Goal: Transaction & Acquisition: Purchase product/service

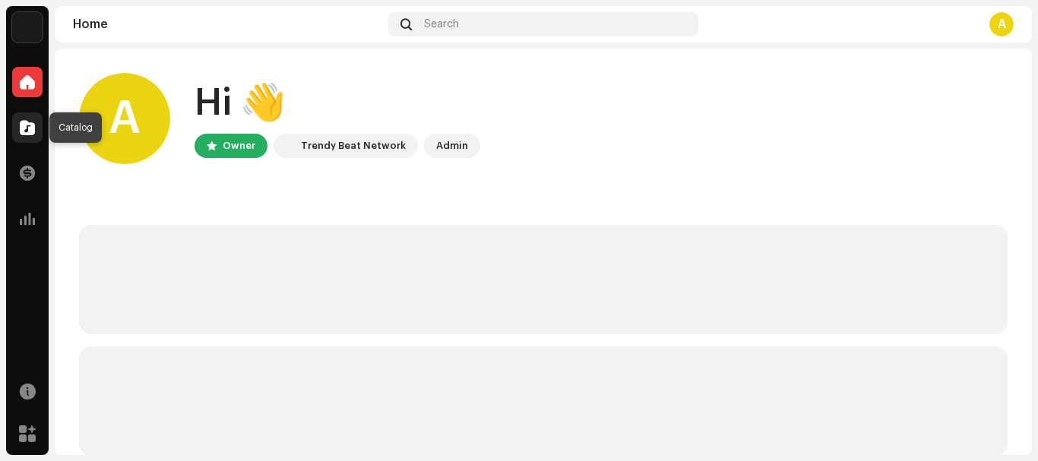
click at [24, 130] on span at bounding box center [27, 128] width 15 height 12
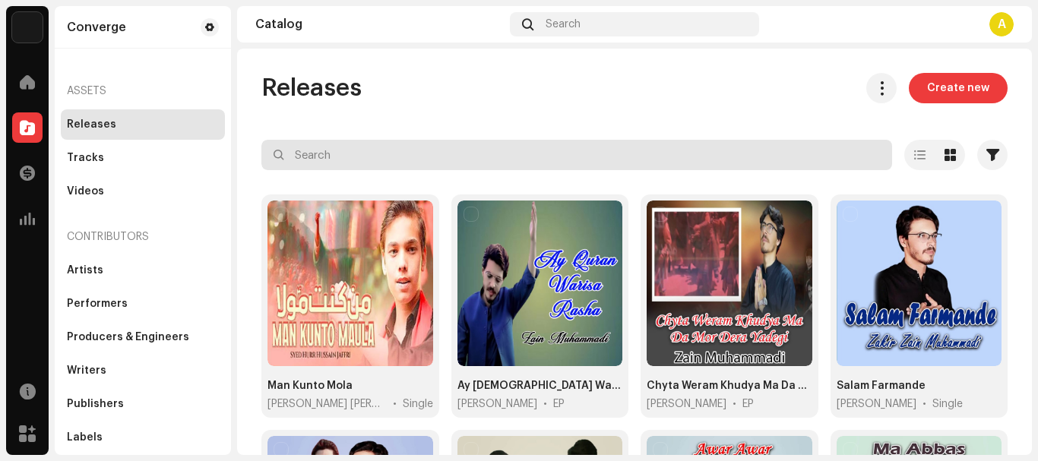
click at [387, 153] on input "text" at bounding box center [576, 155] width 631 height 30
paste input "Kar Kar Mintaan Sajan Diyan"
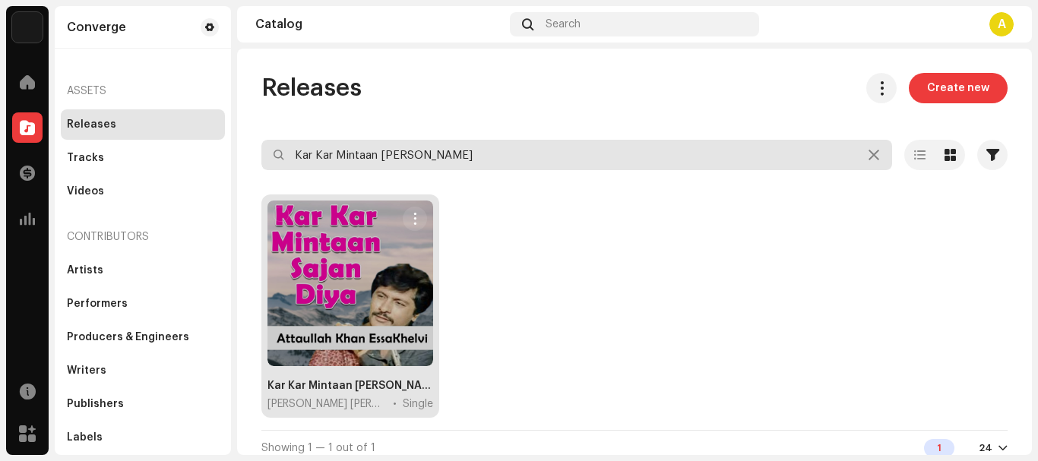
type input "Kar Kar Mintaan Sajan Diyan"
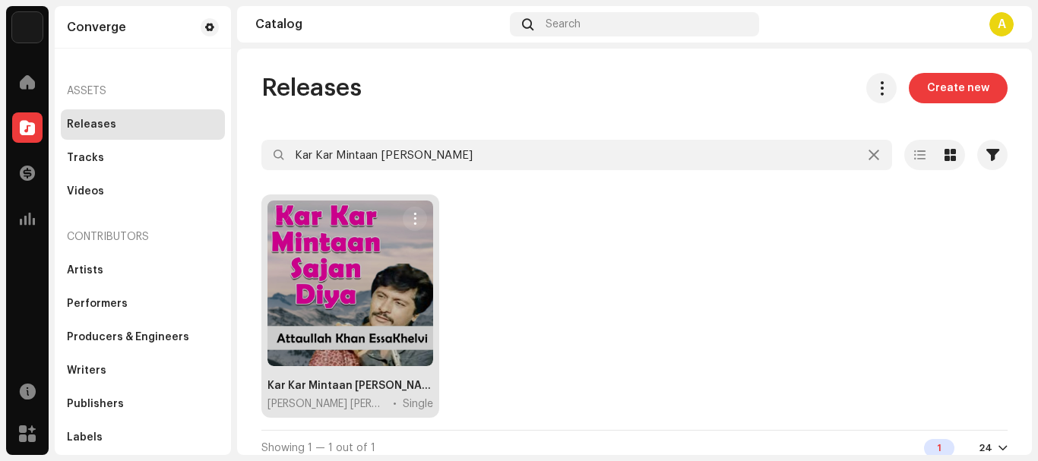
click at [358, 278] on div at bounding box center [350, 284] width 166 height 166
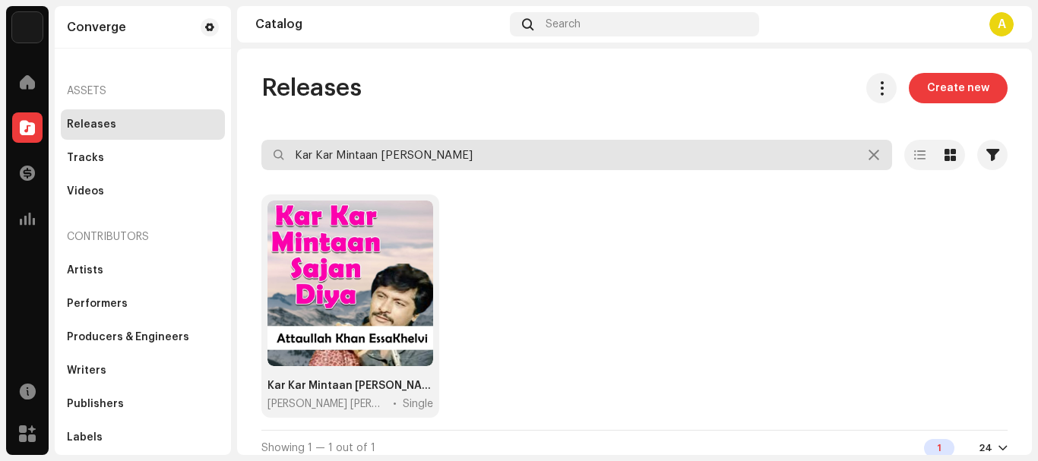
drag, startPoint x: 521, startPoint y: 147, endPoint x: 0, endPoint y: 163, distance: 521.4
click at [0, 163] on div "Converge Home Catalog Transactions Analytics Resources Marketplace Converge Ass…" at bounding box center [519, 230] width 1038 height 461
paste input "ismat Changi Jo Nahi"
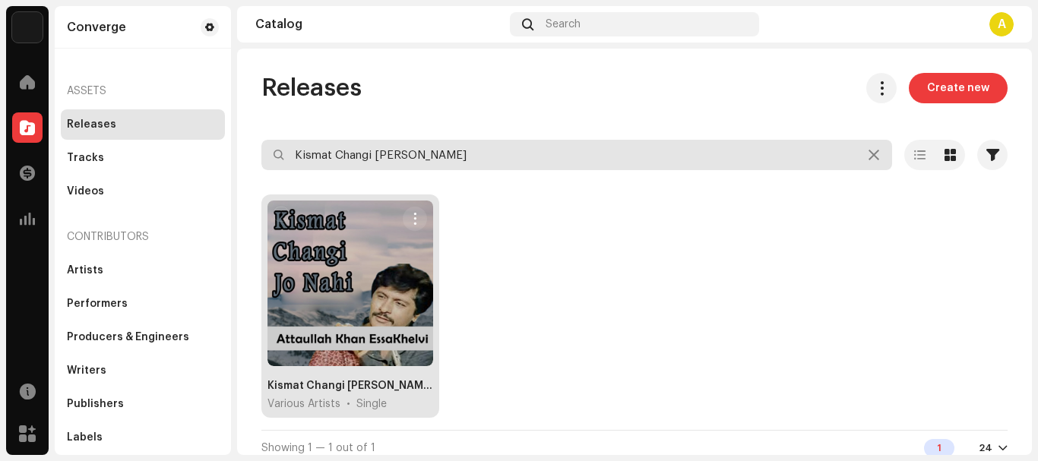
type input "Kismat Changi Jo Nahi"
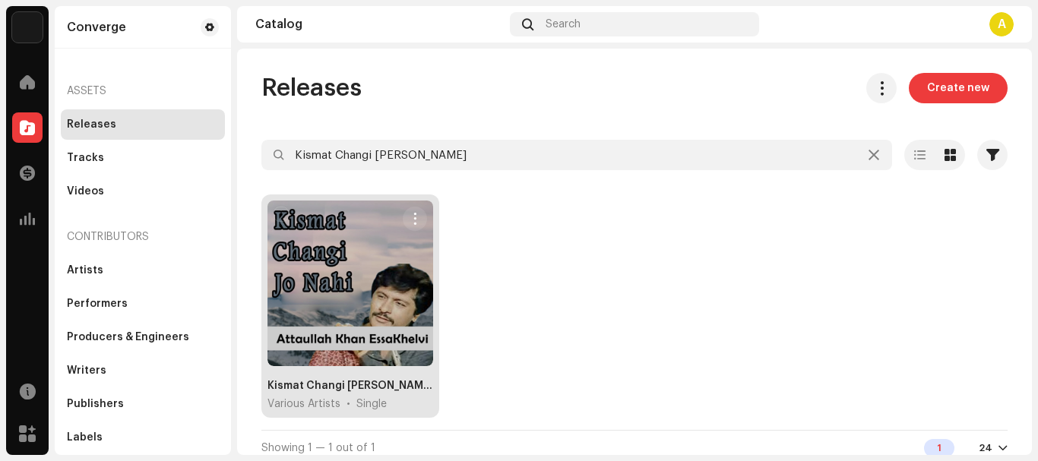
click at [290, 264] on div at bounding box center [350, 284] width 166 height 166
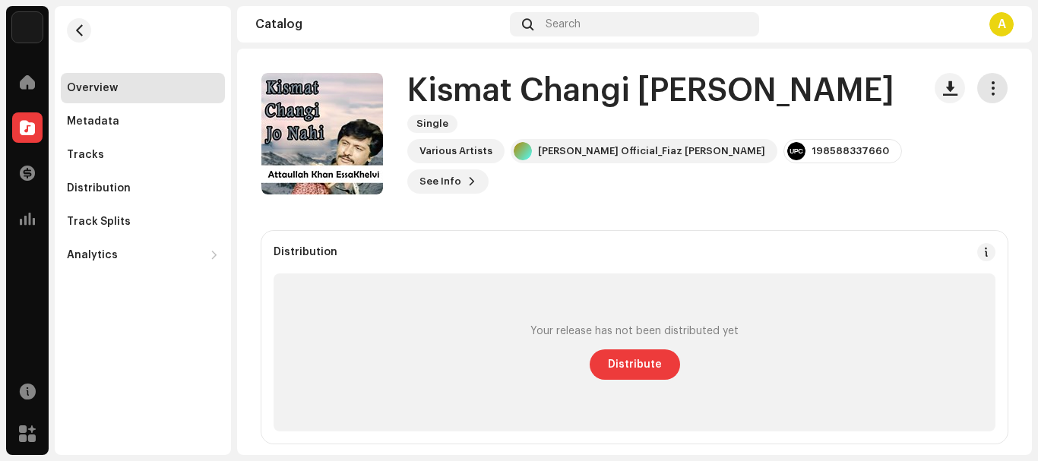
click at [985, 84] on span "button" at bounding box center [992, 88] width 14 height 12
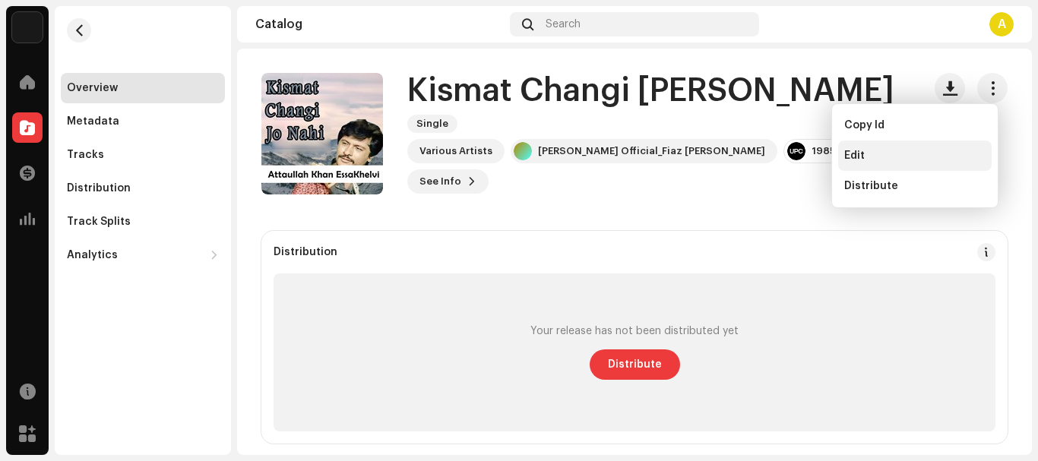
click at [890, 155] on div "Edit" at bounding box center [914, 156] width 141 height 12
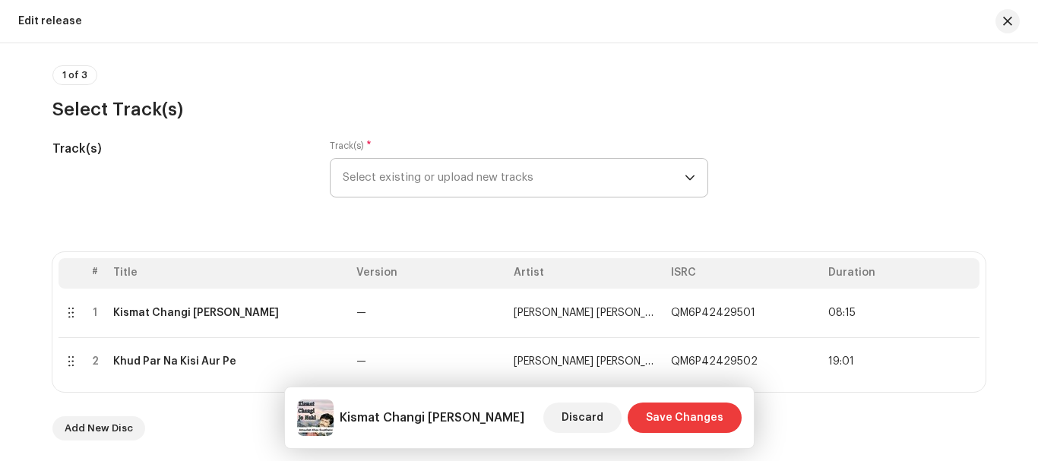
scroll to position [228, 0]
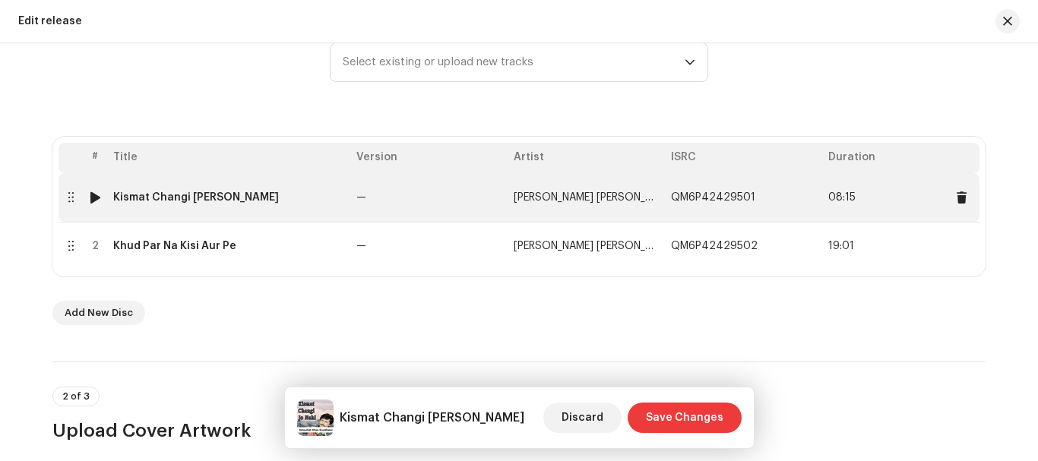
click at [213, 208] on td "Kismat Changi Jo Nahi" at bounding box center [228, 197] width 243 height 49
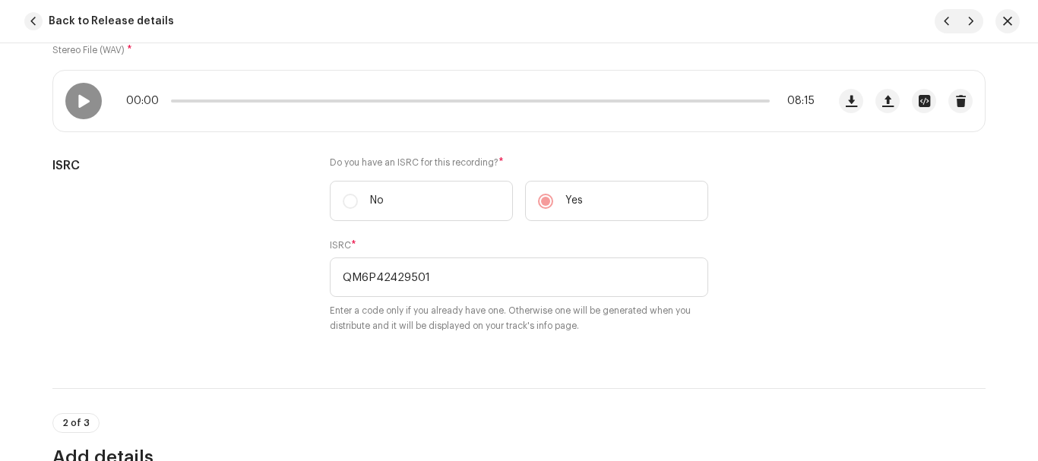
scroll to position [278, 0]
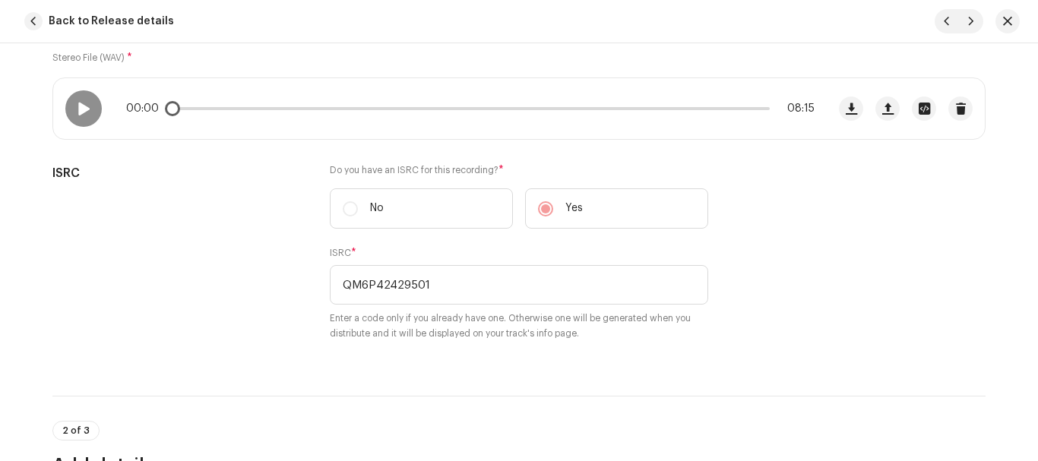
drag, startPoint x: 83, startPoint y: 119, endPoint x: 115, endPoint y: 130, distance: 33.6
click at [83, 120] on div at bounding box center [83, 108] width 36 height 36
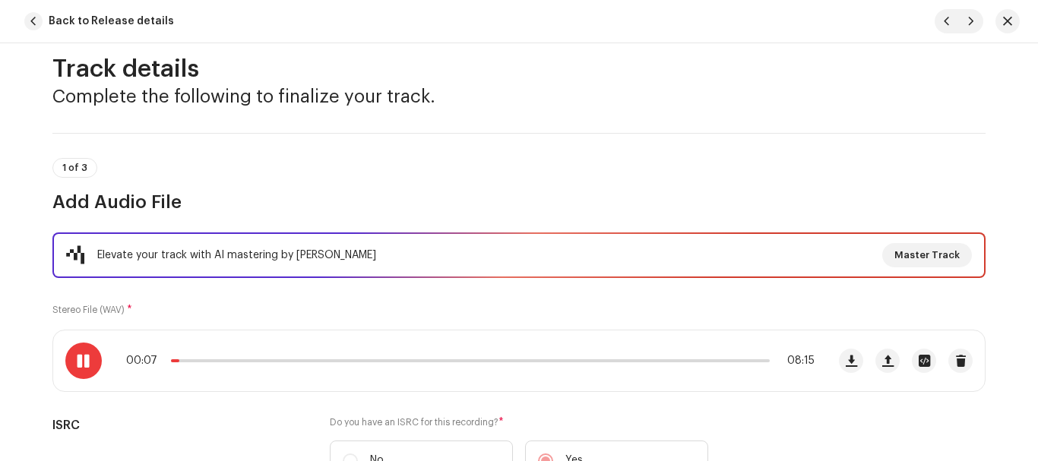
scroll to position [0, 0]
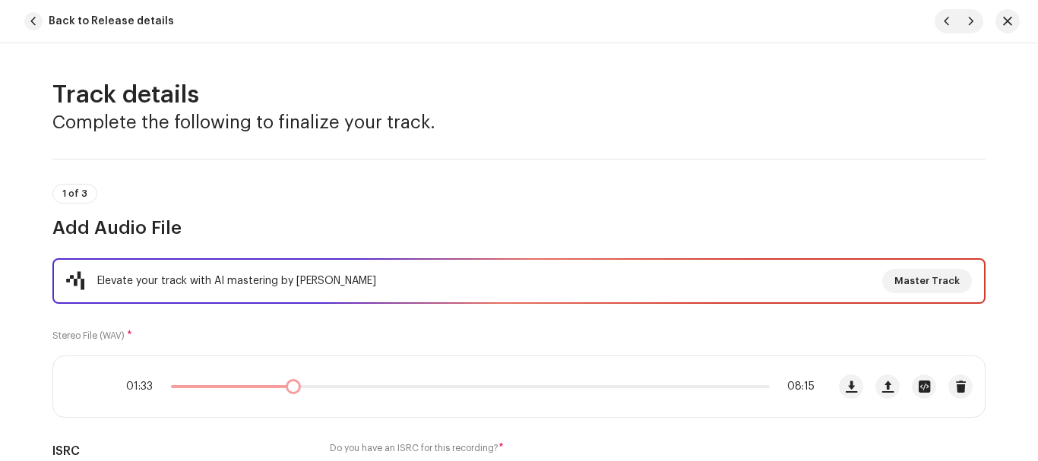
drag, startPoint x: 180, startPoint y: 385, endPoint x: 289, endPoint y: 388, distance: 109.4
click at [289, 388] on div "01:33 08:15" at bounding box center [470, 387] width 688 height 12
drag, startPoint x: 289, startPoint y: 388, endPoint x: 274, endPoint y: 390, distance: 15.3
click at [274, 390] on div "01:33 08:15" at bounding box center [470, 387] width 688 height 12
drag, startPoint x: 290, startPoint y: 387, endPoint x: 270, endPoint y: 387, distance: 19.8
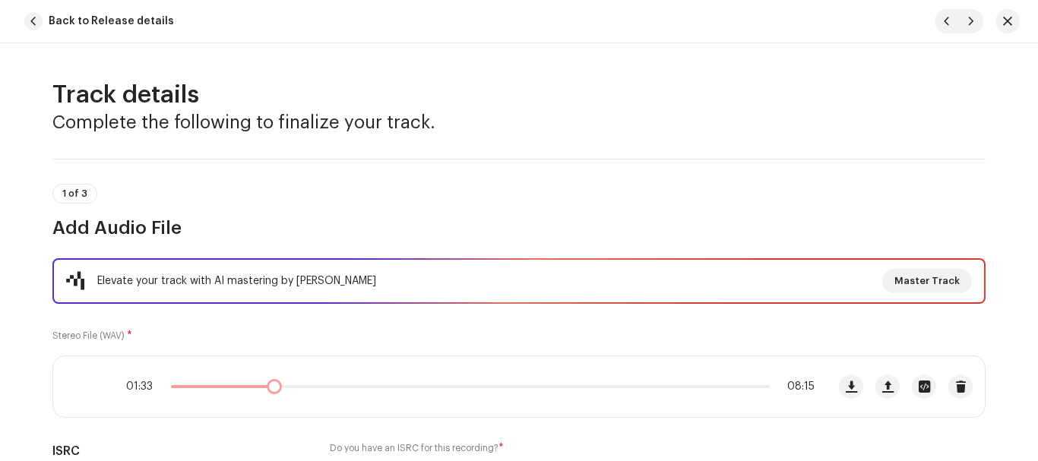
click at [270, 387] on div "01:33 08:15" at bounding box center [470, 387] width 688 height 12
drag, startPoint x: 272, startPoint y: 387, endPoint x: 315, endPoint y: 381, distance: 43.7
click at [315, 381] on span at bounding box center [319, 386] width 15 height 15
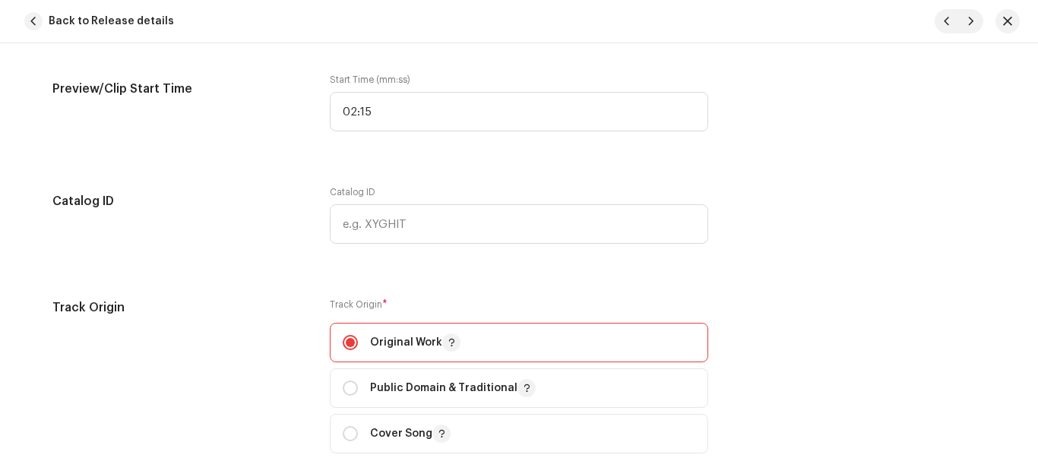
scroll to position [1519, 0]
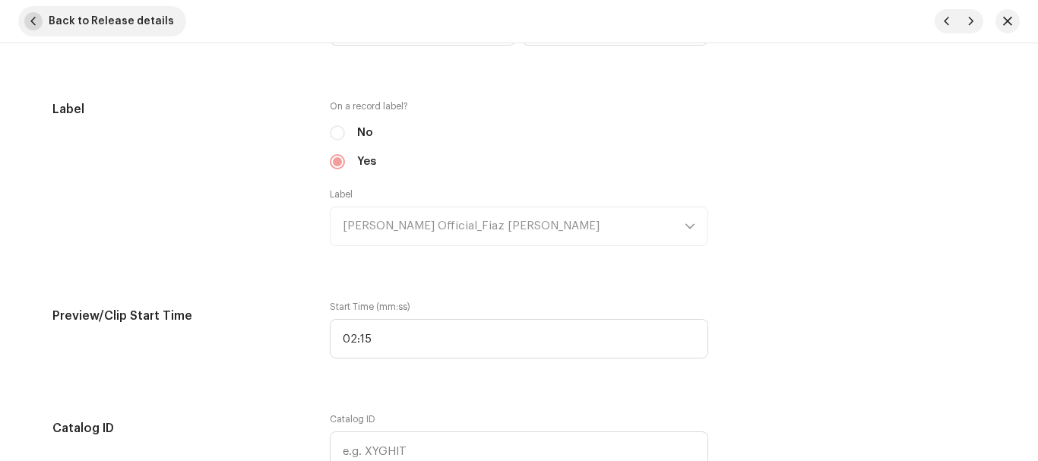
click at [67, 21] on span "Back to Release details" at bounding box center [111, 21] width 125 height 30
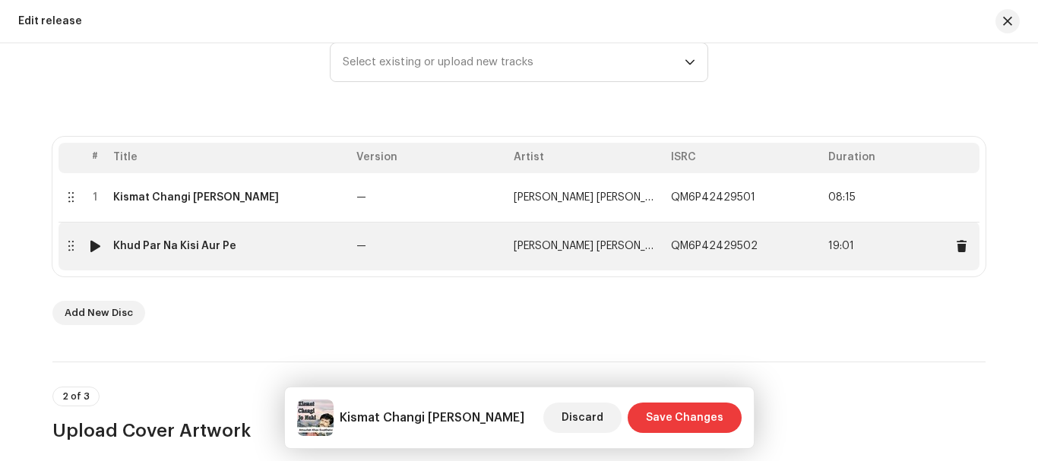
click at [207, 248] on div "Khud Par Na Kisi Aur Pe" at bounding box center [174, 246] width 123 height 12
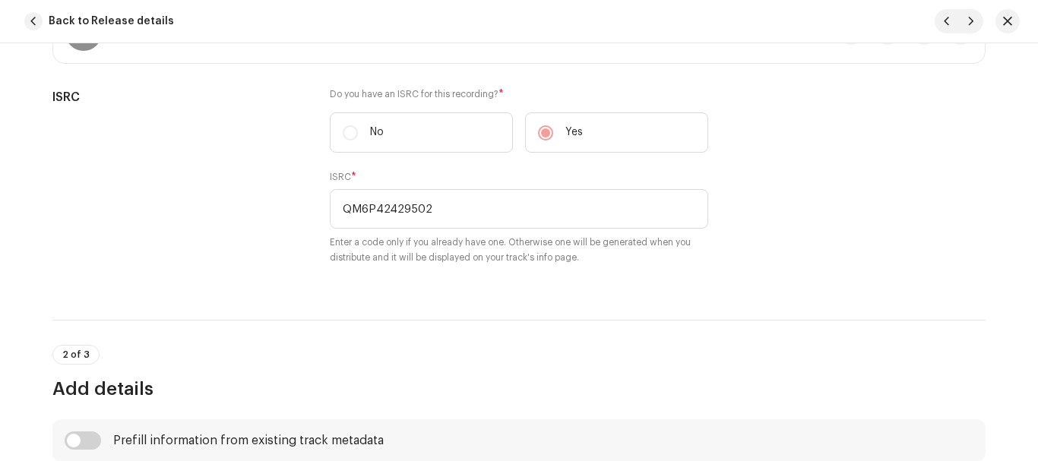
scroll to position [202, 0]
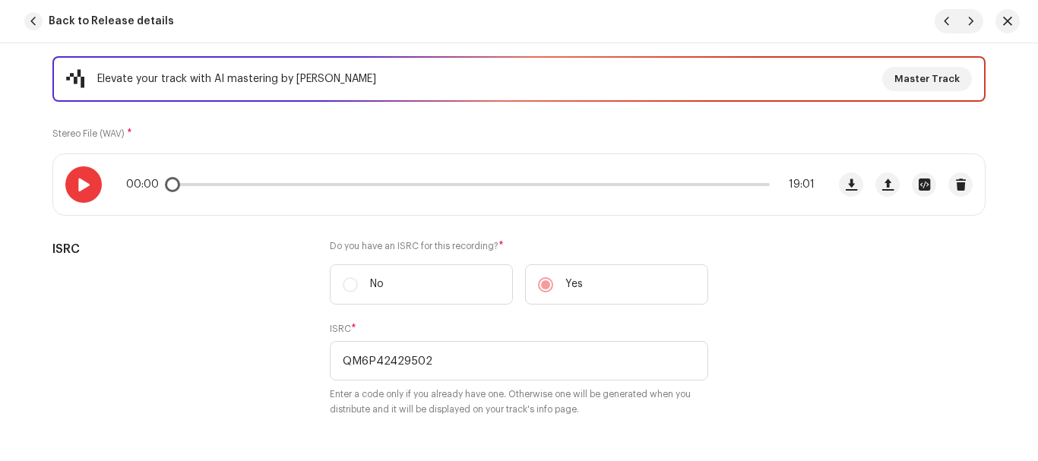
click at [85, 191] on span at bounding box center [83, 185] width 13 height 12
drag, startPoint x: 173, startPoint y: 186, endPoint x: 213, endPoint y: 188, distance: 39.5
click at [213, 188] on div "00:03 19:01" at bounding box center [470, 185] width 688 height 12
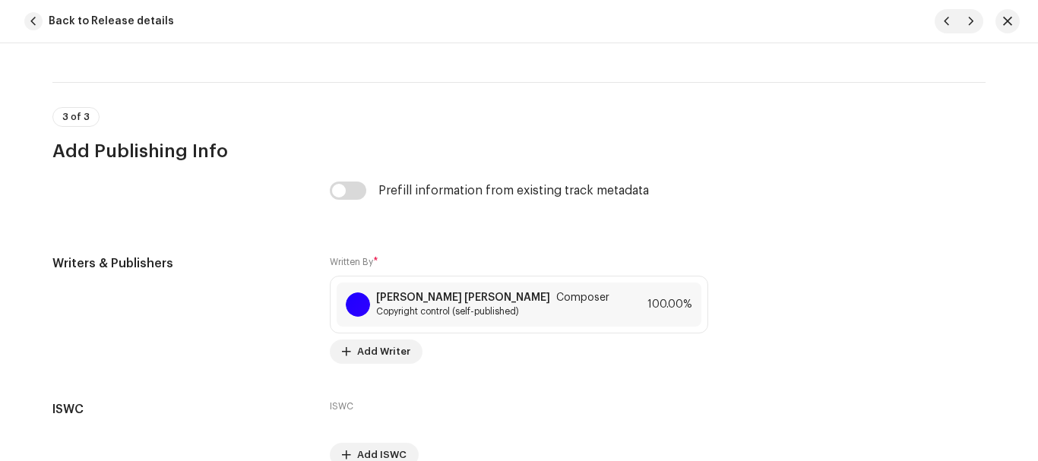
scroll to position [3241, 0]
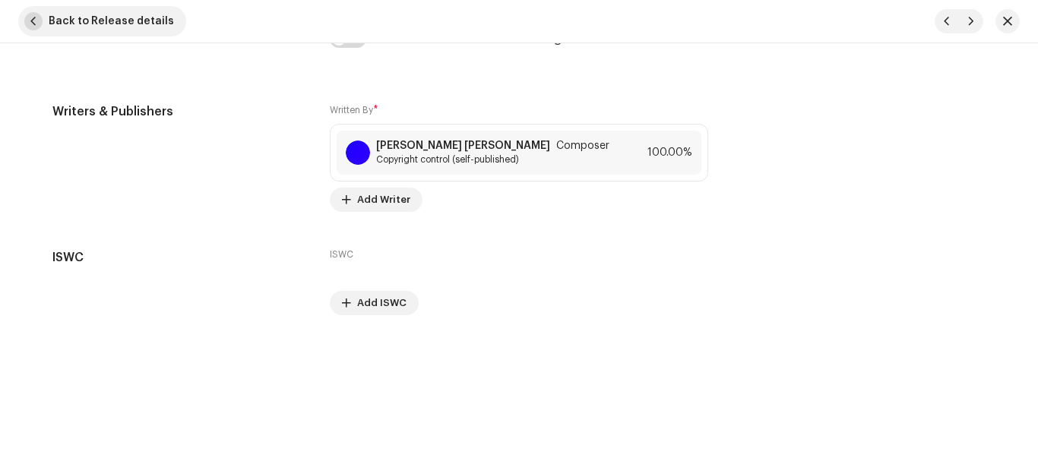
click at [140, 21] on span "Back to Release details" at bounding box center [111, 21] width 125 height 30
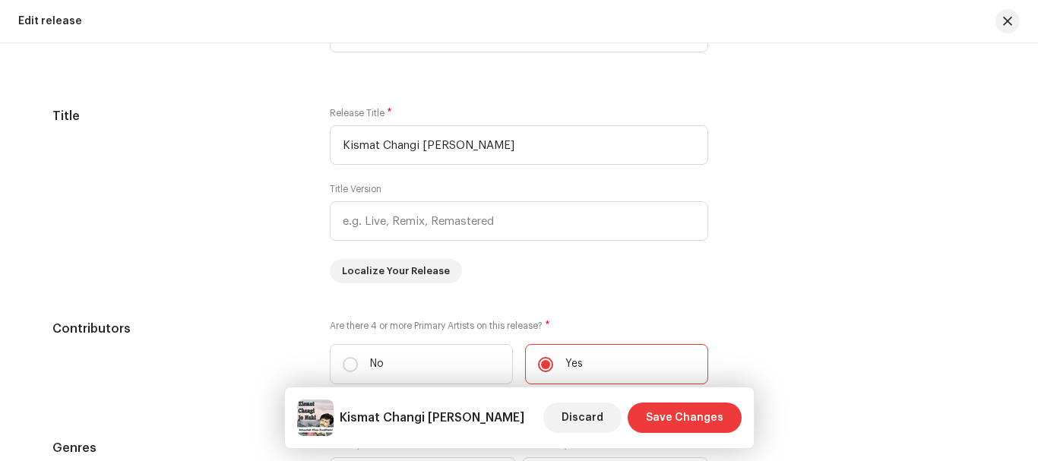
scroll to position [1519, 0]
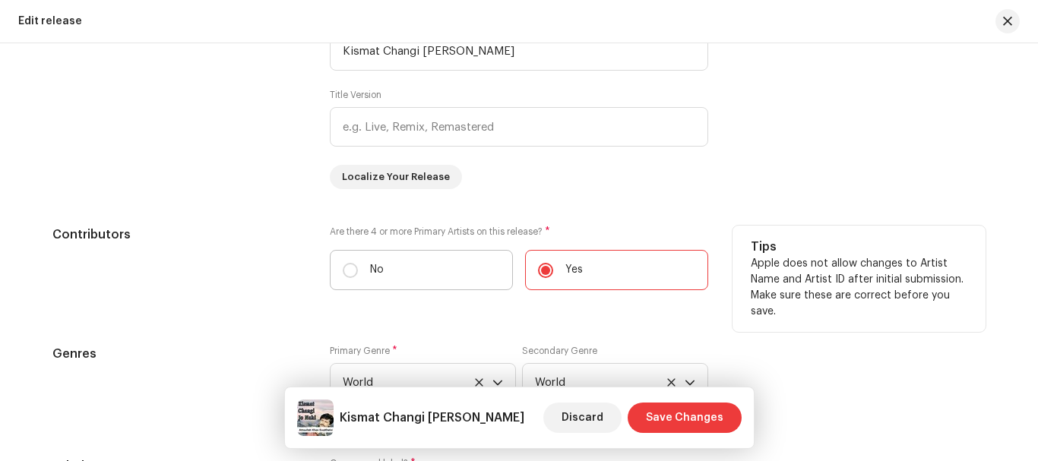
click at [358, 265] on label "No" at bounding box center [421, 270] width 183 height 40
click at [358, 265] on input "No" at bounding box center [350, 270] width 15 height 15
radio input "true"
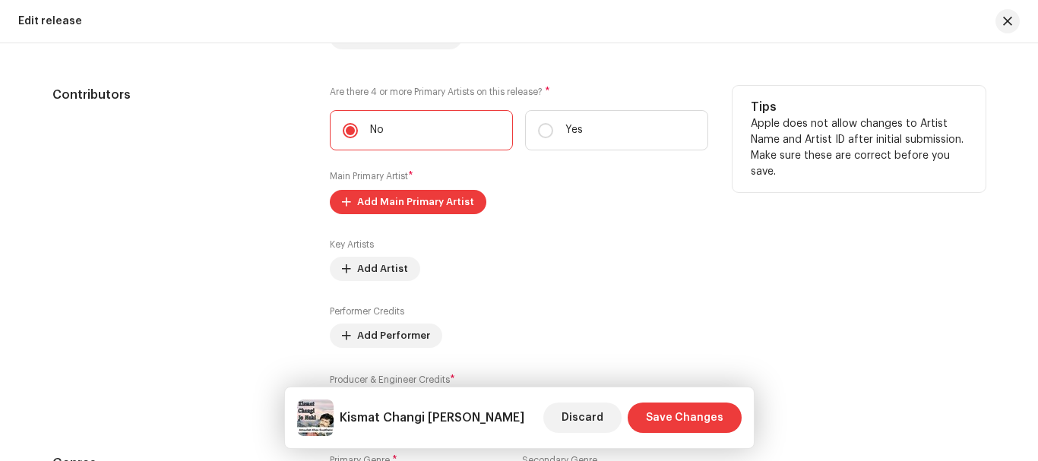
scroll to position [1747, 0]
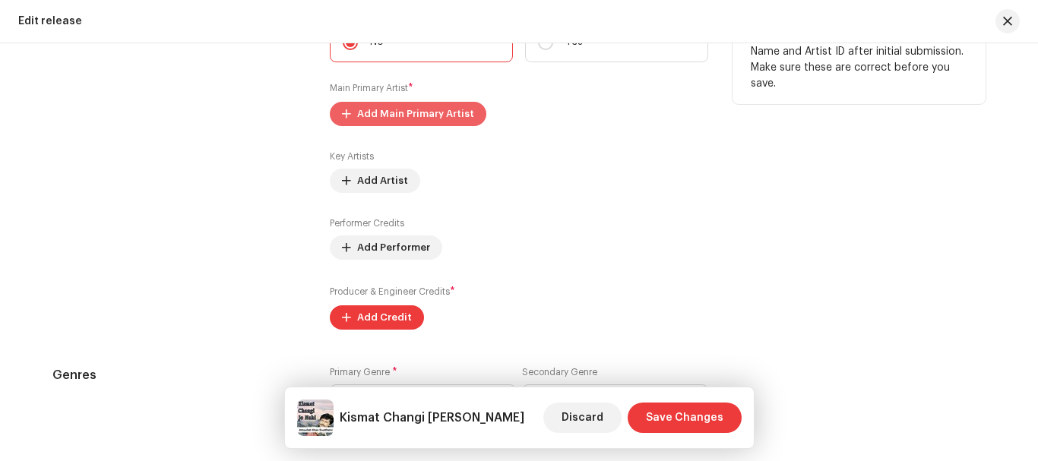
click at [378, 115] on span "Add Main Primary Artist" at bounding box center [415, 114] width 117 height 30
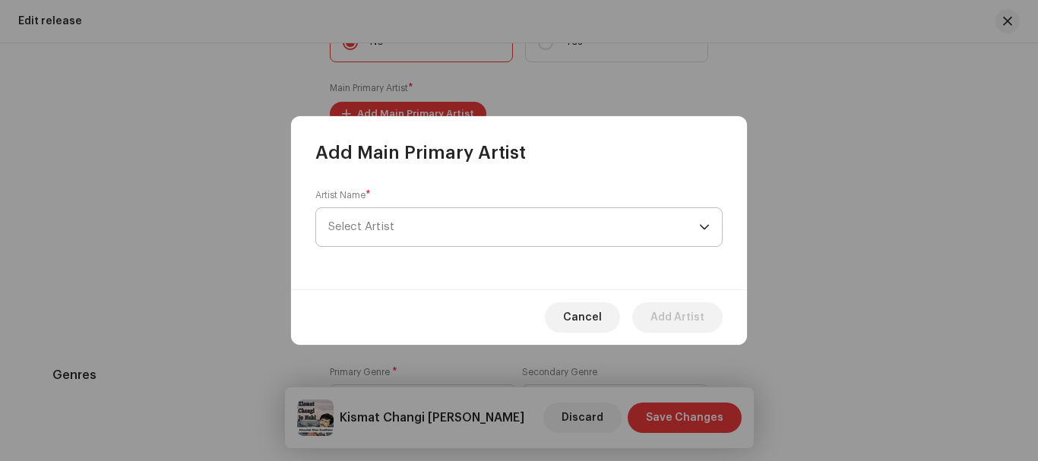
click at [377, 223] on span "Select Artist" at bounding box center [361, 226] width 66 height 11
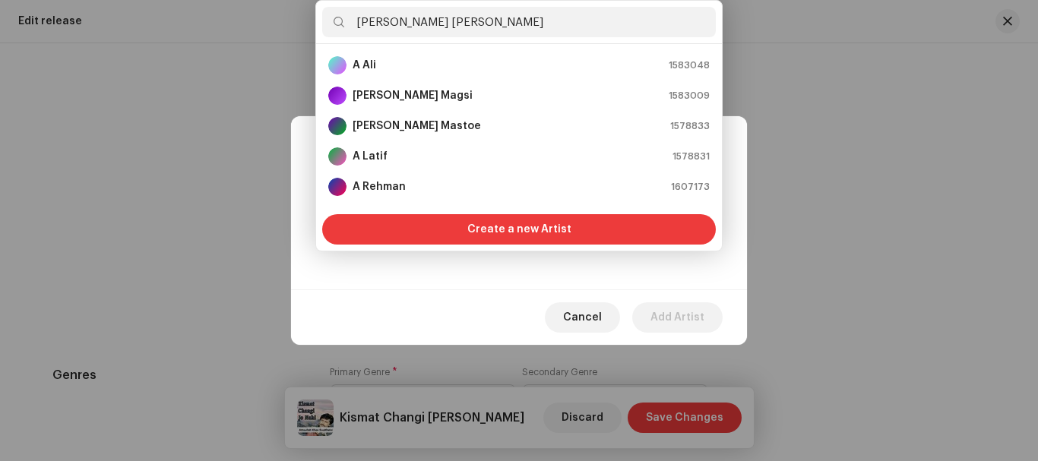
scroll to position [0, 0]
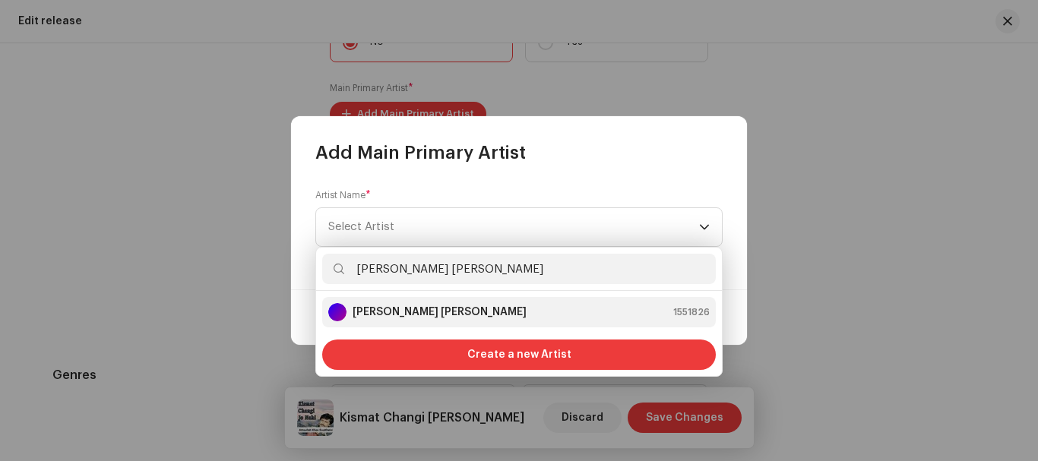
type input "[PERSON_NAME] [PERSON_NAME]"
click at [429, 309] on strong "[PERSON_NAME] [PERSON_NAME]" at bounding box center [440, 312] width 174 height 15
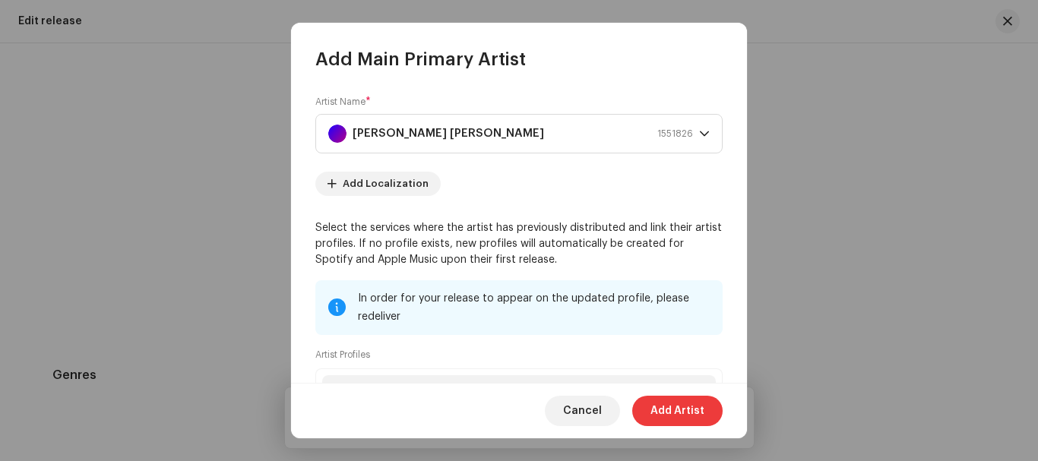
click at [670, 408] on span "Add Artist" at bounding box center [677, 411] width 54 height 30
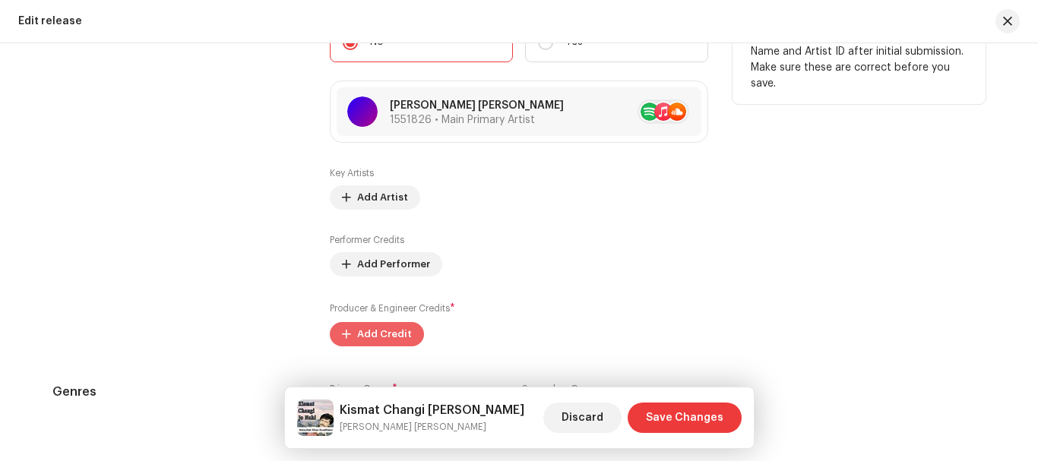
click at [346, 337] on span at bounding box center [346, 334] width 9 height 12
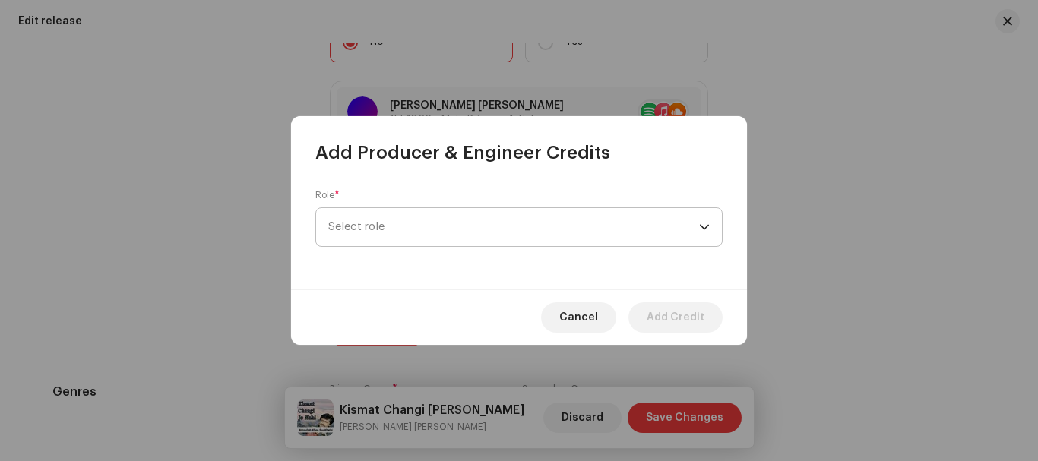
click at [463, 218] on span "Select role" at bounding box center [513, 227] width 371 height 38
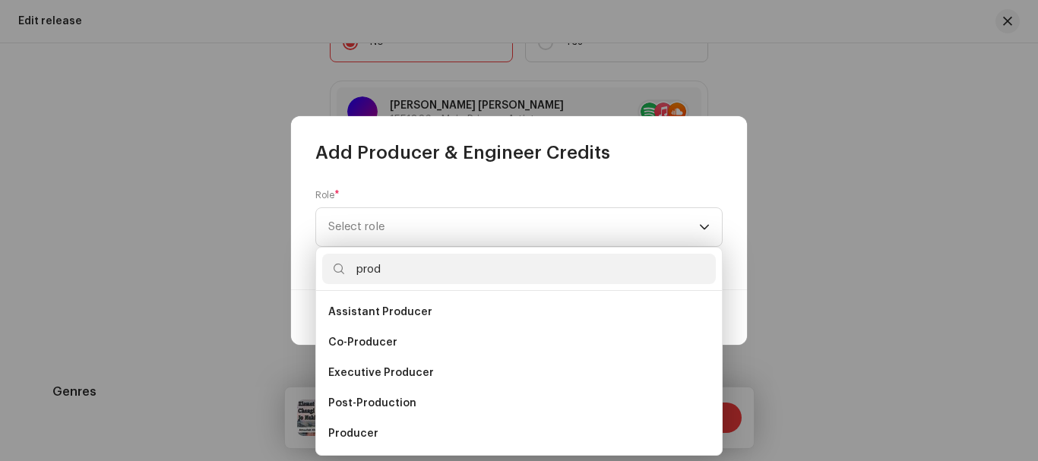
scroll to position [24, 0]
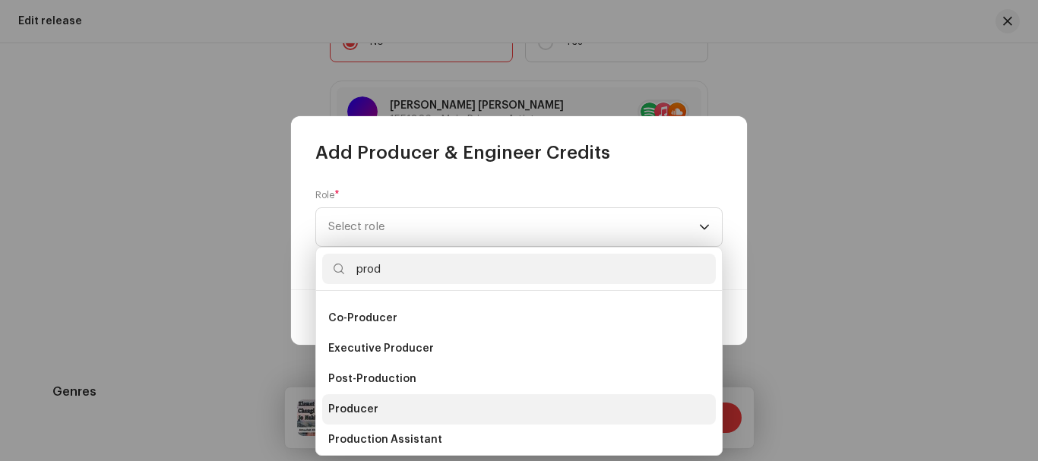
type input "prod"
click at [367, 414] on span "Producer" at bounding box center [353, 409] width 50 height 15
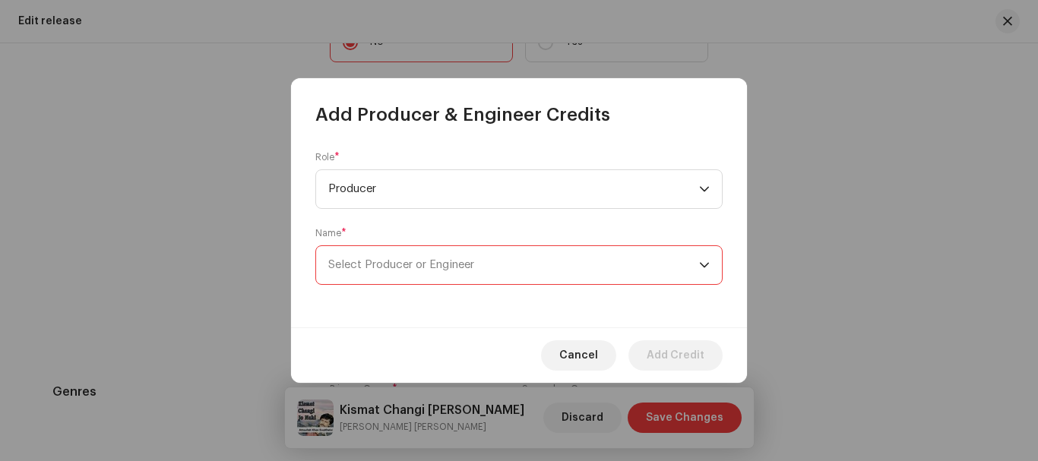
click at [450, 270] on span "Select Producer or Engineer" at bounding box center [513, 265] width 371 height 38
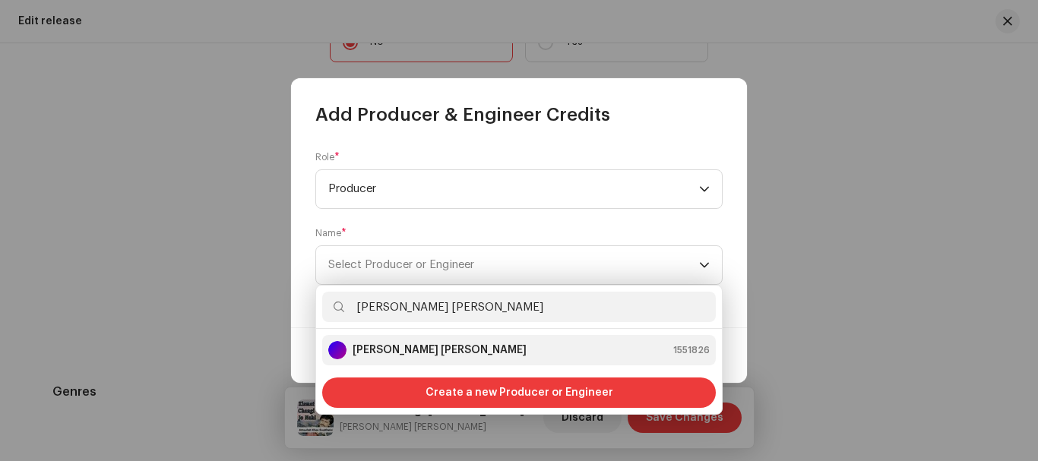
type input "[PERSON_NAME] [PERSON_NAME]"
click at [433, 345] on strong "[PERSON_NAME] [PERSON_NAME]" at bounding box center [440, 350] width 174 height 15
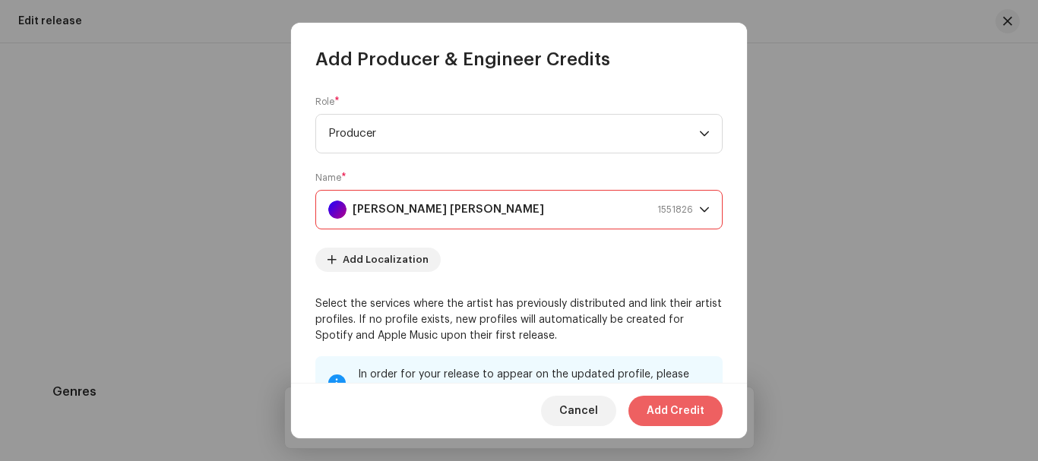
click at [684, 413] on span "Add Credit" at bounding box center [676, 411] width 58 height 30
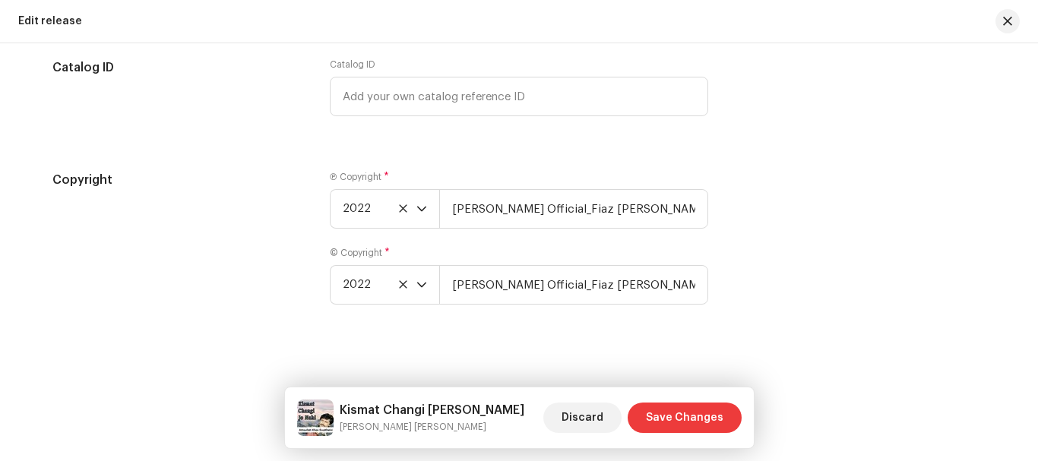
scroll to position [2759, 0]
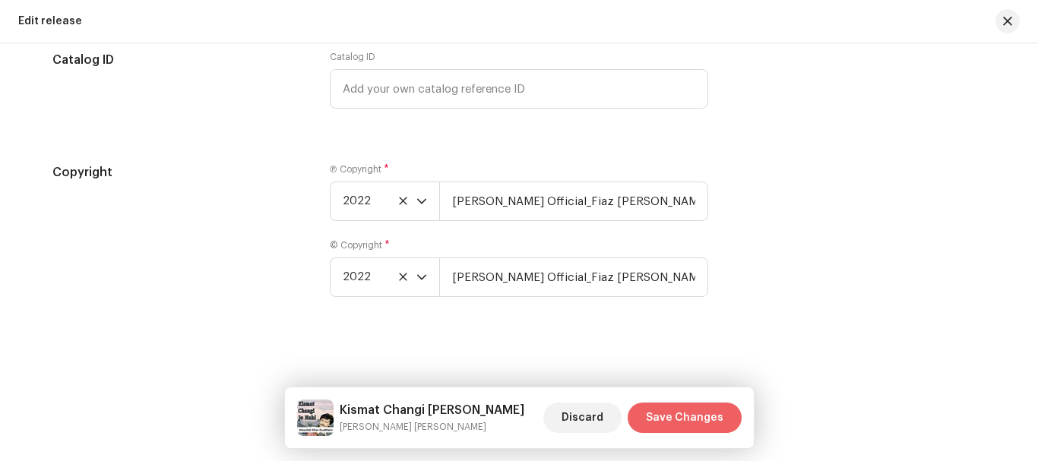
click at [689, 425] on span "Save Changes" at bounding box center [684, 418] width 77 height 30
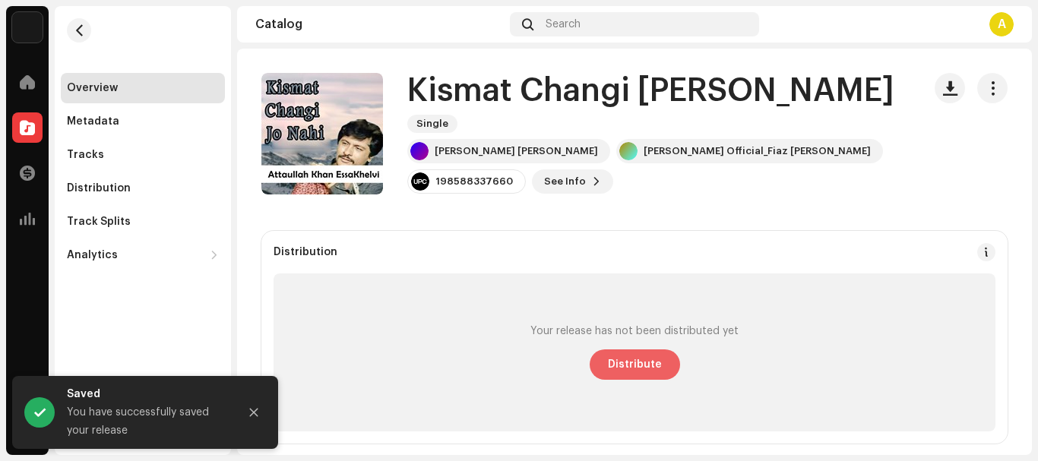
click at [609, 360] on span "Distribute" at bounding box center [635, 364] width 54 height 30
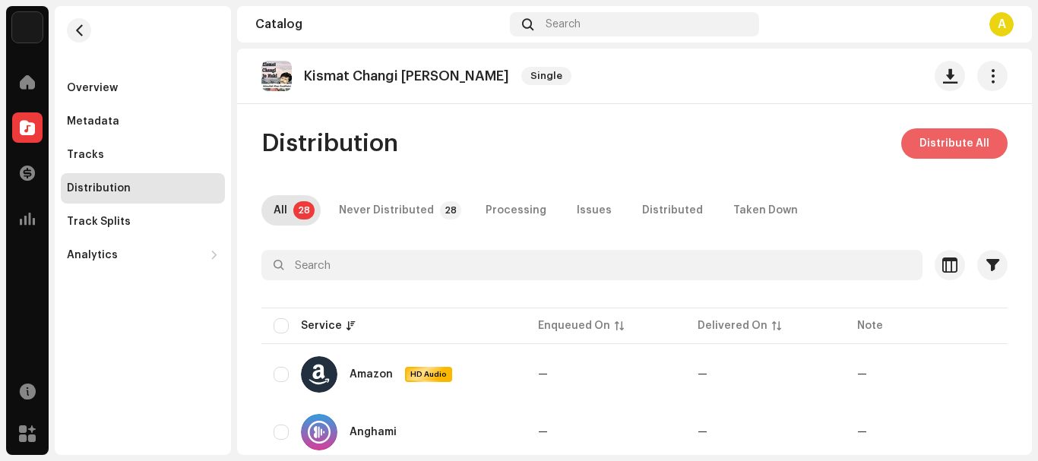
click at [923, 137] on span "Distribute All" at bounding box center [954, 143] width 70 height 30
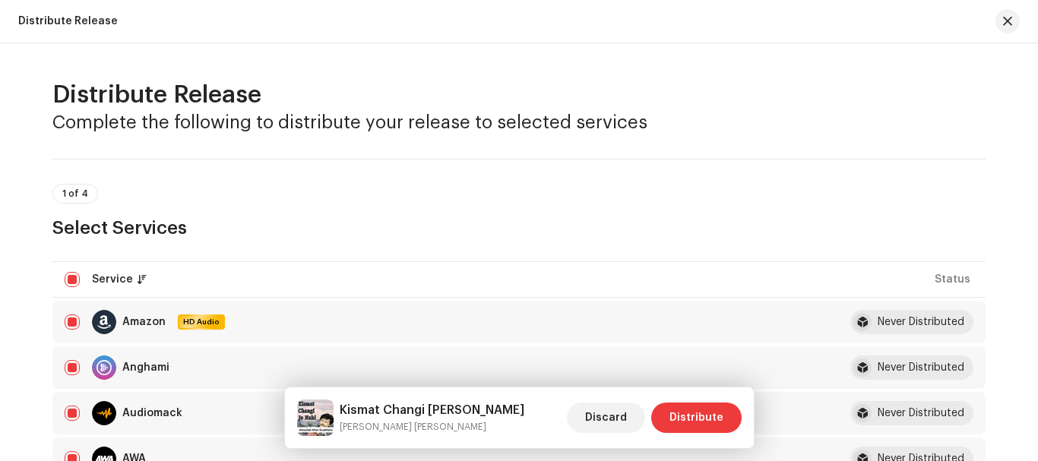
scroll to position [152, 0]
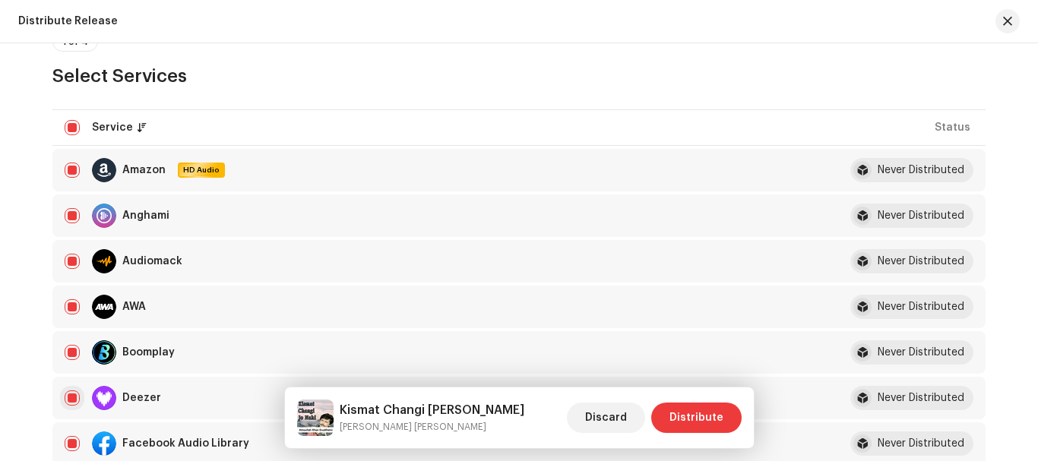
click at [70, 396] on input "checkbox" at bounding box center [72, 397] width 15 height 15
checkbox input "false"
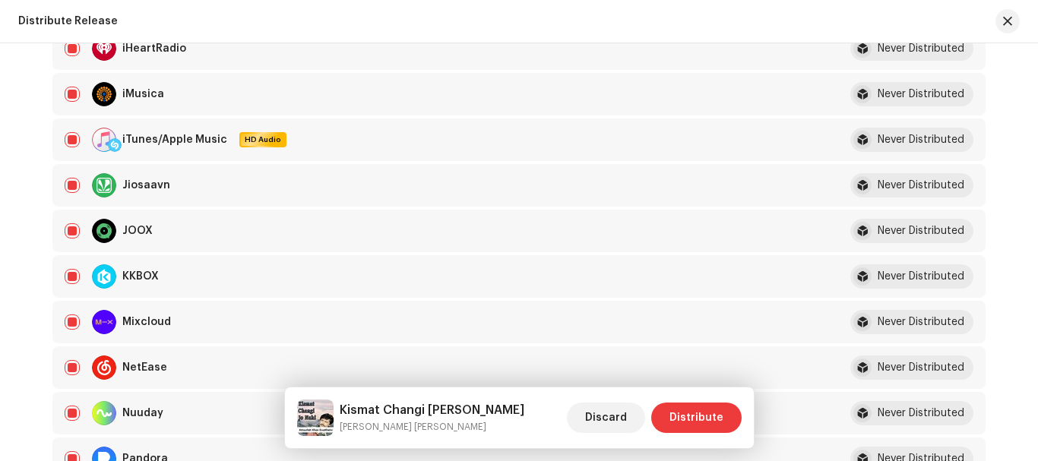
scroll to position [988, 0]
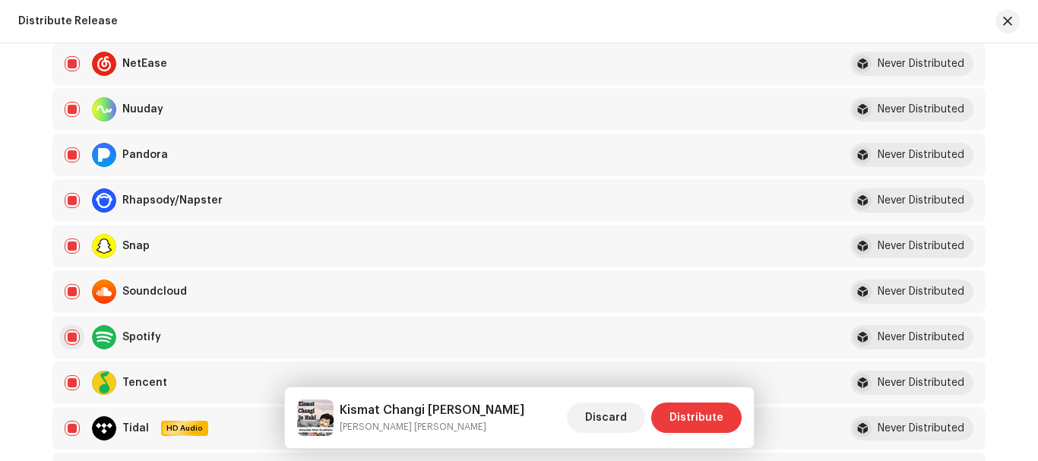
click at [73, 334] on input "Row Selected" at bounding box center [72, 337] width 15 height 15
checkbox input "false"
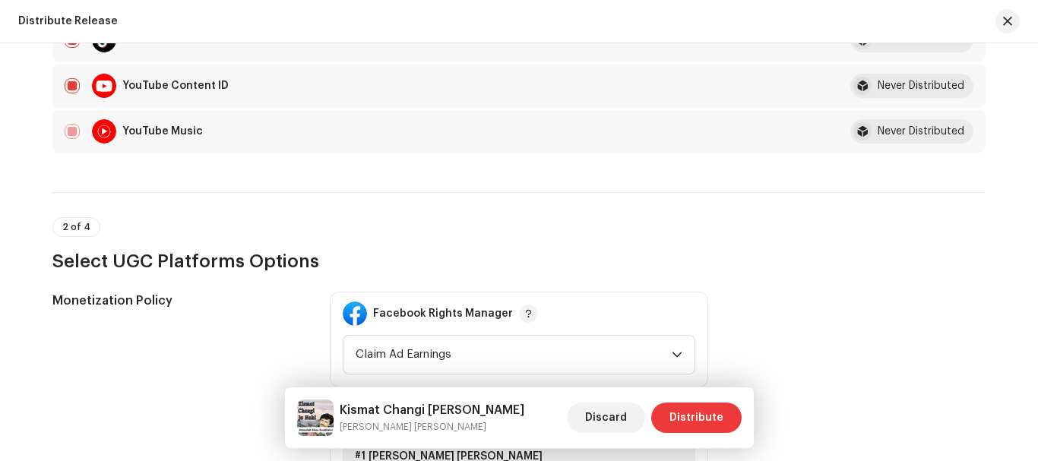
scroll to position [1519, 0]
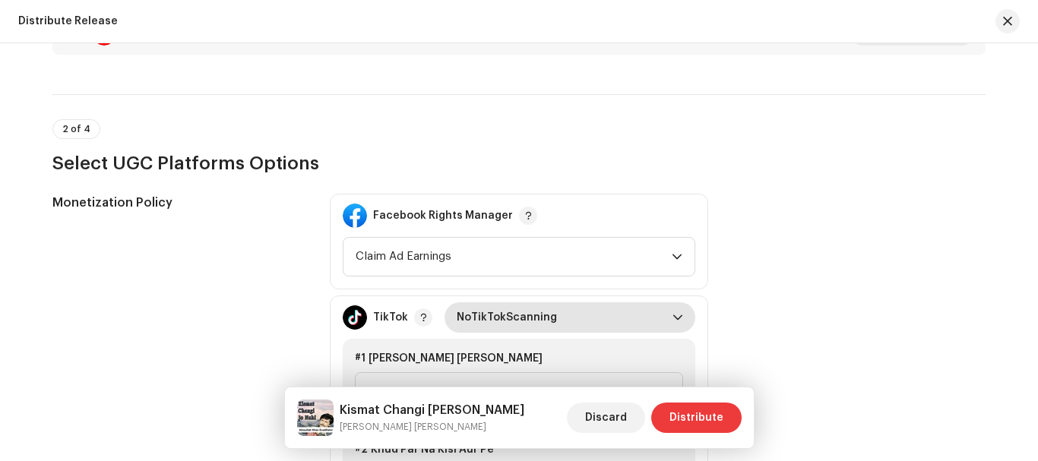
click at [495, 318] on span "NoTikTokScanning" at bounding box center [565, 317] width 216 height 30
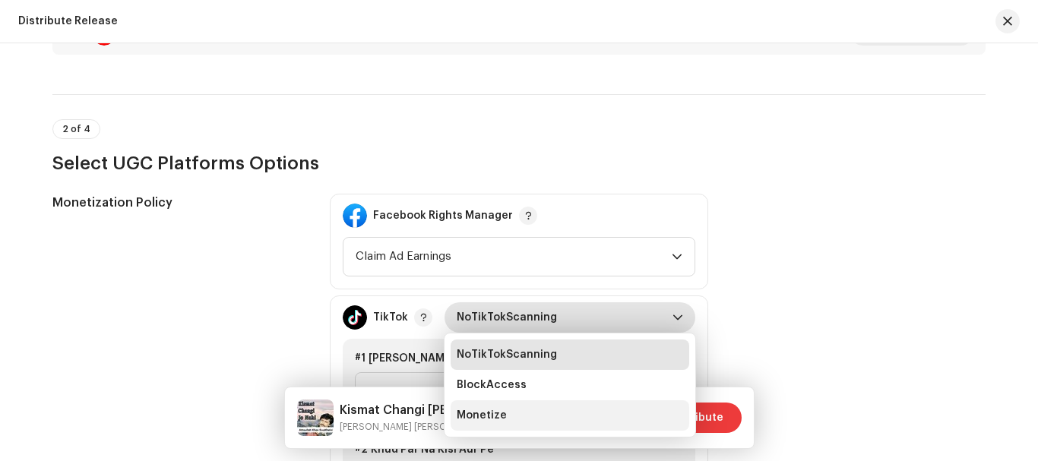
click at [475, 415] on span "Monetize" at bounding box center [482, 415] width 50 height 15
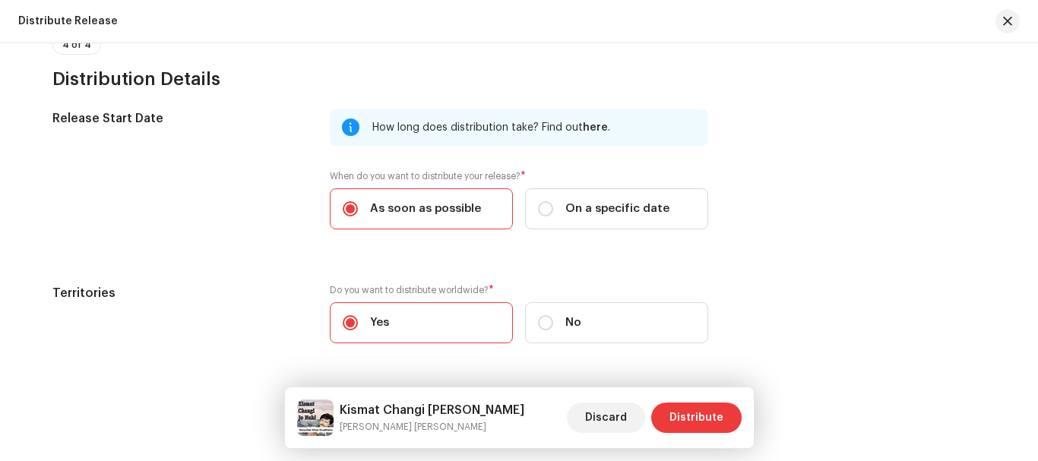
scroll to position [2732, 0]
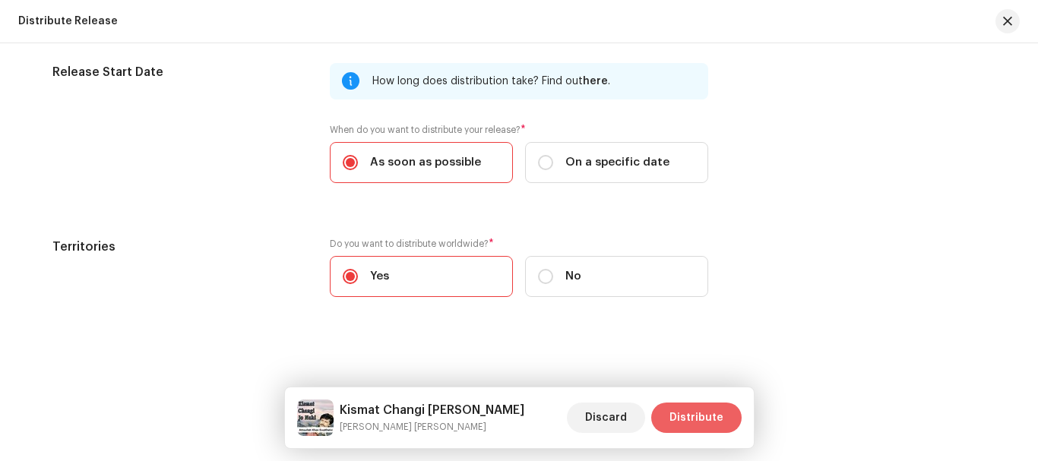
click at [699, 418] on span "Distribute" at bounding box center [696, 418] width 54 height 30
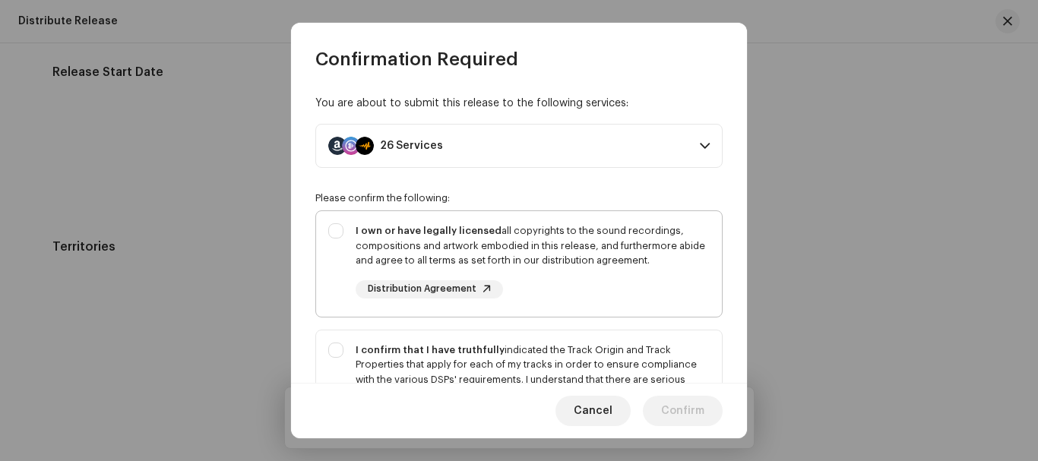
drag, startPoint x: 331, startPoint y: 230, endPoint x: 333, endPoint y: 240, distance: 10.0
click at [332, 230] on div "I own or have legally licensed all copyrights to the sound recordings, composit…" at bounding box center [519, 261] width 406 height 100
checkbox input "true"
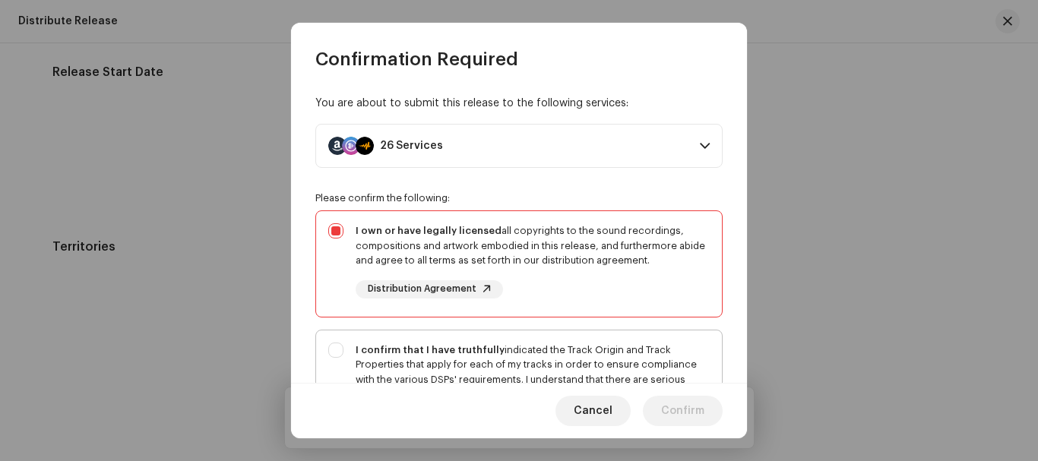
click at [337, 352] on div "I confirm that I have truthfully indicated the Track Origin and Track Propertie…" at bounding box center [519, 394] width 406 height 129
checkbox input "true"
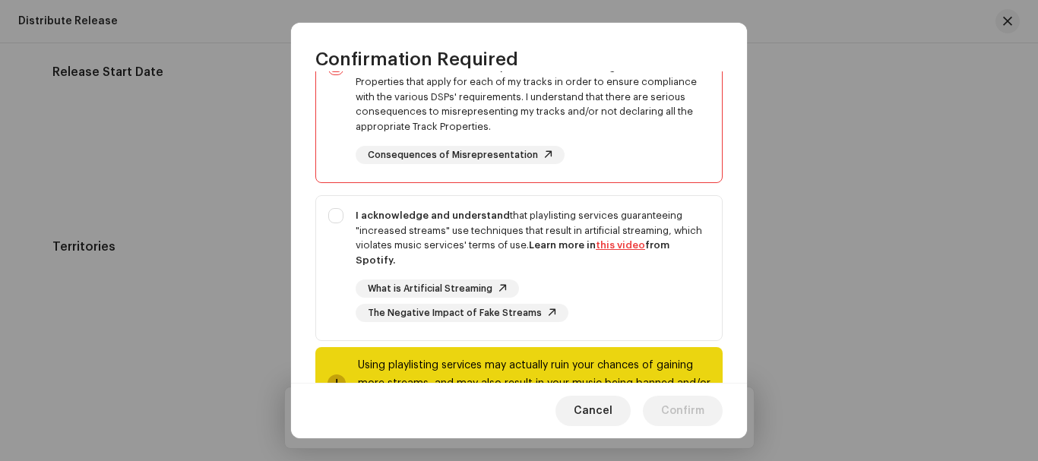
scroll to position [344, 0]
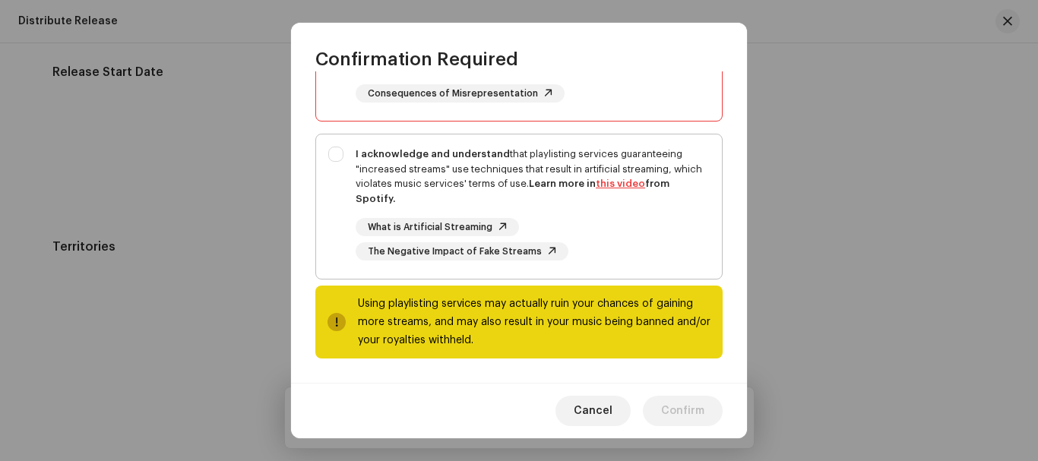
click at [334, 154] on div "I acknowledge and understand that playlisting services guaranteeing "increased …" at bounding box center [519, 203] width 406 height 138
checkbox input "true"
click at [666, 415] on span "Confirm" at bounding box center [682, 411] width 43 height 30
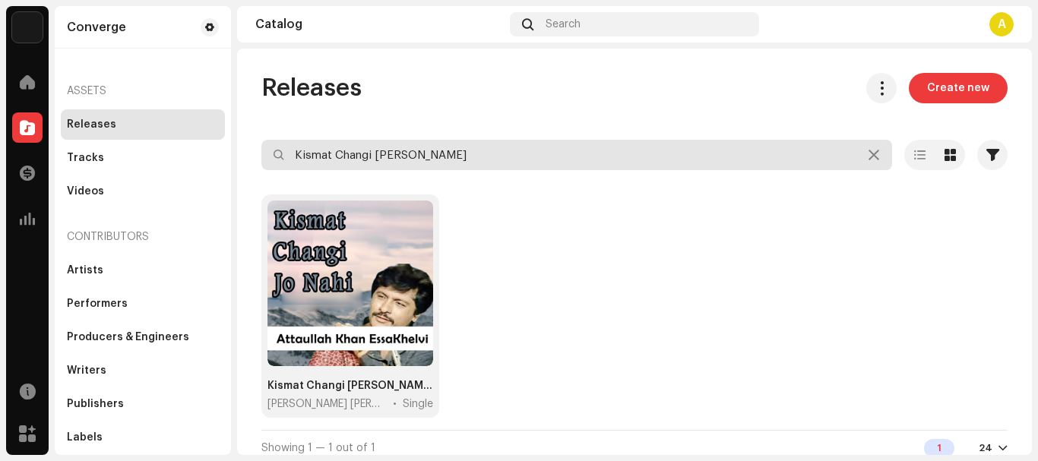
drag, startPoint x: 457, startPoint y: 160, endPoint x: 275, endPoint y: 163, distance: 182.3
click at [275, 163] on input "Kismat Changi Jo Nahi" at bounding box center [576, 155] width 631 height 30
paste input "they Nain Na Jor"
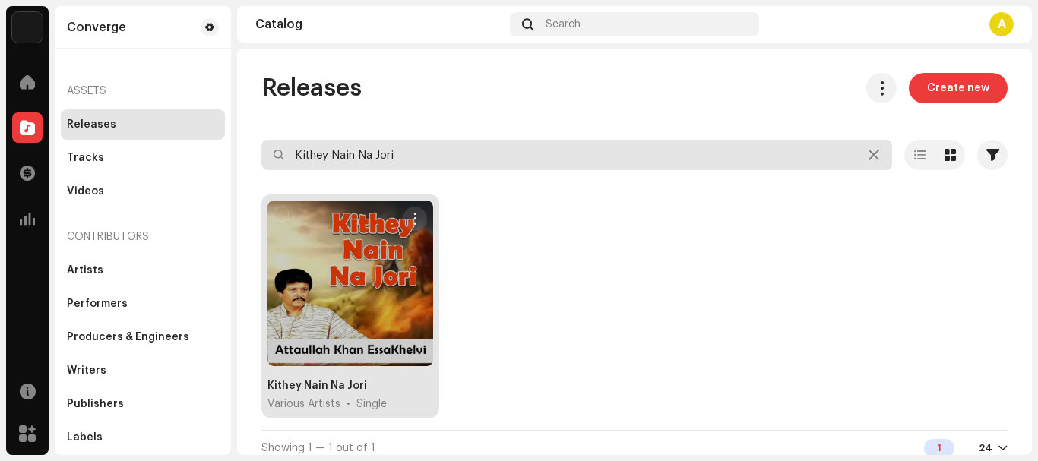
type input "Kithey Nain Na Jori"
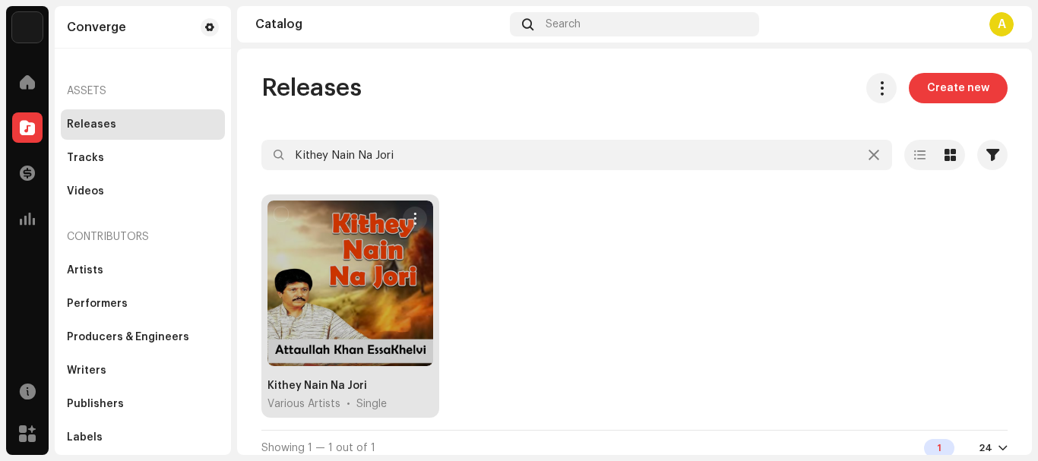
click at [371, 286] on div at bounding box center [350, 284] width 166 height 166
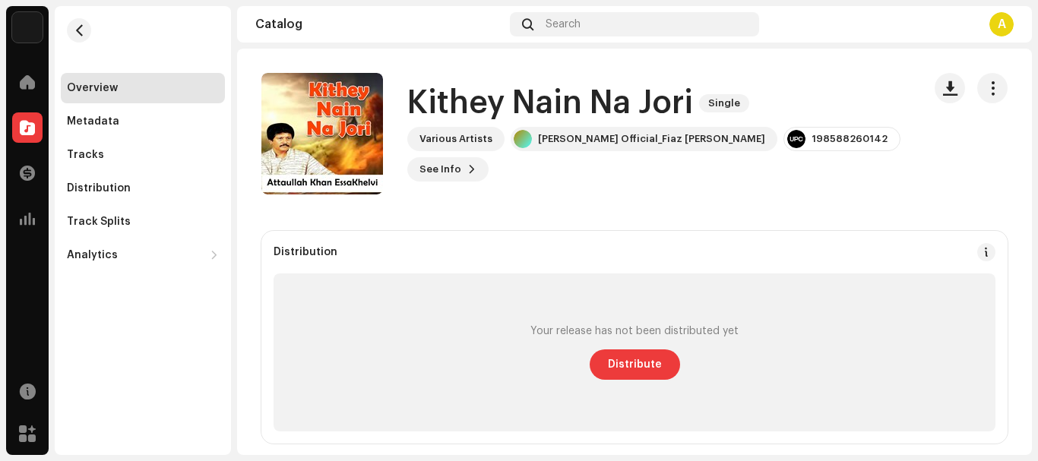
click at [988, 87] on span "button" at bounding box center [992, 88] width 14 height 12
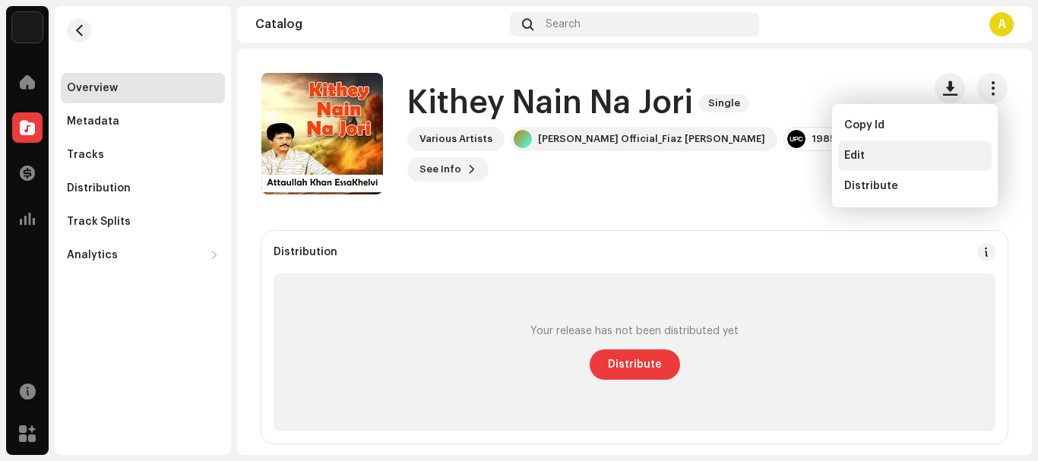
click at [904, 167] on div "Edit" at bounding box center [914, 156] width 153 height 30
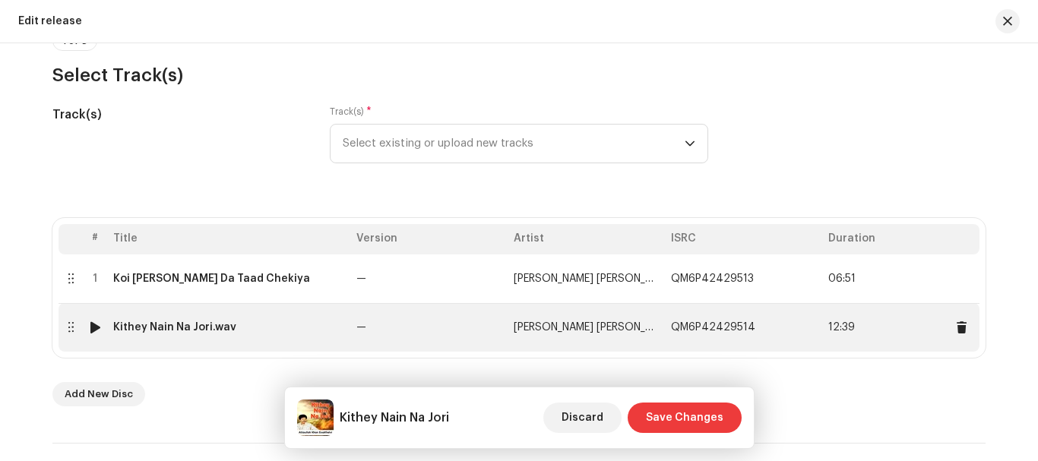
scroll to position [152, 0]
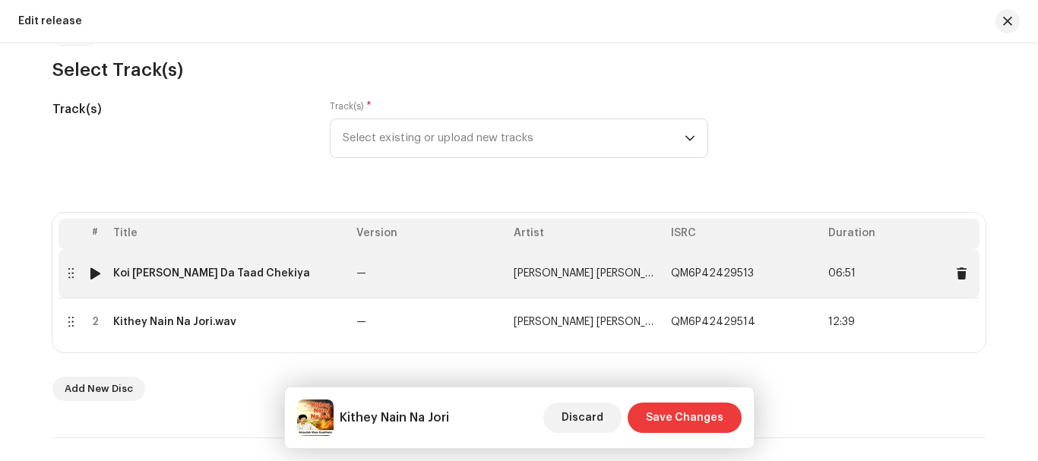
click at [152, 277] on div "Koi Gohri Da Taad Chekiya" at bounding box center [211, 273] width 197 height 12
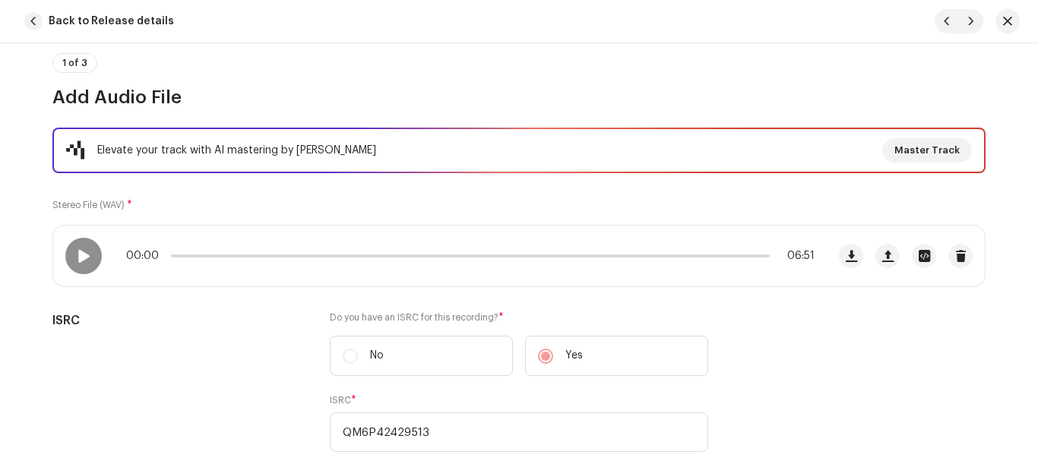
scroll to position [113, 0]
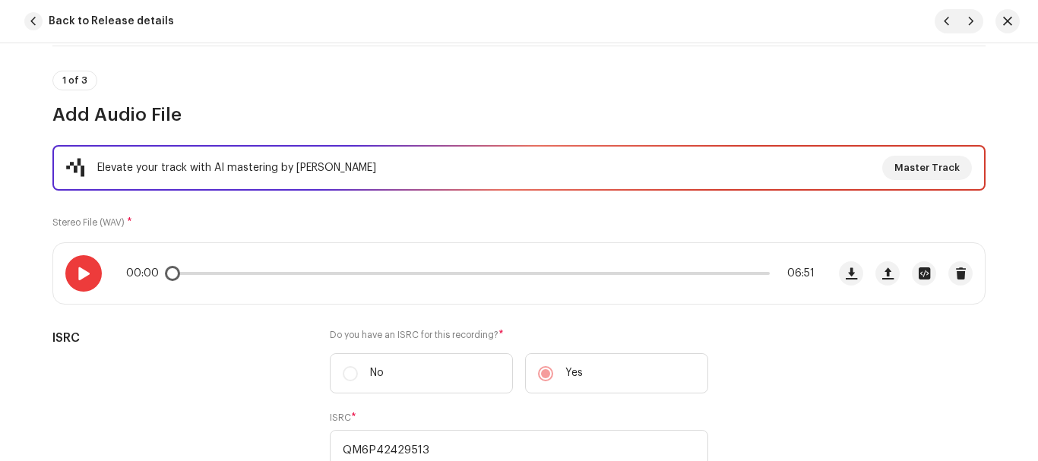
click at [77, 267] on span at bounding box center [83, 273] width 13 height 12
drag, startPoint x: 198, startPoint y: 273, endPoint x: 120, endPoint y: 273, distance: 77.5
click at [120, 273] on div "00:01 06:51" at bounding box center [439, 273] width 773 height 61
drag, startPoint x: 172, startPoint y: 272, endPoint x: 163, endPoint y: 269, distance: 10.3
click at [165, 269] on span at bounding box center [172, 273] width 15 height 15
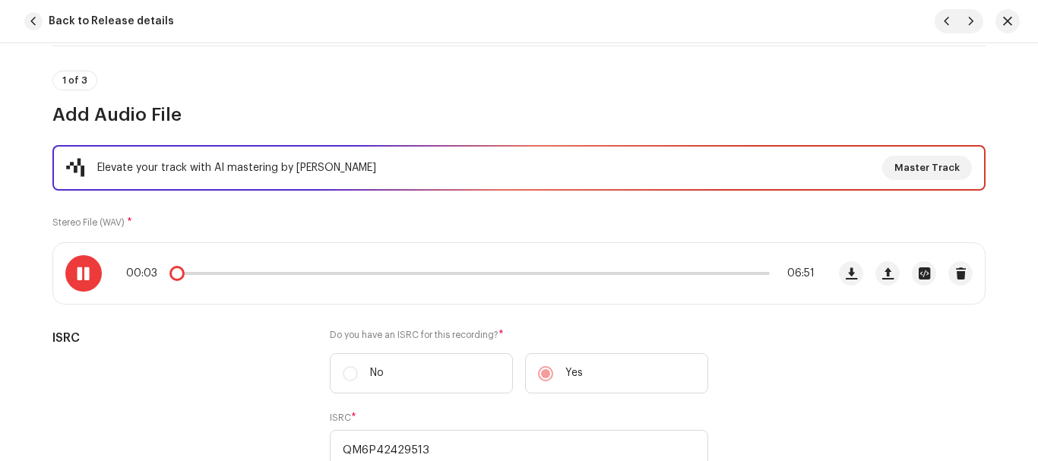
click at [77, 267] on span at bounding box center [83, 273] width 13 height 12
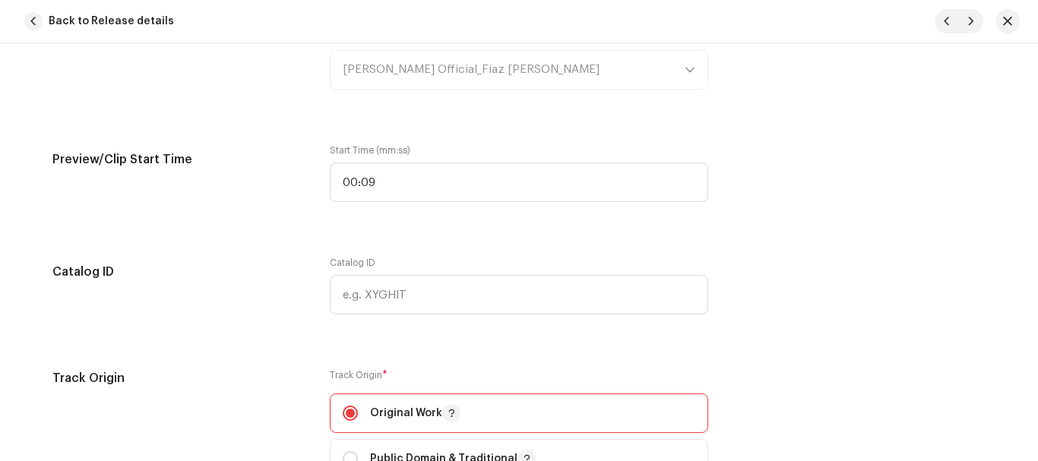
scroll to position [1785, 0]
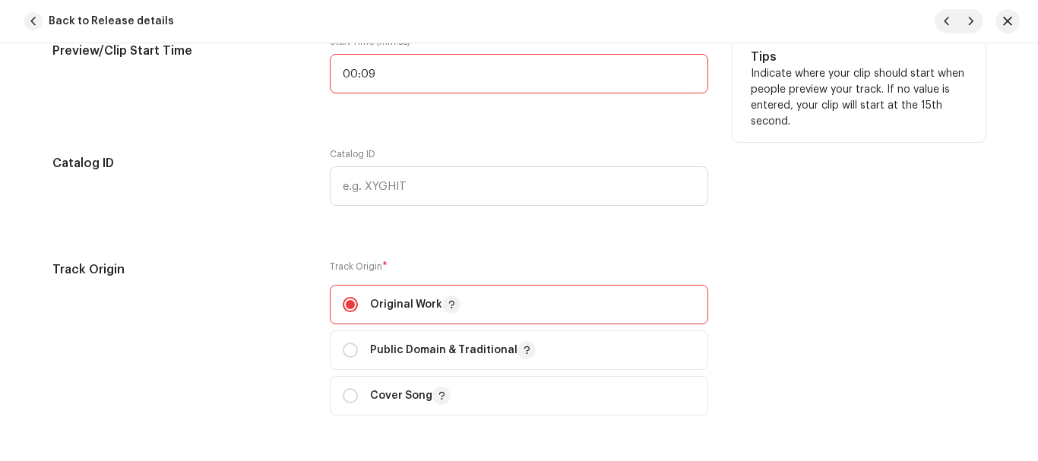
click at [395, 77] on input "00:09" at bounding box center [519, 74] width 378 height 40
type input "00:03"
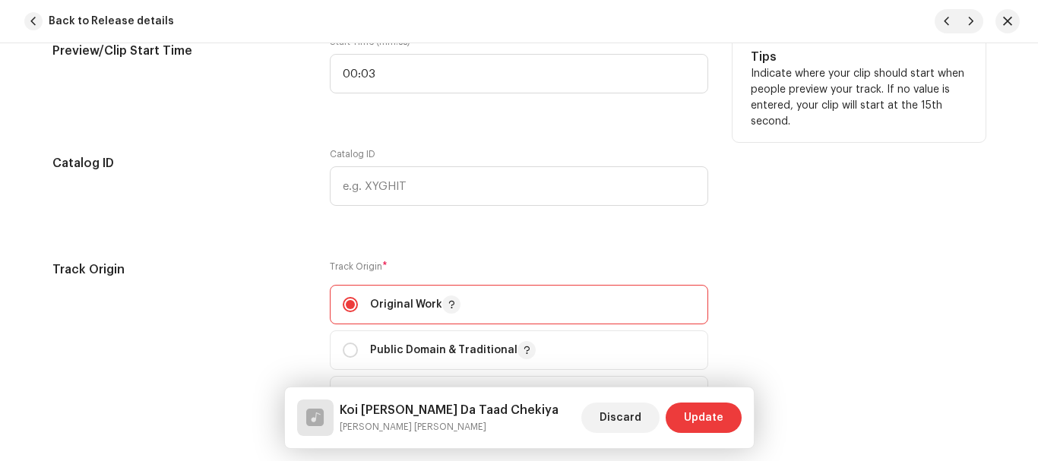
click at [273, 93] on div "Preview/Clip Start Time" at bounding box center [178, 74] width 253 height 76
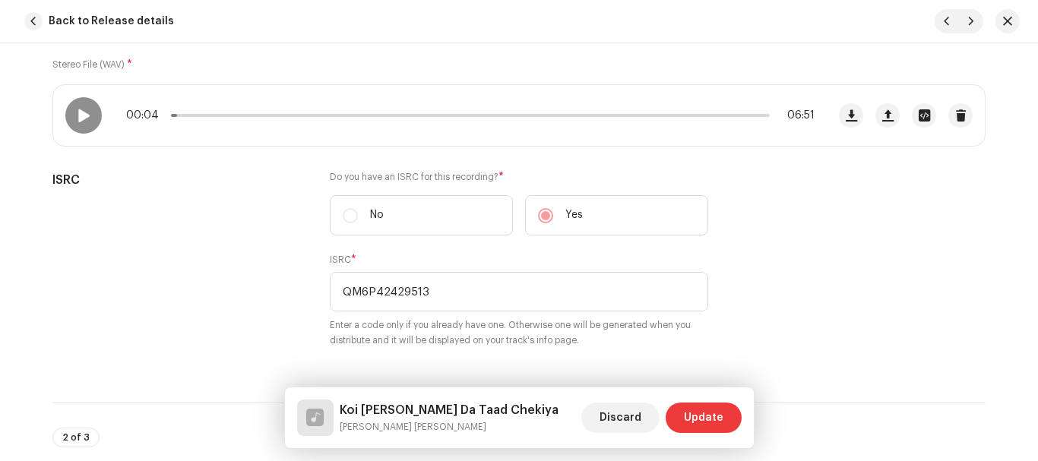
scroll to position [189, 0]
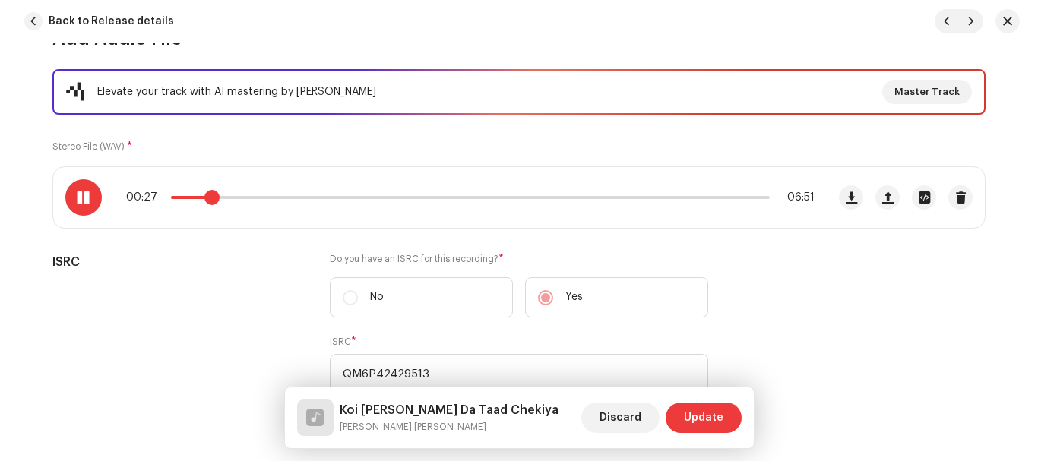
drag, startPoint x: 179, startPoint y: 194, endPoint x: 207, endPoint y: 197, distance: 29.0
click at [207, 197] on span at bounding box center [211, 197] width 15 height 15
click at [81, 199] on span at bounding box center [83, 197] width 13 height 12
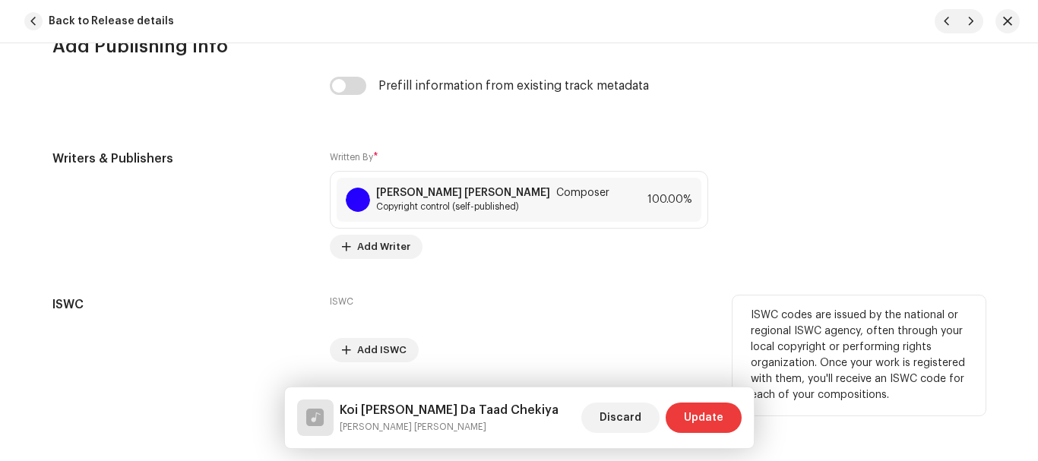
scroll to position [3228, 0]
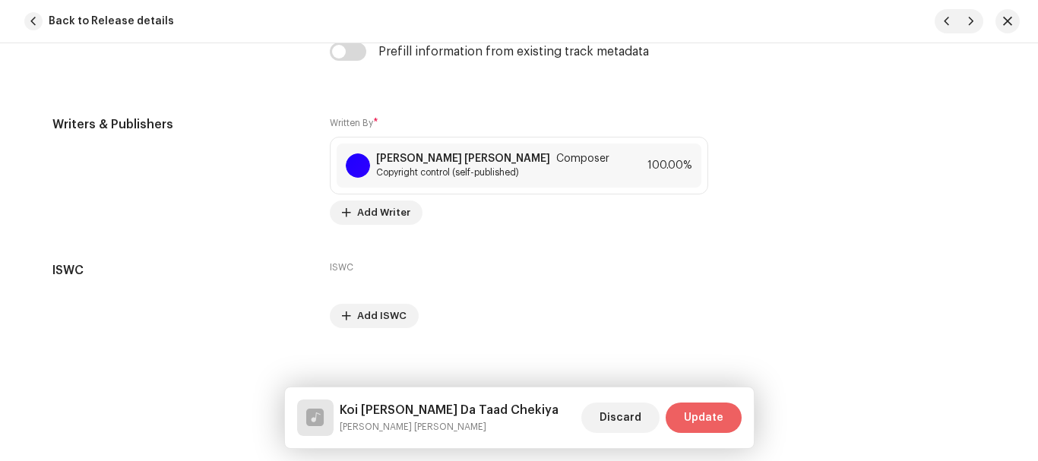
click at [699, 404] on span "Update" at bounding box center [704, 418] width 40 height 30
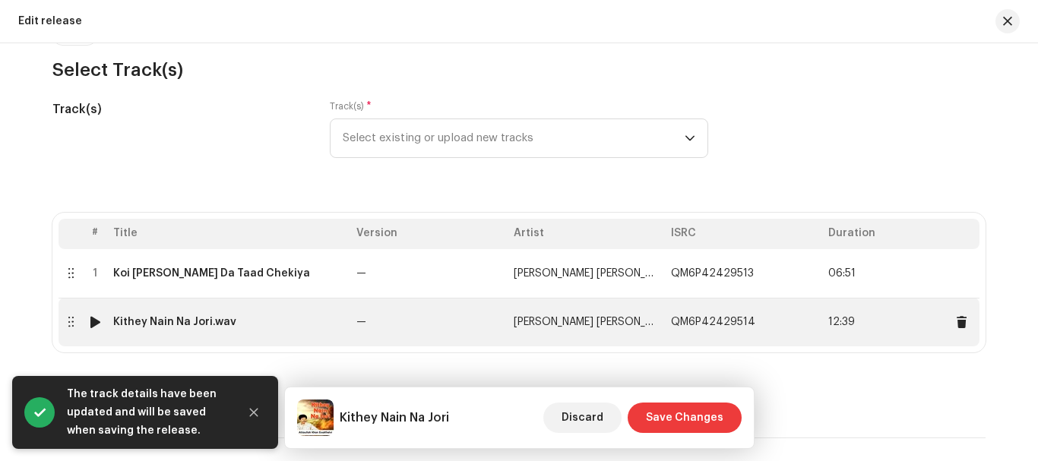
click at [154, 318] on div "Kithey Nain Na Jori.wav" at bounding box center [174, 322] width 123 height 12
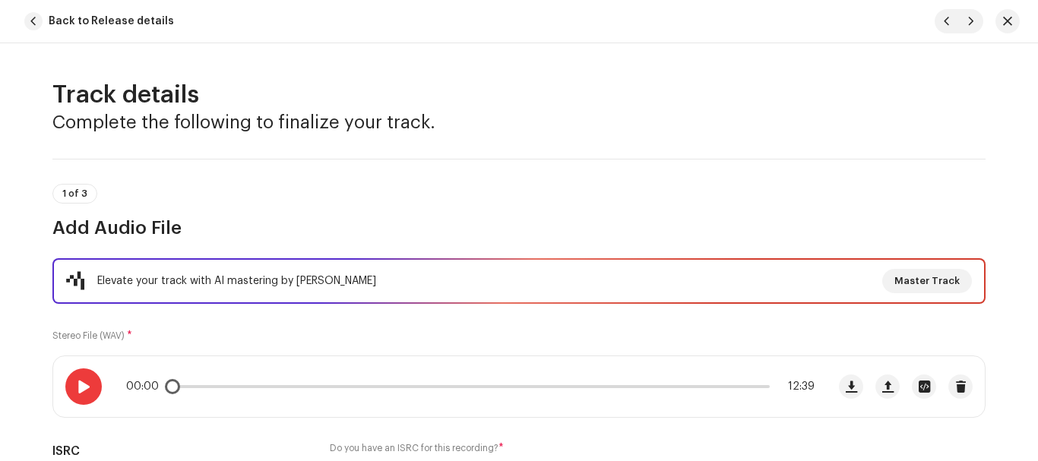
click at [71, 398] on div at bounding box center [83, 386] width 36 height 36
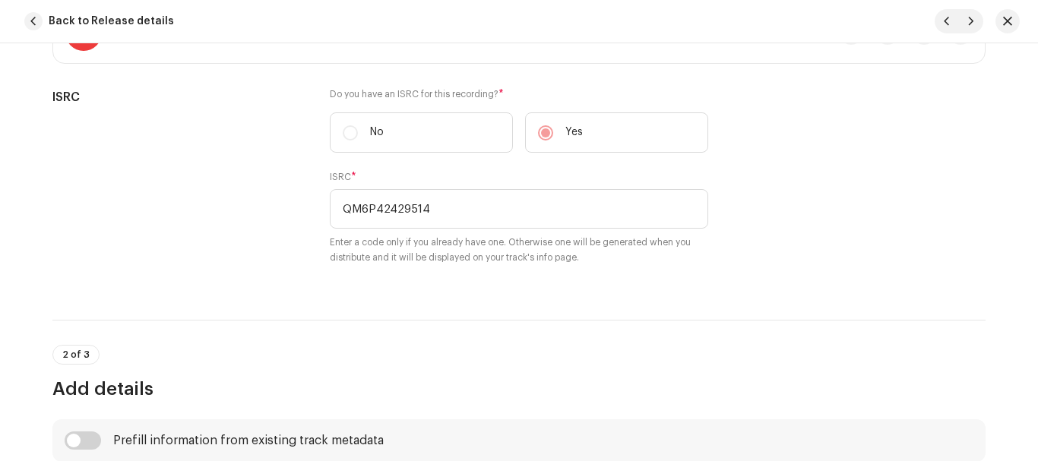
scroll to position [202, 0]
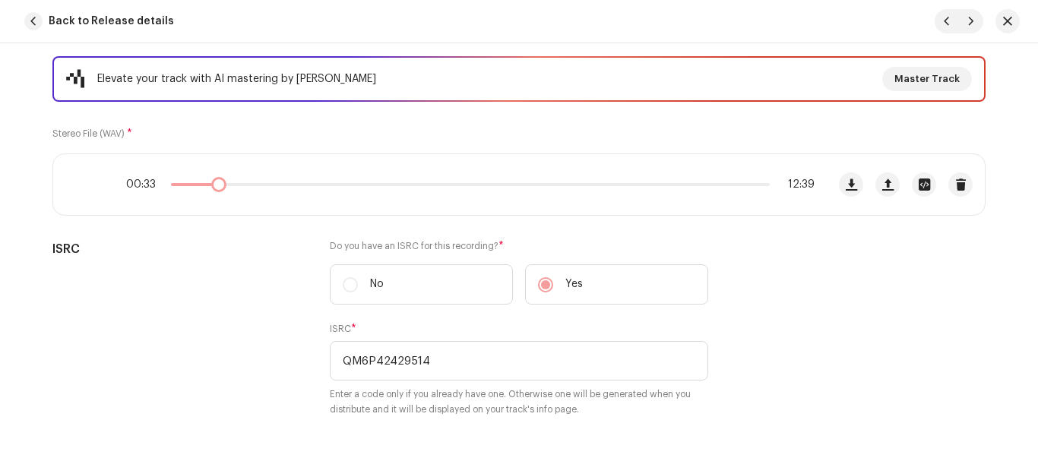
drag, startPoint x: 186, startPoint y: 185, endPoint x: 215, endPoint y: 185, distance: 28.9
click at [215, 185] on div "00:33 12:39" at bounding box center [470, 185] width 688 height 12
drag, startPoint x: 215, startPoint y: 185, endPoint x: 280, endPoint y: 181, distance: 64.7
click at [280, 181] on div "01:00 12:39" at bounding box center [470, 185] width 688 height 12
drag, startPoint x: 282, startPoint y: 187, endPoint x: 330, endPoint y: 186, distance: 48.6
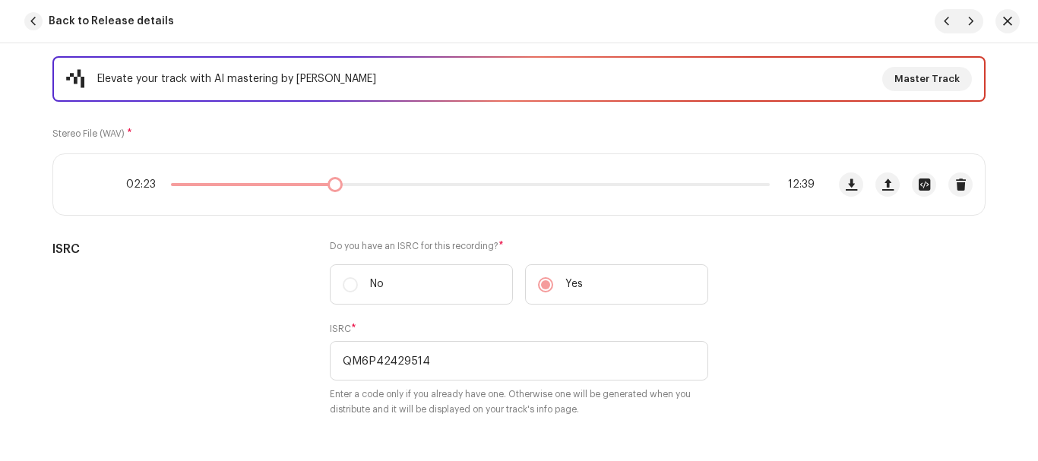
click at [330, 186] on div "02:23 12:39" at bounding box center [470, 185] width 688 height 12
drag, startPoint x: 330, startPoint y: 186, endPoint x: 346, endPoint y: 185, distance: 15.3
click at [346, 185] on div "03:38 12:39" at bounding box center [470, 185] width 688 height 12
drag, startPoint x: 346, startPoint y: 185, endPoint x: 365, endPoint y: 182, distance: 19.2
click at [365, 182] on div "03:46 12:39" at bounding box center [470, 185] width 688 height 12
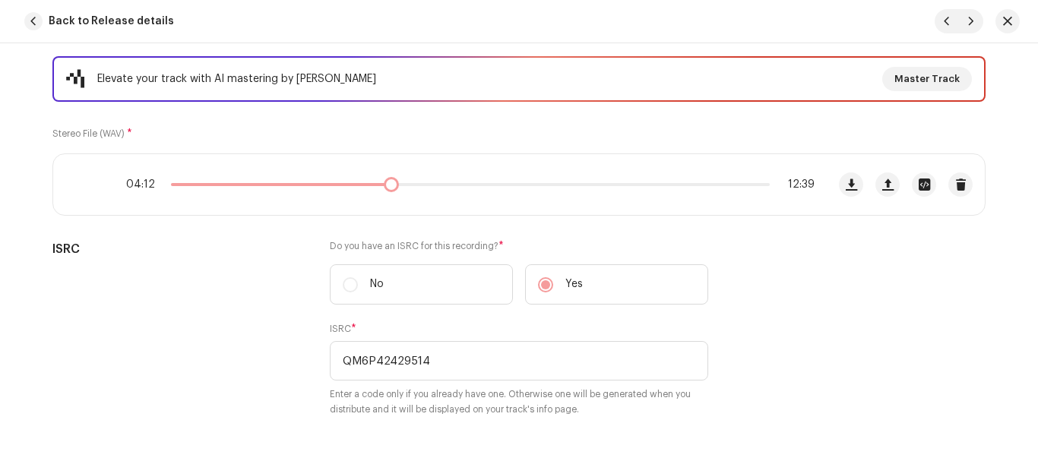
drag, startPoint x: 371, startPoint y: 185, endPoint x: 387, endPoint y: 185, distance: 15.2
click at [387, 185] on div "04:12 12:39" at bounding box center [470, 185] width 688 height 12
click at [388, 185] on span at bounding box center [393, 184] width 15 height 15
drag, startPoint x: 394, startPoint y: 184, endPoint x: 362, endPoint y: 185, distance: 31.2
click at [362, 185] on div "04:42 12:39" at bounding box center [470, 185] width 688 height 12
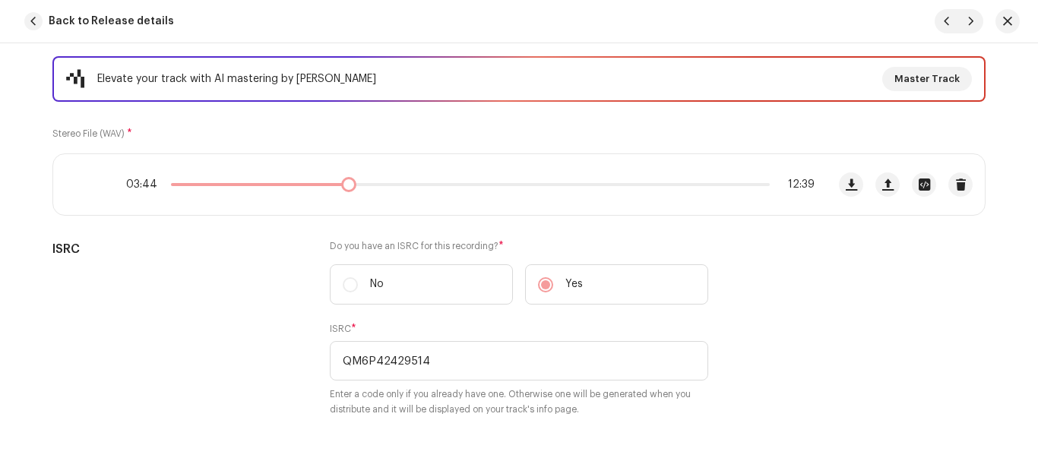
drag, startPoint x: 362, startPoint y: 185, endPoint x: 344, endPoint y: 187, distance: 17.5
click at [344, 187] on div "03:44 12:39" at bounding box center [470, 185] width 688 height 12
drag, startPoint x: 349, startPoint y: 184, endPoint x: 337, endPoint y: 180, distance: 12.7
click at [337, 180] on div "03:36 12:39" at bounding box center [470, 185] width 688 height 12
click at [80, 181] on span at bounding box center [83, 185] width 13 height 12
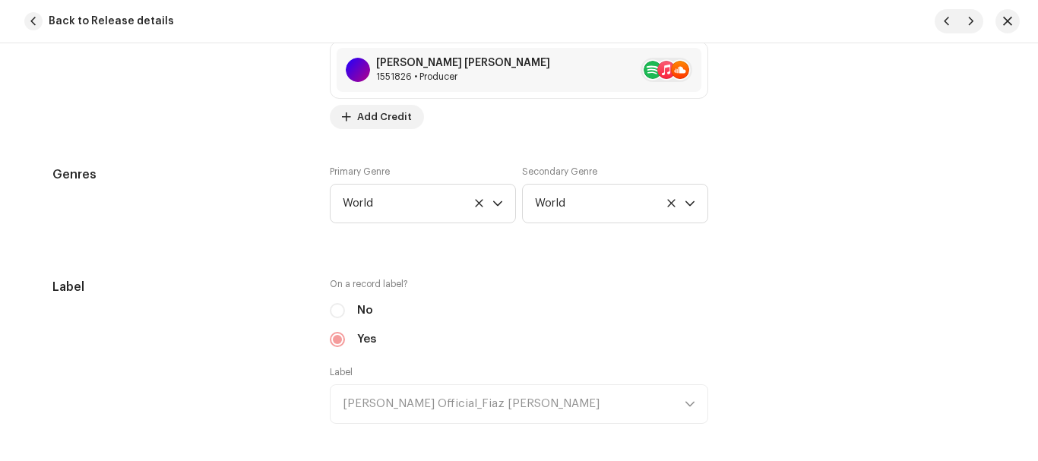
scroll to position [1797, 0]
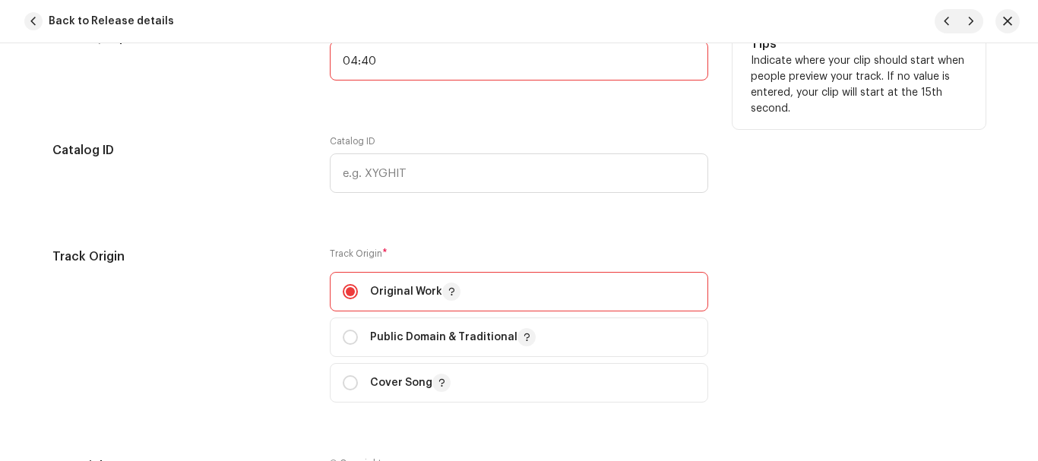
click at [403, 66] on input "04:40" at bounding box center [519, 61] width 378 height 40
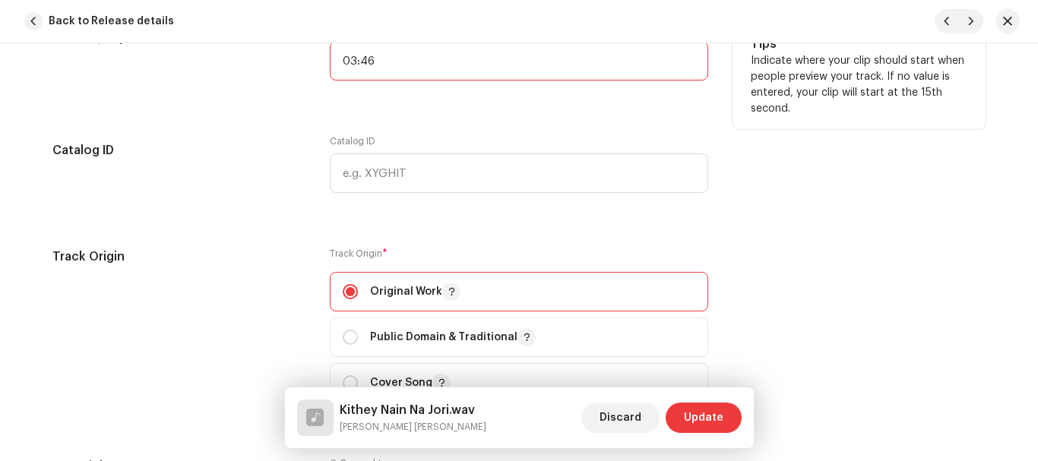
click at [415, 65] on input "03:46" at bounding box center [519, 61] width 378 height 40
type input "03:45"
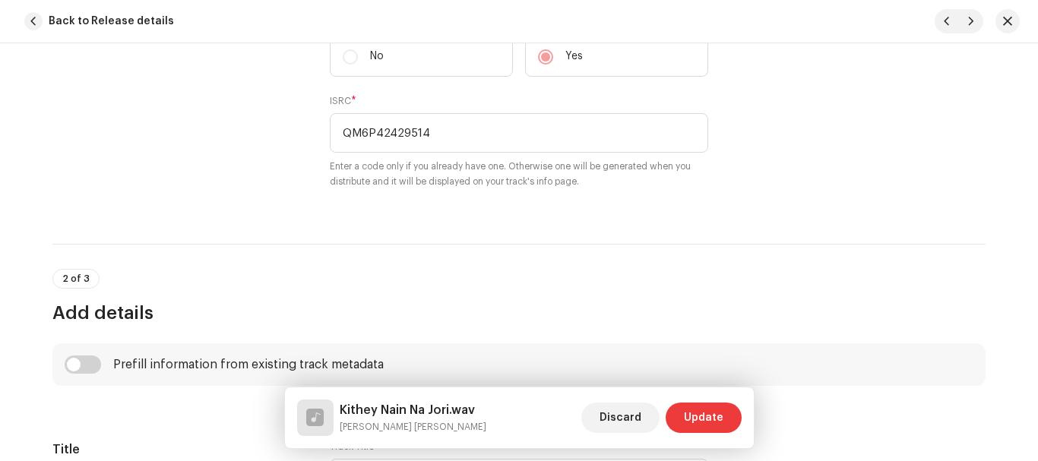
scroll to position [278, 0]
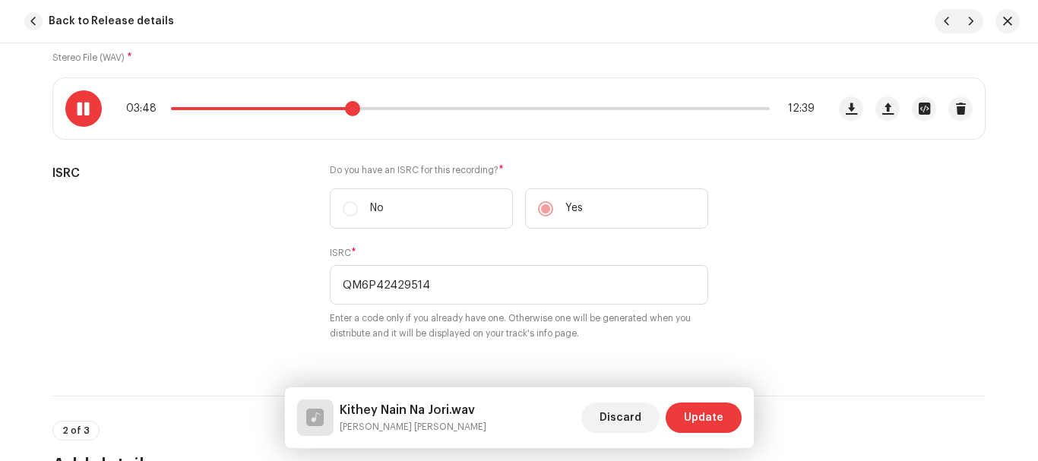
click at [347, 106] on span at bounding box center [352, 108] width 15 height 15
click at [343, 107] on span at bounding box center [348, 108] width 15 height 15
click at [85, 112] on span at bounding box center [83, 109] width 13 height 12
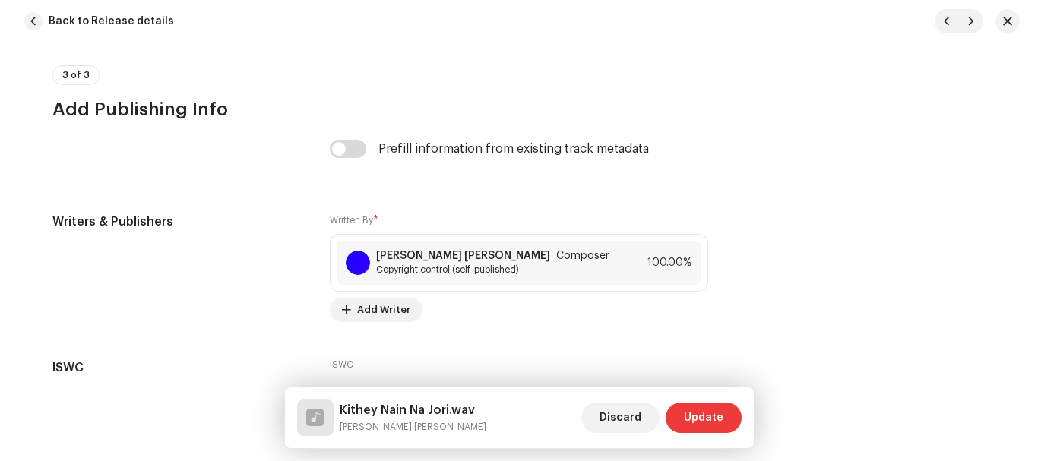
scroll to position [3241, 0]
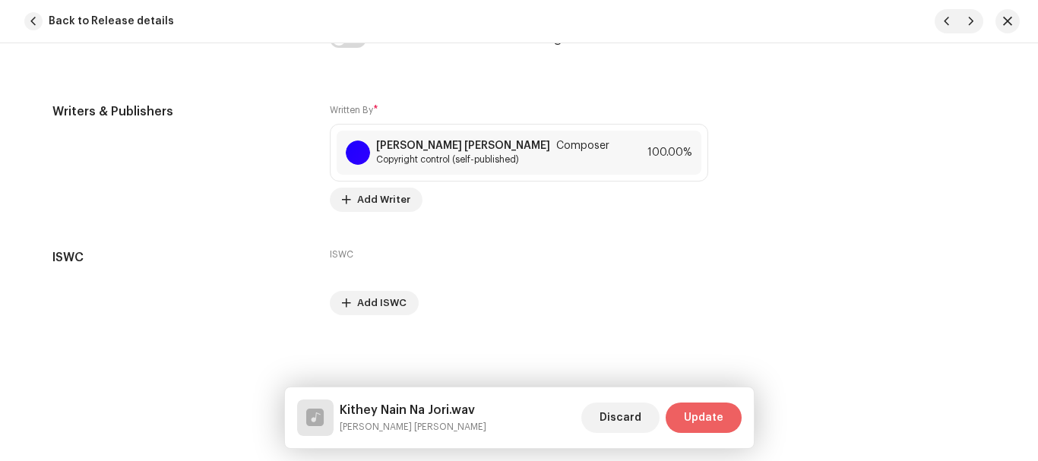
click at [703, 419] on span "Update" at bounding box center [704, 418] width 40 height 30
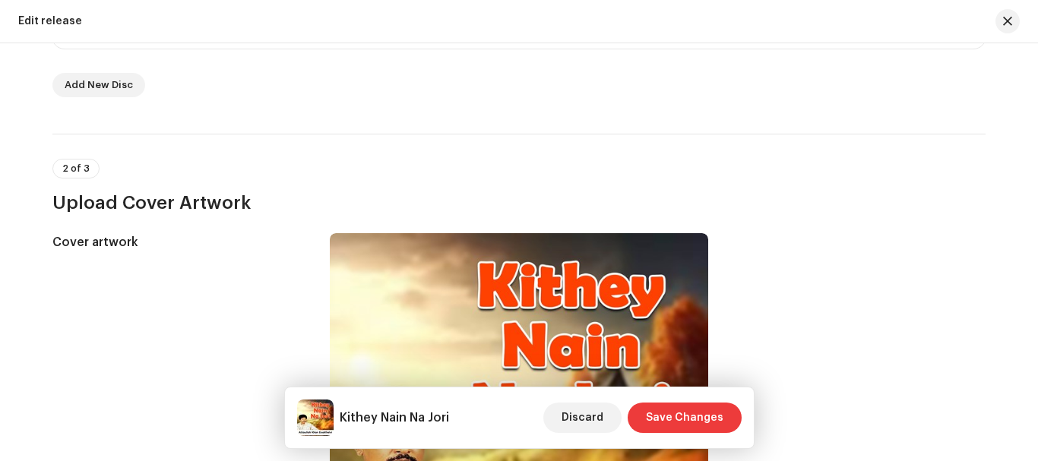
scroll to position [228, 0]
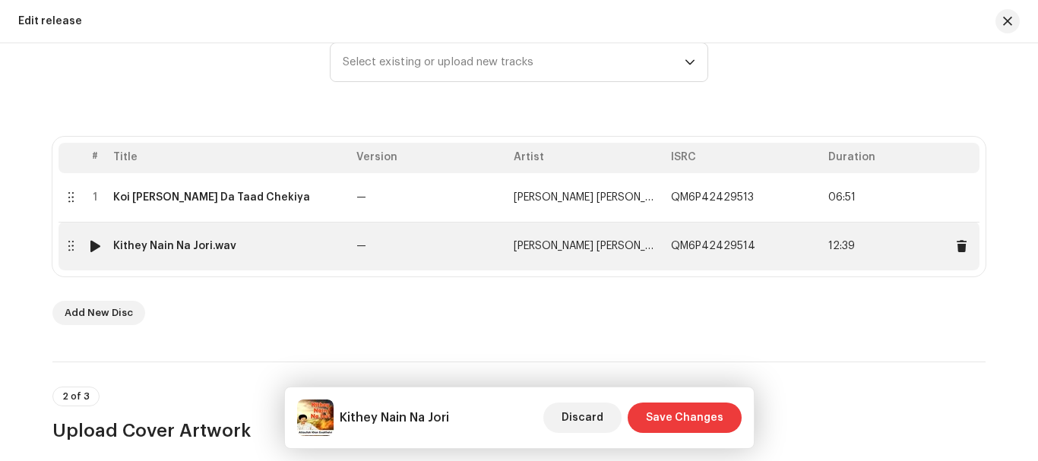
click at [216, 245] on div "Kithey Nain Na Jori.wav" at bounding box center [174, 246] width 123 height 12
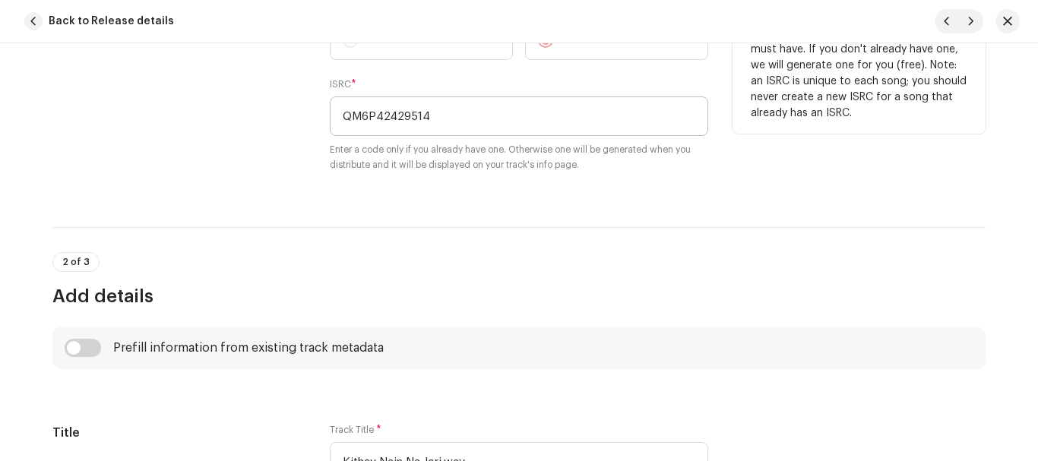
scroll to position [532, 0]
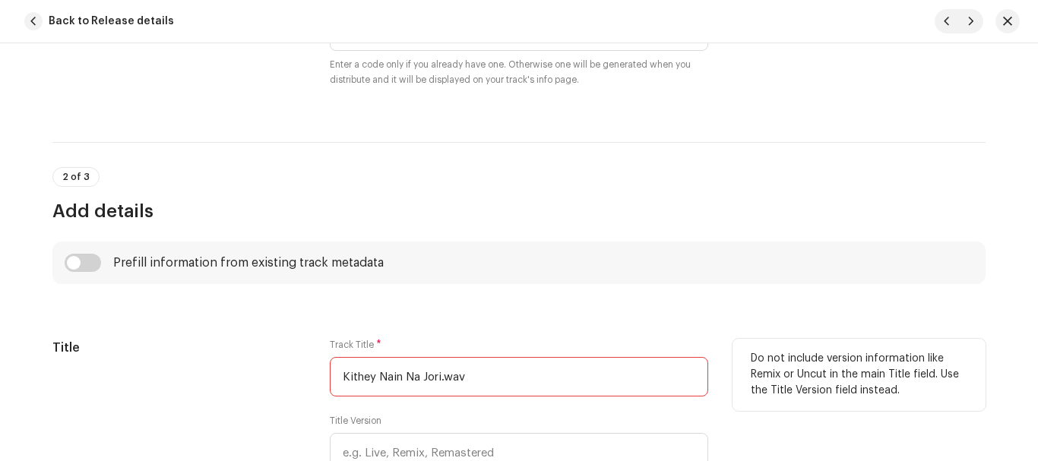
click at [487, 383] on input "Kithey Nain Na Jori.wav" at bounding box center [519, 377] width 378 height 40
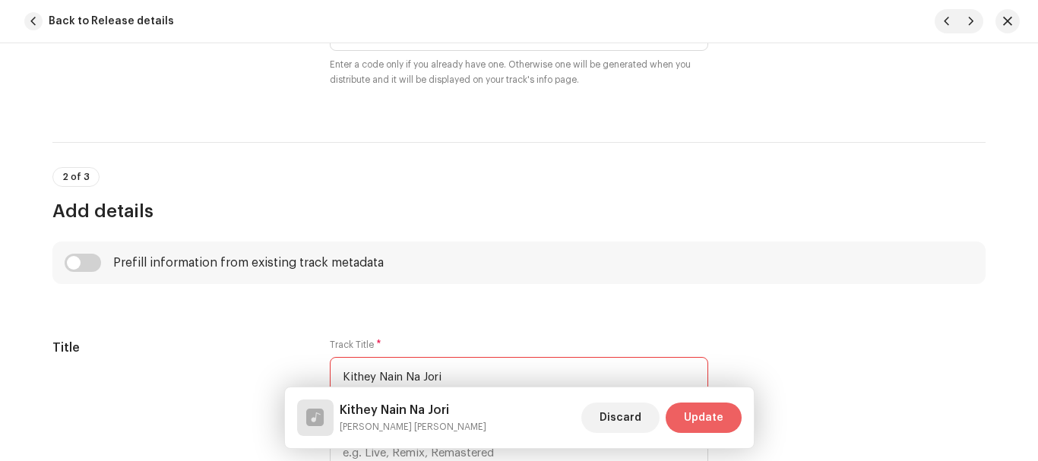
type input "Kithey Nain Na Jori"
click at [725, 422] on button "Update" at bounding box center [704, 418] width 76 height 30
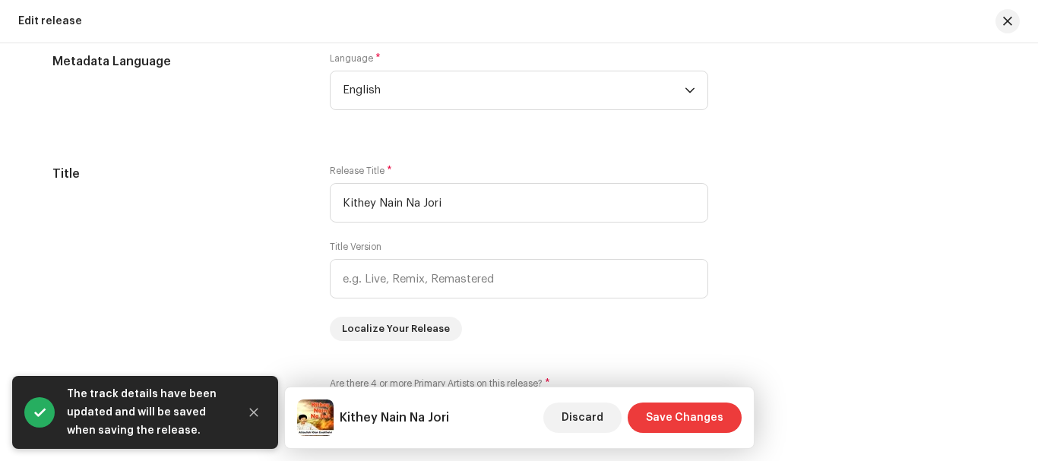
scroll to position [1595, 0]
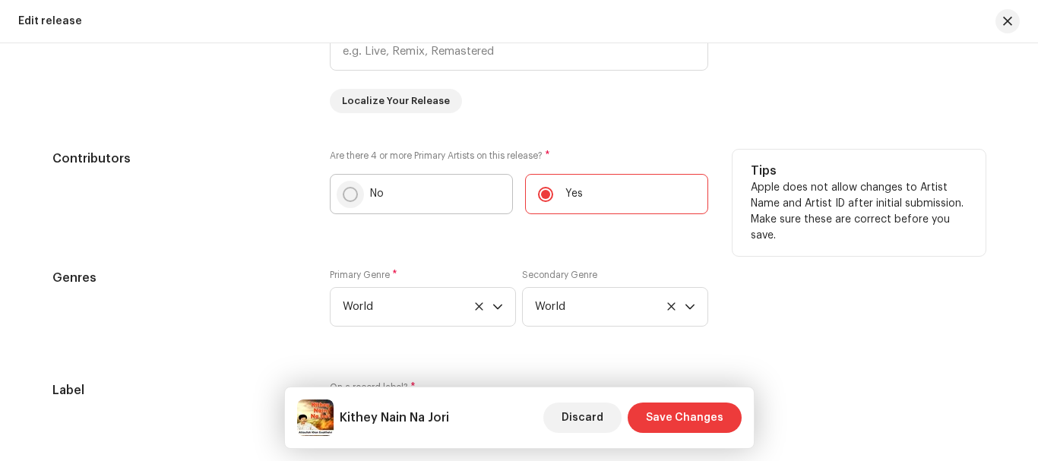
click at [348, 193] on input "No" at bounding box center [350, 194] width 15 height 15
radio input "true"
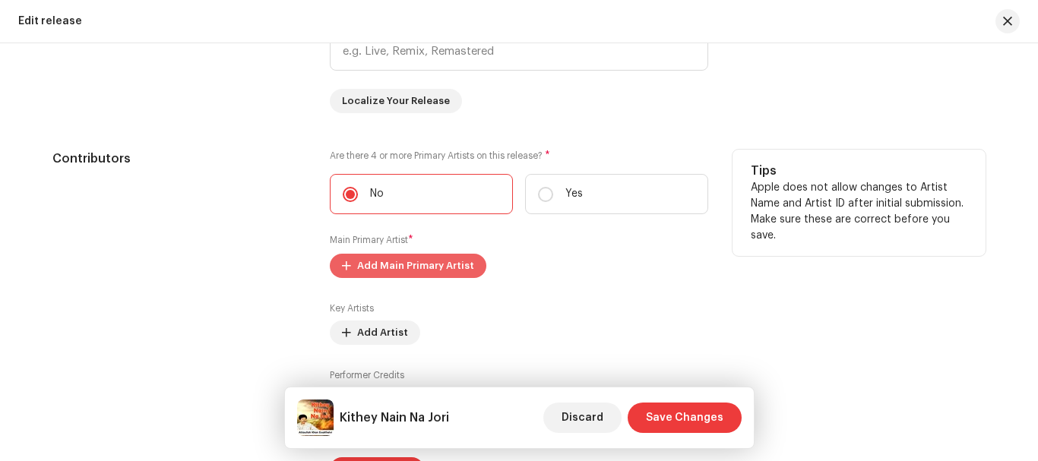
click at [371, 261] on span "Add Main Primary Artist" at bounding box center [415, 266] width 117 height 30
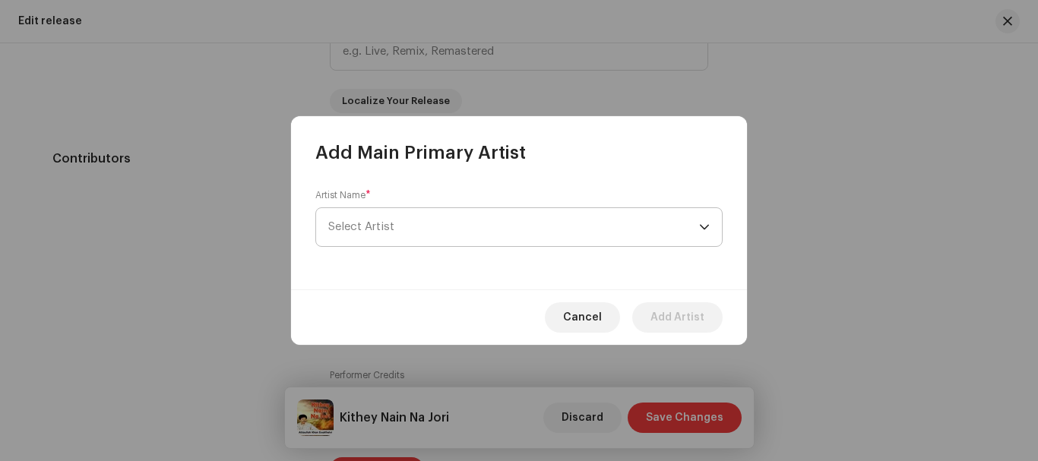
click at [373, 232] on span "Select Artist" at bounding box center [361, 226] width 66 height 11
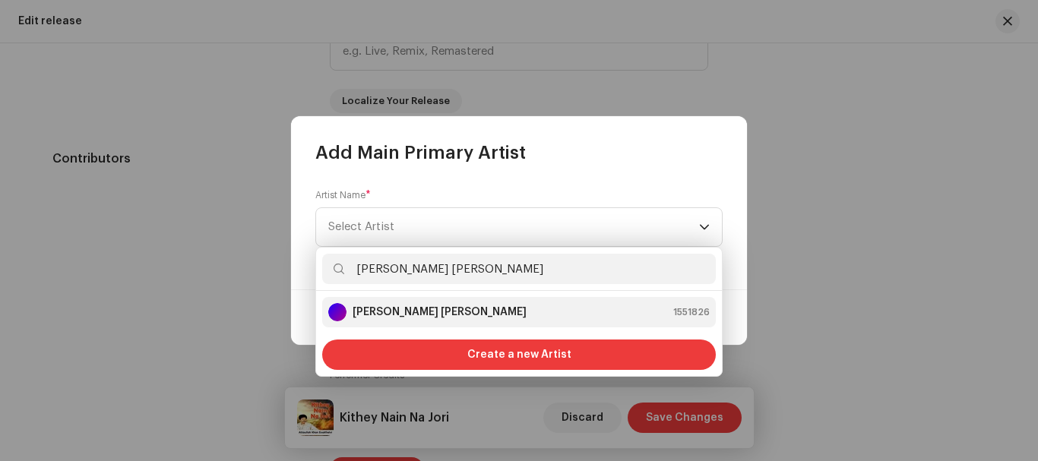
type input "Attaullah Khan Essakhelvi"
click at [442, 311] on strong "Attaullah Khan Essakhelvi" at bounding box center [440, 312] width 174 height 15
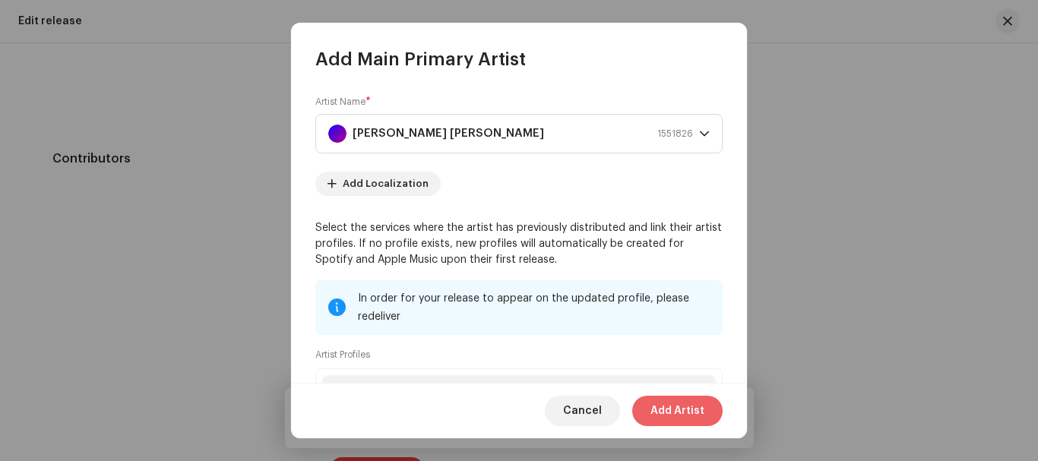
click at [681, 413] on span "Add Artist" at bounding box center [677, 411] width 54 height 30
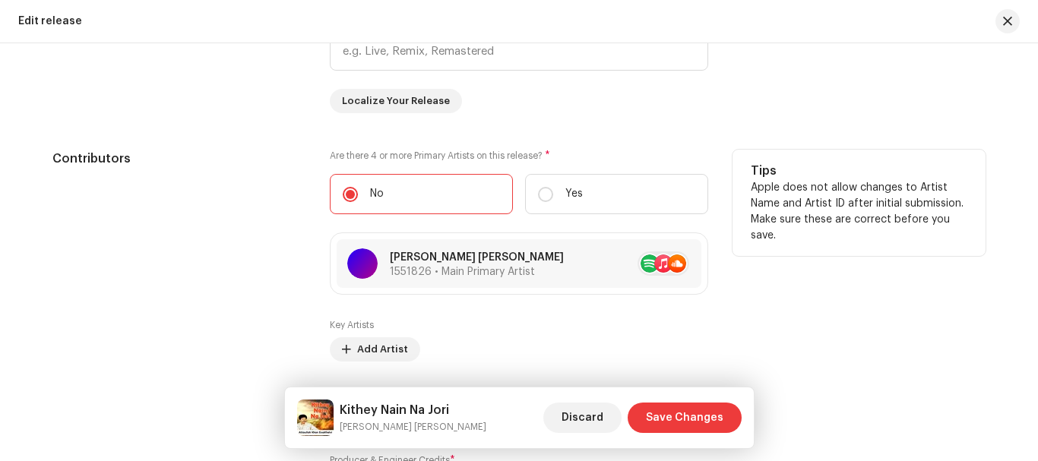
scroll to position [1747, 0]
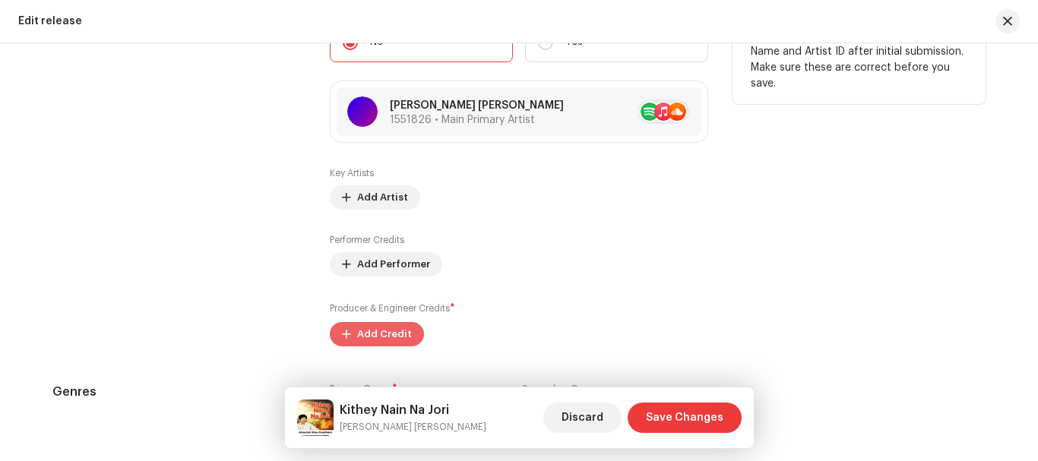
click at [401, 326] on span "Add Credit" at bounding box center [384, 334] width 55 height 30
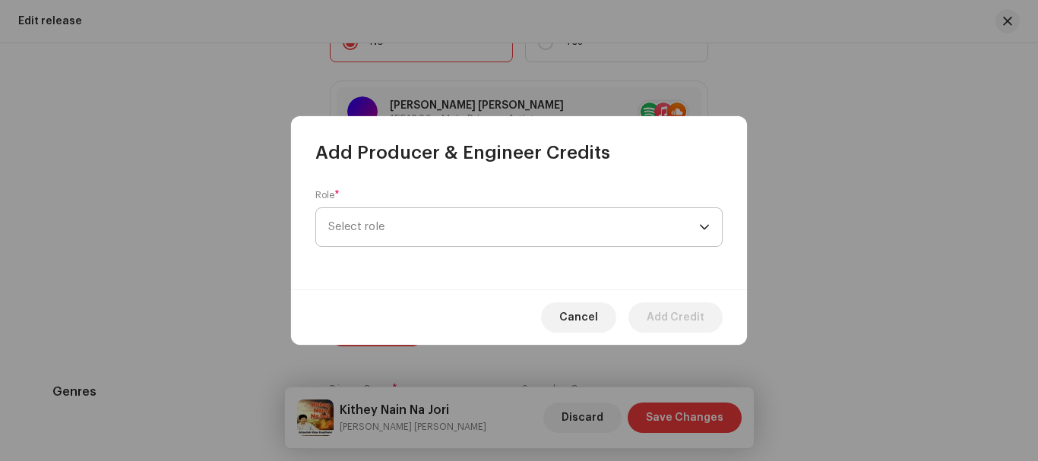
click at [417, 219] on span "Select role" at bounding box center [513, 227] width 371 height 38
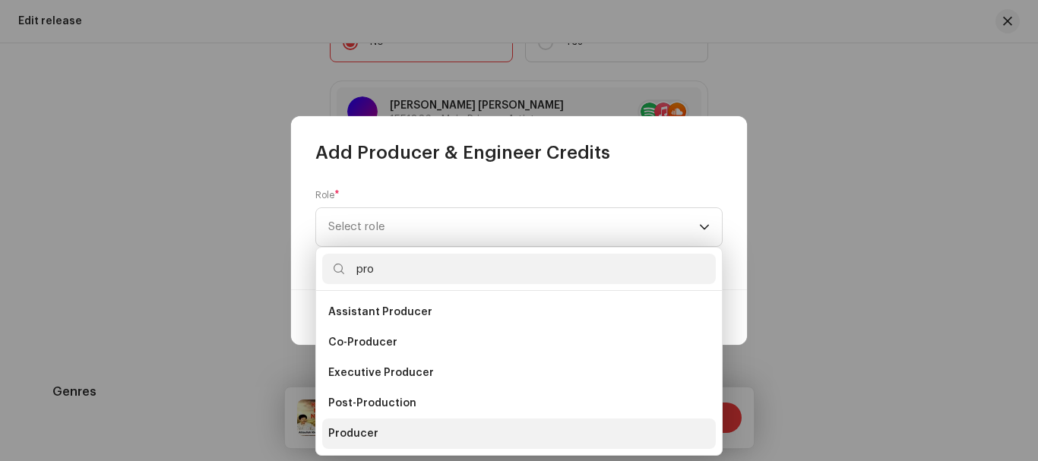
type input "pro"
click at [364, 429] on span "Producer" at bounding box center [353, 433] width 50 height 15
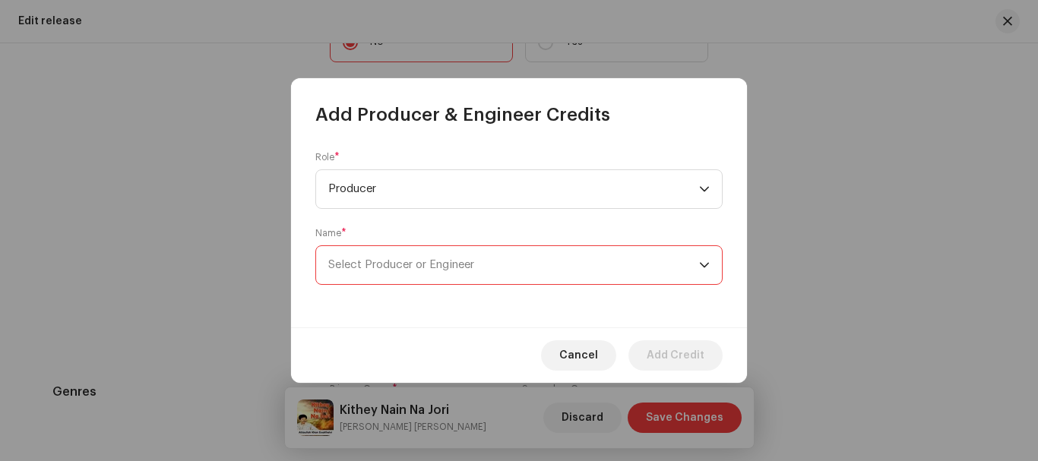
click at [494, 259] on span "Select Producer or Engineer" at bounding box center [513, 265] width 371 height 38
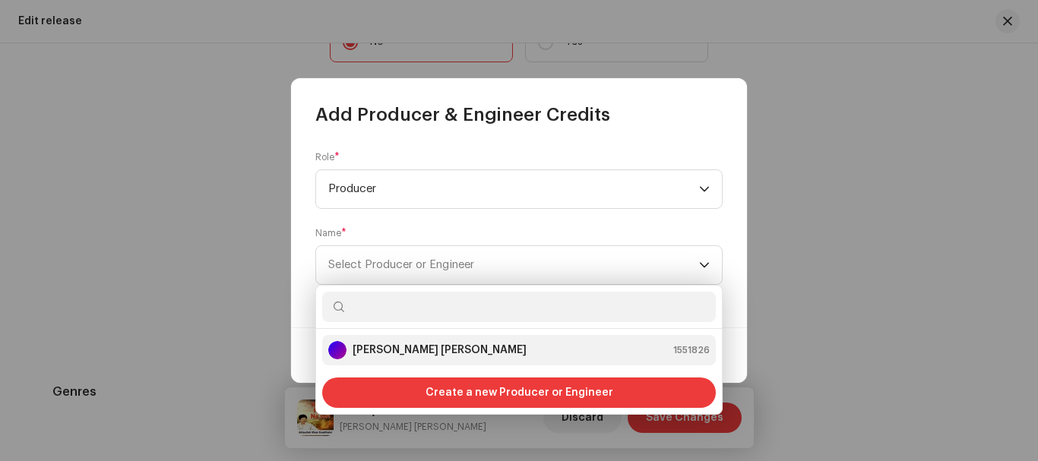
click at [454, 354] on strong "[PERSON_NAME] [PERSON_NAME]" at bounding box center [440, 350] width 174 height 15
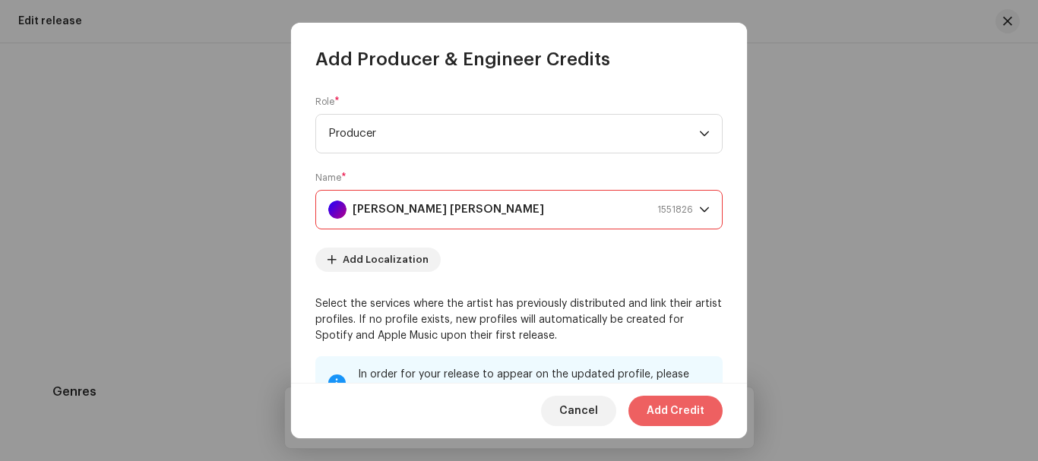
click at [679, 419] on span "Add Credit" at bounding box center [676, 411] width 58 height 30
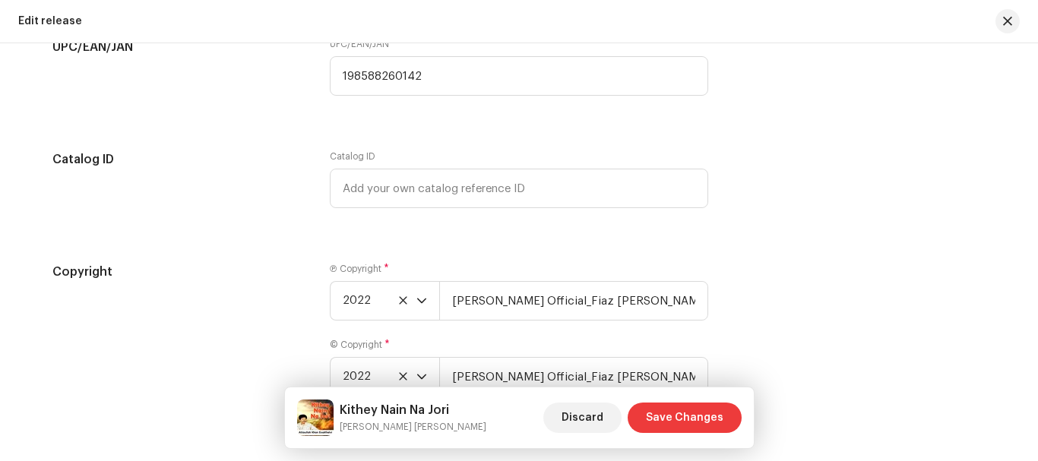
scroll to position [2759, 0]
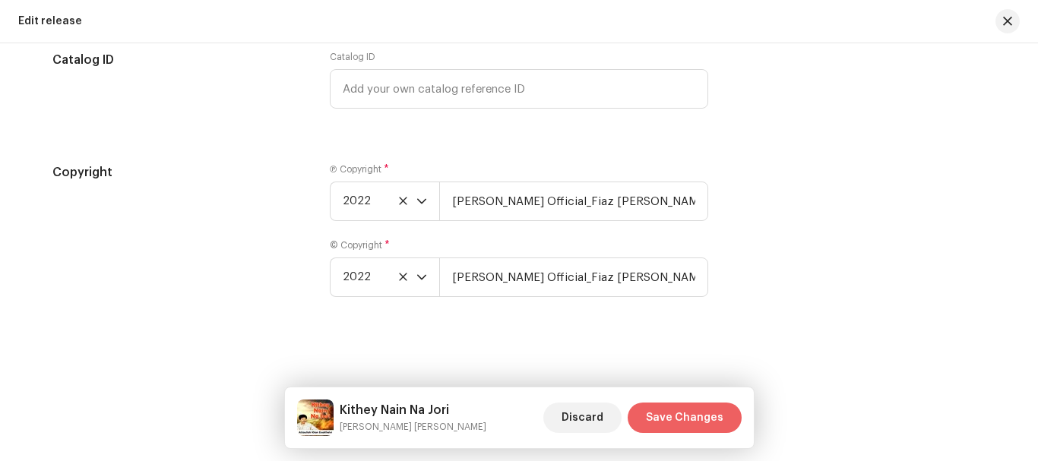
click at [687, 422] on span "Save Changes" at bounding box center [684, 418] width 77 height 30
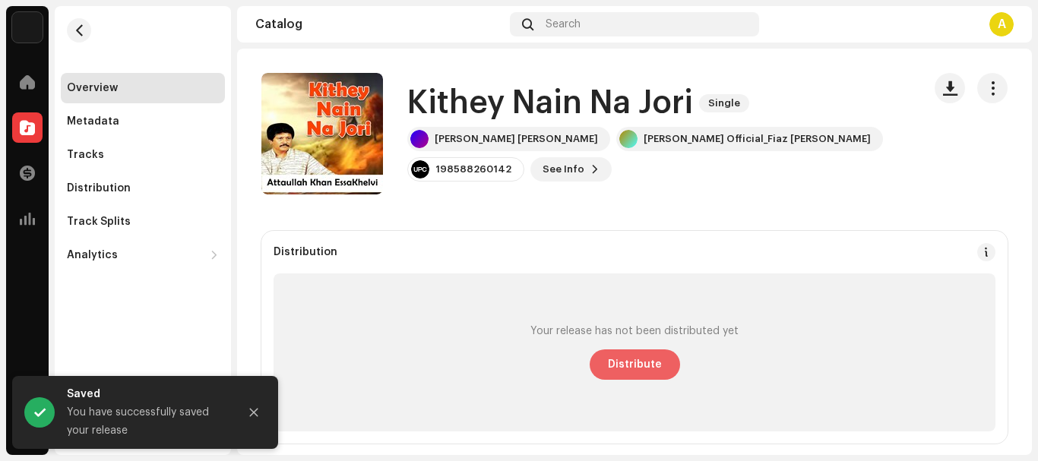
click at [640, 364] on span "Distribute" at bounding box center [635, 364] width 54 height 30
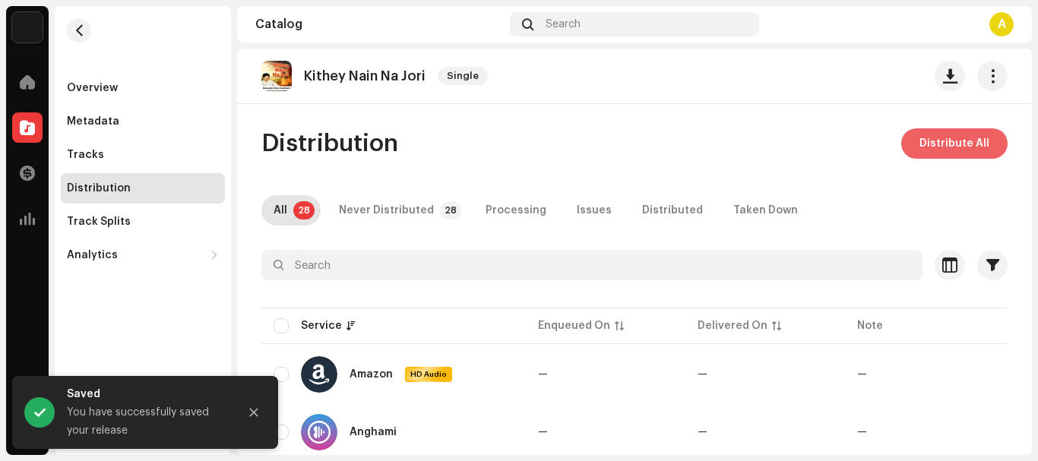
click at [927, 135] on span "Distribute All" at bounding box center [954, 143] width 70 height 30
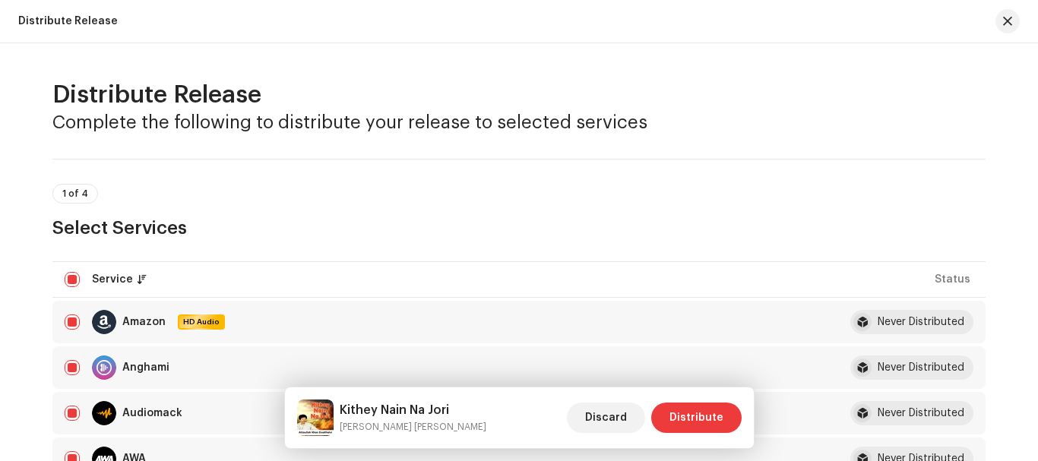
scroll to position [228, 0]
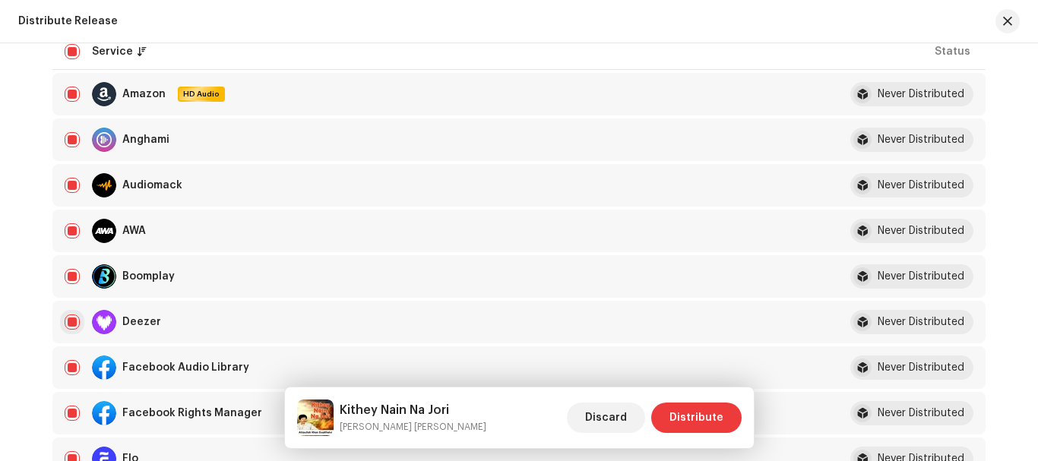
click at [69, 322] on input "checkbox" at bounding box center [72, 322] width 15 height 15
checkbox input "false"
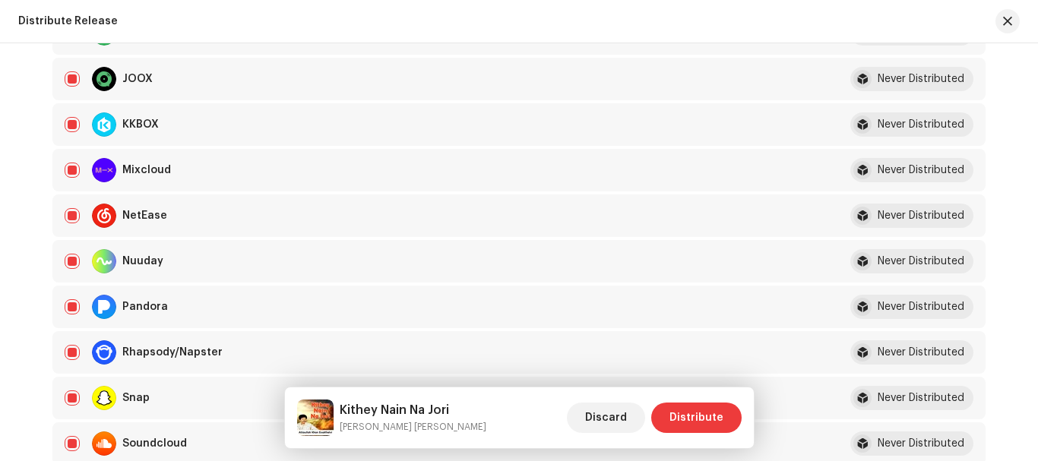
scroll to position [988, 0]
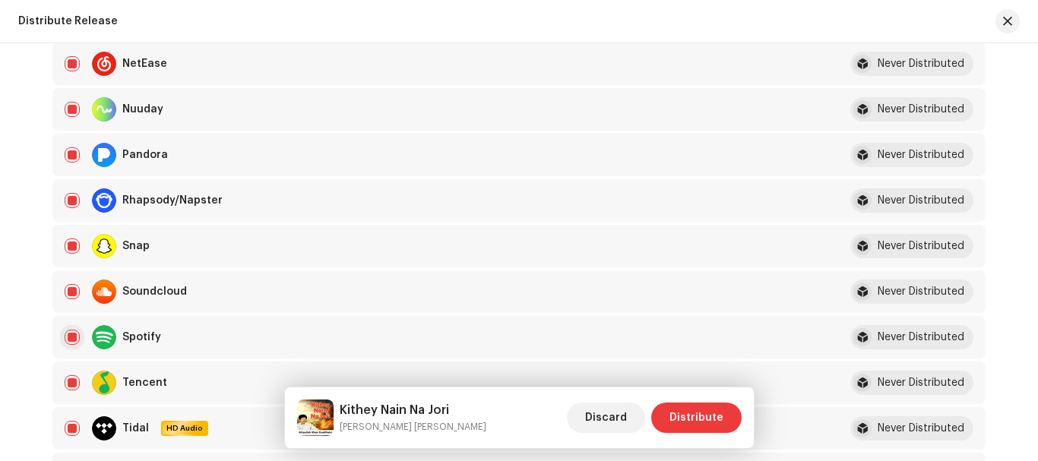
click at [69, 334] on input "Row Selected" at bounding box center [72, 337] width 15 height 15
checkbox input "false"
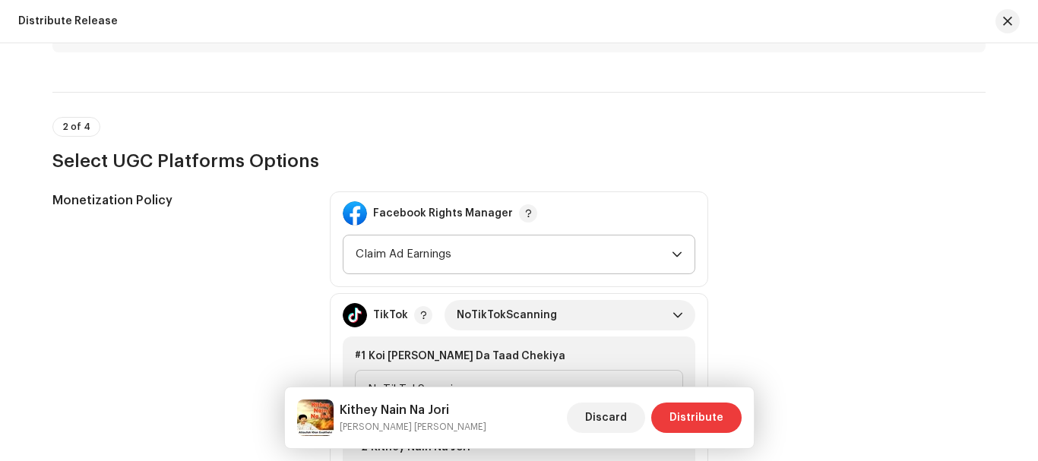
scroll to position [1494, 0]
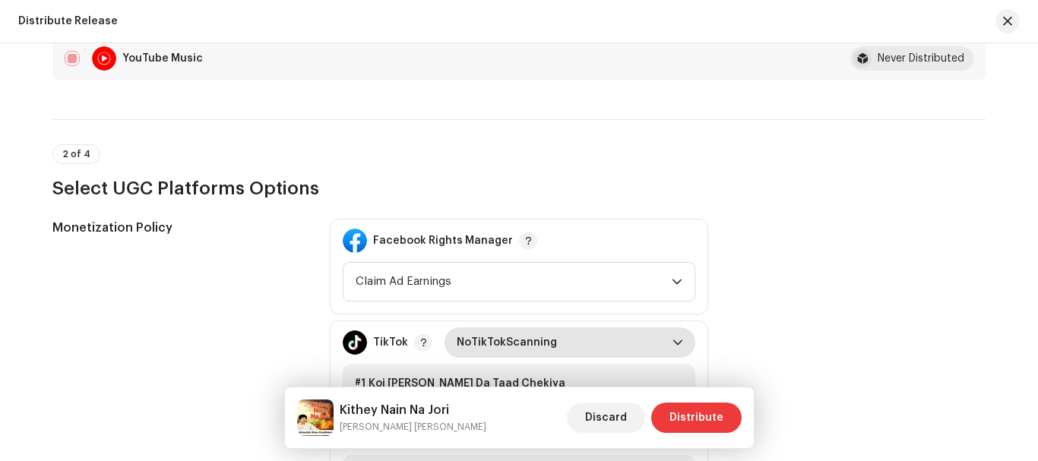
click at [532, 346] on span "NoTikTokScanning" at bounding box center [565, 342] width 216 height 30
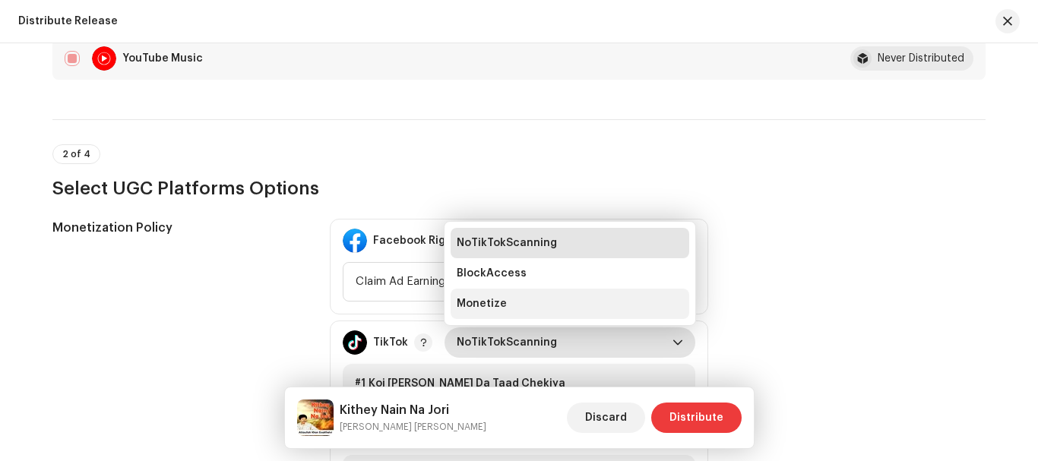
click at [511, 311] on li "Monetize" at bounding box center [570, 304] width 239 height 30
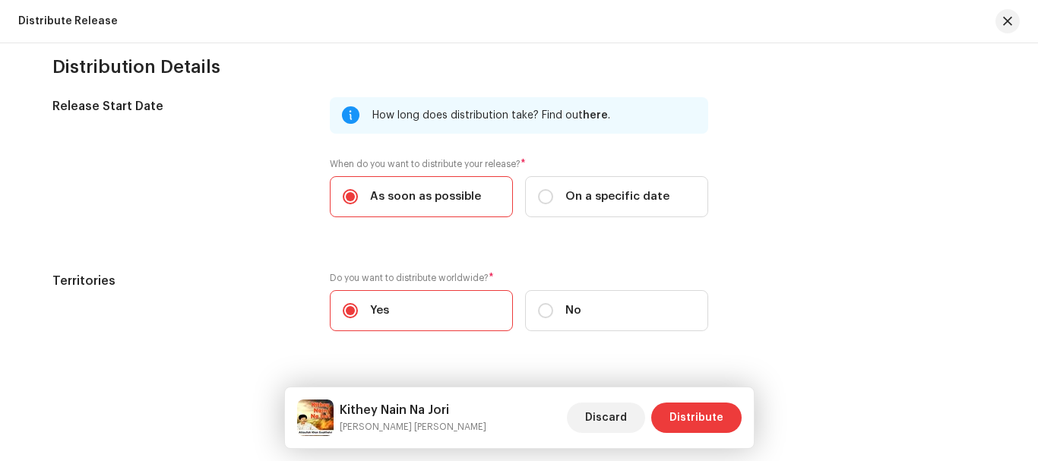
scroll to position [2732, 0]
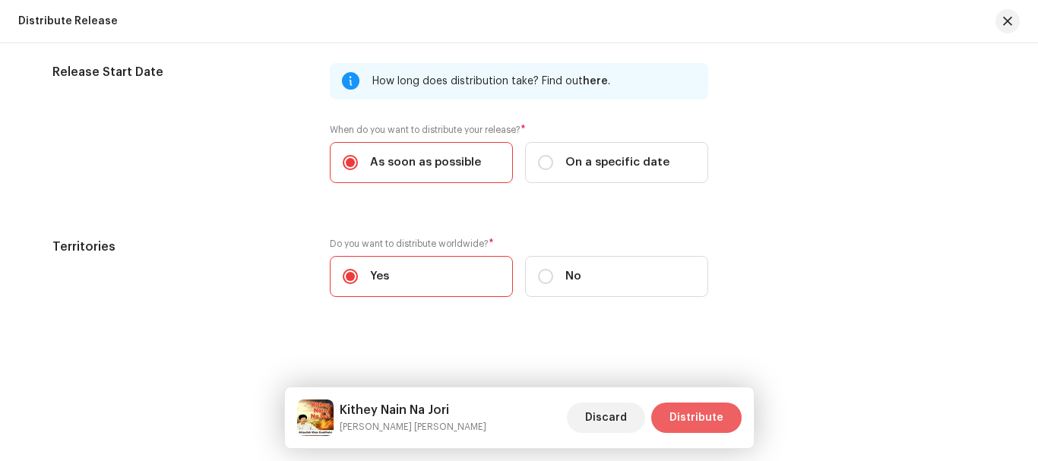
click at [695, 409] on span "Distribute" at bounding box center [696, 418] width 54 height 30
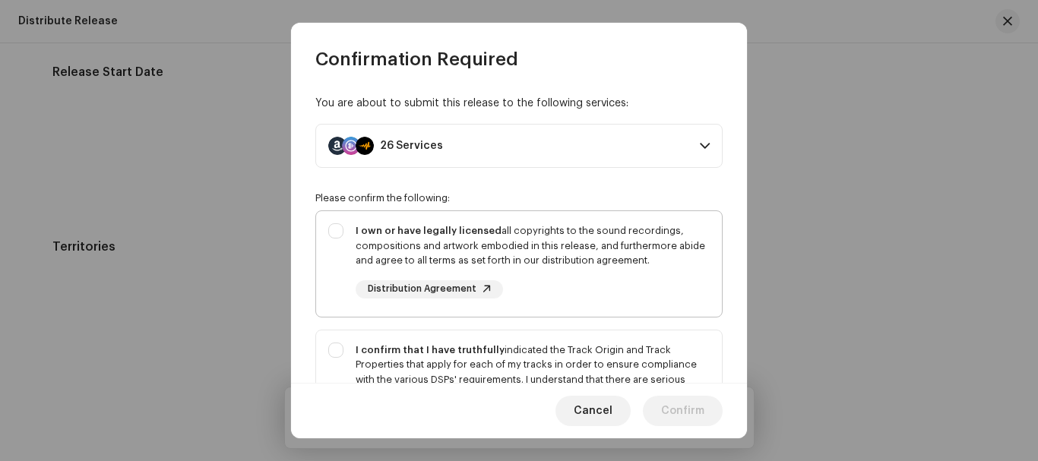
click at [331, 231] on div "I own or have legally licensed all copyrights to the sound recordings, composit…" at bounding box center [519, 261] width 406 height 100
checkbox input "true"
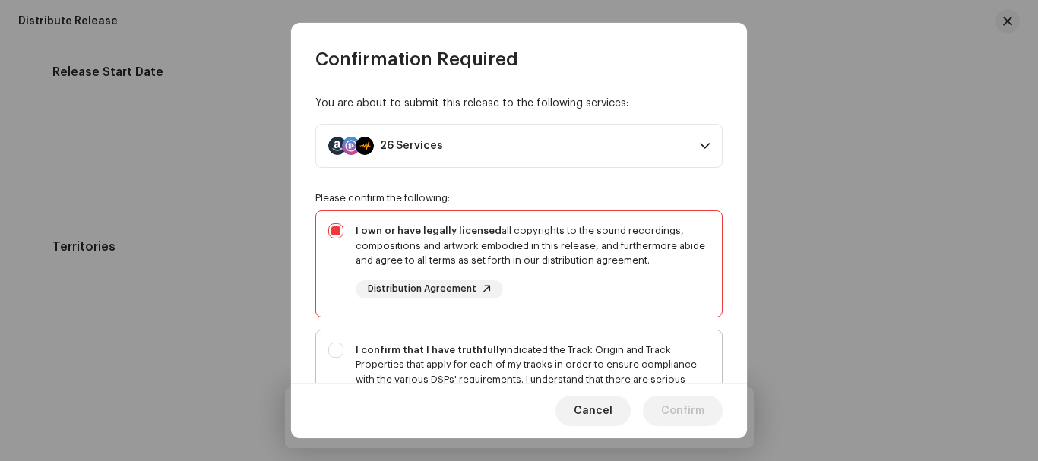
click at [339, 354] on div "I confirm that I have truthfully indicated the Track Origin and Track Propertie…" at bounding box center [519, 394] width 406 height 129
checkbox input "true"
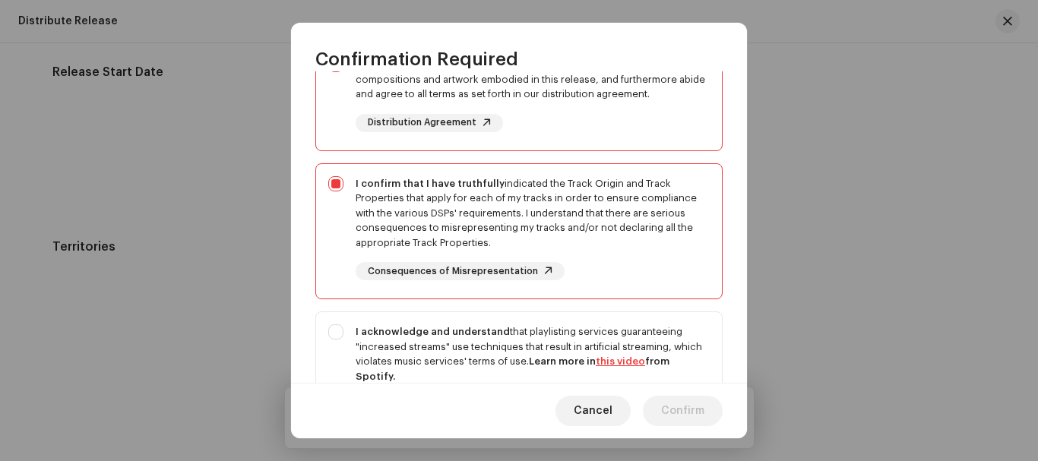
scroll to position [304, 0]
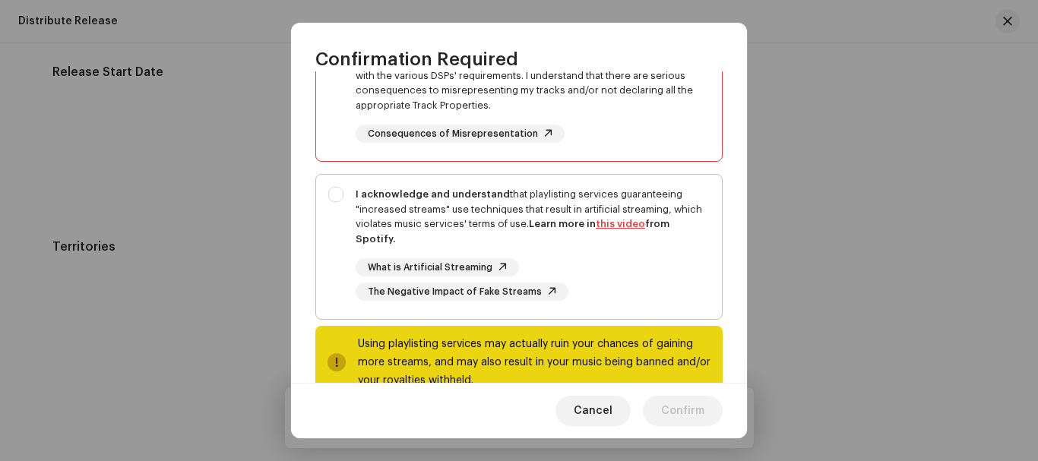
click at [341, 193] on div "I acknowledge and understand that playlisting services guaranteeing "increased …" at bounding box center [519, 244] width 406 height 138
checkbox input "true"
click at [674, 406] on span "Confirm" at bounding box center [682, 411] width 43 height 30
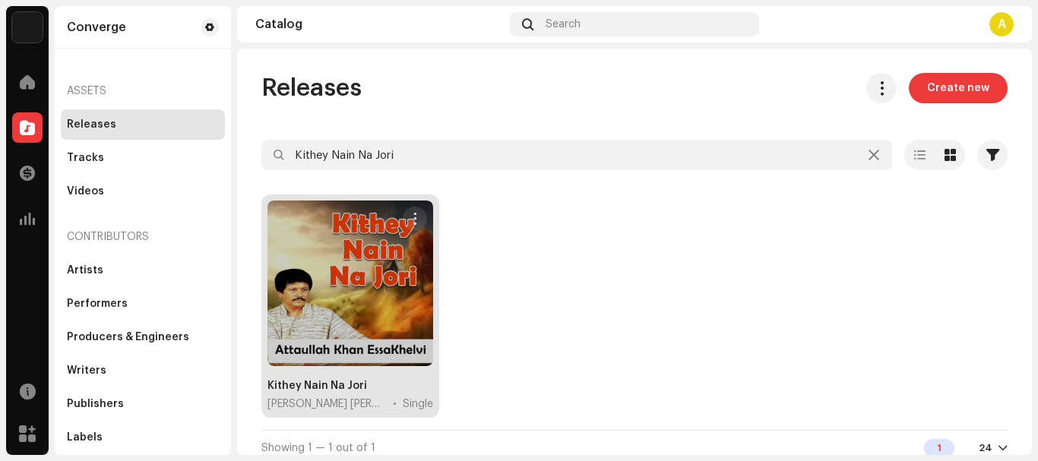
click at [317, 262] on div at bounding box center [350, 284] width 166 height 166
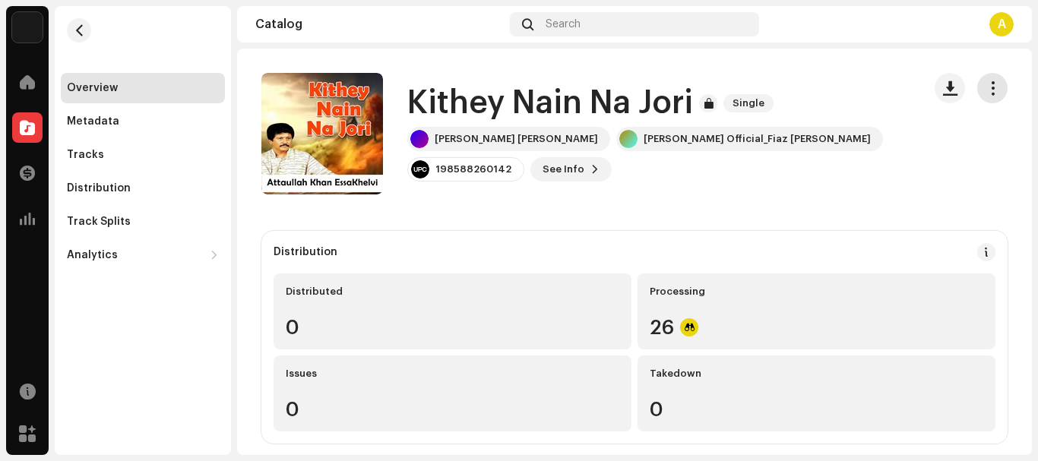
click at [977, 88] on button "button" at bounding box center [992, 88] width 30 height 30
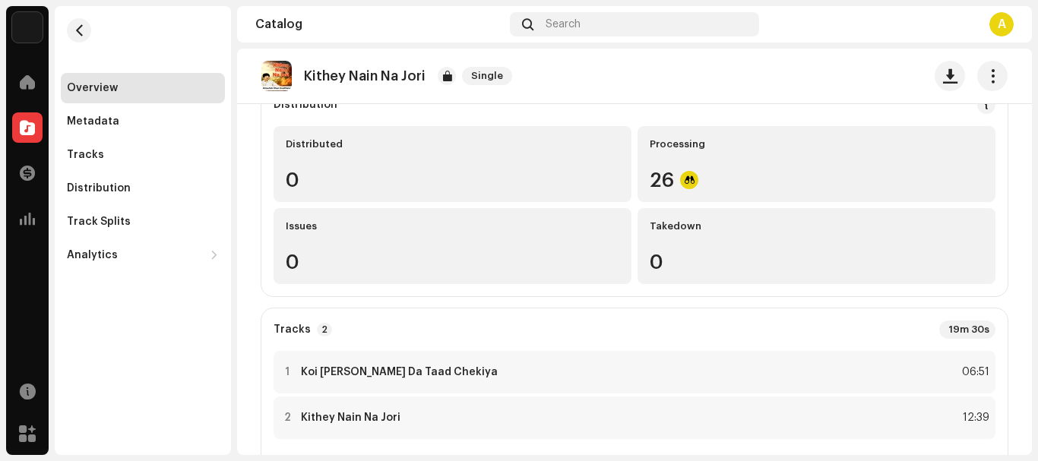
scroll to position [131, 0]
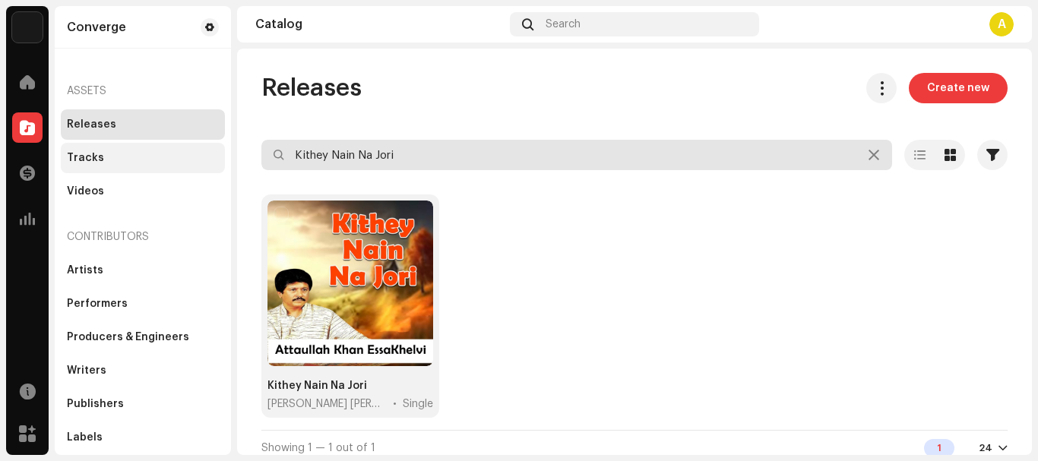
drag, startPoint x: 445, startPoint y: 151, endPoint x: 145, endPoint y: 155, distance: 300.1
click at [147, 156] on div "Converge Home Catalog Transactions Analytics Resources Marketplace Converge Ass…" at bounding box center [519, 230] width 1038 height 461
paste input "ukra Dhami Deya"
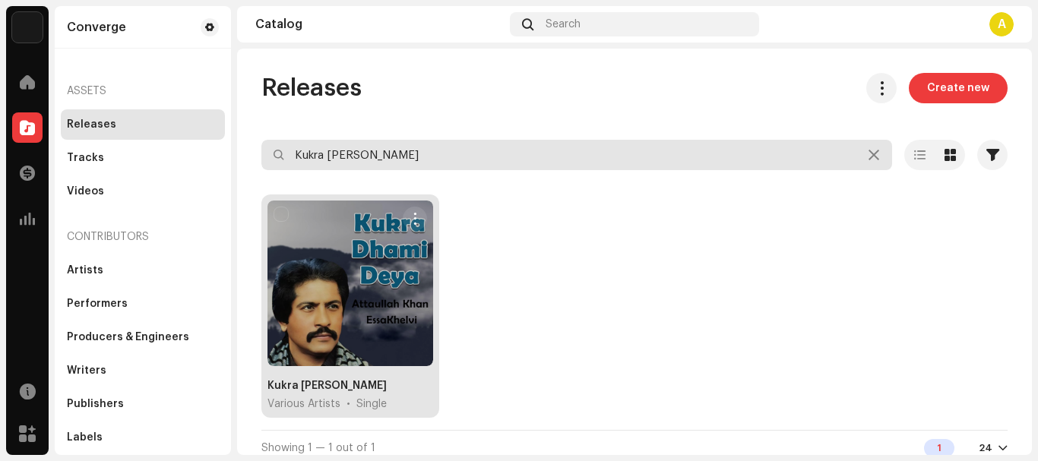
type input "Kukra [PERSON_NAME]"
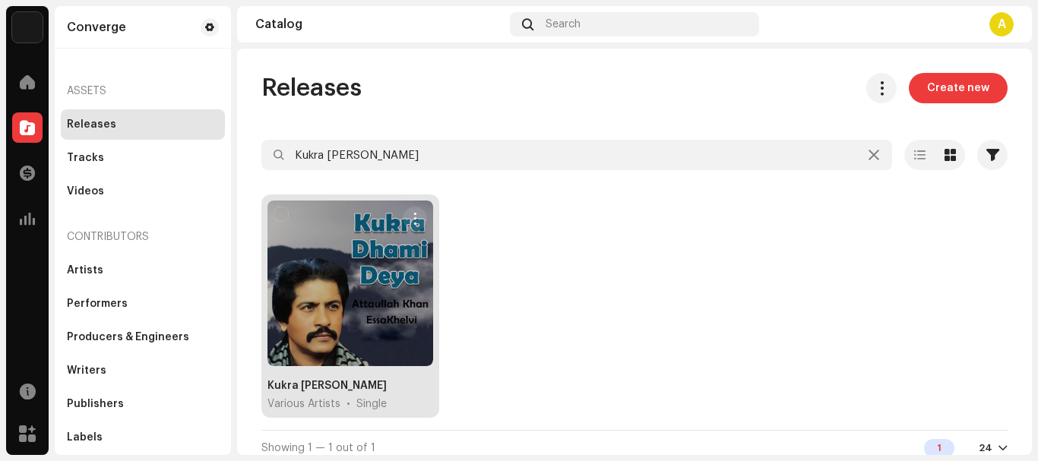
click at [381, 246] on div at bounding box center [350, 284] width 166 height 166
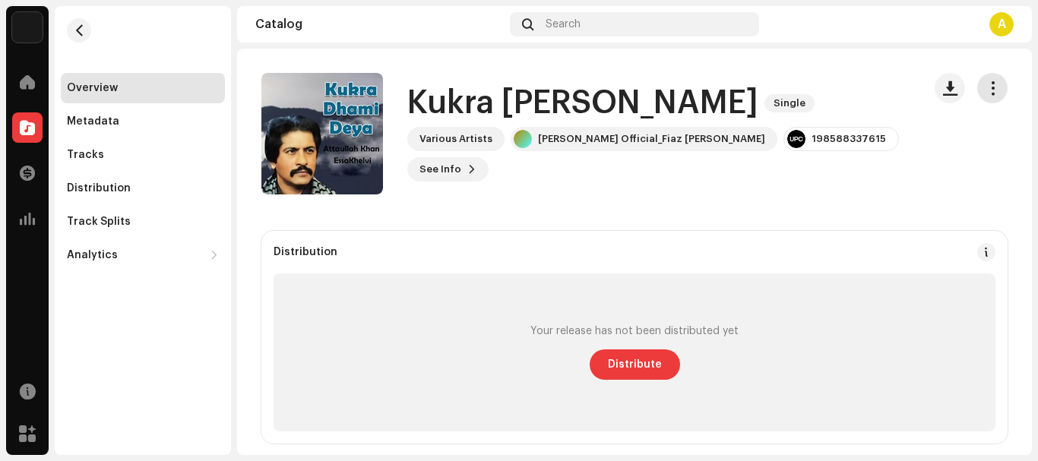
click at [985, 89] on span "button" at bounding box center [992, 88] width 14 height 12
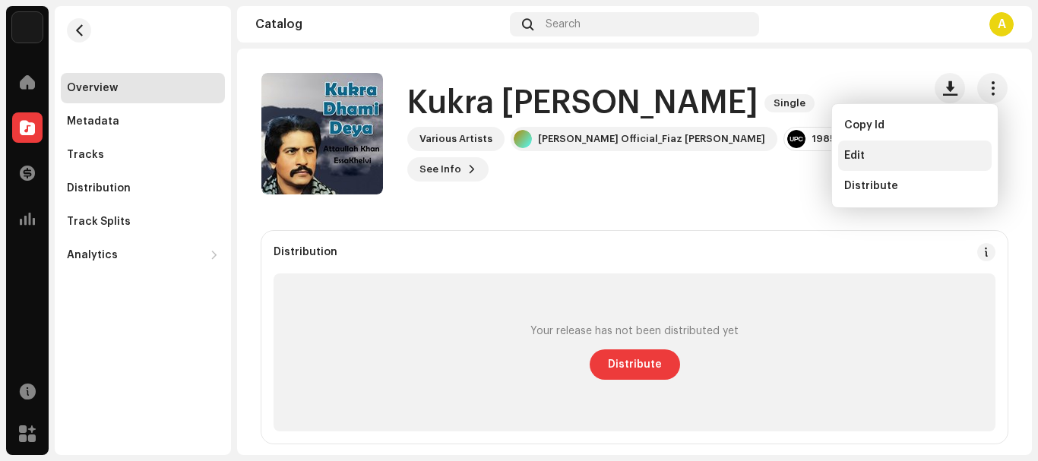
click at [883, 157] on div "Edit" at bounding box center [914, 156] width 141 height 12
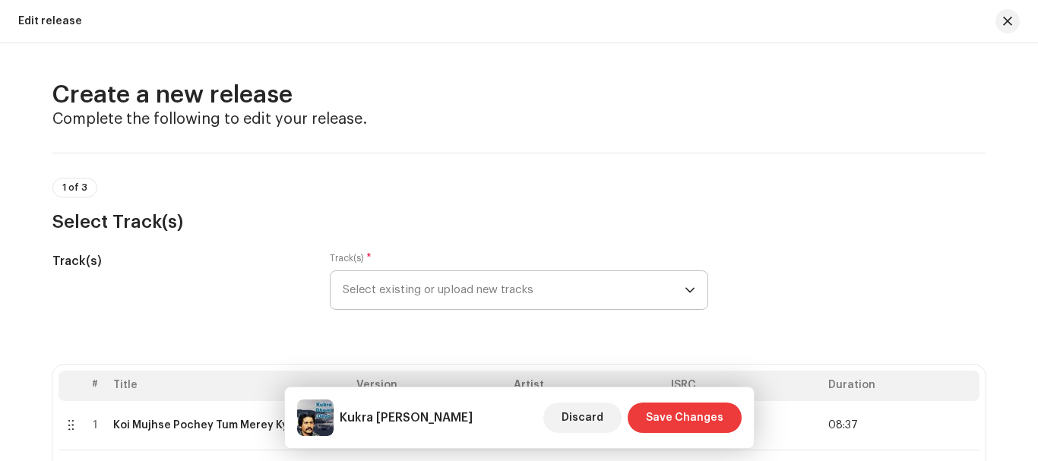
scroll to position [76, 0]
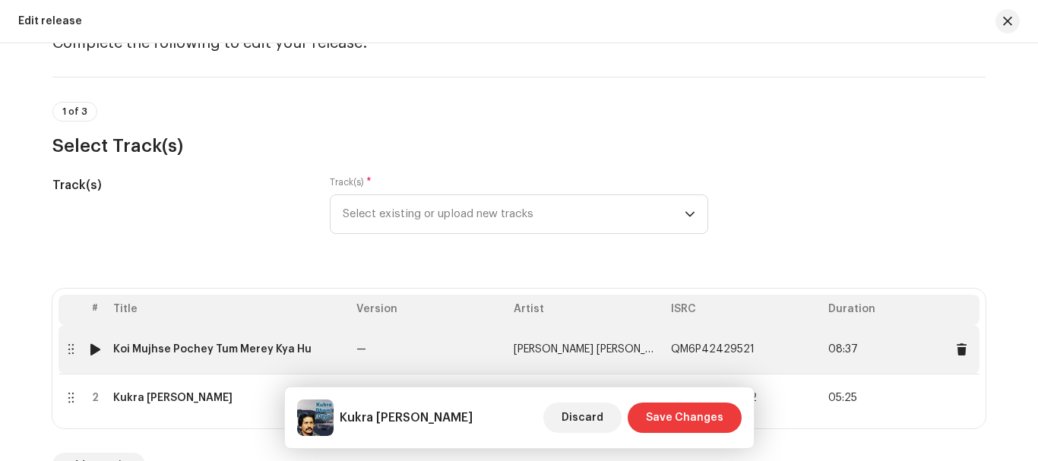
click at [264, 349] on div "Koi Mujhse Pochey Tum Merey Kya Hu" at bounding box center [212, 349] width 198 height 12
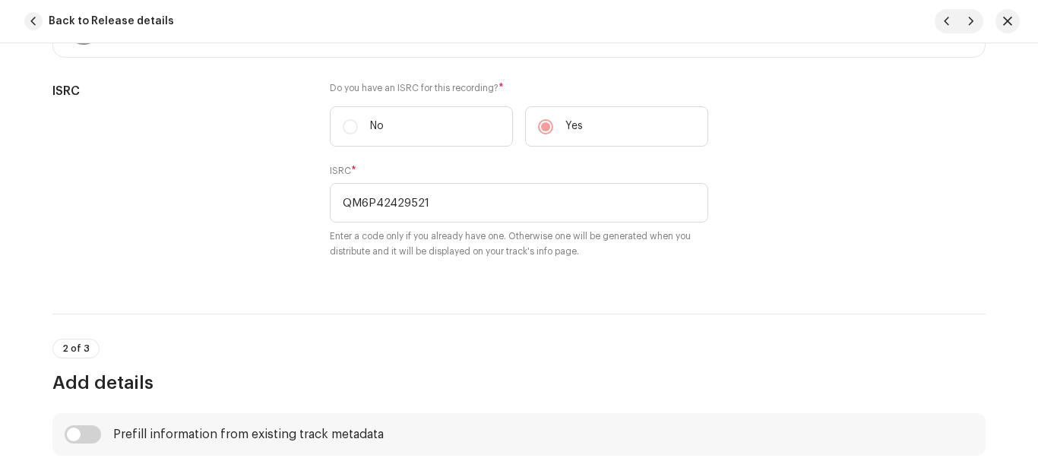
scroll to position [213, 0]
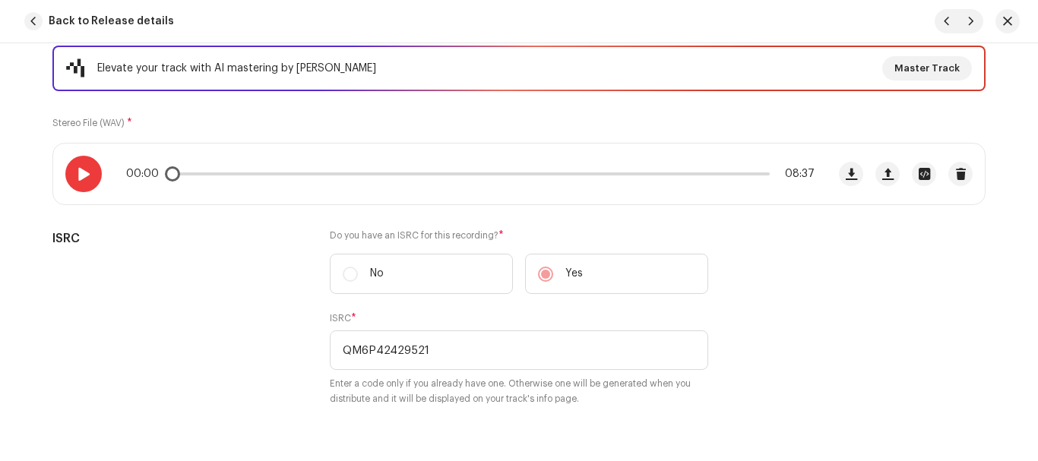
click at [77, 177] on span at bounding box center [83, 174] width 13 height 12
drag, startPoint x: 175, startPoint y: 175, endPoint x: 225, endPoint y: 176, distance: 49.4
click at [225, 176] on div "00:01 08:37" at bounding box center [470, 174] width 688 height 12
drag, startPoint x: 225, startPoint y: 176, endPoint x: 246, endPoint y: 174, distance: 21.4
click at [246, 174] on div "00:50 08:37" at bounding box center [470, 174] width 688 height 12
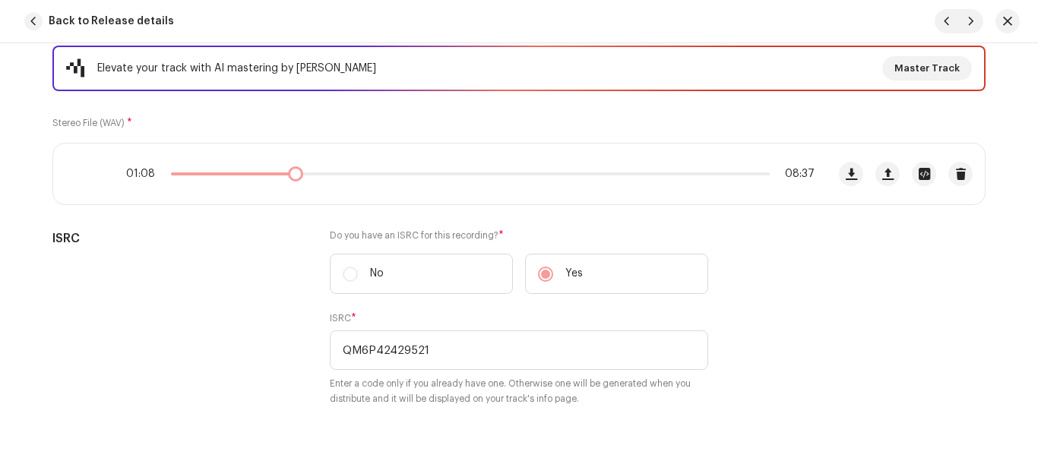
drag, startPoint x: 246, startPoint y: 174, endPoint x: 291, endPoint y: 173, distance: 44.8
click at [291, 173] on div "01:08 08:37" at bounding box center [470, 174] width 688 height 12
click at [298, 175] on span at bounding box center [302, 173] width 15 height 15
drag, startPoint x: 299, startPoint y: 169, endPoint x: 289, endPoint y: 165, distance: 10.9
click at [289, 165] on div "01:54 08:37" at bounding box center [439, 174] width 773 height 61
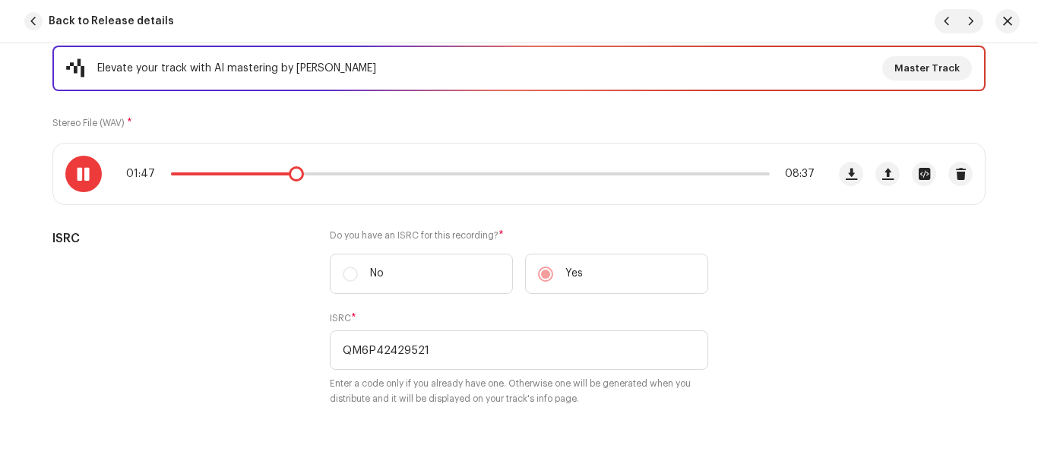
drag, startPoint x: 289, startPoint y: 165, endPoint x: 280, endPoint y: 162, distance: 9.6
click at [280, 162] on div "01:47 08:37" at bounding box center [439, 174] width 773 height 61
click at [279, 175] on div "01:48 08:37" at bounding box center [470, 174] width 688 height 12
drag, startPoint x: 295, startPoint y: 174, endPoint x: 286, endPoint y: 173, distance: 9.1
click at [286, 173] on span at bounding box center [289, 173] width 15 height 15
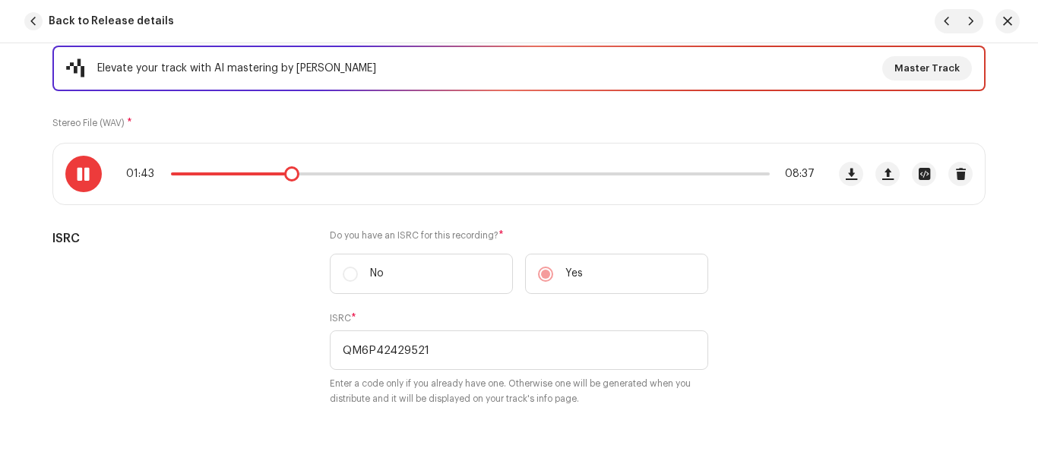
click at [77, 174] on span at bounding box center [83, 174] width 13 height 12
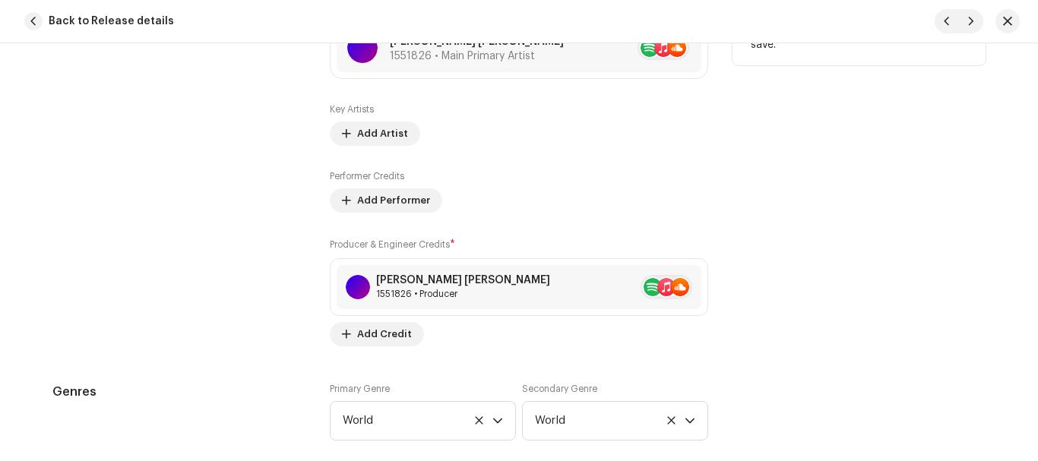
scroll to position [1580, 0]
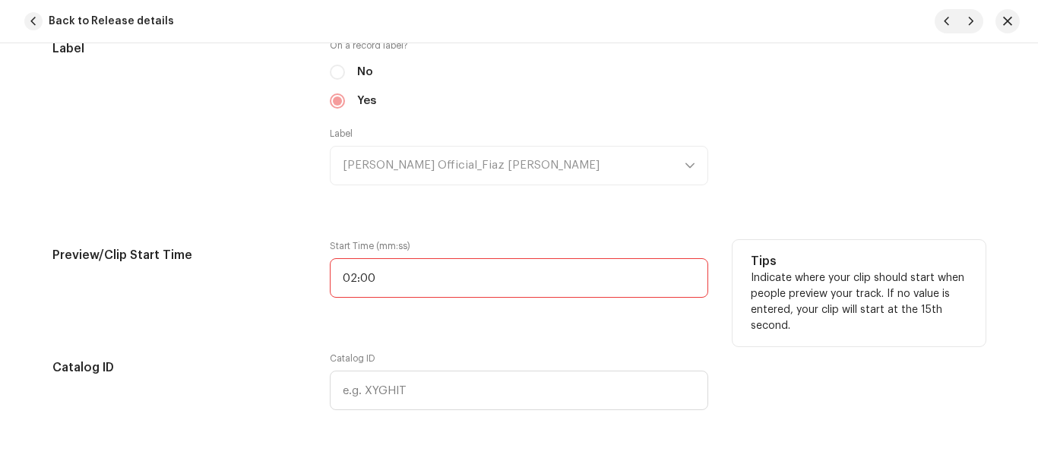
click at [403, 275] on input "02:00" at bounding box center [519, 278] width 378 height 40
type input "01:42"
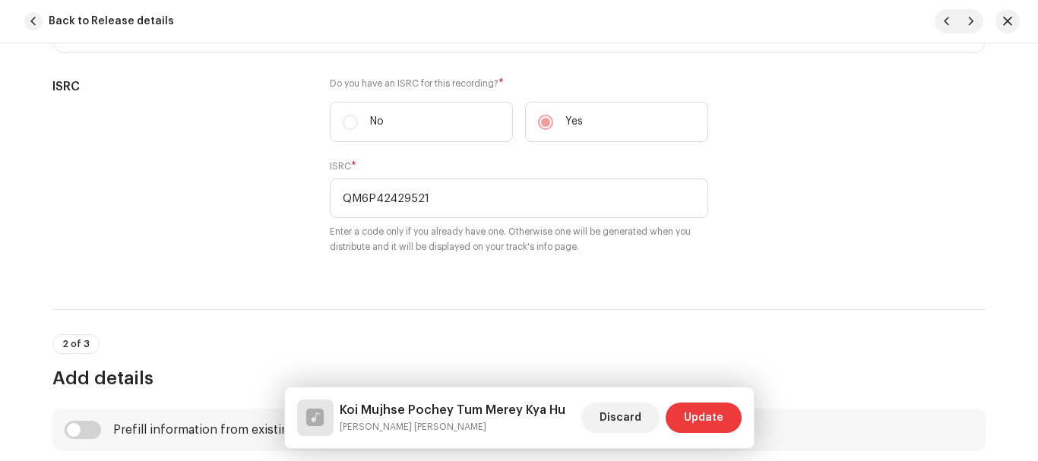
scroll to position [137, 0]
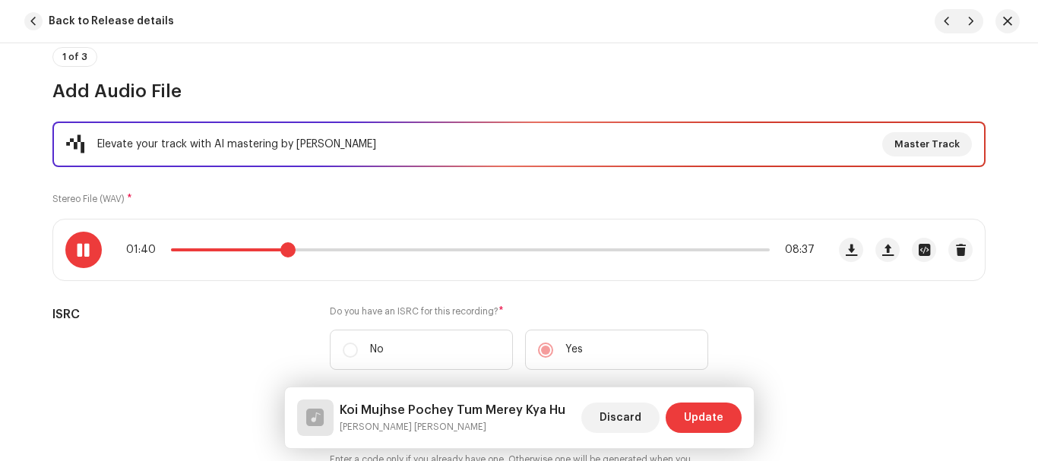
click at [283, 248] on span at bounding box center [287, 249] width 15 height 15
click at [81, 255] on span at bounding box center [83, 250] width 13 height 12
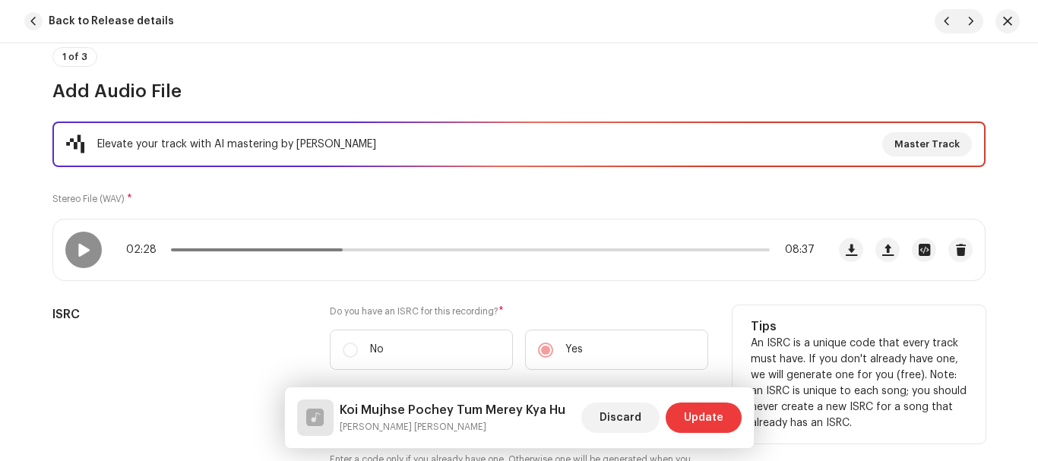
click at [222, 338] on div "ISRC" at bounding box center [178, 402] width 253 height 195
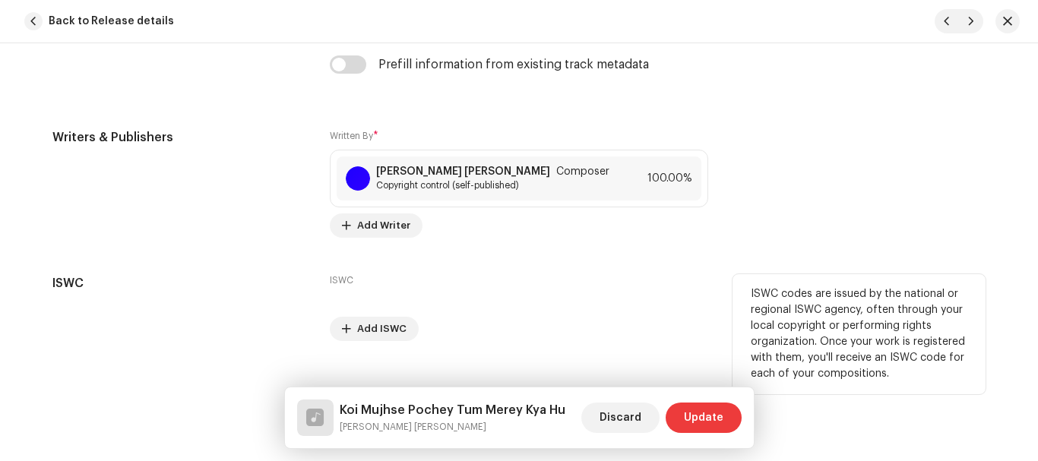
scroll to position [3241, 0]
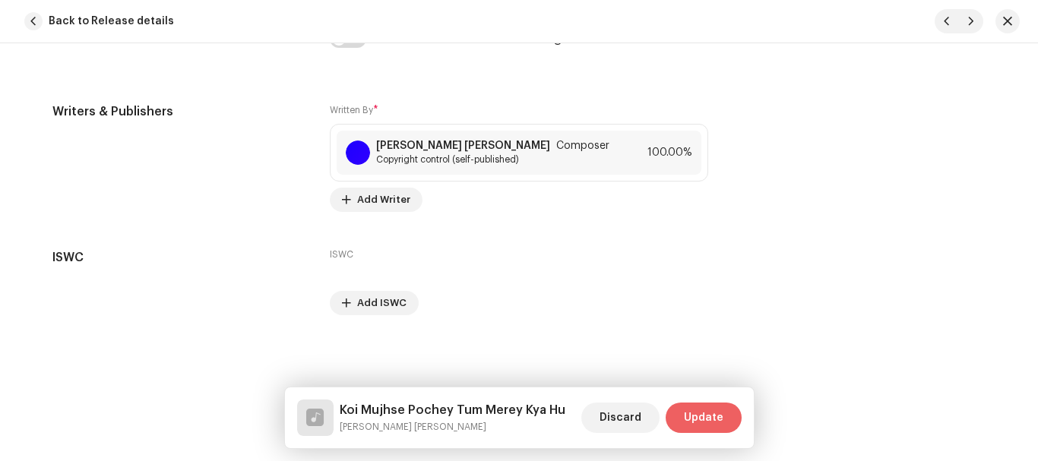
click at [713, 409] on span "Update" at bounding box center [704, 418] width 40 height 30
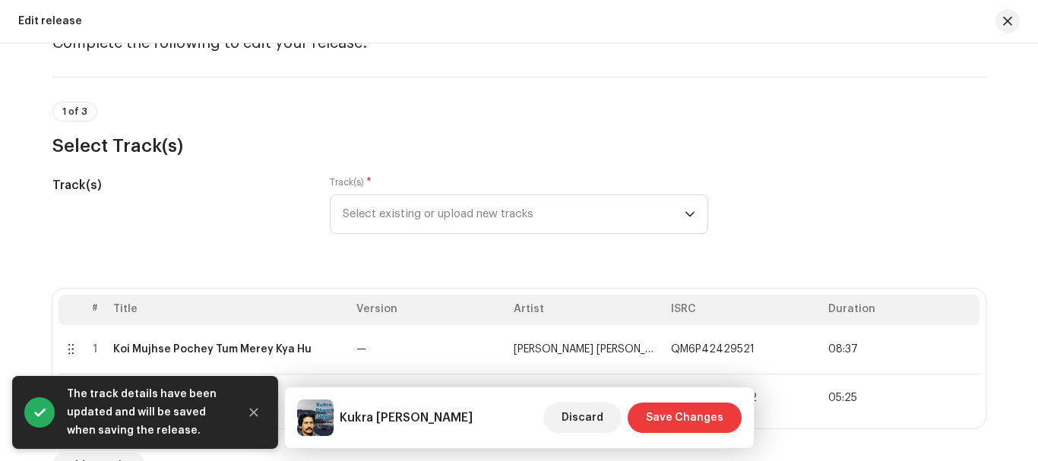
scroll to position [228, 0]
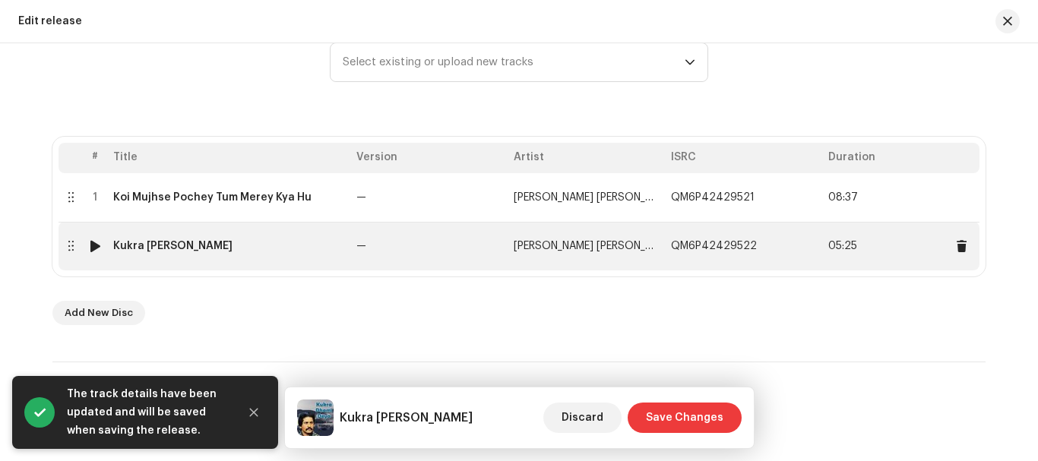
click at [169, 247] on div "Kukra [PERSON_NAME]" at bounding box center [172, 246] width 119 height 12
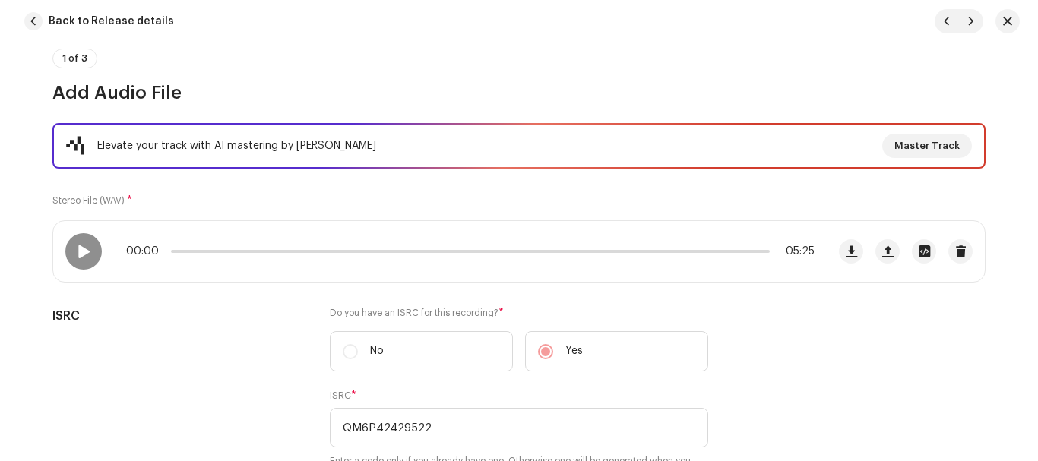
scroll to position [50, 0]
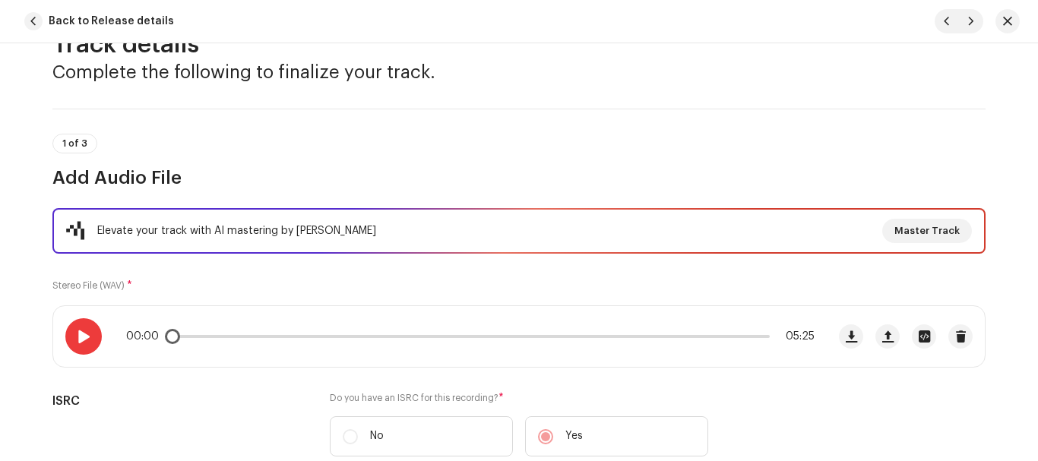
click at [84, 342] on span at bounding box center [83, 336] width 13 height 12
drag, startPoint x: 167, startPoint y: 337, endPoint x: 222, endPoint y: 337, distance: 54.7
click at [222, 337] on span at bounding box center [225, 336] width 15 height 15
drag, startPoint x: 222, startPoint y: 337, endPoint x: 213, endPoint y: 337, distance: 8.4
click at [213, 337] on span at bounding box center [218, 336] width 15 height 15
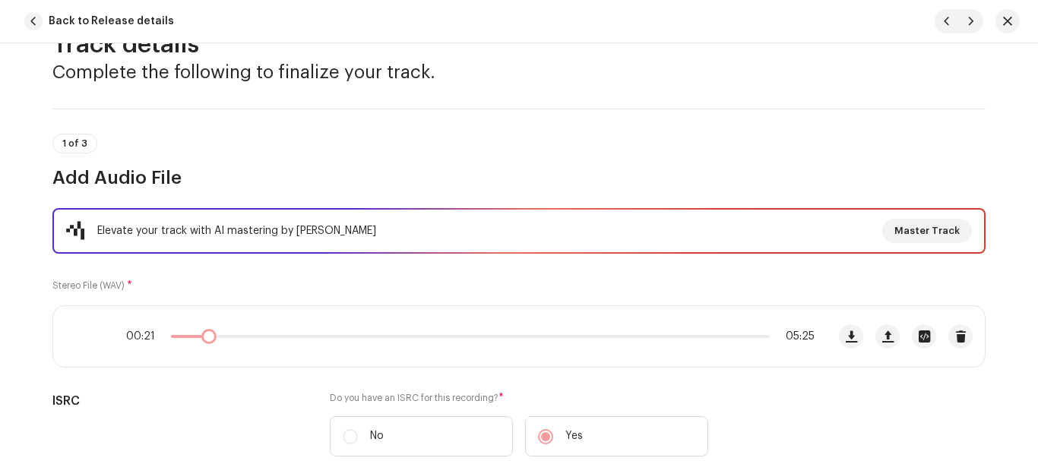
drag, startPoint x: 213, startPoint y: 337, endPoint x: 205, endPoint y: 335, distance: 8.5
click at [205, 335] on span at bounding box center [208, 336] width 15 height 15
click at [199, 336] on span at bounding box center [203, 336] width 15 height 15
drag, startPoint x: 212, startPoint y: 334, endPoint x: 139, endPoint y: 332, distance: 73.0
click at [139, 332] on div "00:14 05:25" at bounding box center [470, 336] width 688 height 12
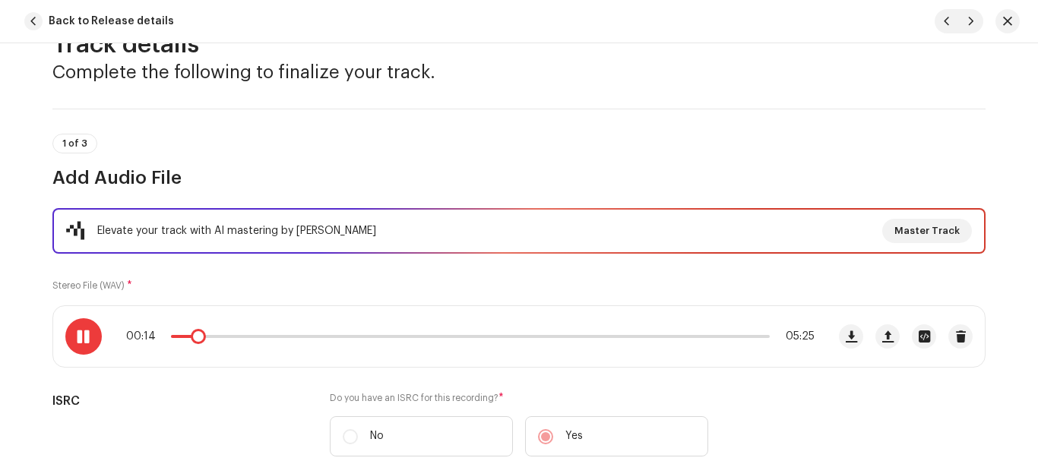
click at [192, 337] on span at bounding box center [198, 336] width 15 height 15
click at [83, 337] on span at bounding box center [83, 336] width 13 height 12
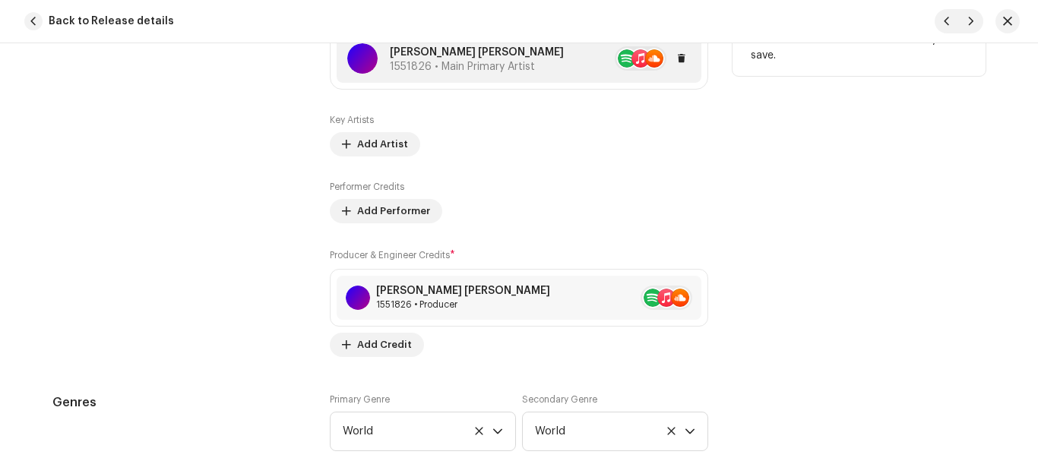
scroll to position [1494, 0]
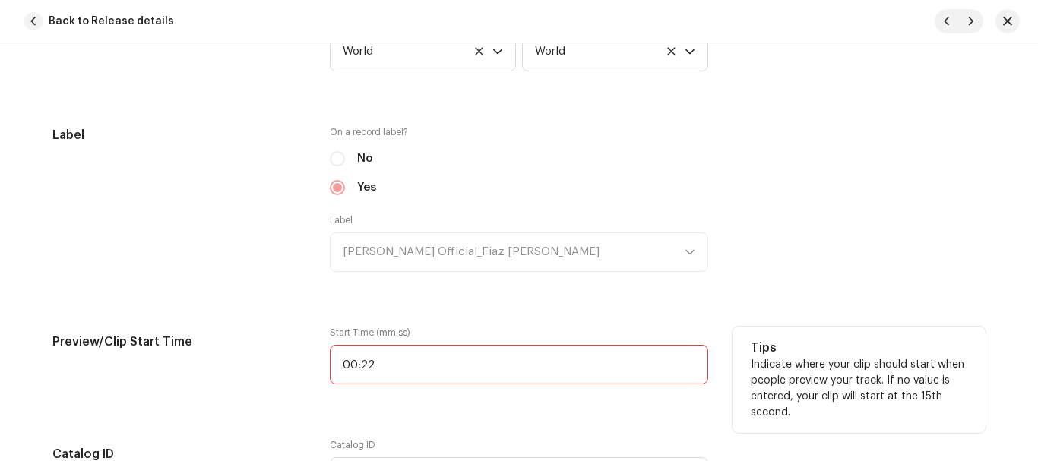
click at [400, 370] on input "00:22" at bounding box center [519, 365] width 378 height 40
type input "00:12"
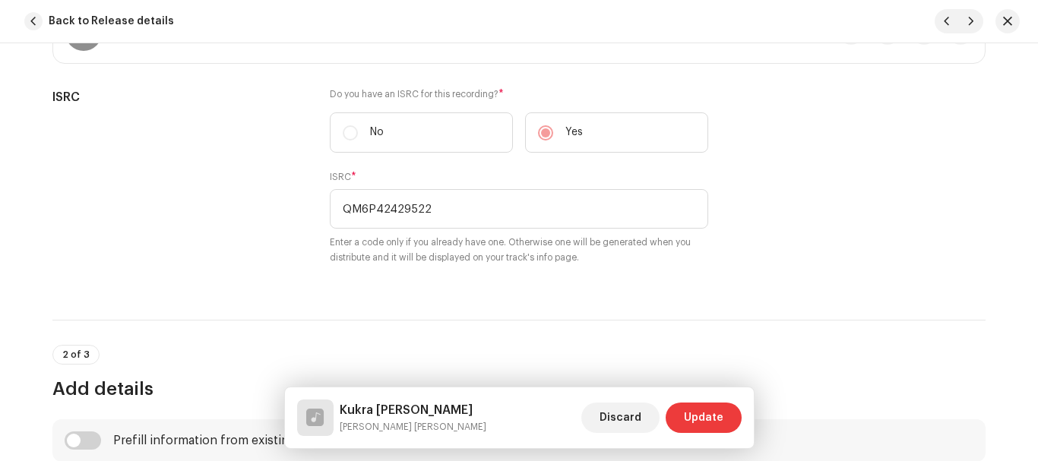
scroll to position [50, 0]
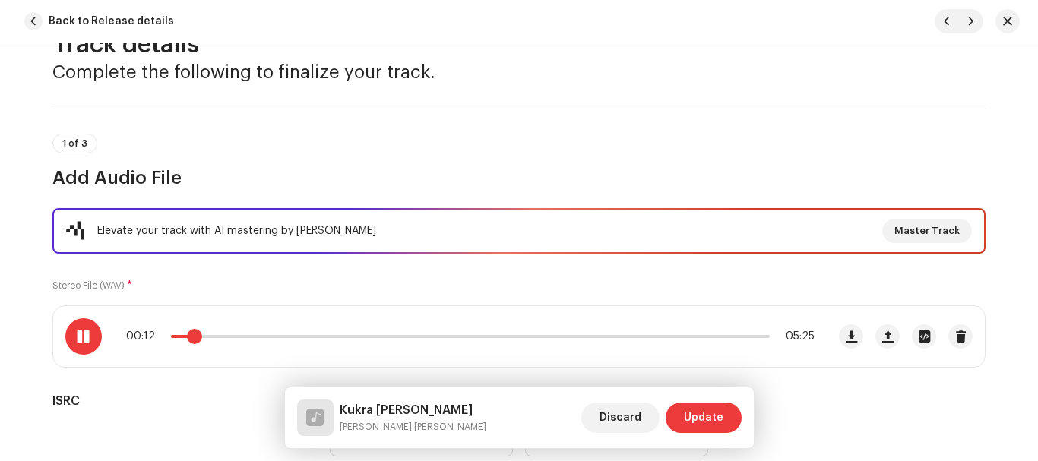
click at [188, 334] on span at bounding box center [194, 336] width 15 height 15
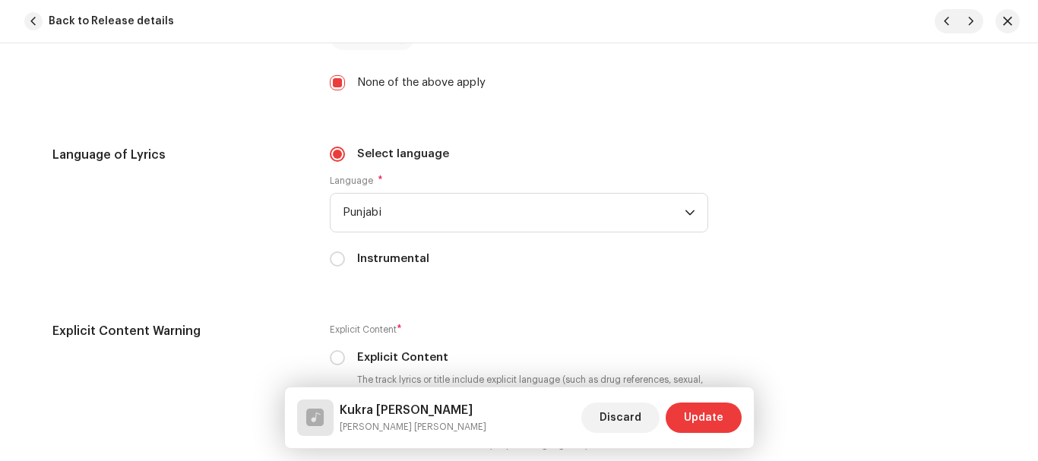
scroll to position [2633, 0]
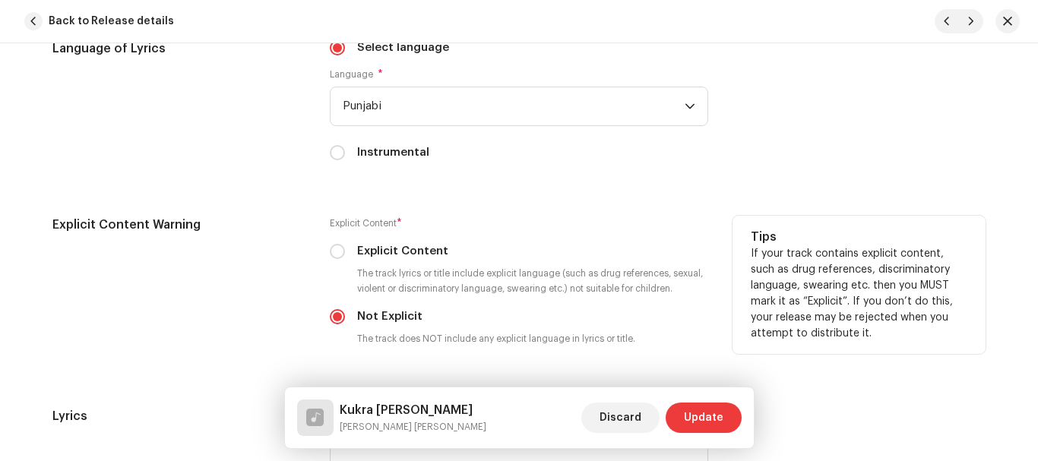
drag, startPoint x: 592, startPoint y: 286, endPoint x: 600, endPoint y: 293, distance: 11.3
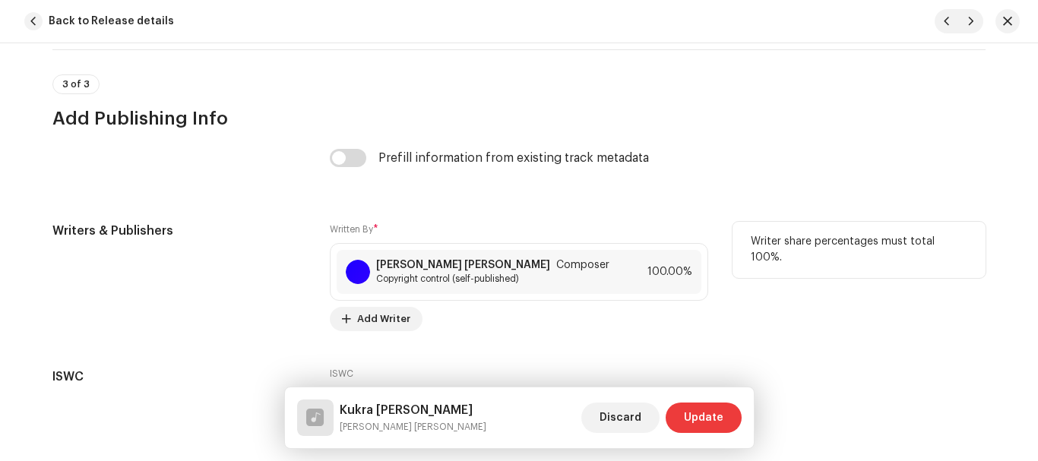
scroll to position [3241, 0]
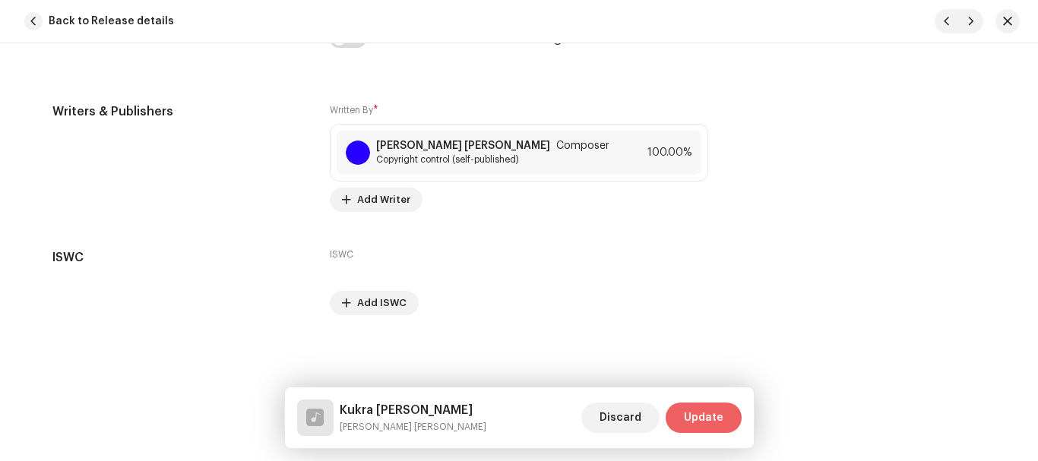
click at [687, 413] on span "Update" at bounding box center [704, 418] width 40 height 30
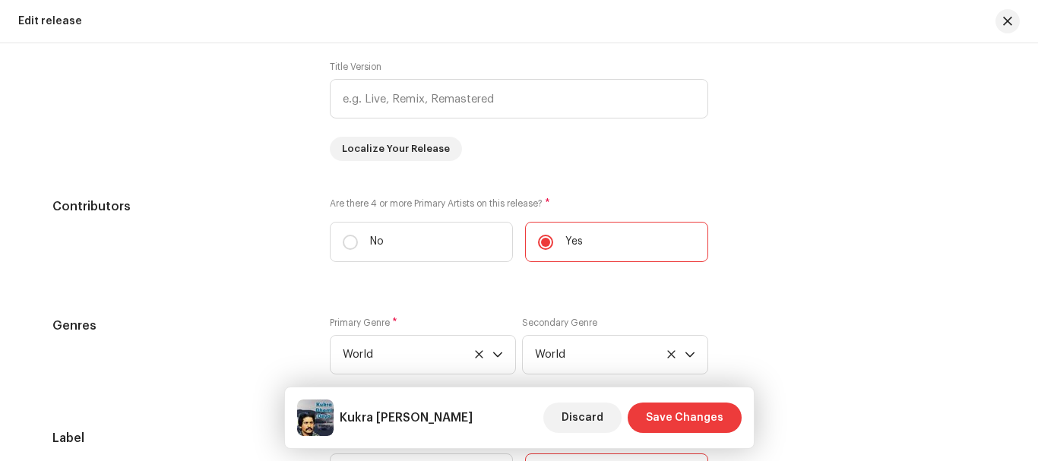
scroll to position [1671, 0]
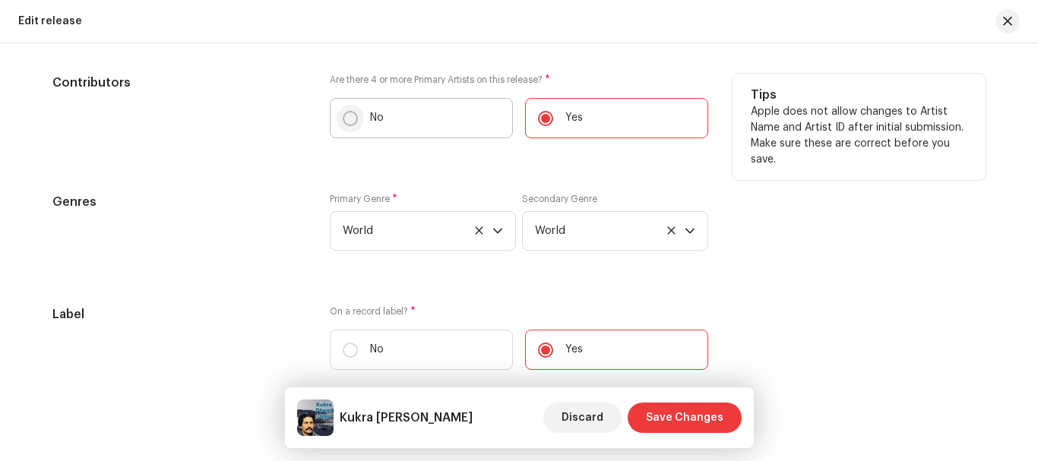
click at [349, 114] on input "No" at bounding box center [350, 118] width 15 height 15
radio input "true"
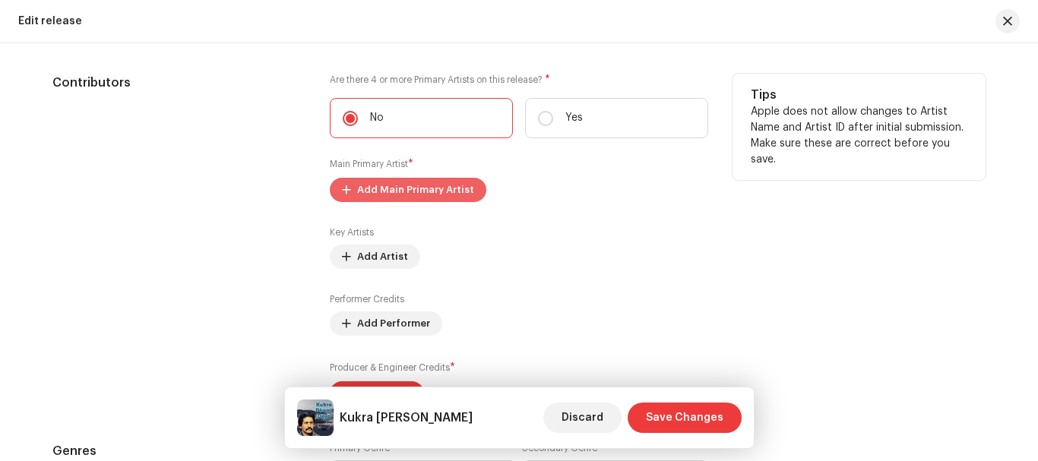
click at [403, 187] on span "Add Main Primary Artist" at bounding box center [415, 190] width 117 height 30
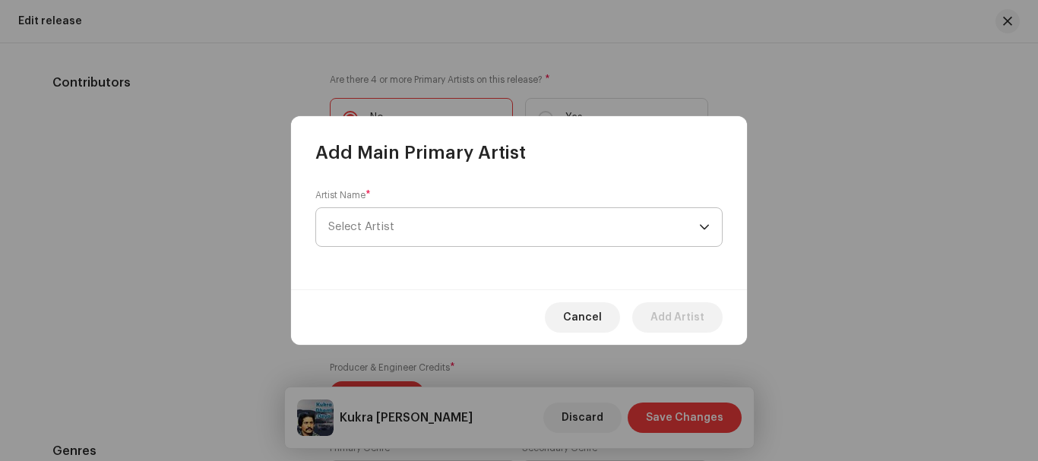
click at [380, 229] on span "Select Artist" at bounding box center [361, 226] width 66 height 11
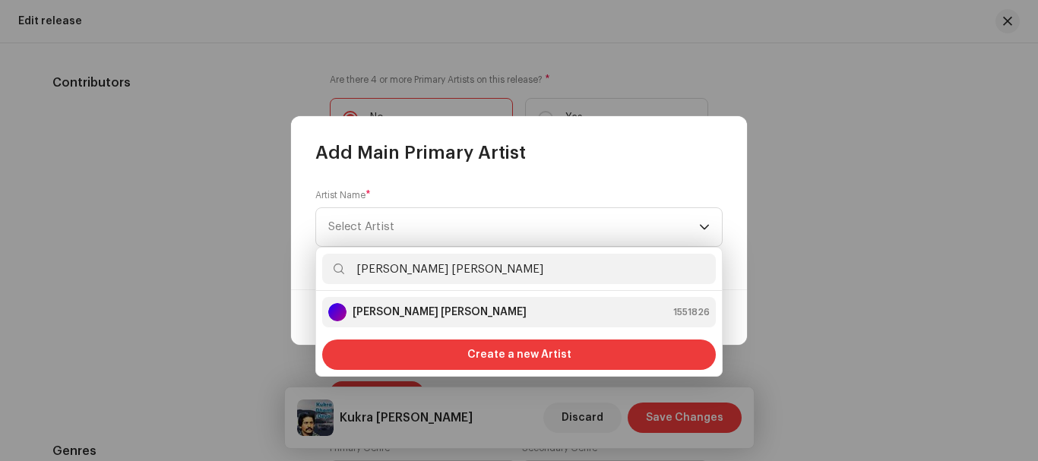
type input "Attaullah Khan Essakhelvi"
click at [435, 310] on strong "Attaullah Khan Essakhelvi" at bounding box center [440, 312] width 174 height 15
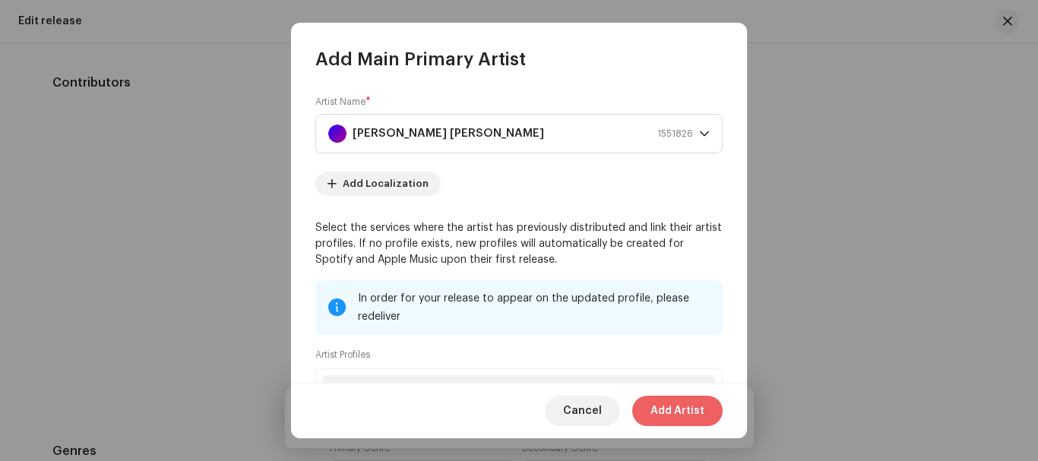
click at [673, 409] on span "Add Artist" at bounding box center [677, 411] width 54 height 30
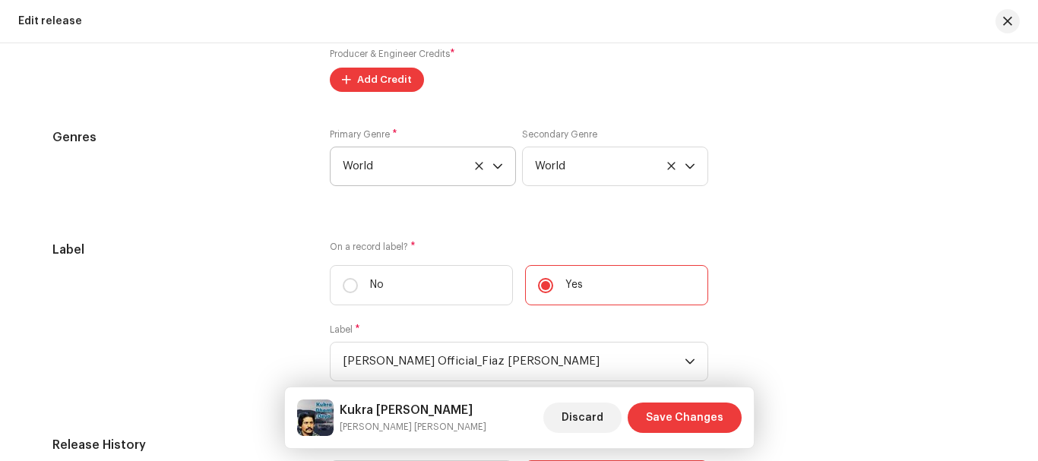
scroll to position [1975, 0]
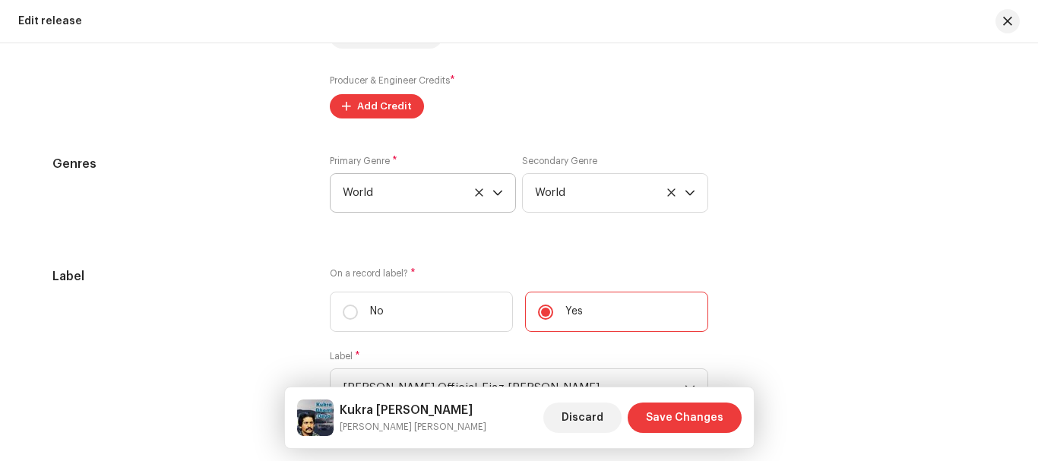
click at [357, 109] on span "Add Credit" at bounding box center [384, 106] width 55 height 30
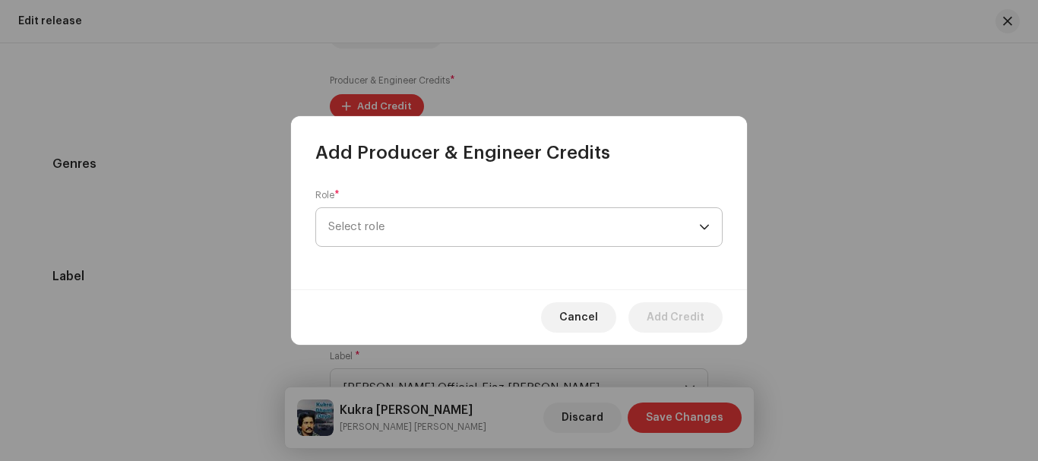
click at [400, 236] on span "Select role" at bounding box center [513, 227] width 371 height 38
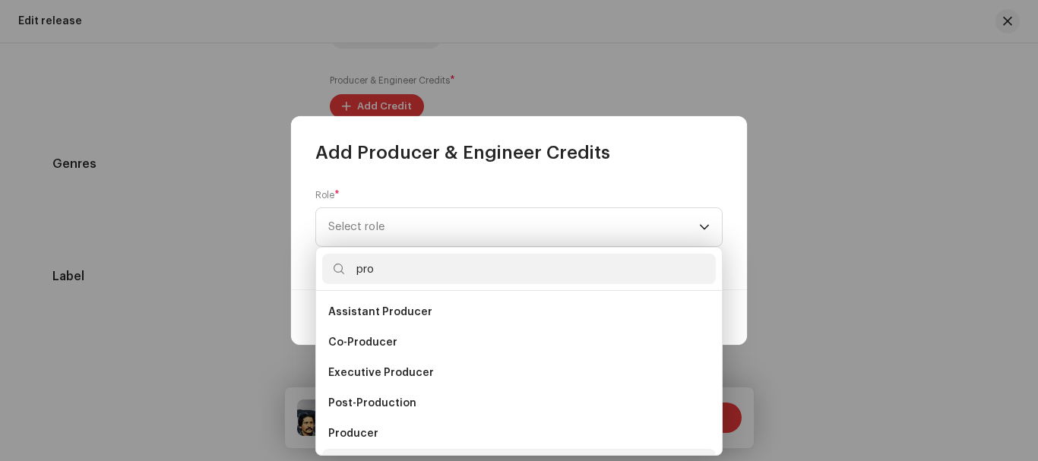
scroll to position [24, 0]
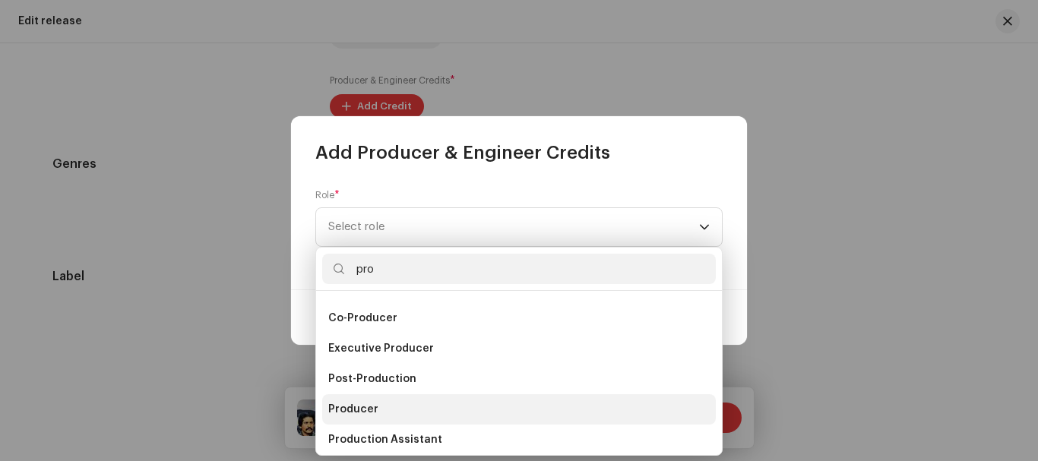
type input "pro"
click at [348, 413] on span "Producer" at bounding box center [353, 409] width 50 height 15
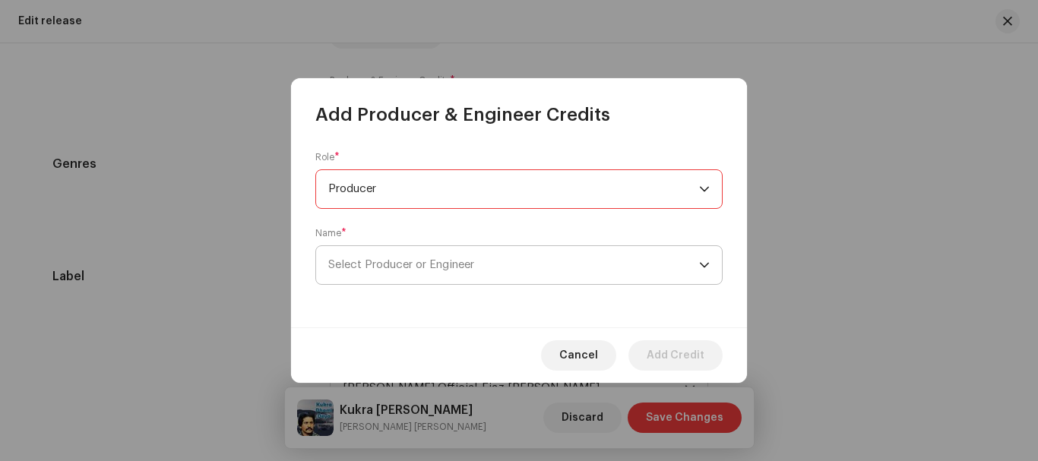
click at [393, 258] on span "Select Producer or Engineer" at bounding box center [513, 265] width 371 height 38
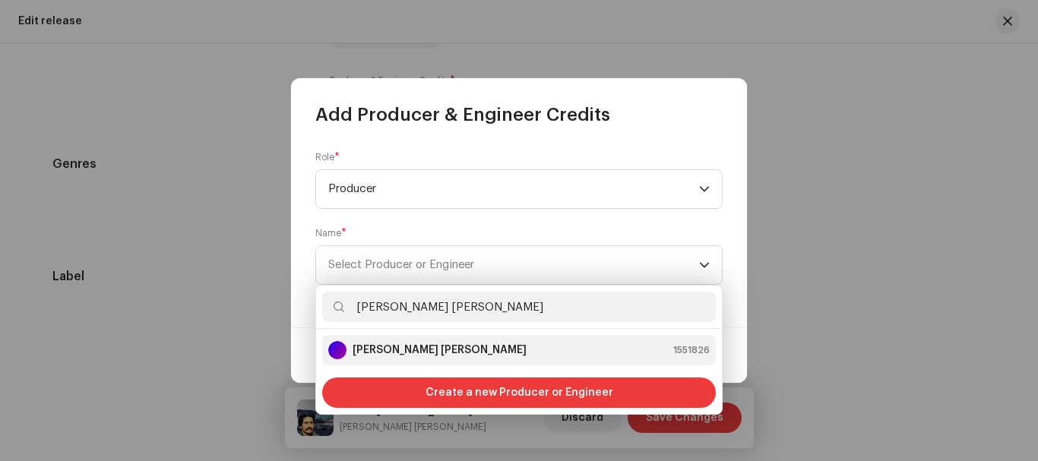
type input "[PERSON_NAME] [PERSON_NAME]"
click at [400, 346] on strong "[PERSON_NAME] [PERSON_NAME]" at bounding box center [440, 350] width 174 height 15
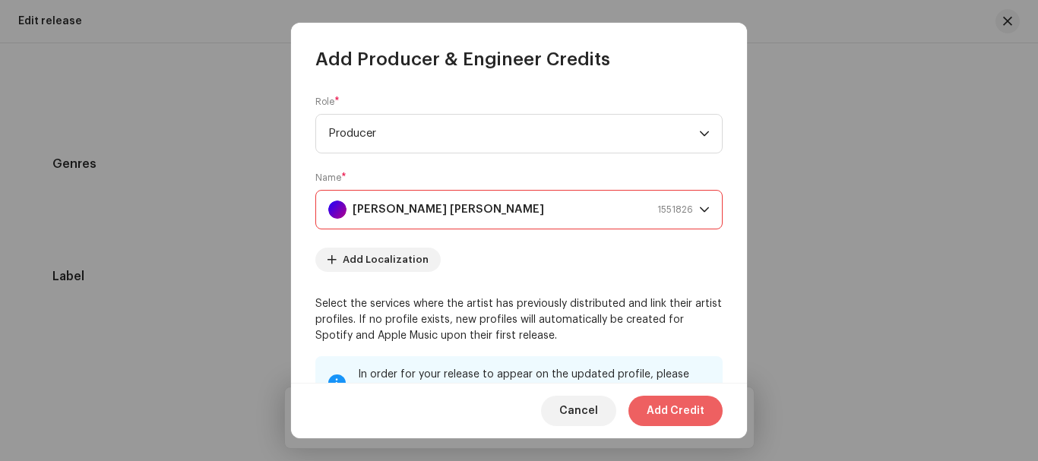
click at [658, 408] on span "Add Credit" at bounding box center [676, 411] width 58 height 30
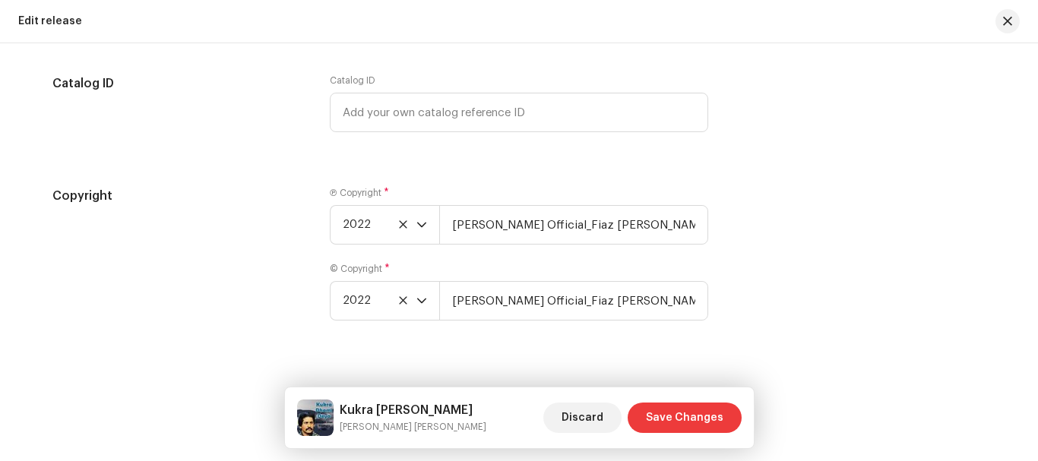
scroll to position [2759, 0]
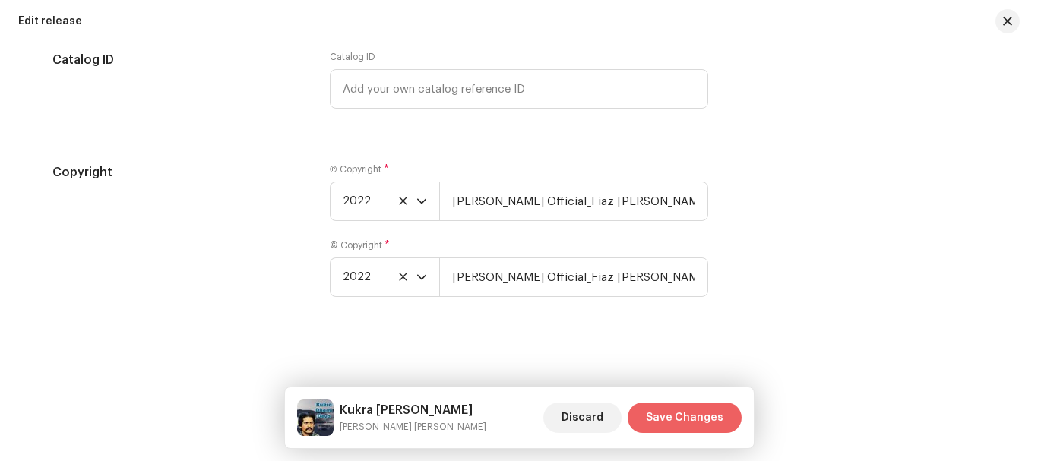
click at [690, 415] on span "Save Changes" at bounding box center [684, 418] width 77 height 30
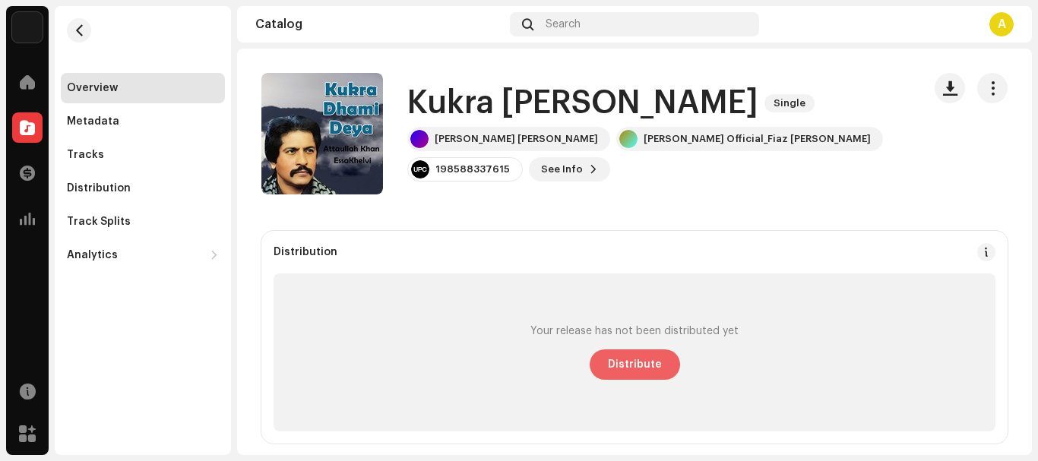
click at [652, 368] on span "Distribute" at bounding box center [635, 364] width 54 height 30
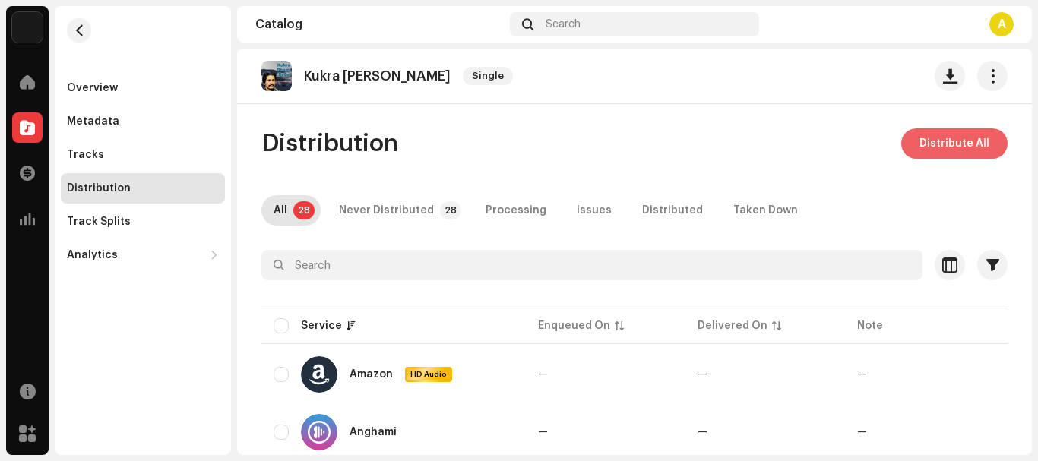
click at [919, 146] on span "Distribute All" at bounding box center [954, 143] width 70 height 30
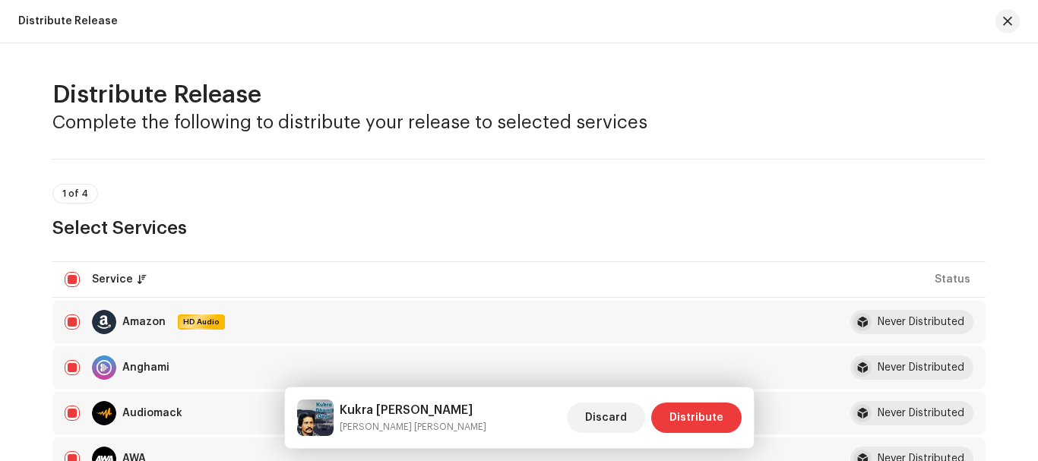
scroll to position [152, 0]
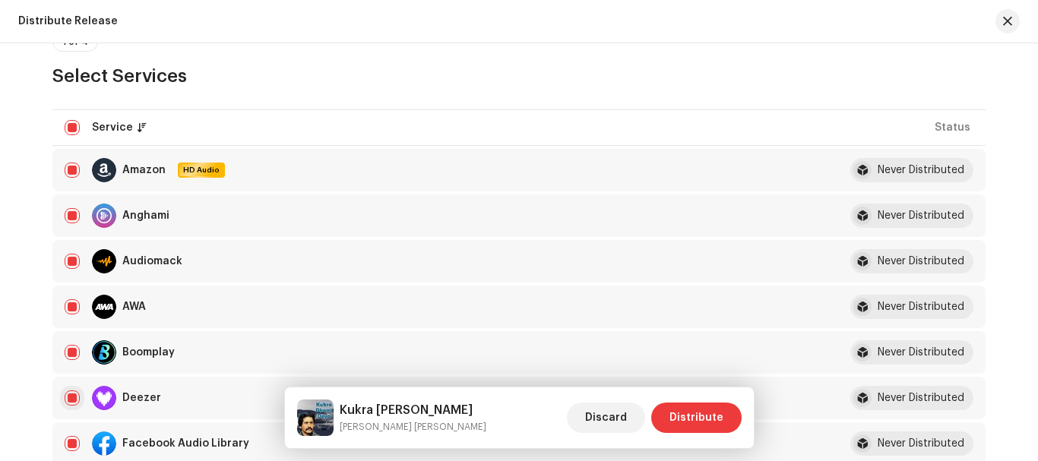
click at [73, 402] on input "checkbox" at bounding box center [72, 397] width 15 height 15
checkbox input "false"
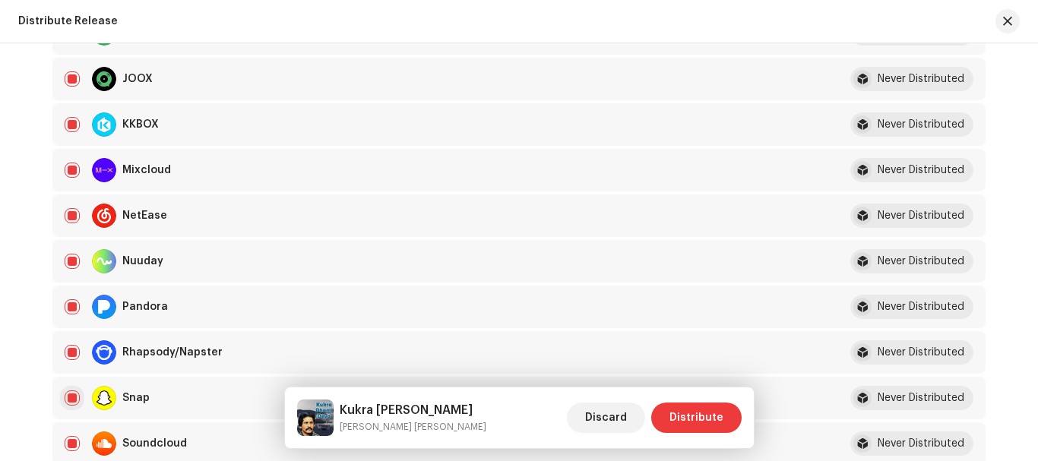
scroll to position [1064, 0]
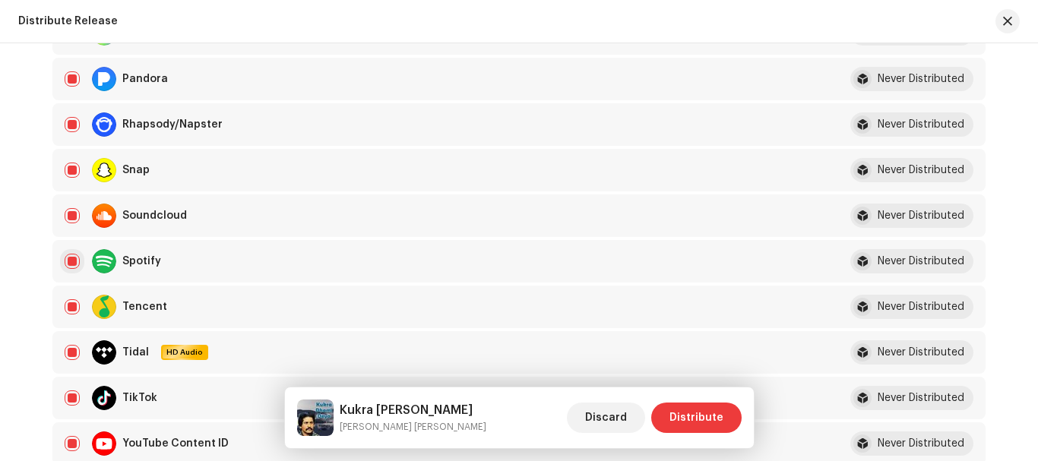
click at [67, 256] on input "Row Selected" at bounding box center [72, 261] width 15 height 15
checkbox input "false"
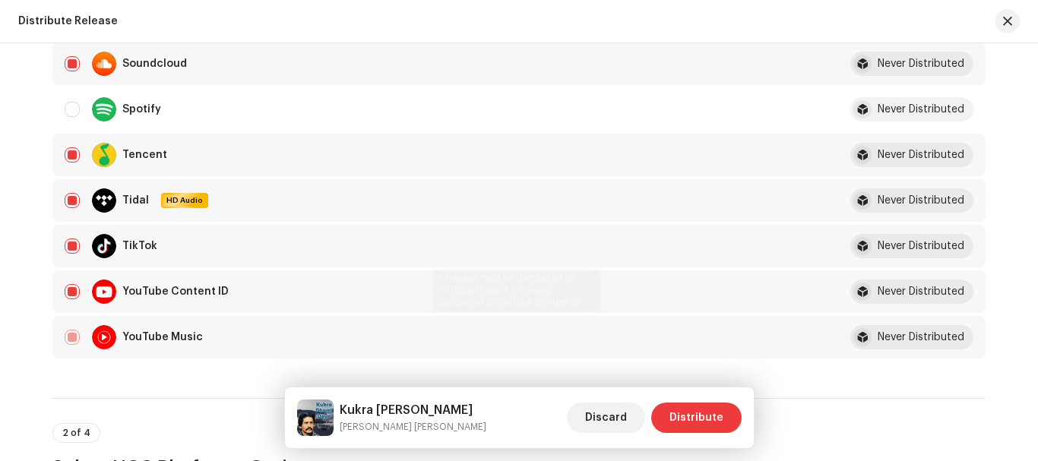
scroll to position [1595, 0]
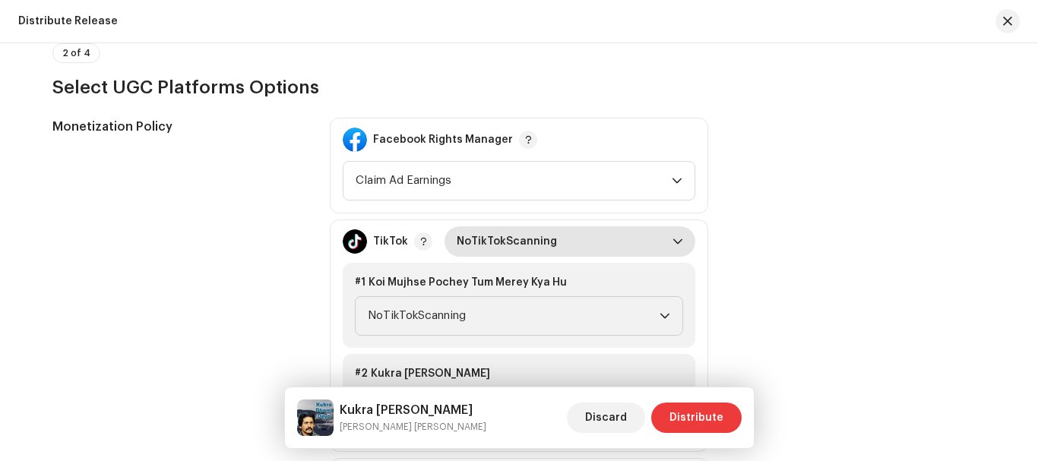
click at [581, 236] on span "NoTikTokScanning" at bounding box center [565, 241] width 216 height 30
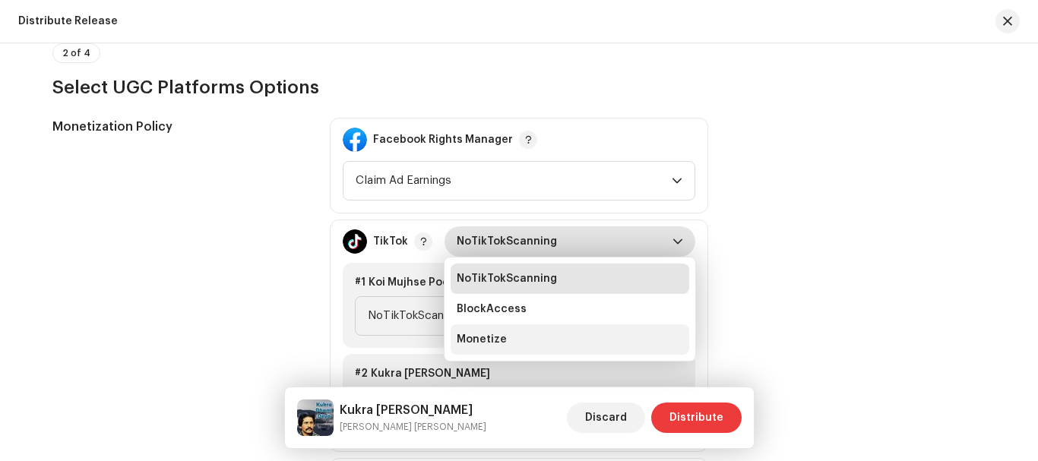
click at [496, 340] on span "Monetize" at bounding box center [482, 339] width 50 height 15
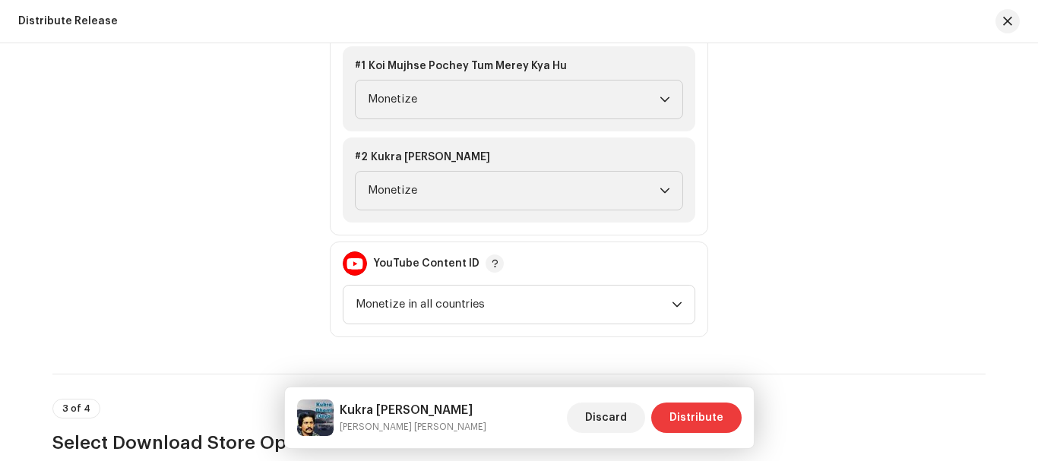
scroll to position [1899, 0]
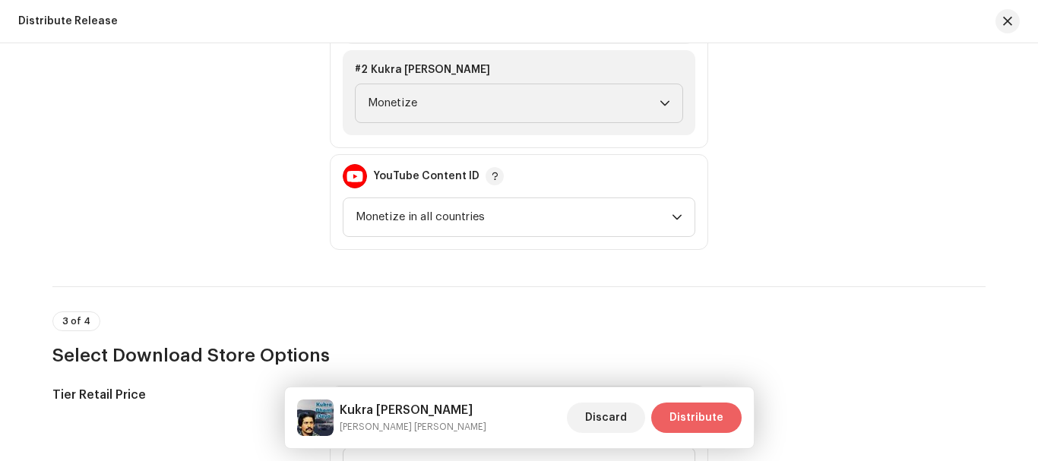
click at [697, 415] on span "Distribute" at bounding box center [696, 418] width 54 height 30
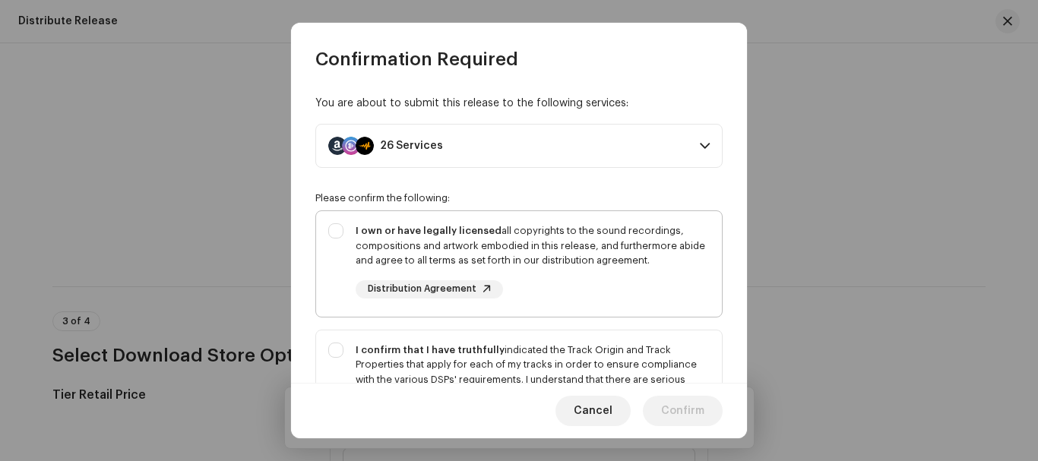
click at [334, 227] on div "I own or have legally licensed all copyrights to the sound recordings, composit…" at bounding box center [519, 261] width 406 height 100
checkbox input "true"
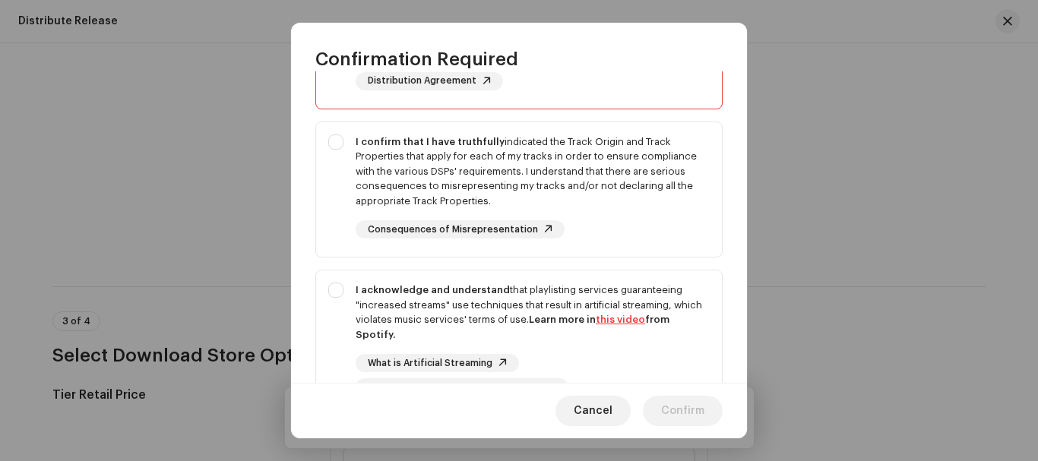
scroll to position [344, 0]
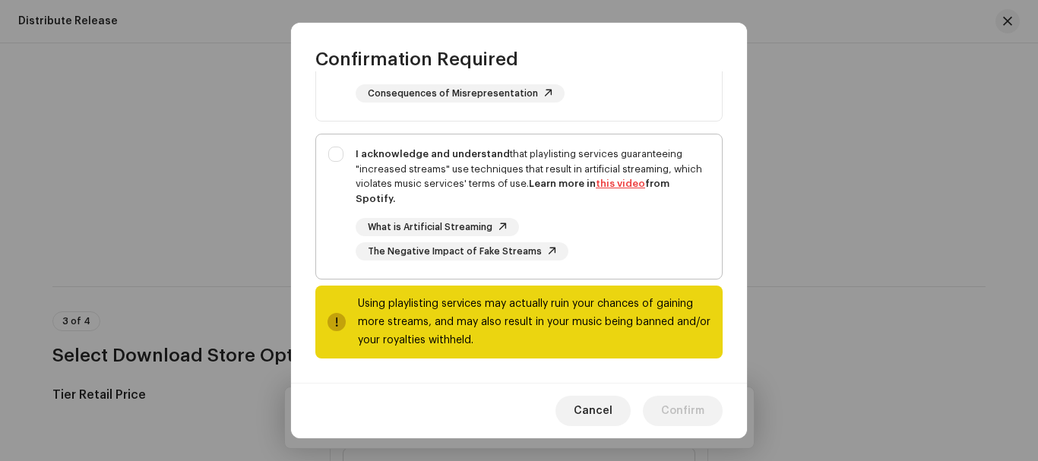
click at [344, 153] on div "I acknowledge and understand that playlisting services guaranteeing "increased …" at bounding box center [519, 203] width 406 height 138
checkbox input "true"
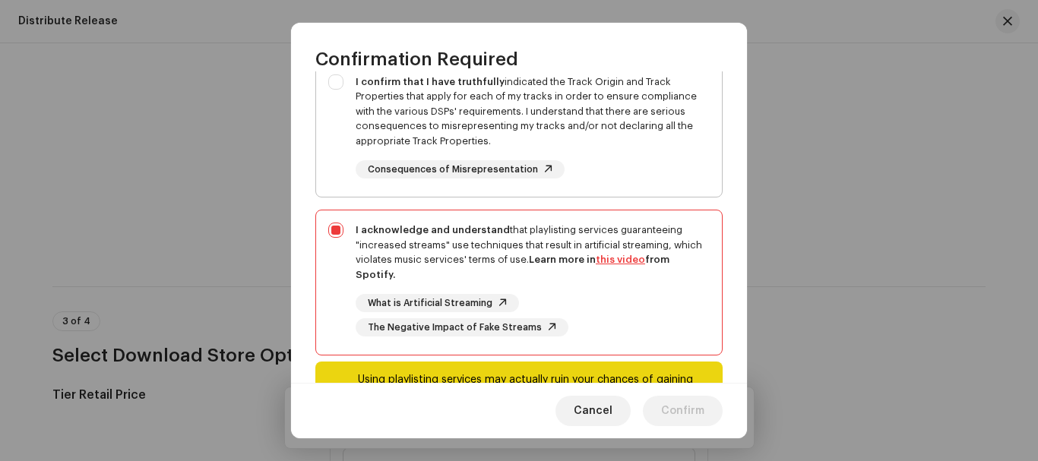
click at [340, 76] on div "I confirm that I have truthfully indicated the Track Origin and Track Propertie…" at bounding box center [519, 126] width 406 height 129
checkbox input "true"
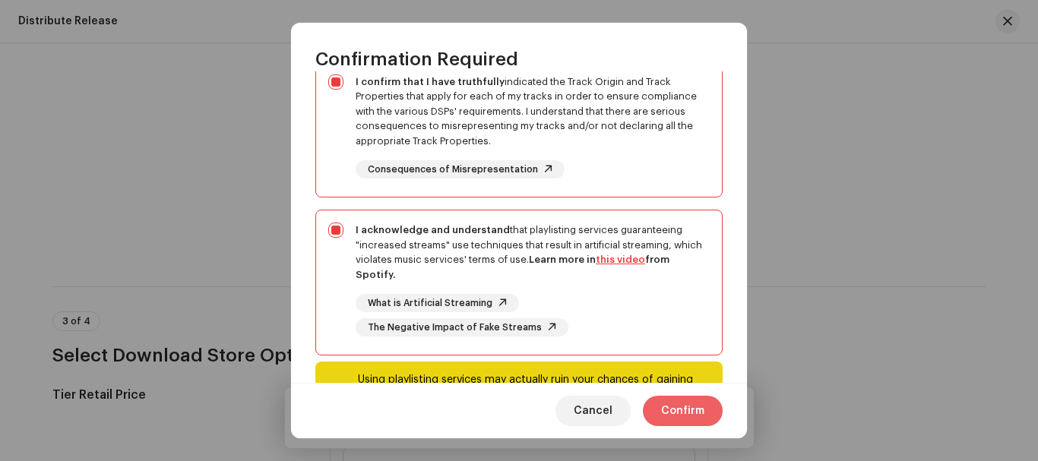
click at [681, 406] on span "Confirm" at bounding box center [682, 411] width 43 height 30
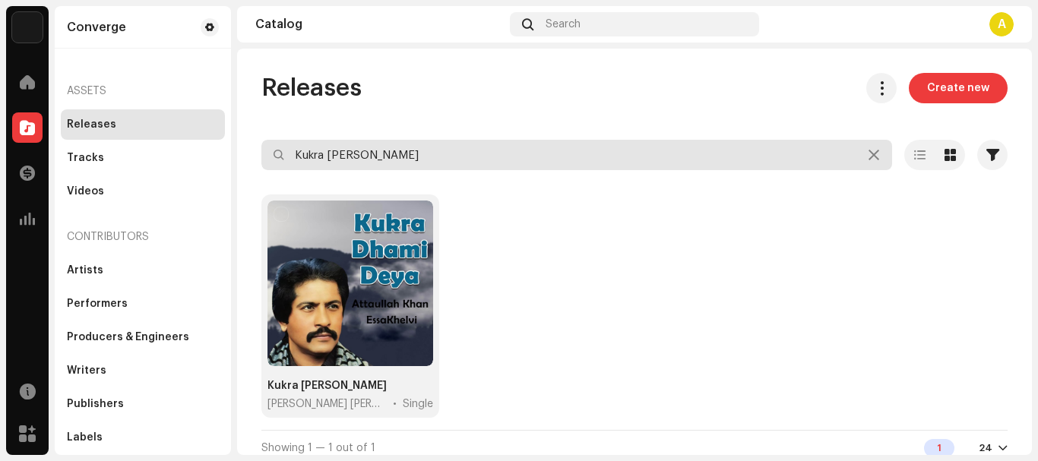
drag, startPoint x: 481, startPoint y: 167, endPoint x: 0, endPoint y: 131, distance: 482.3
click at [0, 131] on div "Converge Home Catalog Transactions Analytics Resources Marketplace Converge Ass…" at bounding box center [519, 230] width 1038 height 461
paste input "Lakh Wari [PERSON_NAME]"
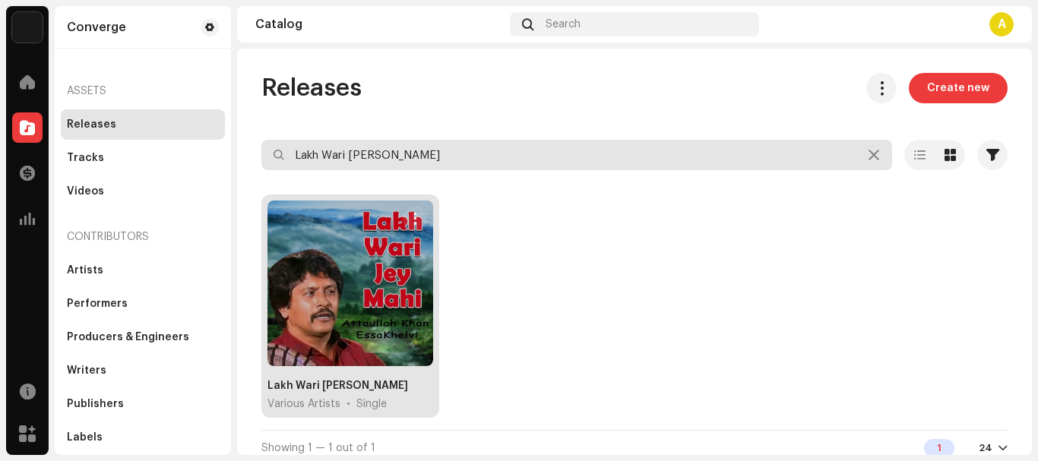
type input "Lakh Wari [PERSON_NAME]"
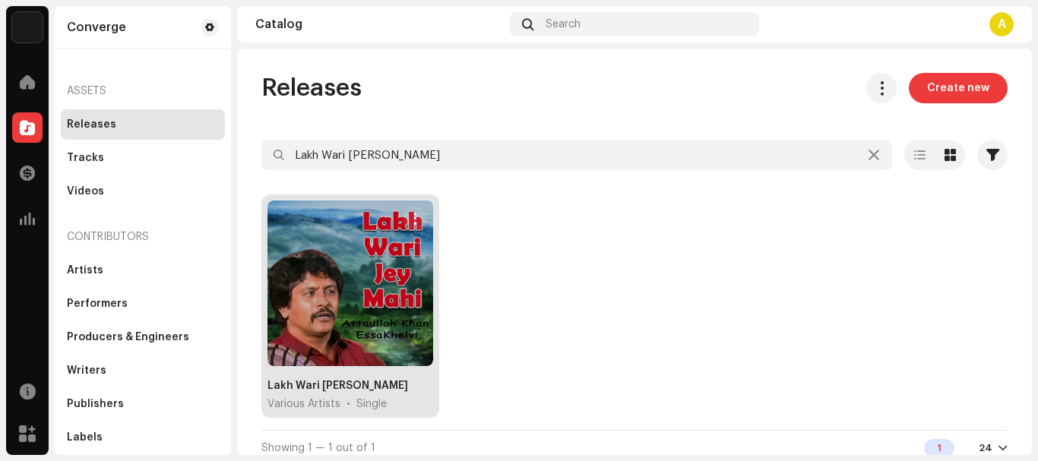
click at [351, 250] on div at bounding box center [350, 284] width 166 height 166
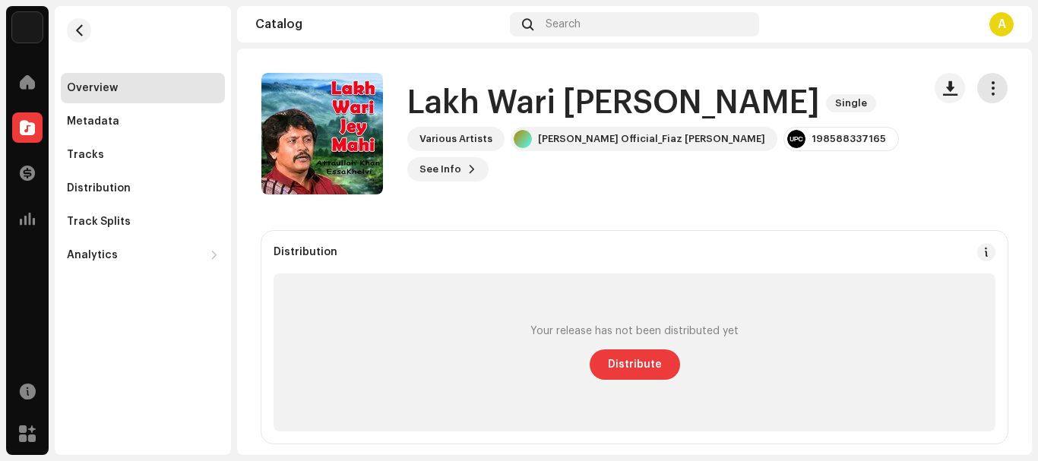
click at [988, 88] on span "button" at bounding box center [992, 88] width 14 height 12
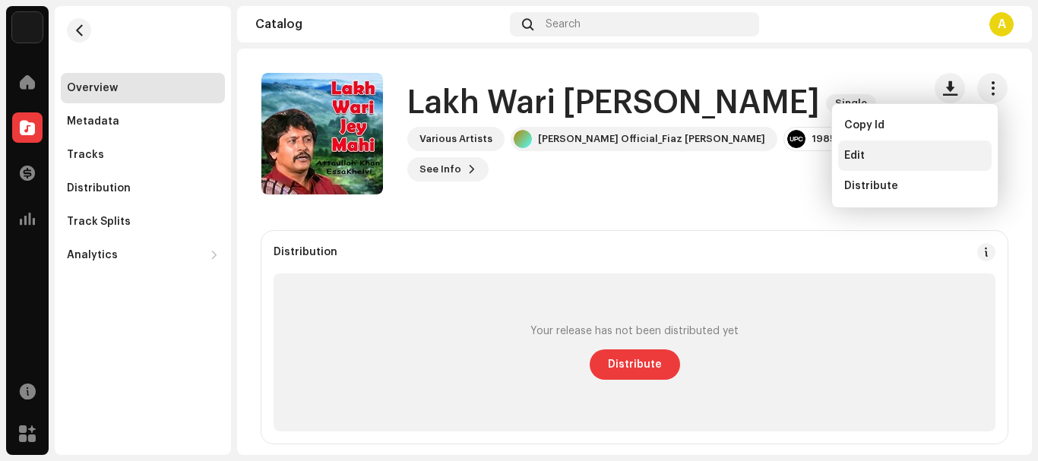
click at [881, 160] on div "Edit" at bounding box center [914, 156] width 141 height 12
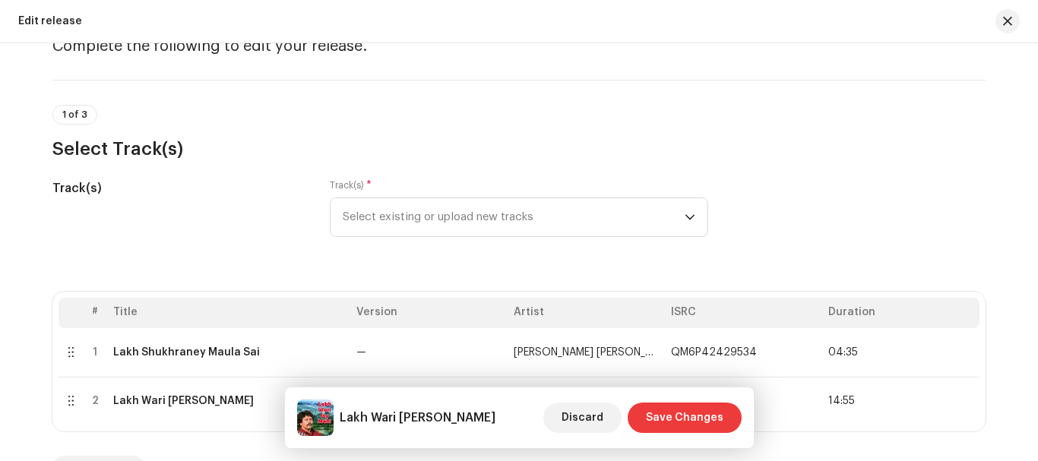
scroll to position [152, 0]
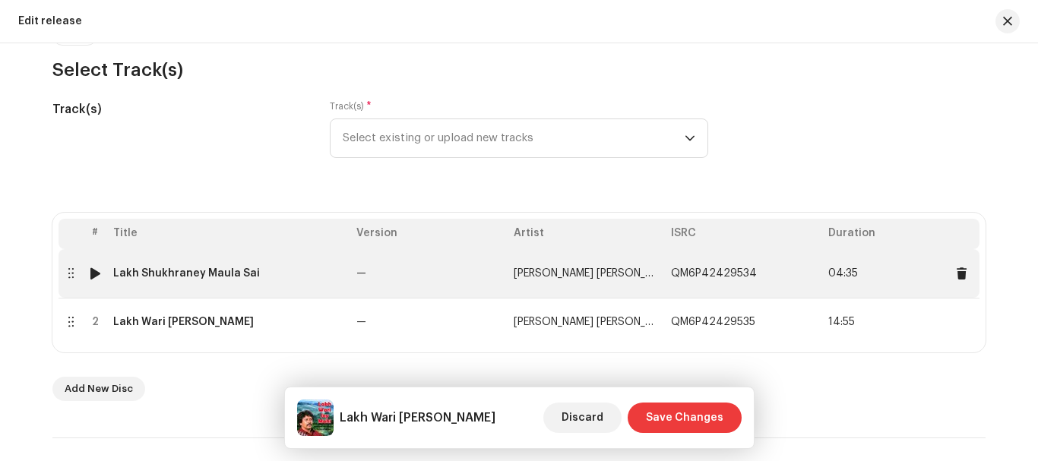
click at [155, 270] on div "Lakh Shukhraney Maula Sai" at bounding box center [186, 273] width 147 height 12
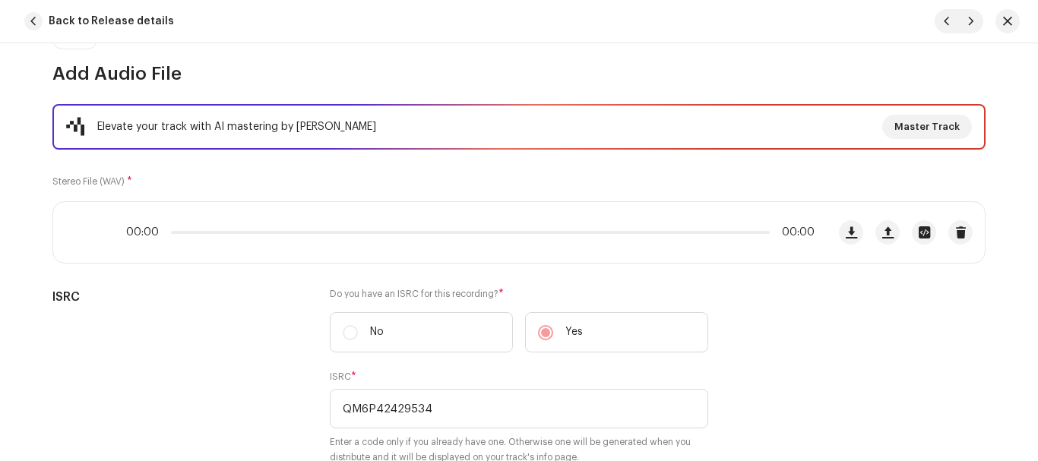
scroll to position [239, 0]
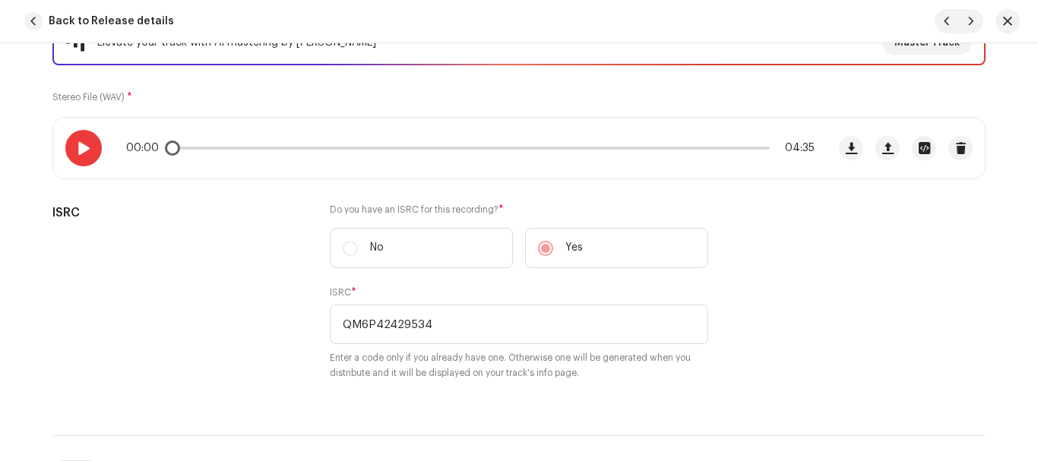
click at [71, 148] on div at bounding box center [83, 148] width 36 height 36
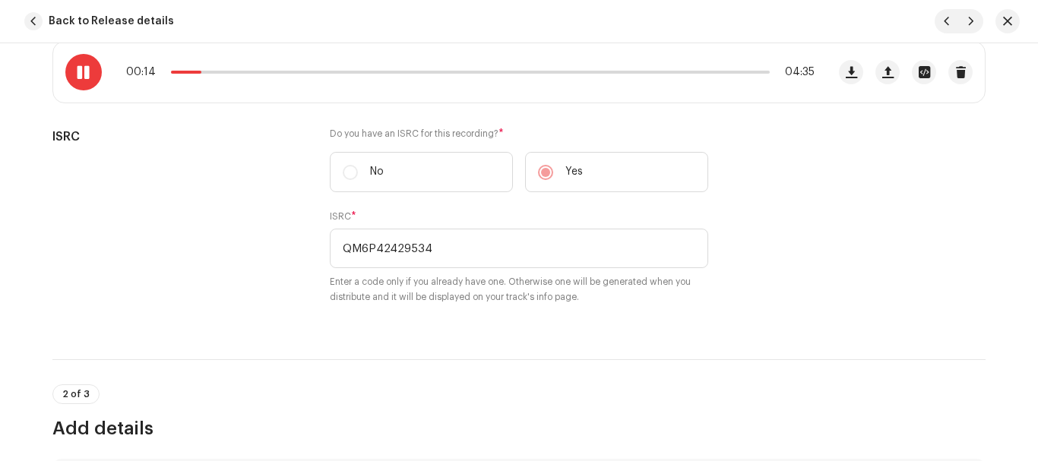
scroll to position [0, 0]
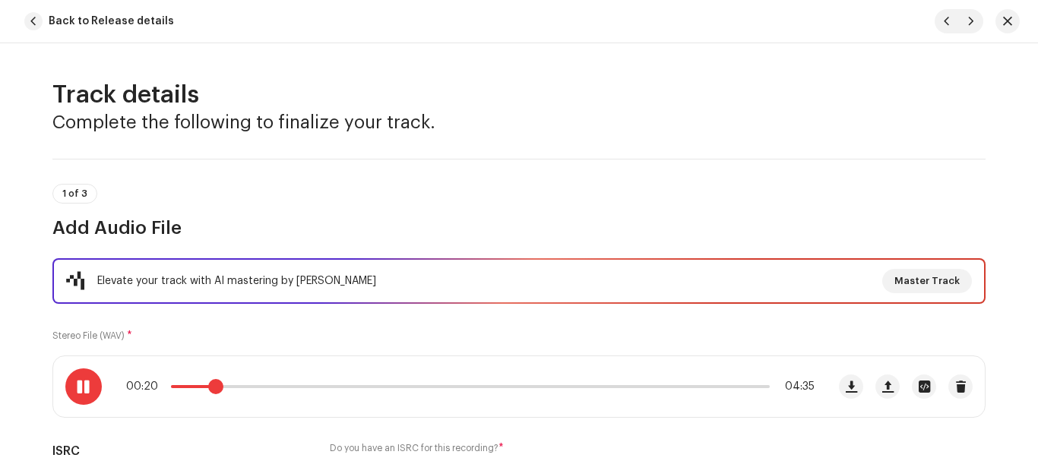
click at [212, 390] on span at bounding box center [215, 386] width 15 height 15
click at [77, 381] on span at bounding box center [83, 387] width 13 height 12
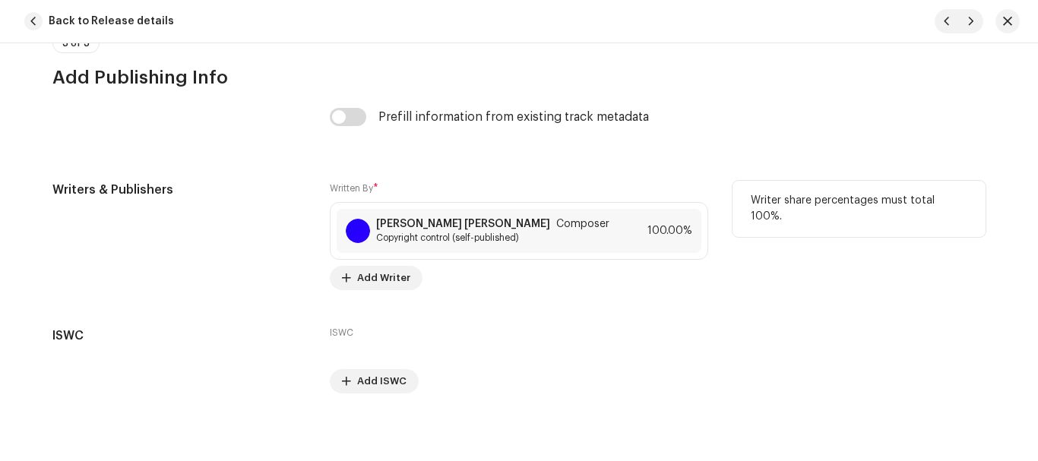
scroll to position [3241, 0]
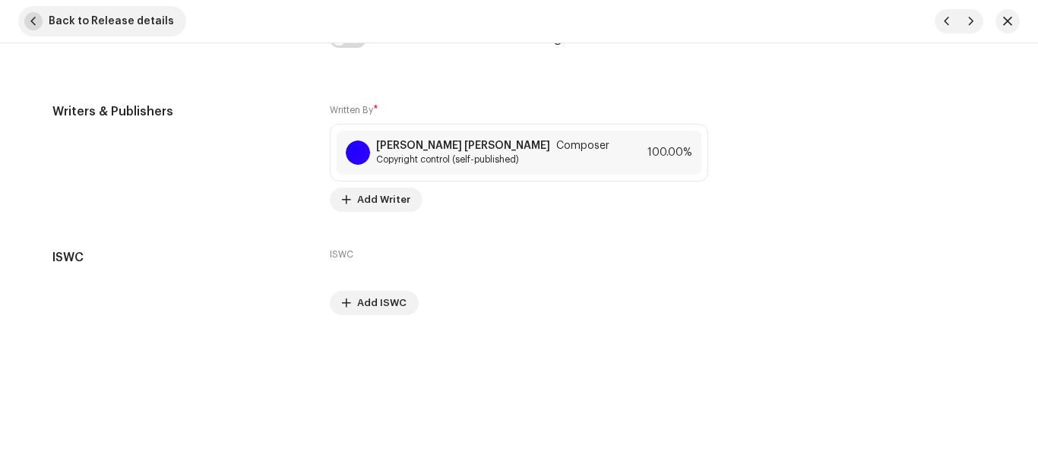
click at [87, 25] on span "Back to Release details" at bounding box center [111, 21] width 125 height 30
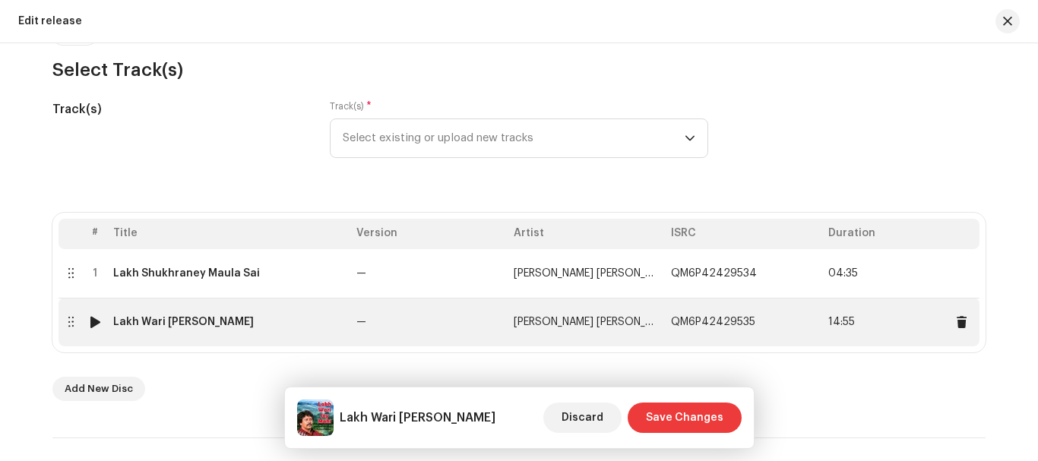
click at [187, 321] on div "Lakh Wari [PERSON_NAME]" at bounding box center [183, 322] width 141 height 12
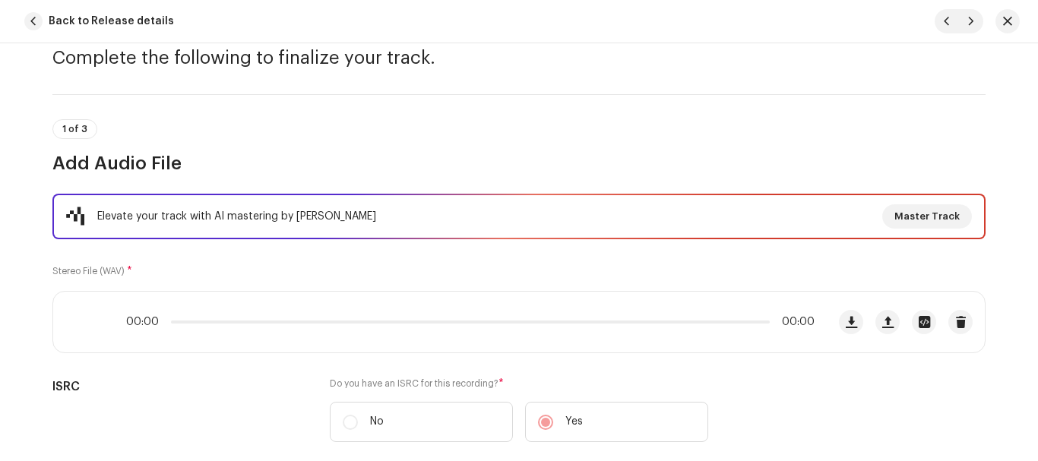
scroll to position [152, 0]
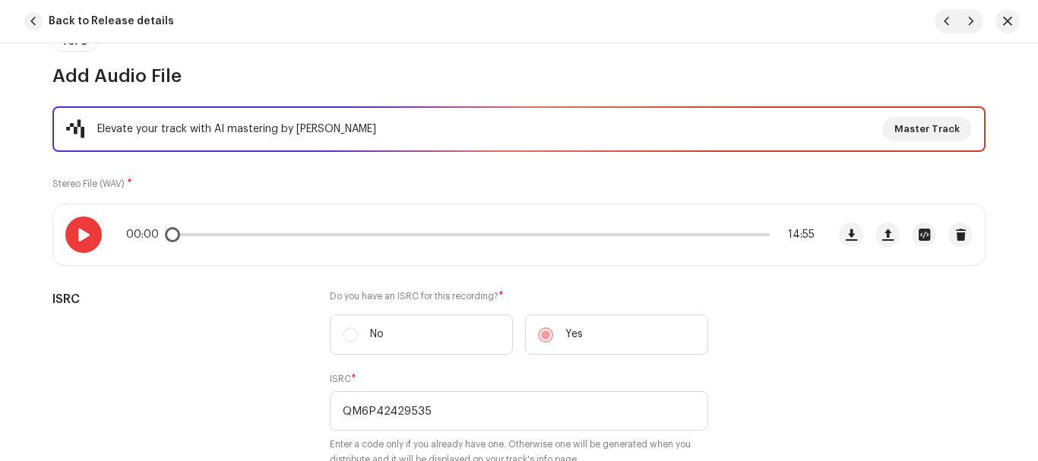
click at [84, 235] on span at bounding box center [83, 235] width 13 height 12
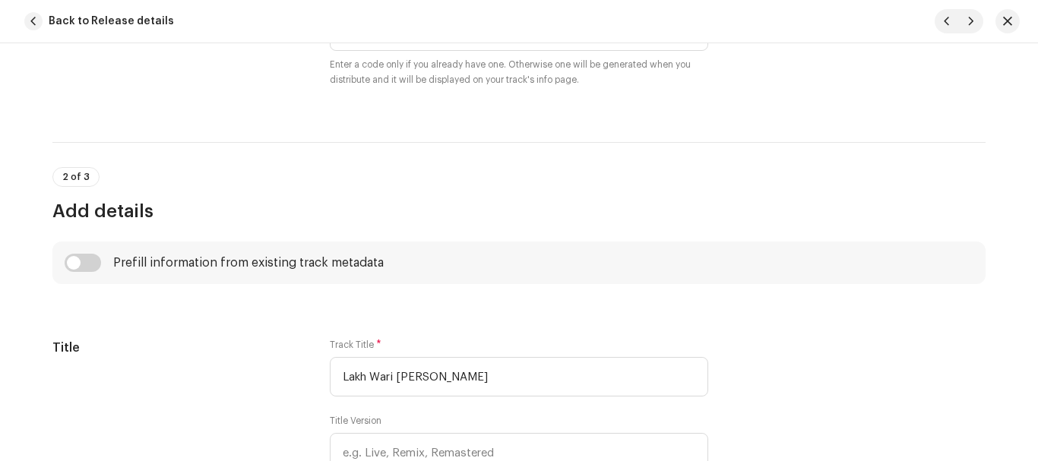
scroll to position [304, 0]
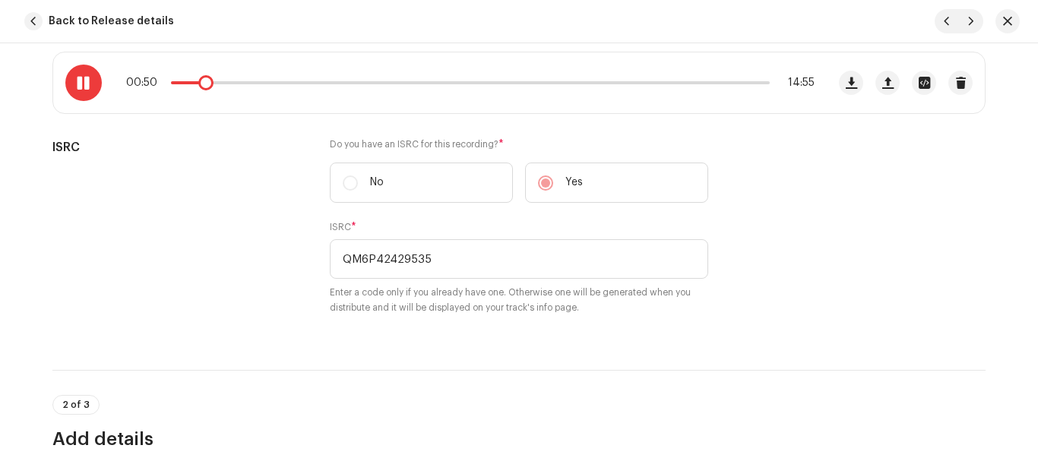
click at [87, 83] on span at bounding box center [83, 83] width 13 height 12
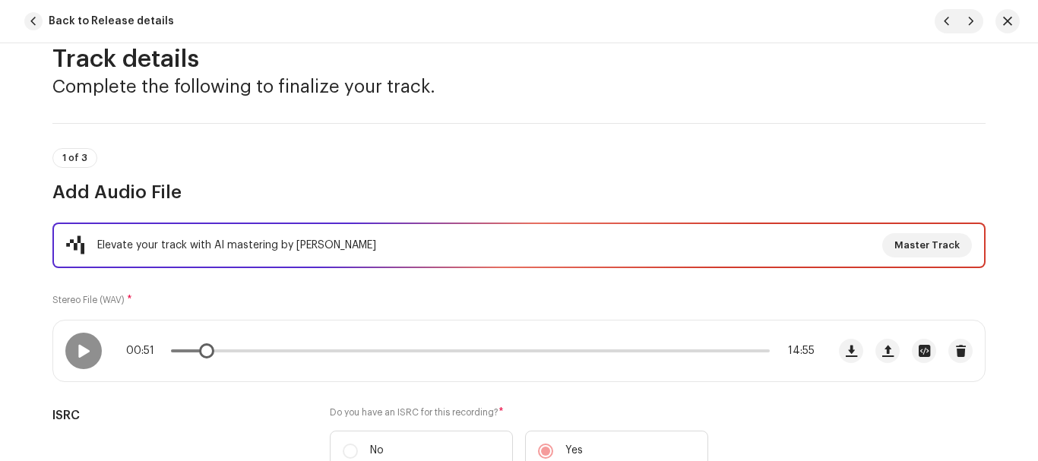
scroll to position [0, 0]
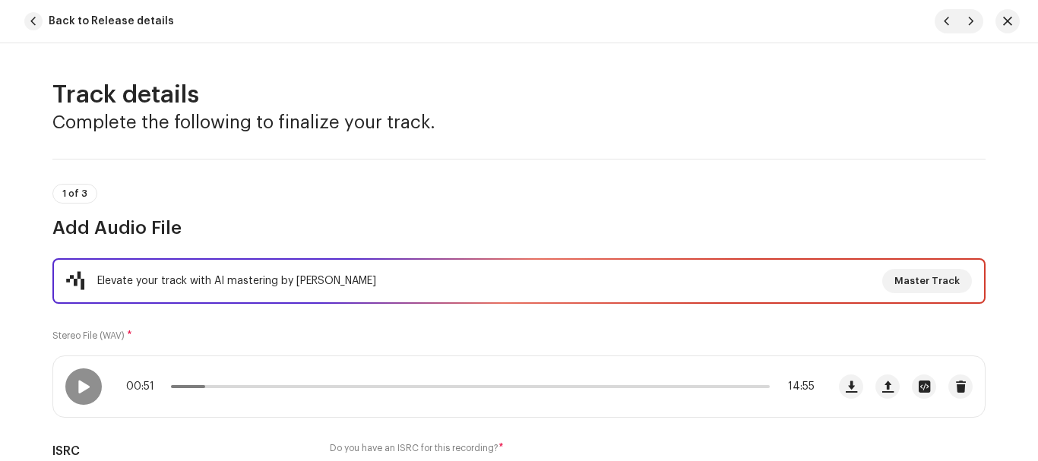
drag, startPoint x: 225, startPoint y: 352, endPoint x: 228, endPoint y: 344, distance: 8.2
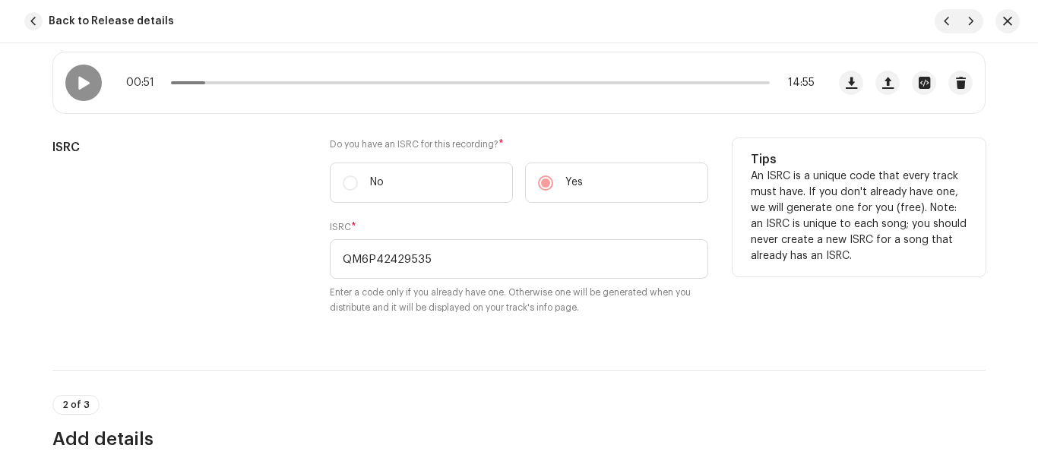
scroll to position [608, 0]
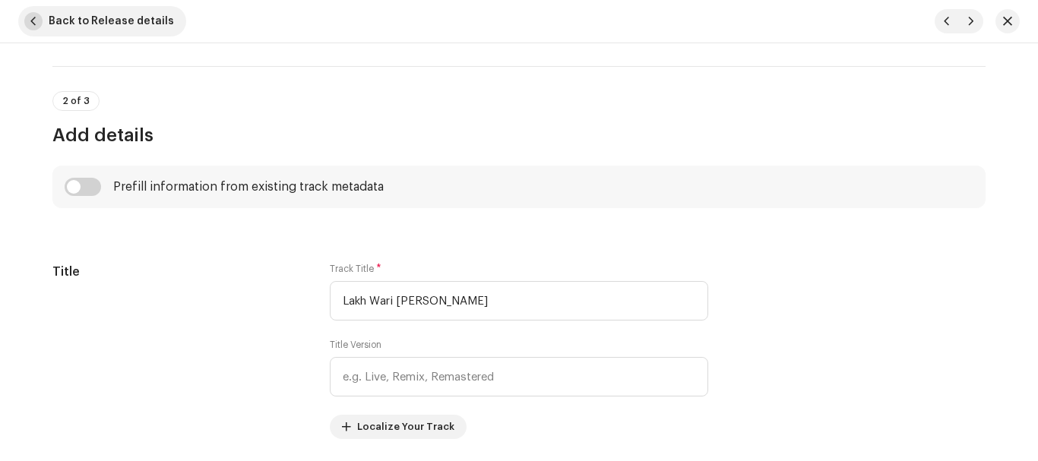
click at [112, 21] on span "Back to Release details" at bounding box center [111, 21] width 125 height 30
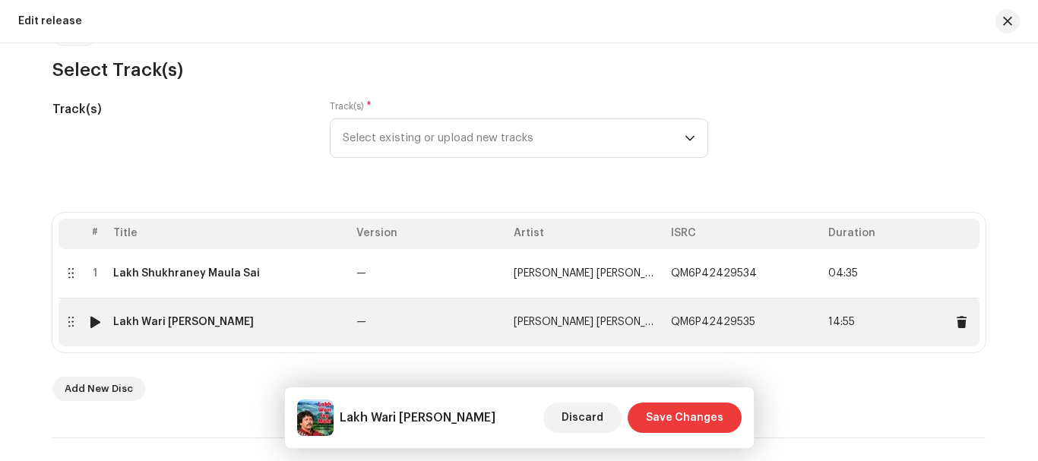
click at [153, 314] on td "Lakh Wari Jey Mahi" at bounding box center [228, 322] width 243 height 49
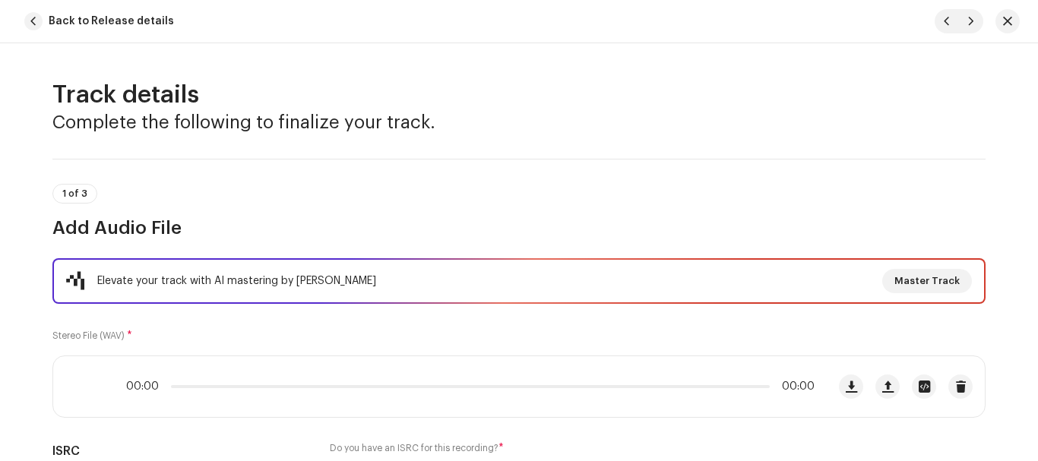
scroll to position [304, 0]
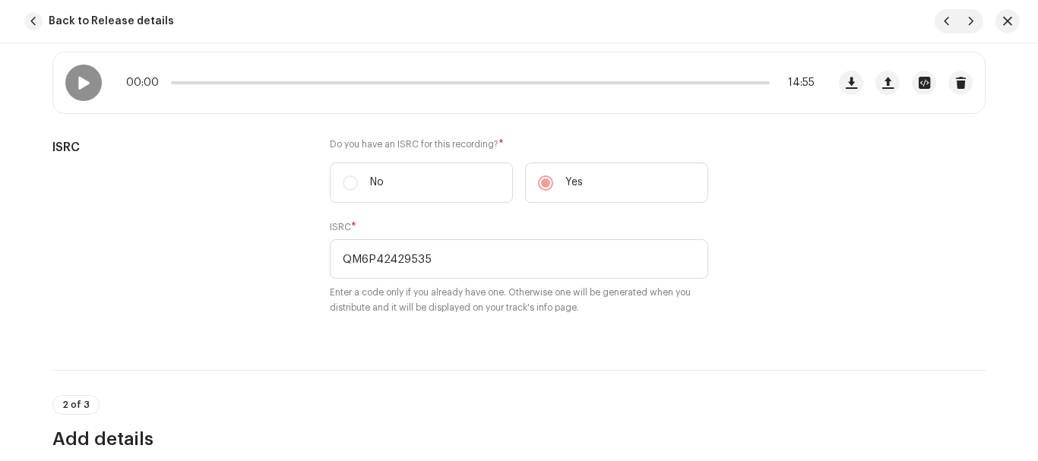
click button "Back to Release details" at bounding box center [102, 21] width 168 height 30
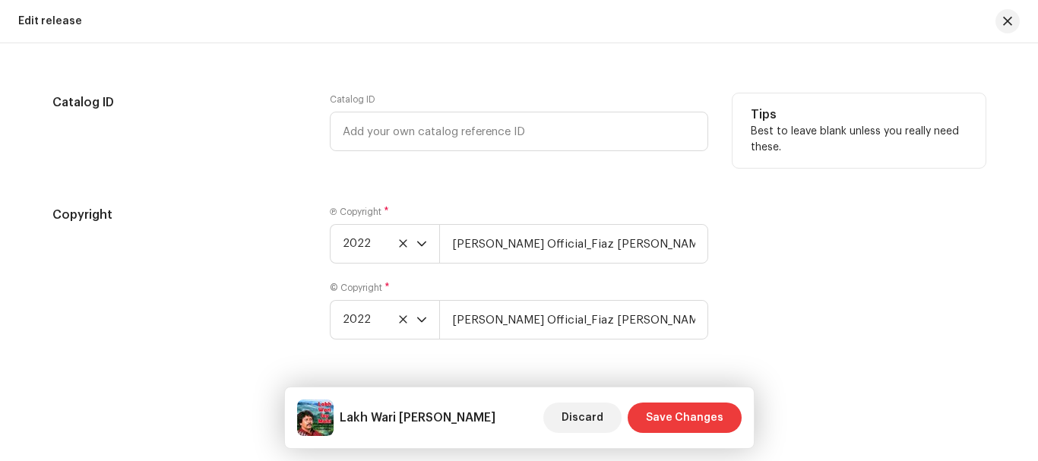
scroll to position [2429, 0]
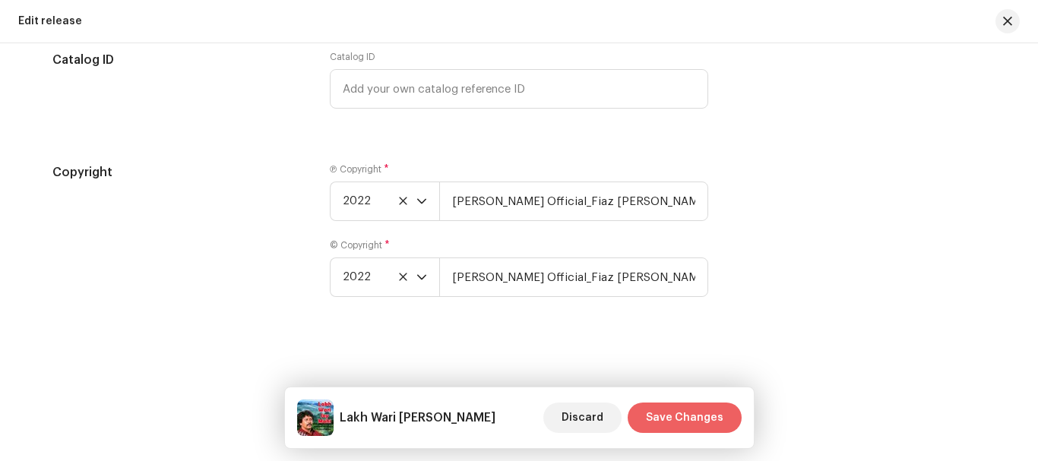
click at [672, 411] on span "Save Changes" at bounding box center [684, 418] width 77 height 30
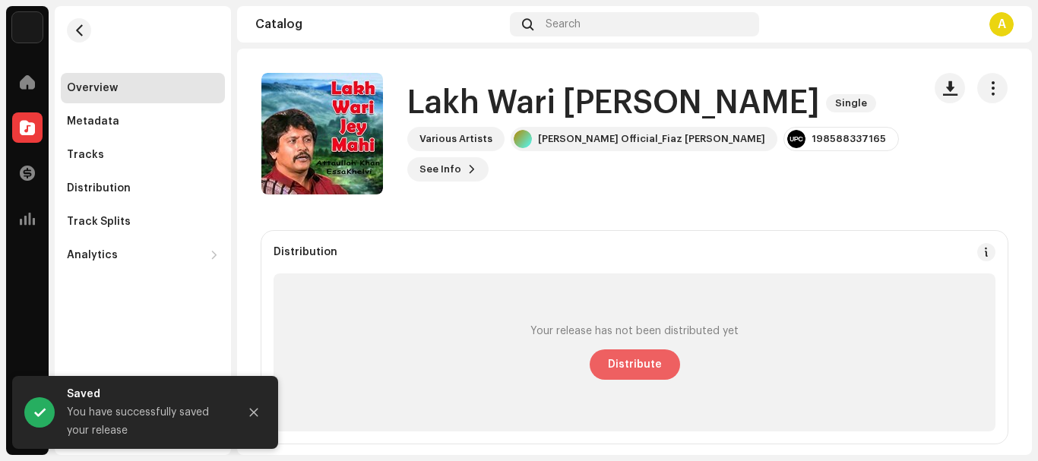
click at [625, 363] on span "Distribute" at bounding box center [635, 364] width 54 height 30
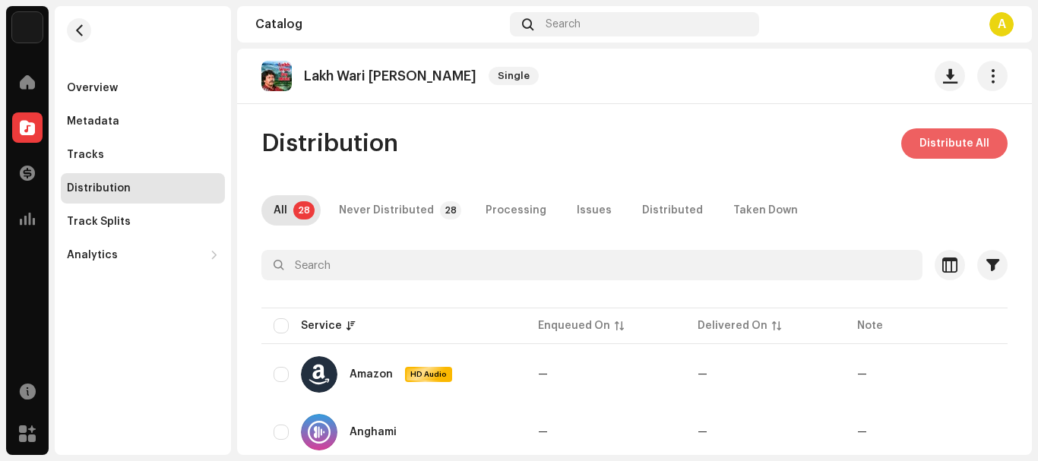
click at [919, 138] on span "Distribute All" at bounding box center [954, 143] width 70 height 30
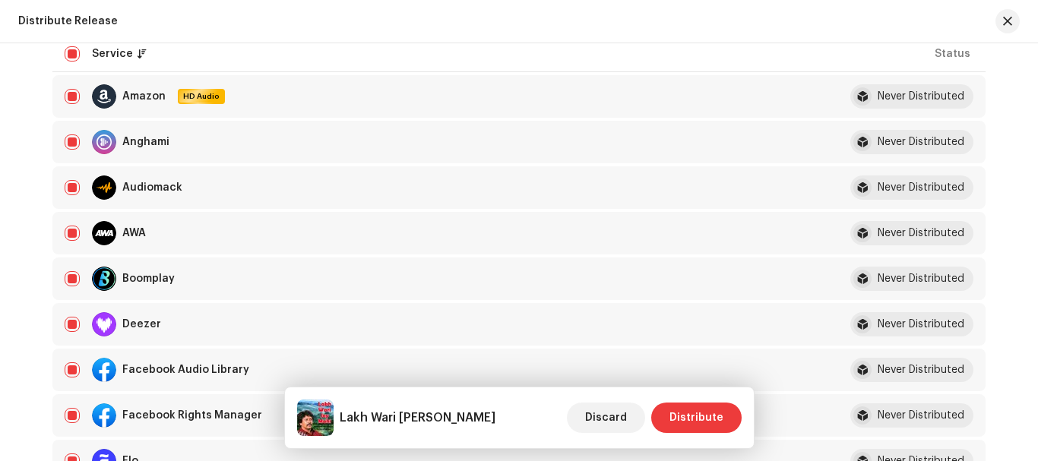
scroll to position [228, 0]
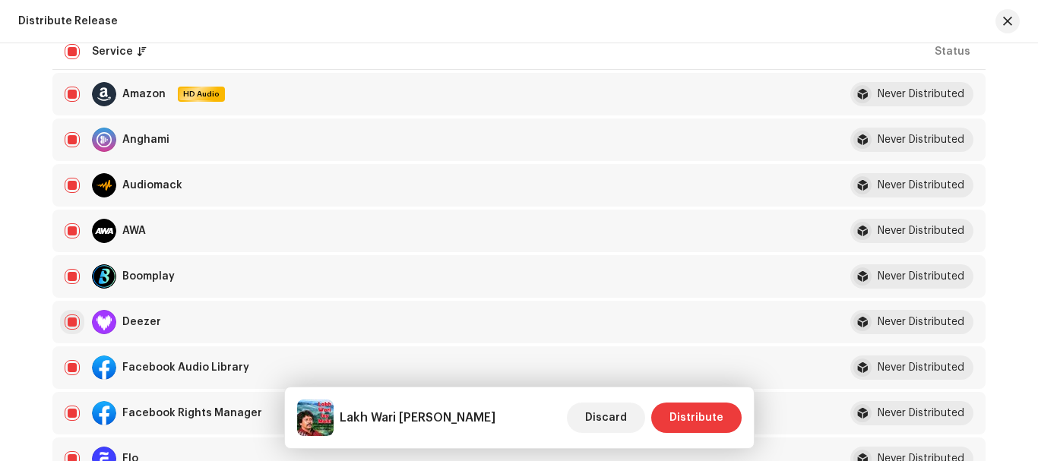
click at [65, 321] on input "checkbox" at bounding box center [72, 322] width 15 height 15
checkbox input "false"
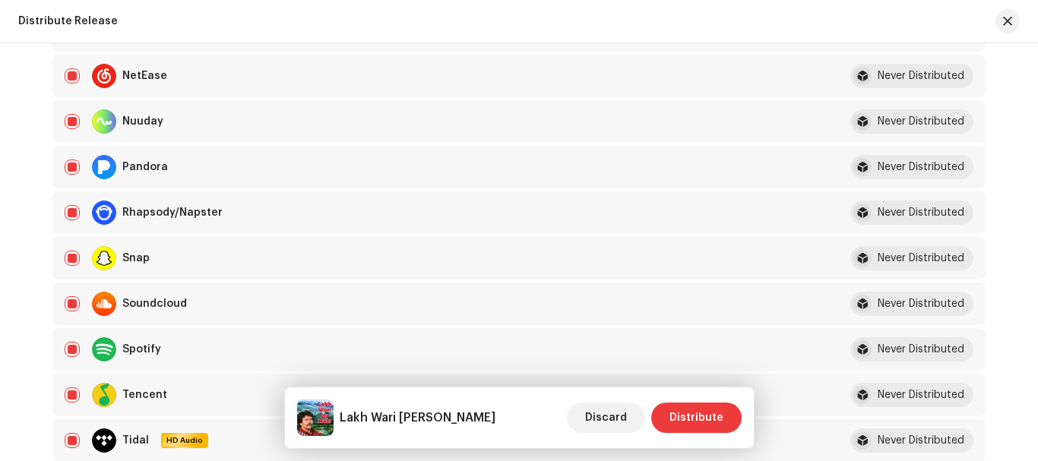
scroll to position [1064, 0]
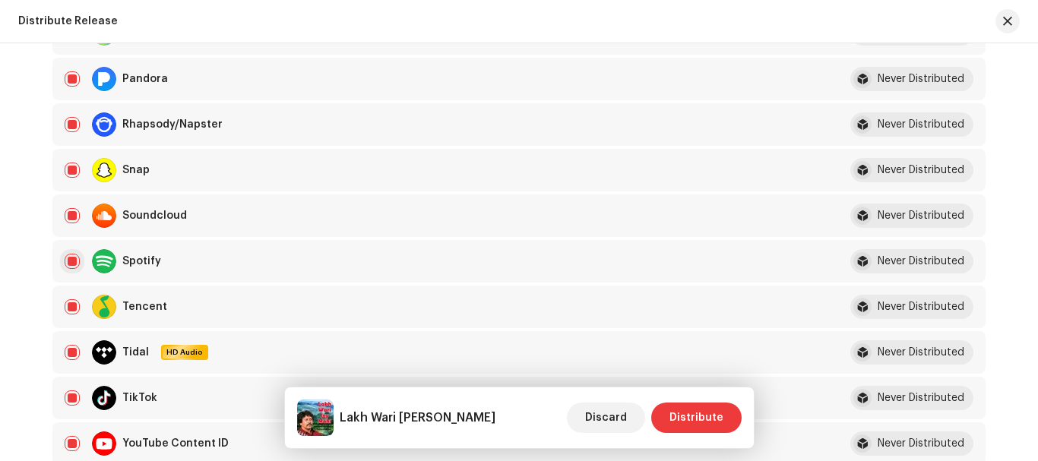
click at [71, 260] on input "Row Selected" at bounding box center [72, 261] width 15 height 15
checkbox input "false"
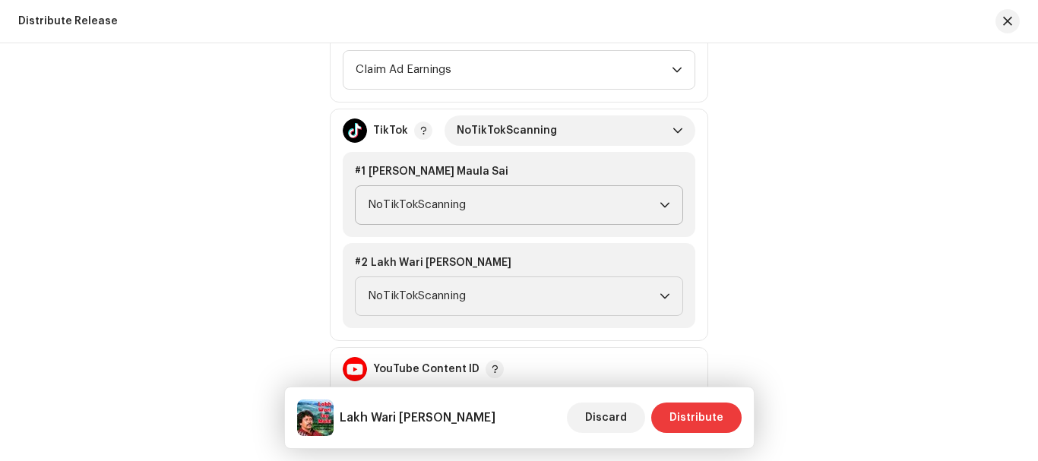
scroll to position [1747, 0]
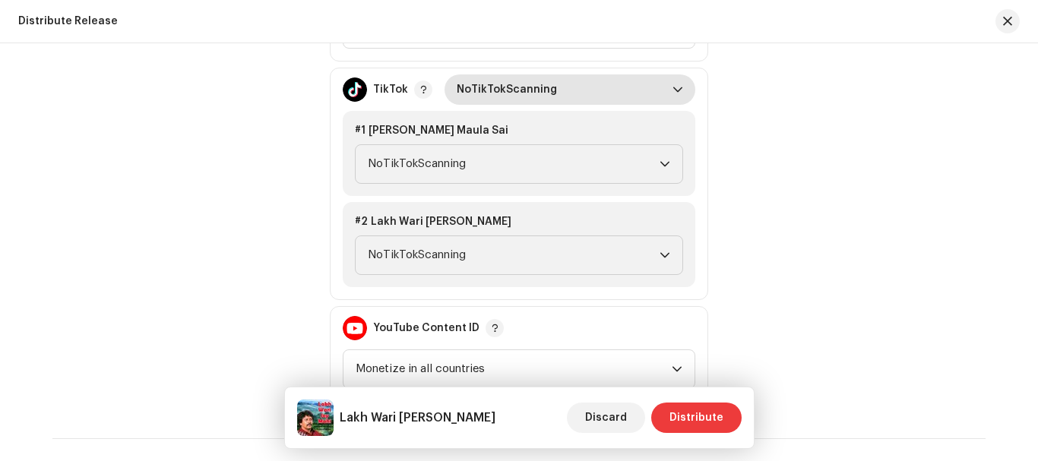
click at [514, 91] on span "NoTikTokScanning" at bounding box center [565, 89] width 216 height 30
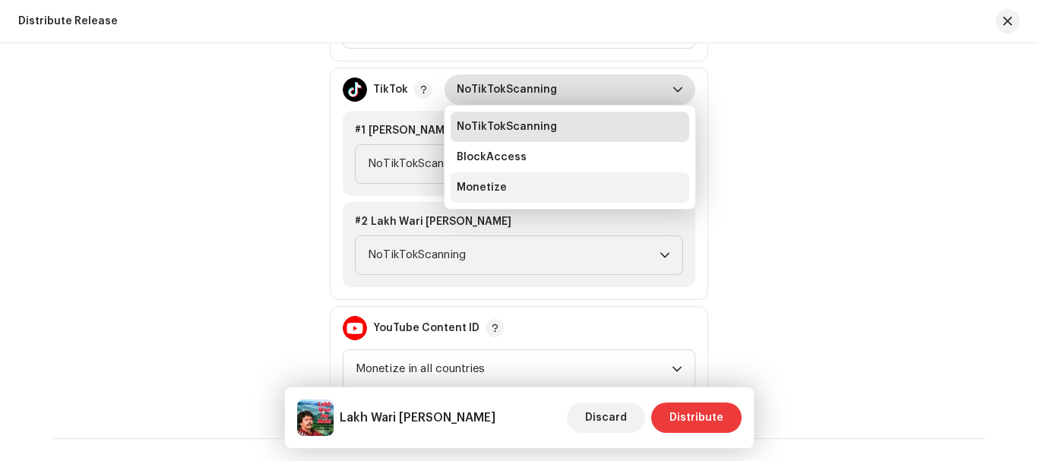
click at [482, 184] on span "Monetize" at bounding box center [482, 187] width 50 height 15
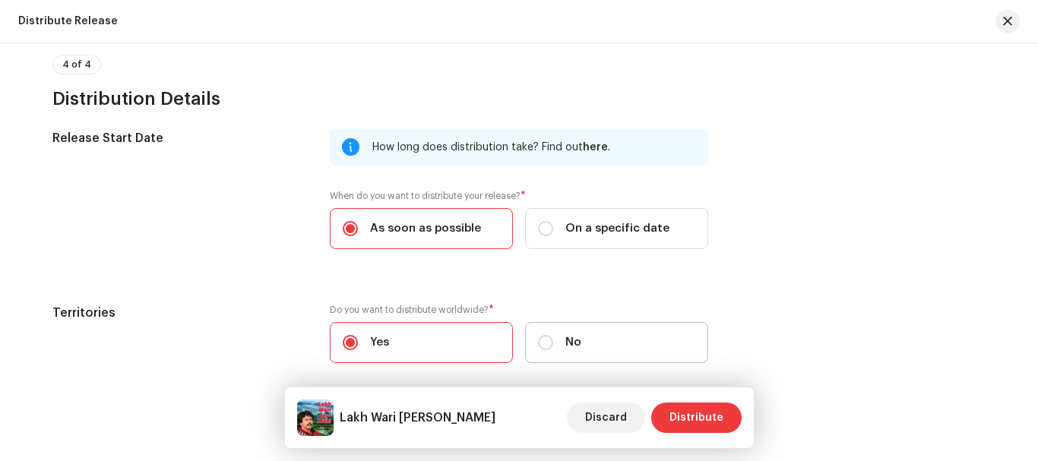
scroll to position [2732, 0]
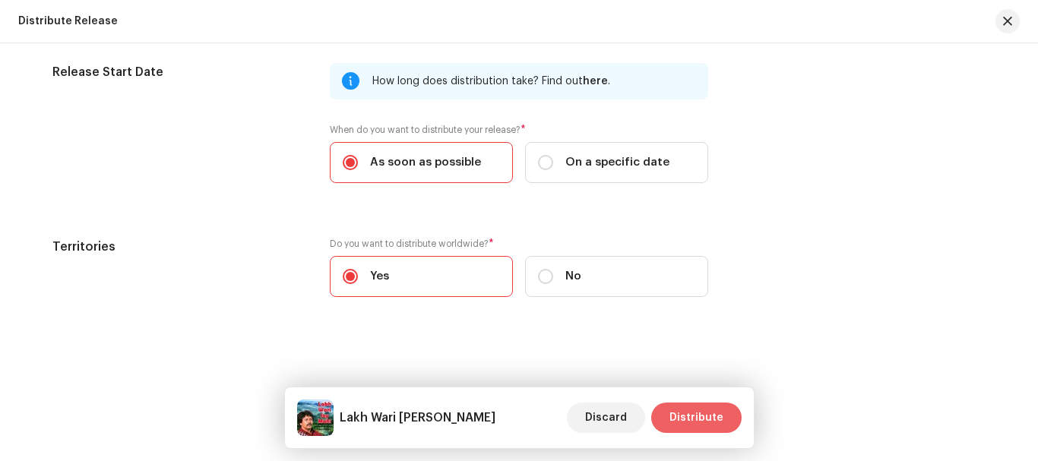
click at [694, 412] on span "Distribute" at bounding box center [696, 418] width 54 height 30
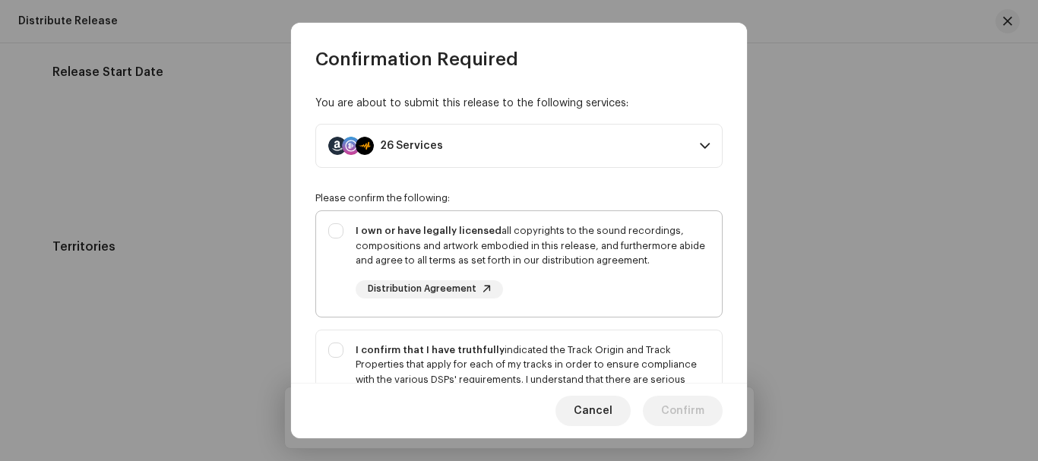
drag, startPoint x: 337, startPoint y: 226, endPoint x: 340, endPoint y: 278, distance: 52.6
click at [336, 226] on div "I own or have legally licensed all copyrights to the sound recordings, composit…" at bounding box center [519, 261] width 406 height 100
checkbox input "true"
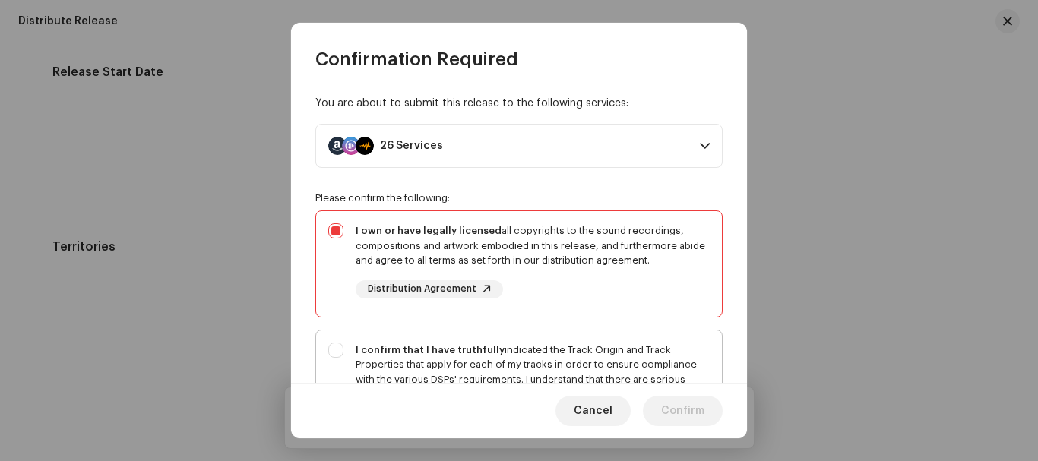
click at [338, 346] on div "I confirm that I have truthfully indicated the Track Origin and Track Propertie…" at bounding box center [519, 394] width 406 height 129
checkbox input "true"
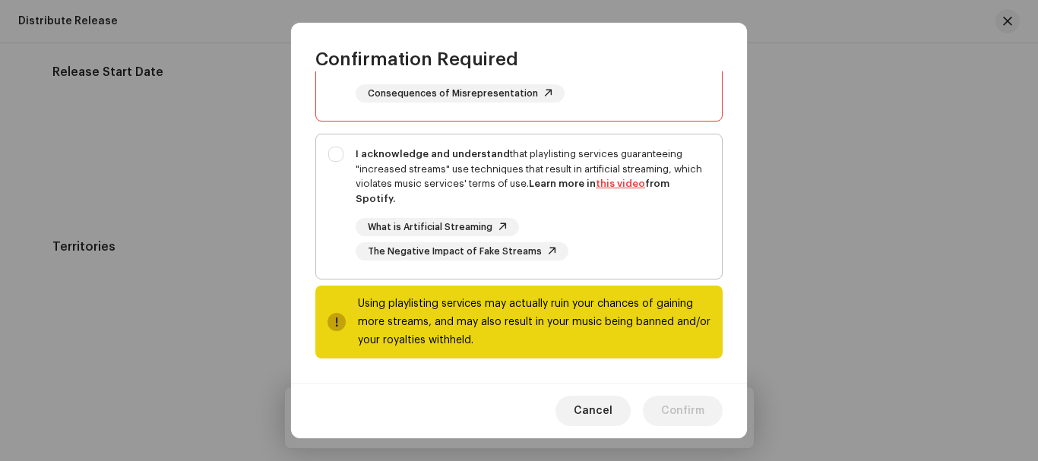
click at [328, 152] on div "I acknowledge and understand that playlisting services guaranteeing "increased …" at bounding box center [519, 203] width 406 height 138
checkbox input "true"
click at [677, 405] on span "Confirm" at bounding box center [682, 411] width 43 height 30
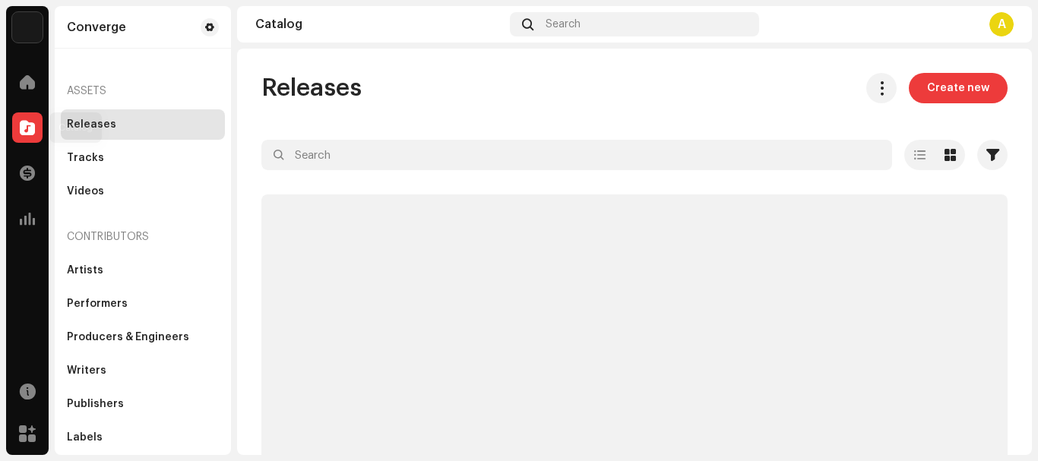
click at [33, 125] on span at bounding box center [27, 128] width 15 height 12
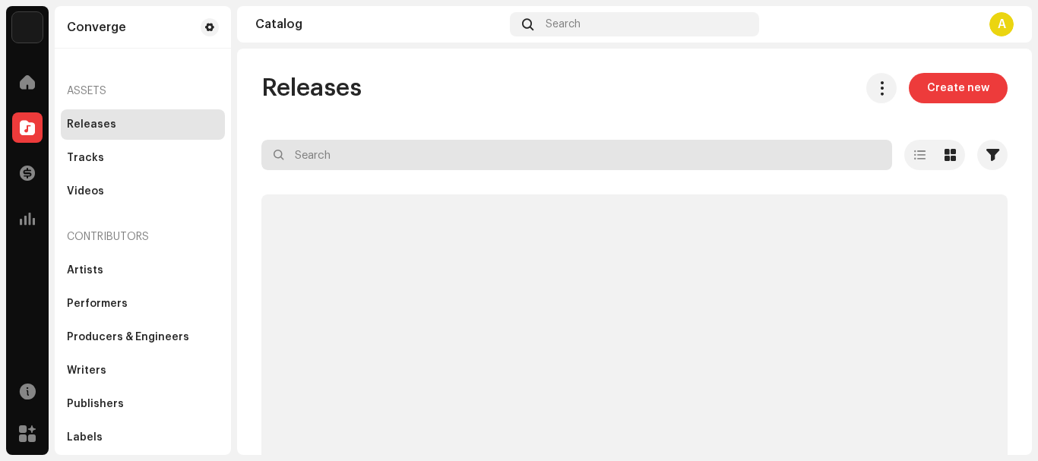
click at [336, 155] on input "text" at bounding box center [576, 155] width 631 height 30
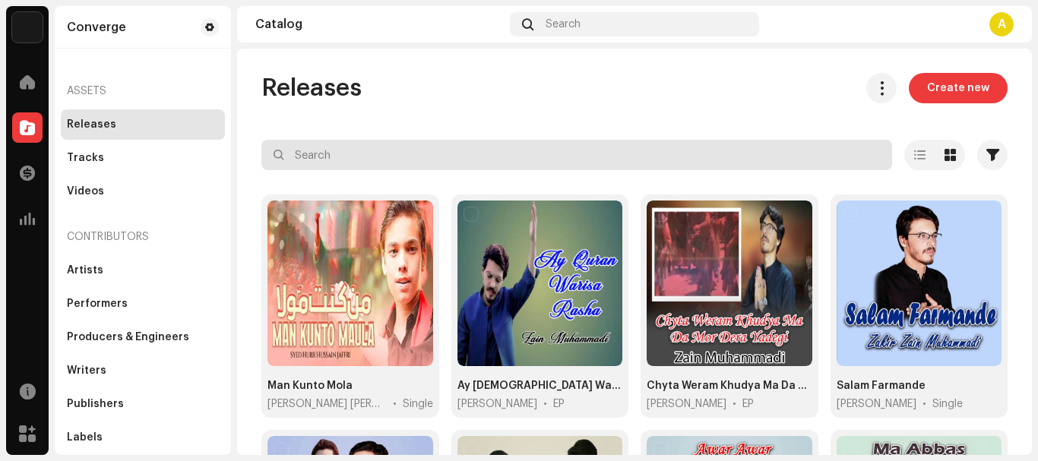
paste input "Be Dard Dhola"
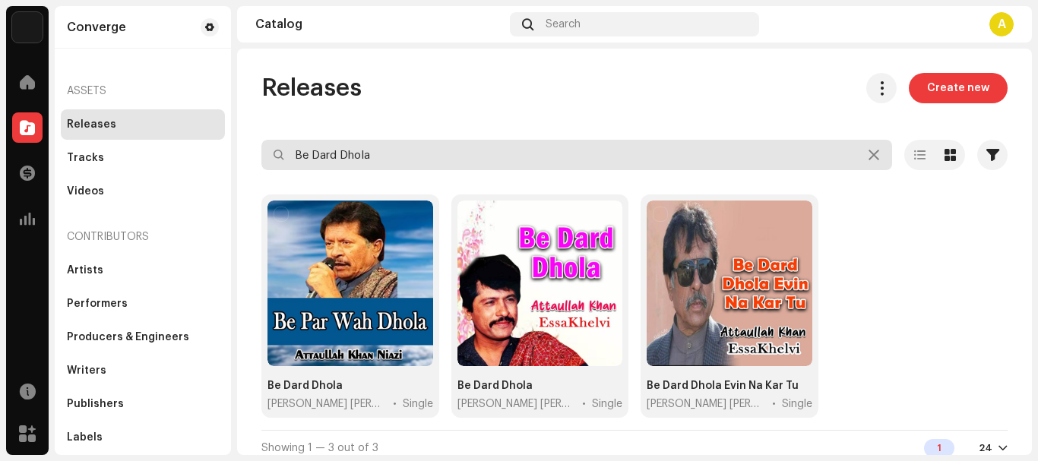
type input "Be Dard Dhola"
click at [369, 142] on input "Be Dard Dhola" at bounding box center [576, 155] width 631 height 30
drag, startPoint x: 386, startPoint y: 157, endPoint x: 196, endPoint y: 148, distance: 190.1
click at [199, 149] on div "Converge Home Catalog Transactions Analytics Resources Marketplace Converge Ass…" at bounding box center [519, 230] width 1038 height 461
paste input "text"
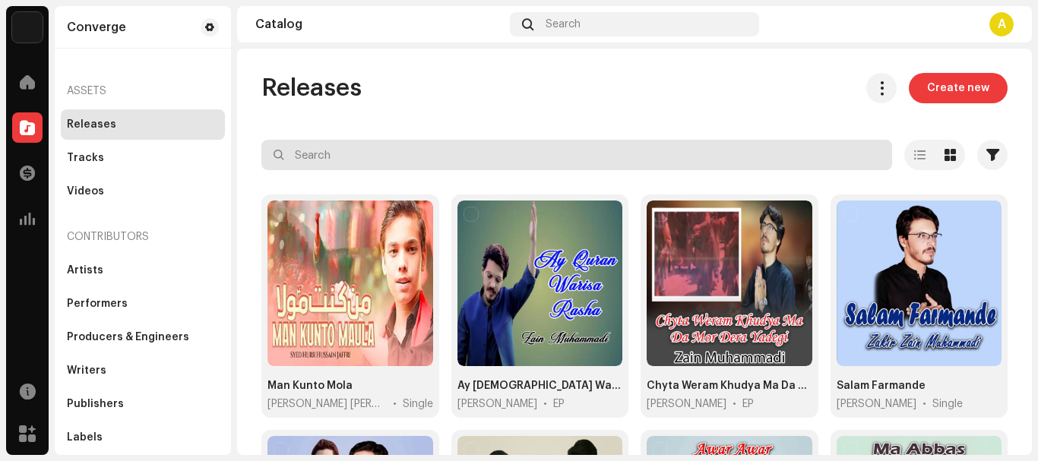
click at [368, 157] on input "text" at bounding box center [576, 155] width 631 height 30
paste input "Be Parwah Dhola"
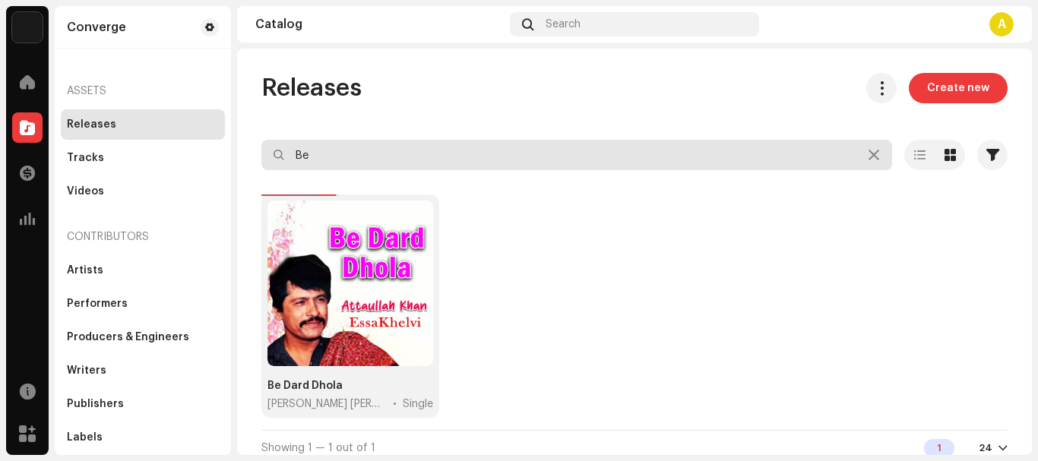
type input "B"
paste input "198588355688"
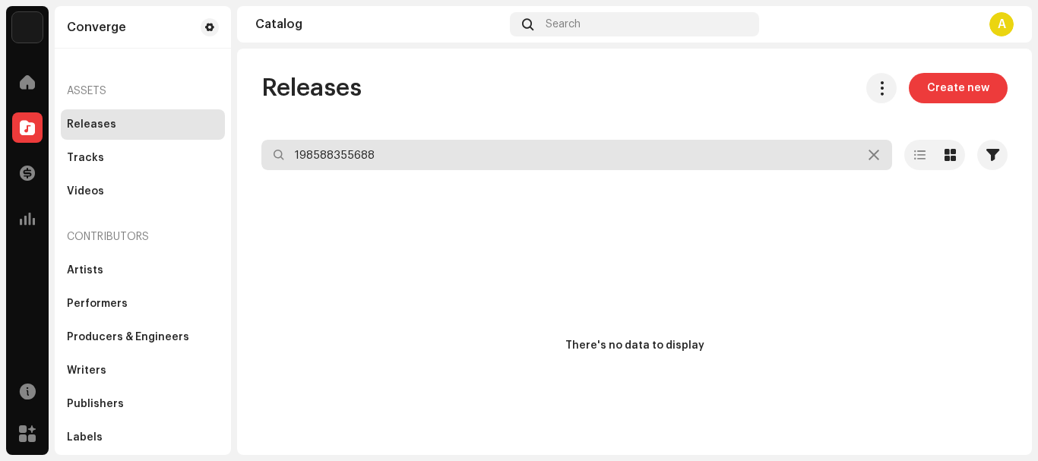
drag, startPoint x: 458, startPoint y: 152, endPoint x: 0, endPoint y: 138, distance: 458.3
click at [0, 138] on div "Converge Home Catalog Transactions Analytics Resources Marketplace Converge Ass…" at bounding box center [519, 230] width 1038 height 461
paste input "Be Wafa You [PERSON_NAME]"
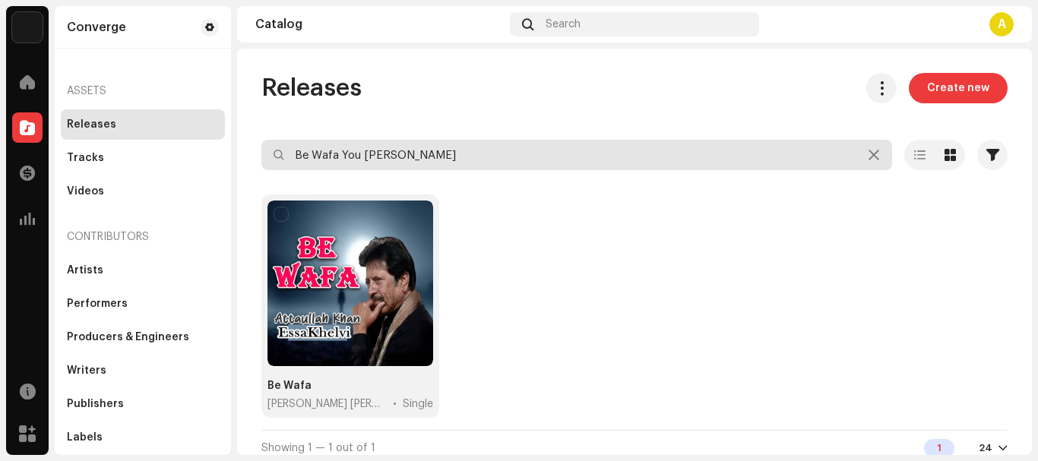
drag, startPoint x: 469, startPoint y: 155, endPoint x: 80, endPoint y: 112, distance: 391.3
click at [110, 115] on div "Converge Home Catalog Transactions Analytics Resources Marketplace Converge Ass…" at bounding box center [519, 230] width 1038 height 461
paste input "un [PERSON_NAME]"
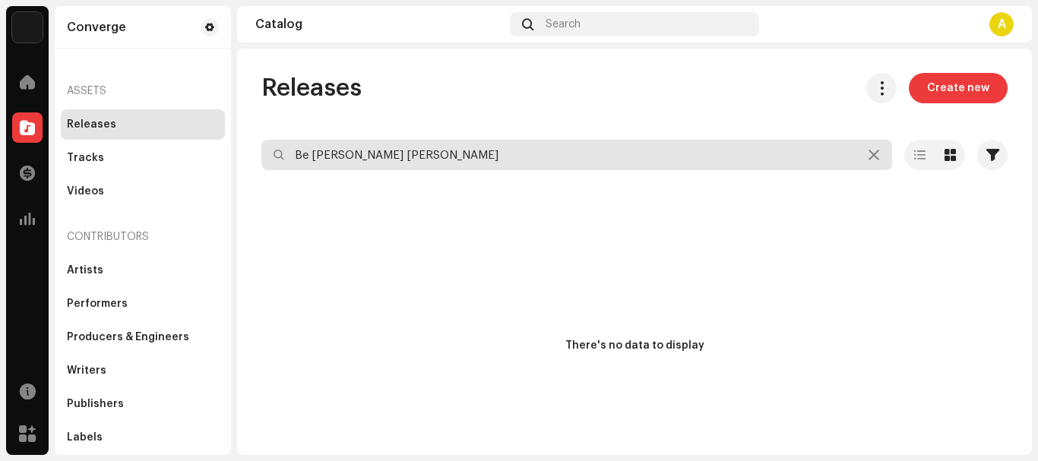
type input "Be [PERSON_NAME] [PERSON_NAME]"
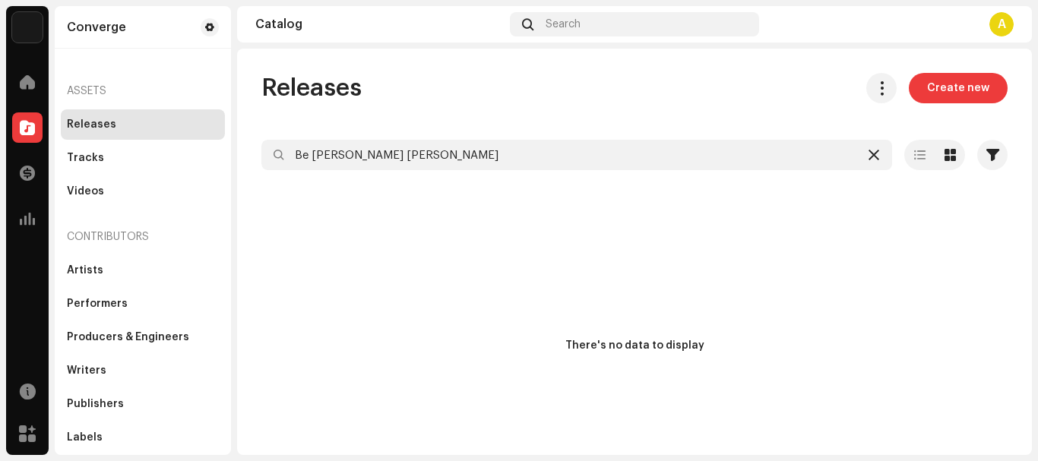
click at [868, 157] on icon at bounding box center [873, 155] width 11 height 12
click at [960, 73] on span "Create new" at bounding box center [958, 88] width 62 height 30
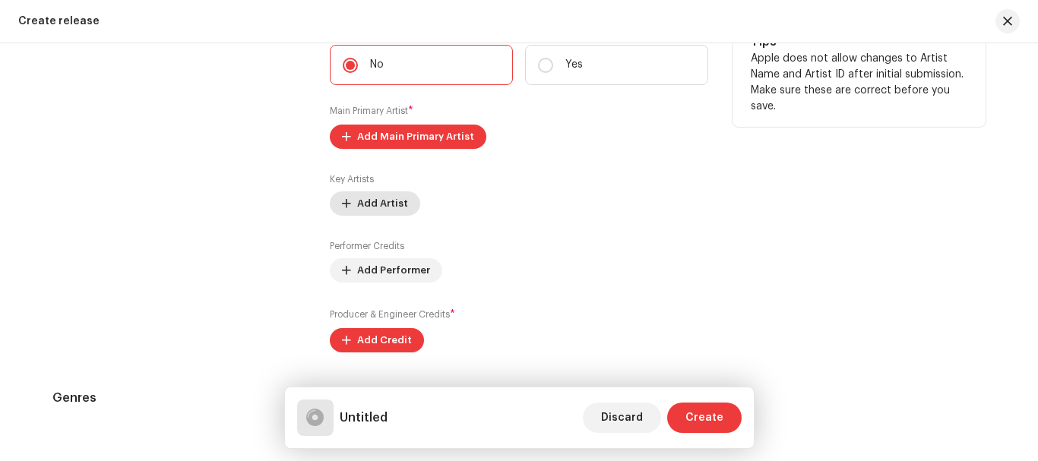
scroll to position [1443, 0]
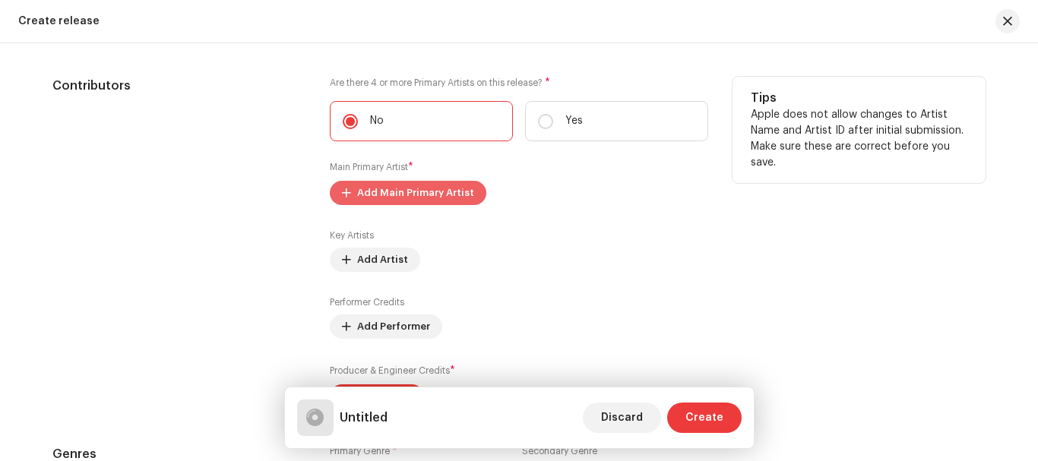
click at [412, 185] on span "Add Main Primary Artist" at bounding box center [415, 193] width 117 height 30
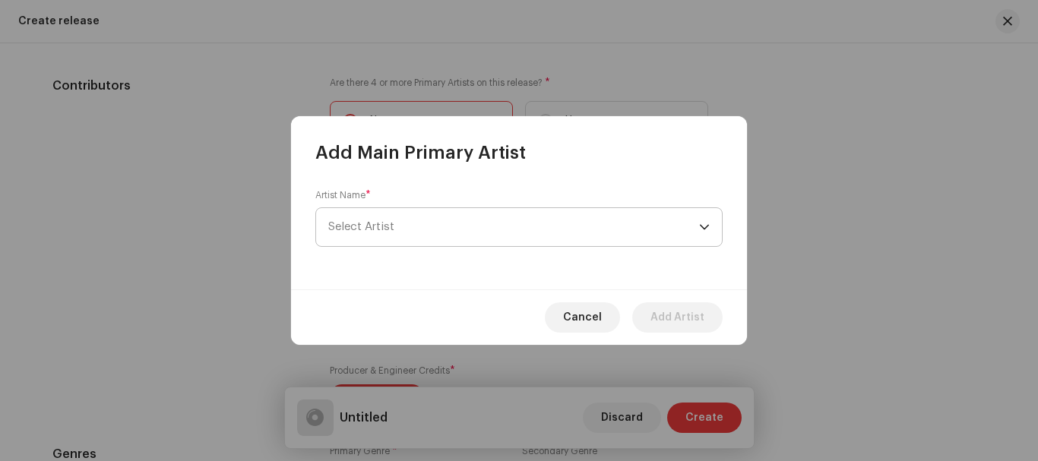
click at [420, 235] on span "Select Artist" at bounding box center [513, 227] width 371 height 38
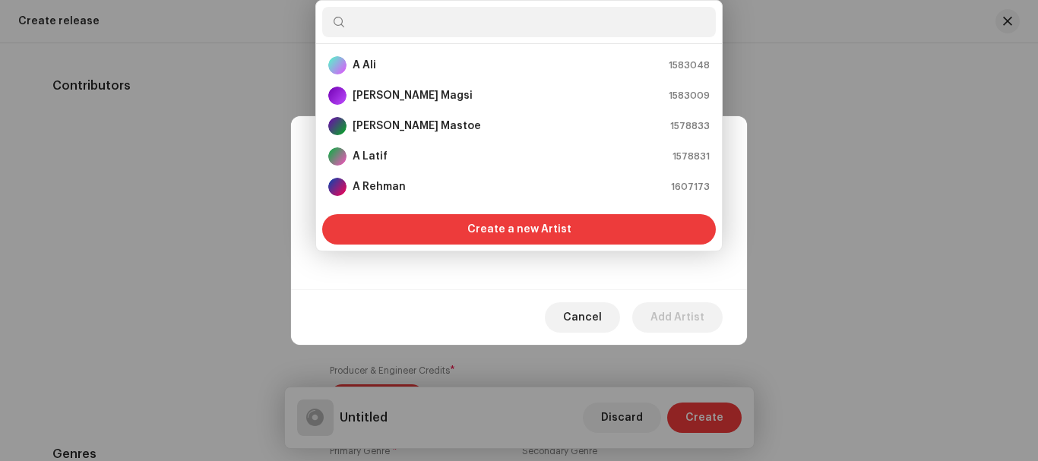
type input "[PERSON_NAME] [PERSON_NAME]"
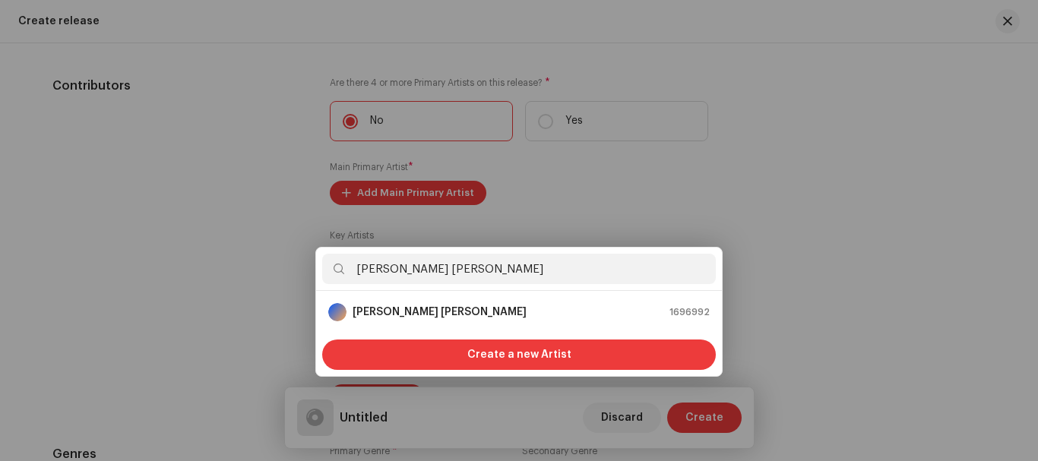
click at [814, 273] on div "Add Main Primary Artist Artist Name * [PERSON_NAME] Cancel Add Artist" at bounding box center [519, 230] width 1038 height 461
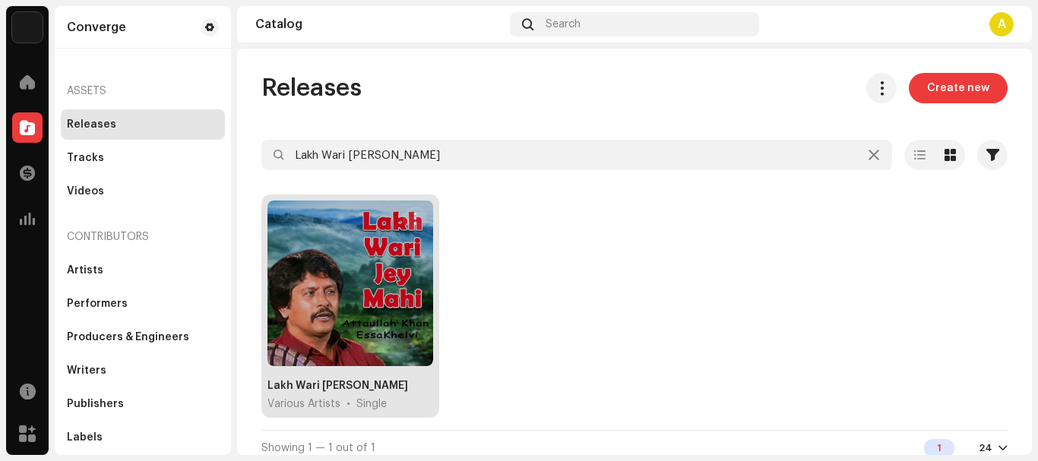
click at [310, 301] on div at bounding box center [350, 284] width 166 height 166
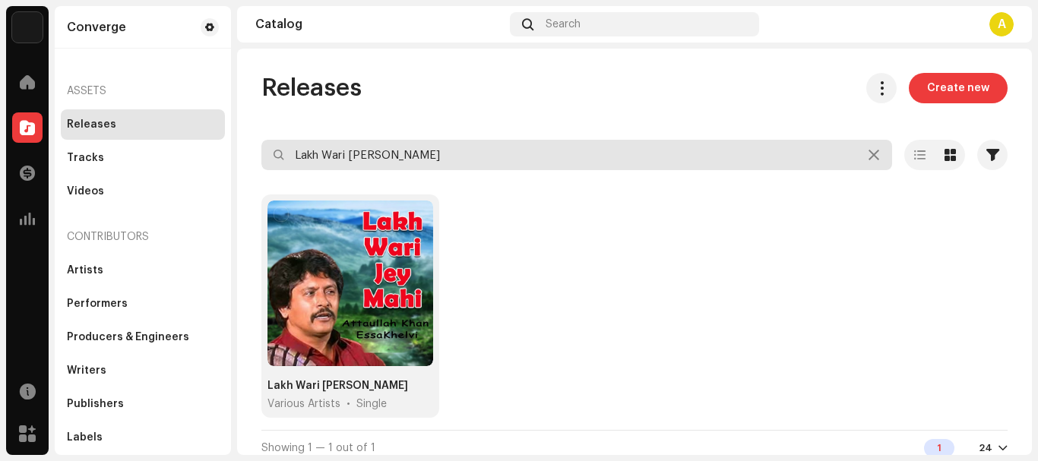
drag, startPoint x: 465, startPoint y: 153, endPoint x: 0, endPoint y: 119, distance: 466.2
click at [7, 122] on div "Converge Home Catalog Transactions Analytics Resources Marketplace Converge Ass…" at bounding box center [519, 230] width 1038 height 461
paste input "Kukra [PERSON_NAME]"
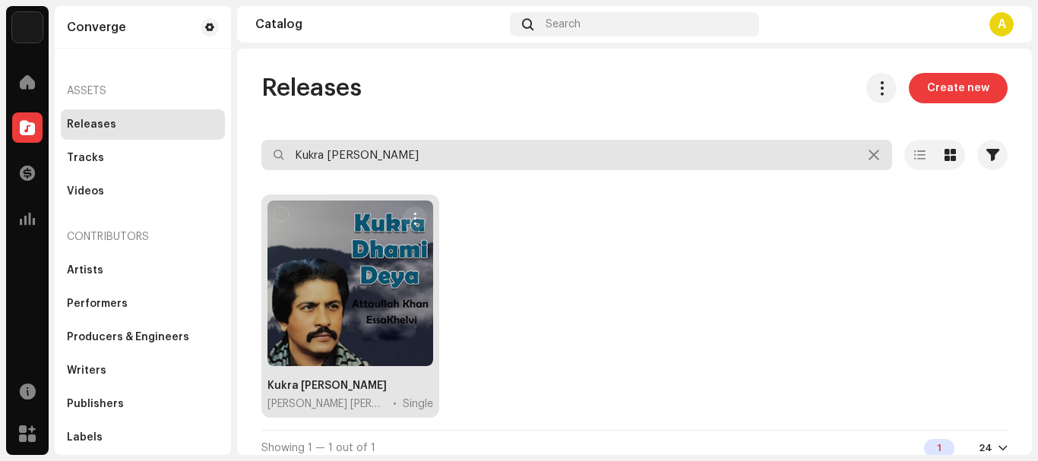
type input "Kukra [PERSON_NAME]"
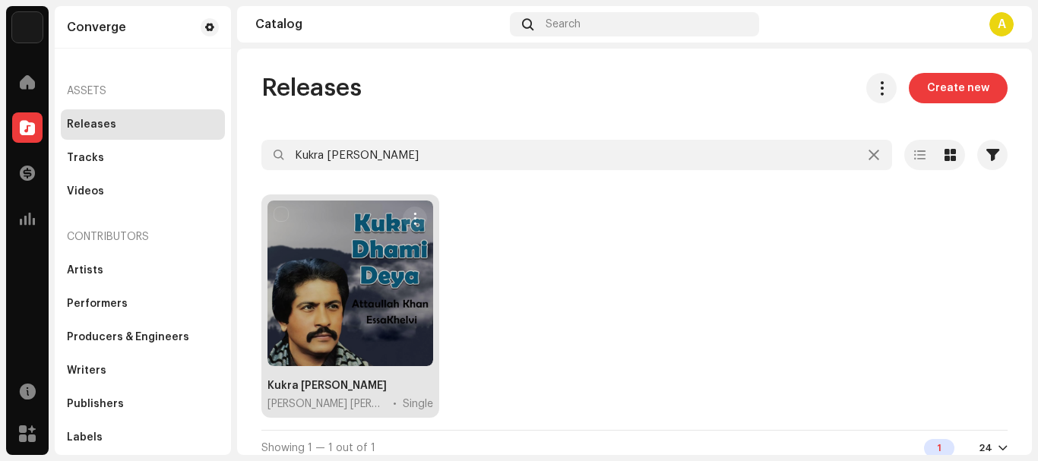
click at [373, 292] on div at bounding box center [350, 284] width 166 height 166
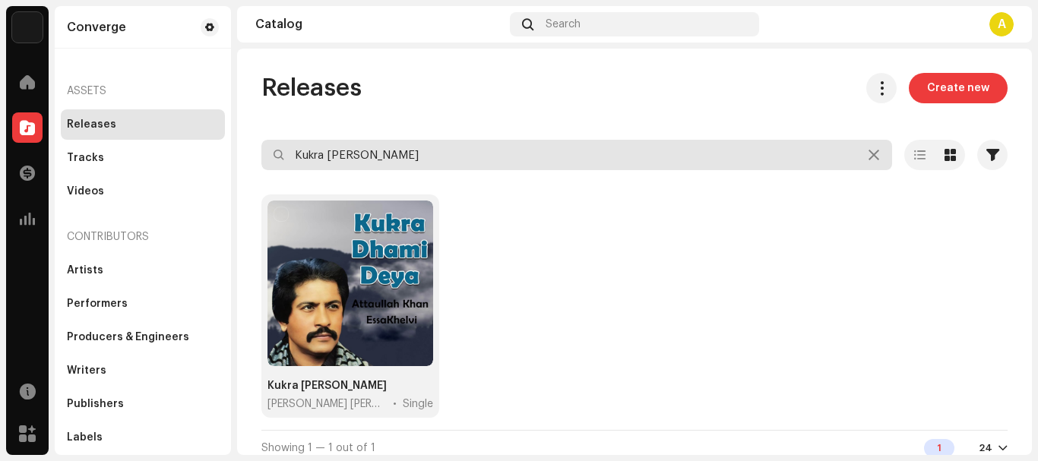
drag, startPoint x: 434, startPoint y: 154, endPoint x: 227, endPoint y: 150, distance: 206.7
click at [256, 155] on div "Releases Create new Kukra [PERSON_NAME] Selected 0 Options Filters Distribution…" at bounding box center [634, 270] width 795 height 394
paste input "Main Attay Ty Chor Chakwa Lye"
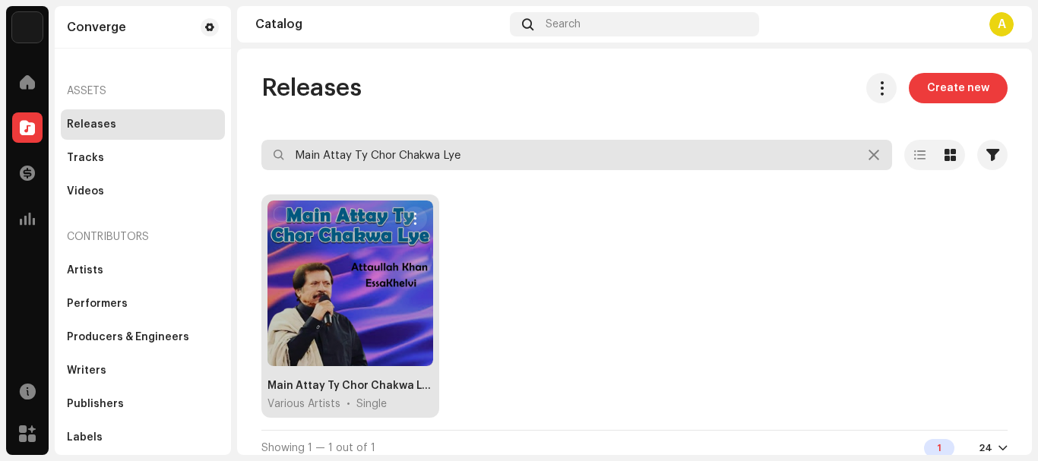
type input "Main Attay Ty Chor Chakwa Lye"
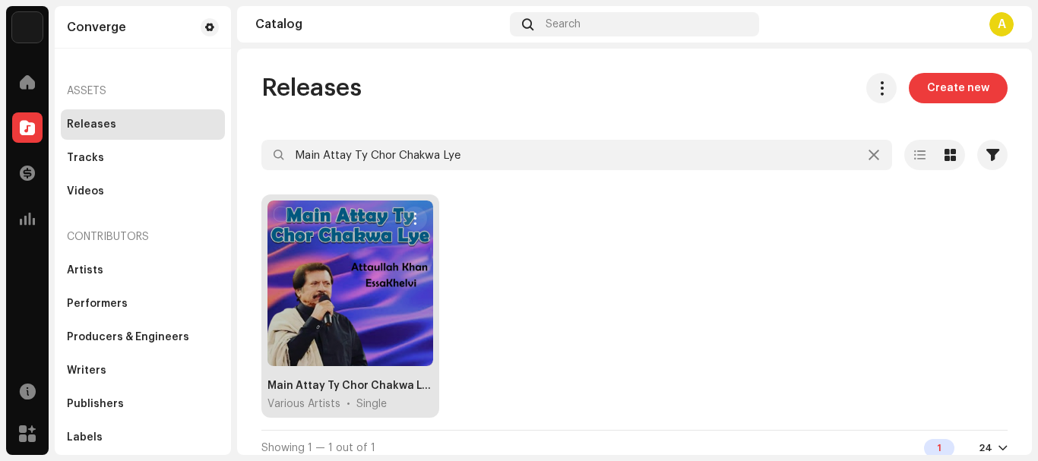
click at [359, 315] on div at bounding box center [350, 284] width 166 height 166
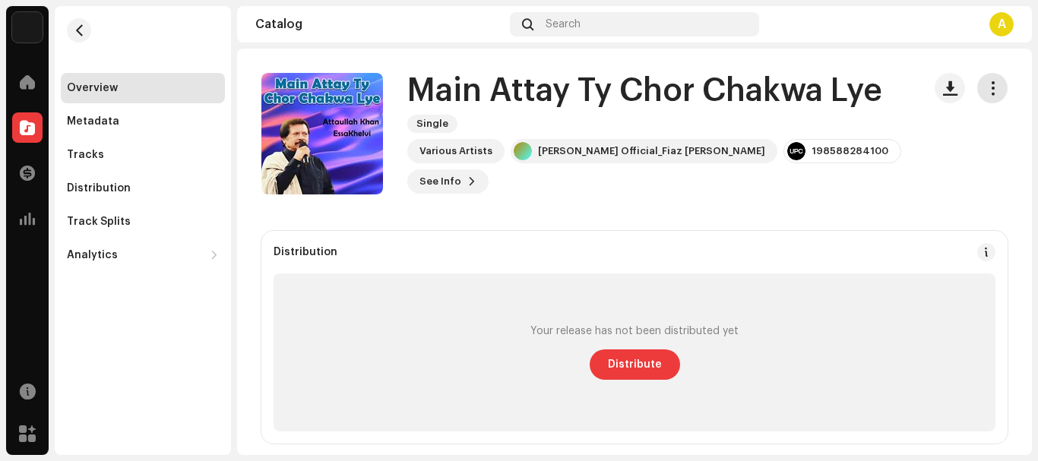
click at [985, 89] on span "button" at bounding box center [992, 88] width 14 height 12
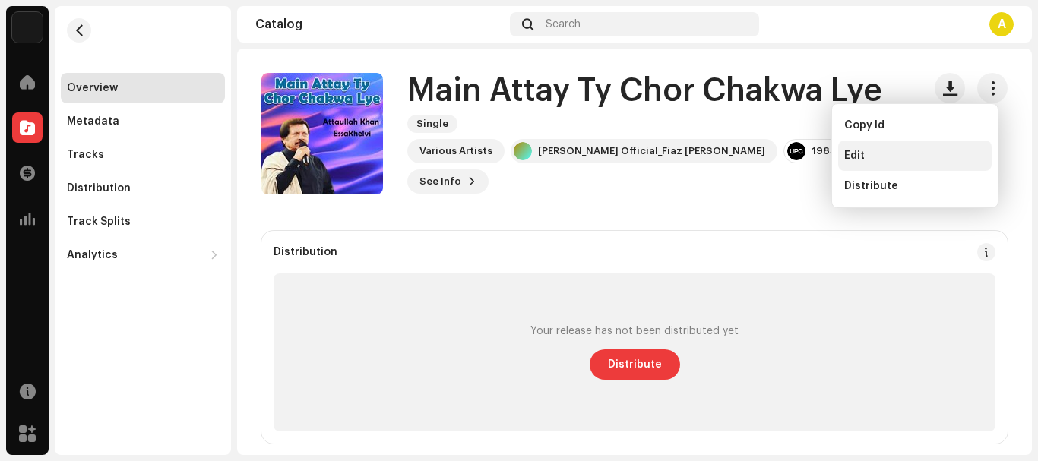
click at [882, 157] on div "Edit" at bounding box center [914, 156] width 141 height 12
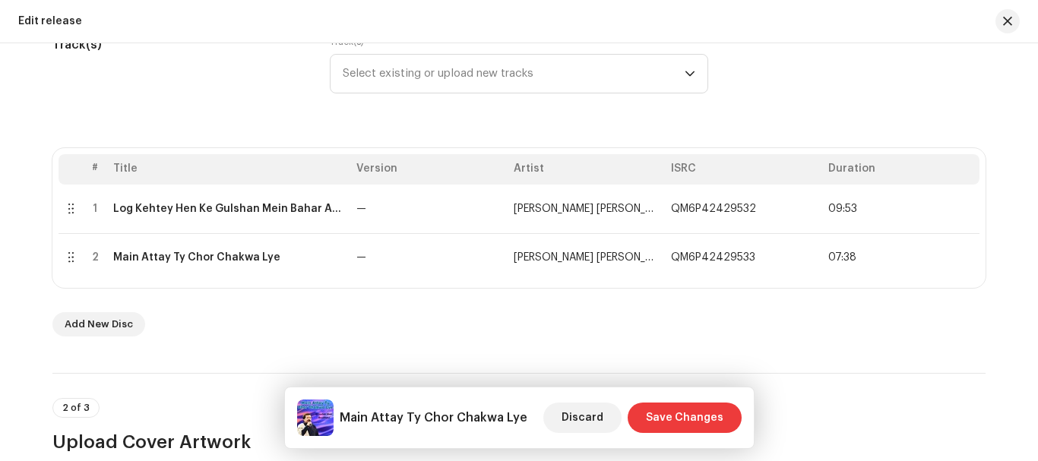
scroll to position [304, 0]
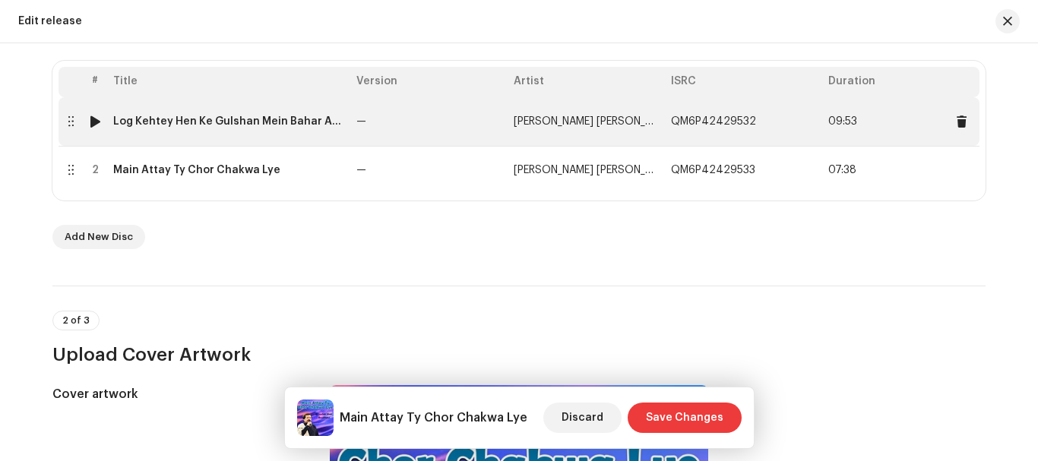
click at [266, 122] on div "Log Kehtey Hen Ke Gulshan Mein Bahar Aai Hai" at bounding box center [228, 121] width 231 height 12
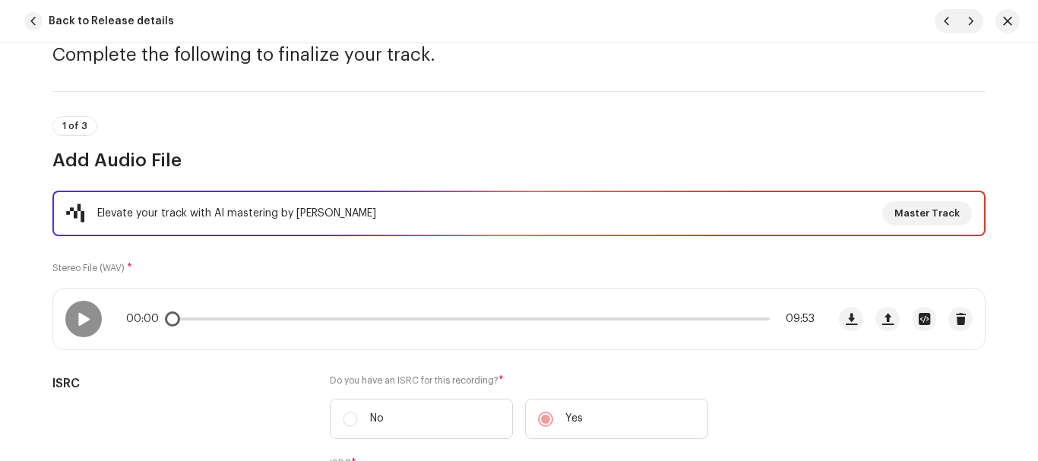
scroll to position [152, 0]
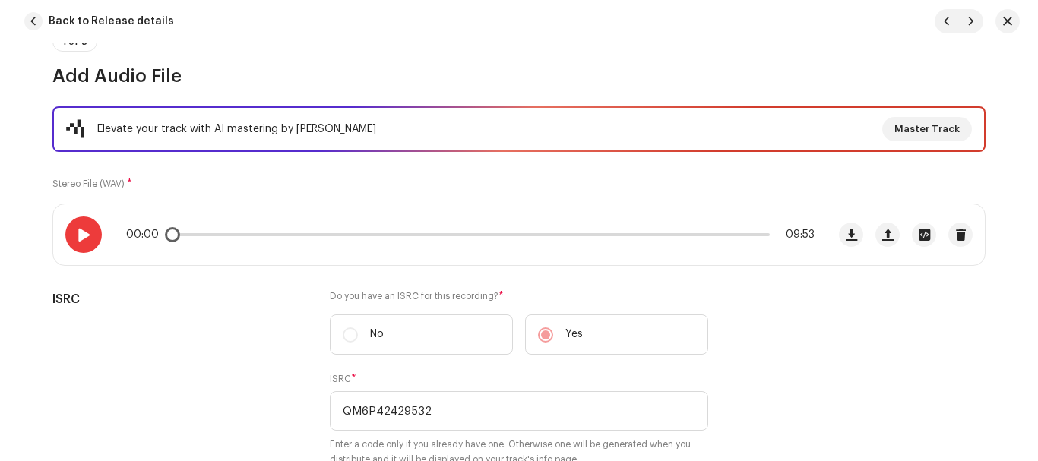
click at [77, 219] on div at bounding box center [83, 235] width 36 height 36
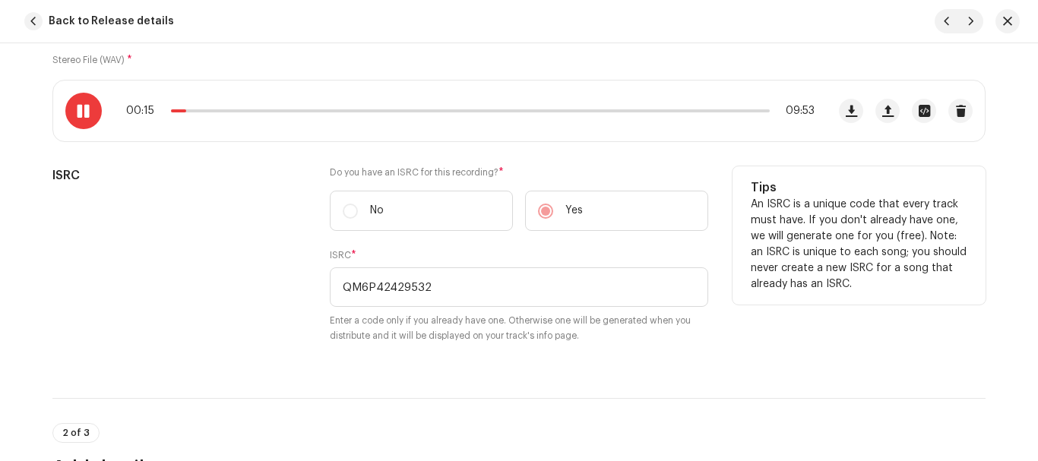
scroll to position [228, 0]
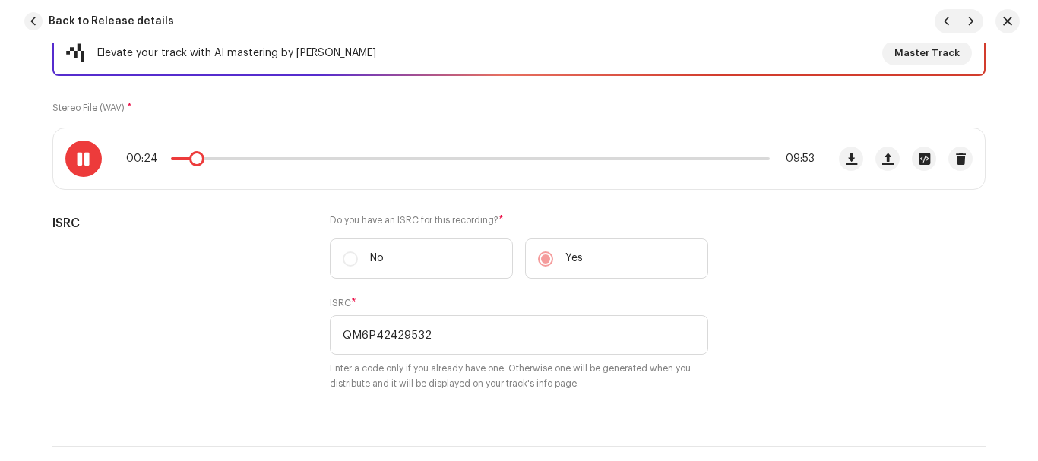
click at [86, 162] on span at bounding box center [83, 159] width 13 height 12
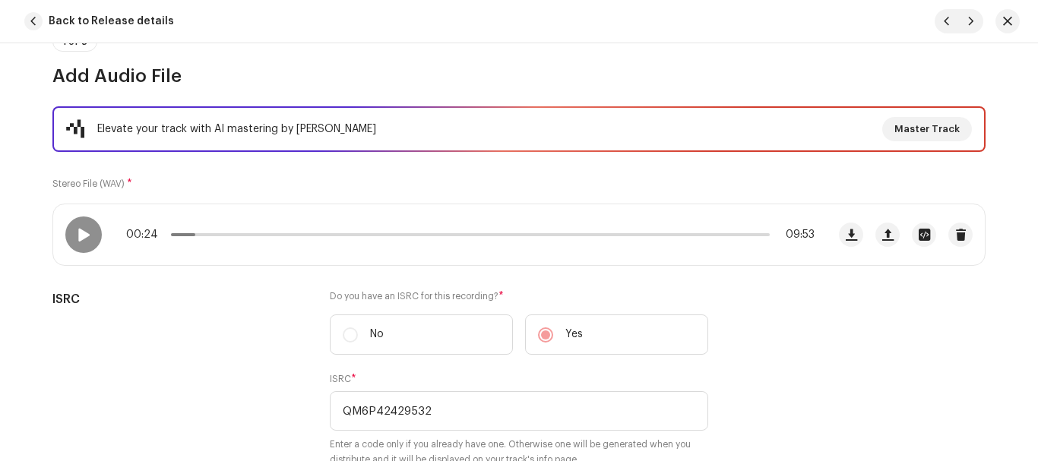
scroll to position [0, 0]
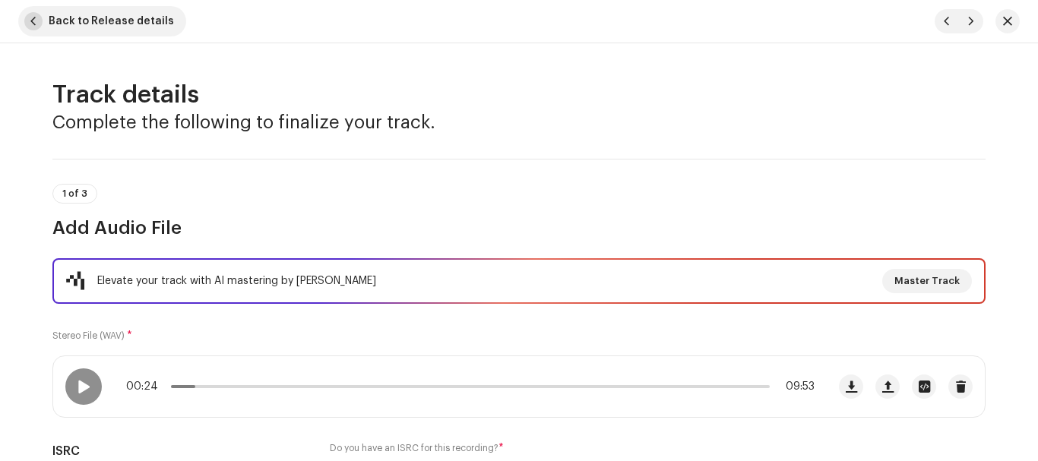
click at [119, 24] on span "Back to Release details" at bounding box center [111, 21] width 125 height 30
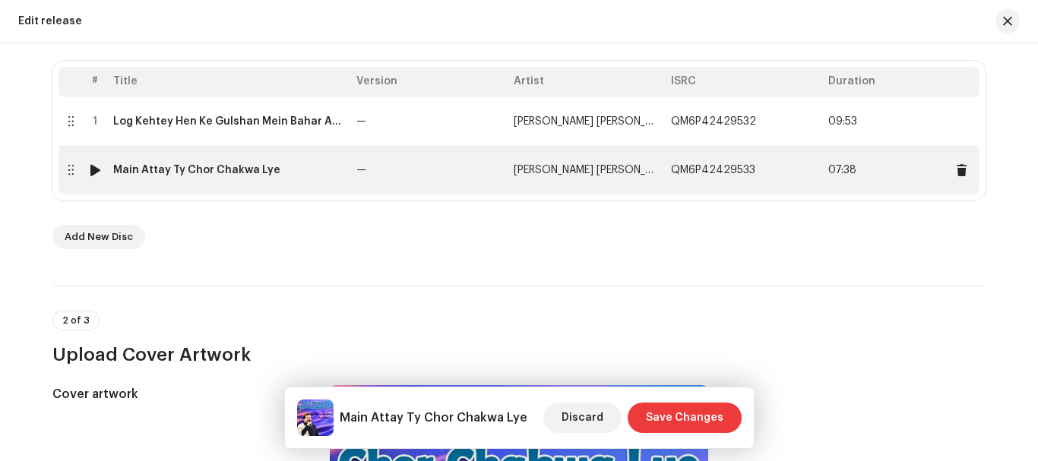
click at [168, 169] on div "Main Attay Ty Chor Chakwa Lye" at bounding box center [196, 170] width 167 height 12
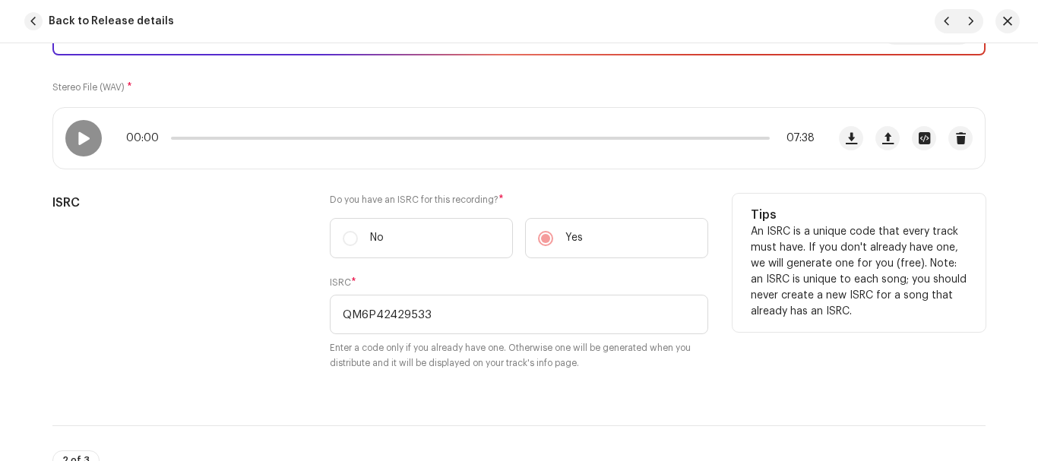
scroll to position [126, 0]
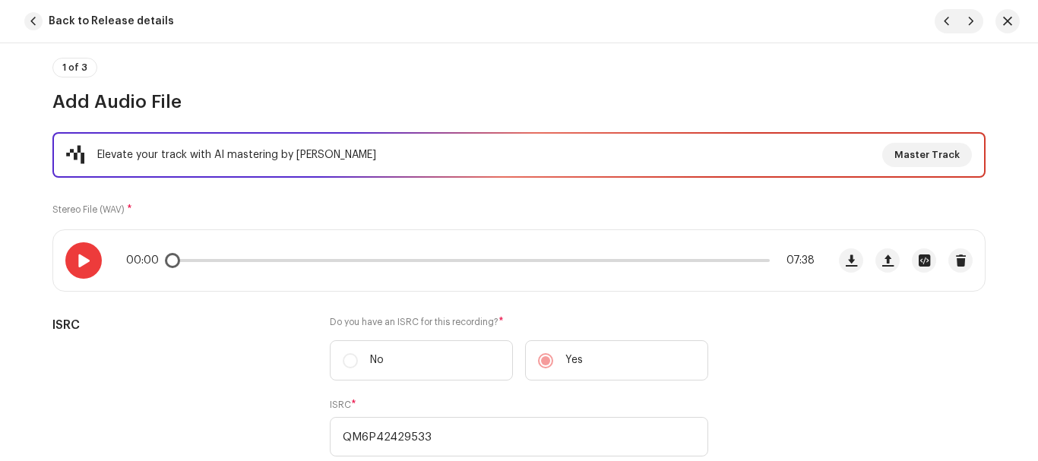
click at [81, 256] on span at bounding box center [83, 261] width 13 height 12
drag, startPoint x: 181, startPoint y: 263, endPoint x: 103, endPoint y: 261, distance: 77.5
click at [103, 261] on div "00:00 07:38" at bounding box center [439, 260] width 773 height 61
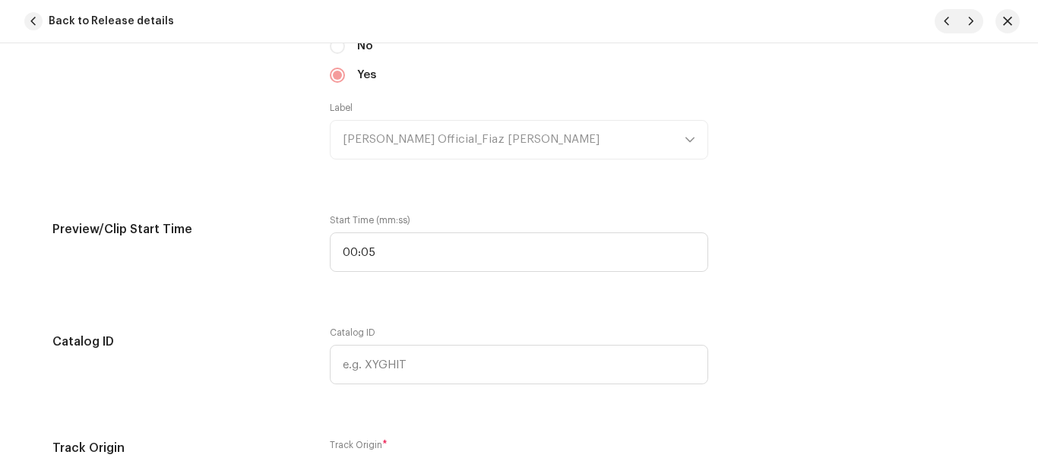
scroll to position [1722, 0]
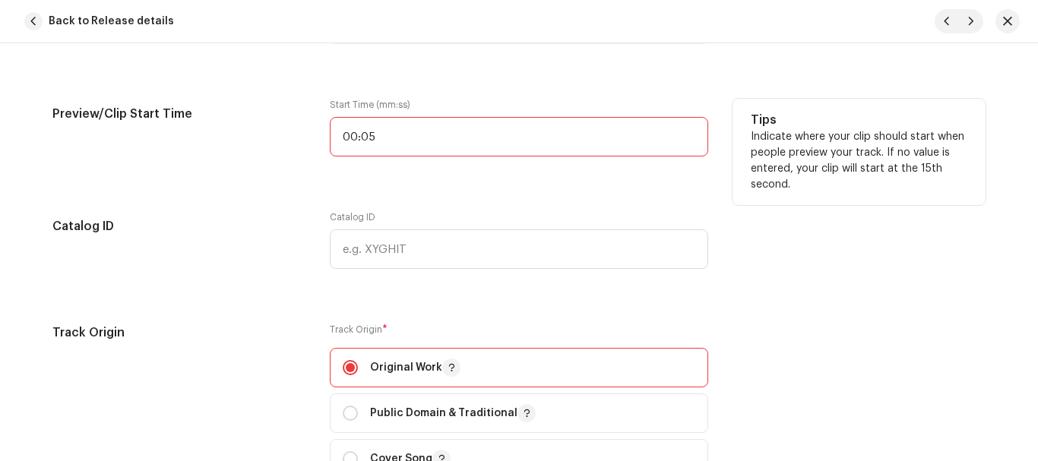
click at [435, 144] on input "00:05" at bounding box center [519, 137] width 378 height 40
click at [426, 125] on input "00:05" at bounding box center [519, 137] width 378 height 40
type input "00:01"
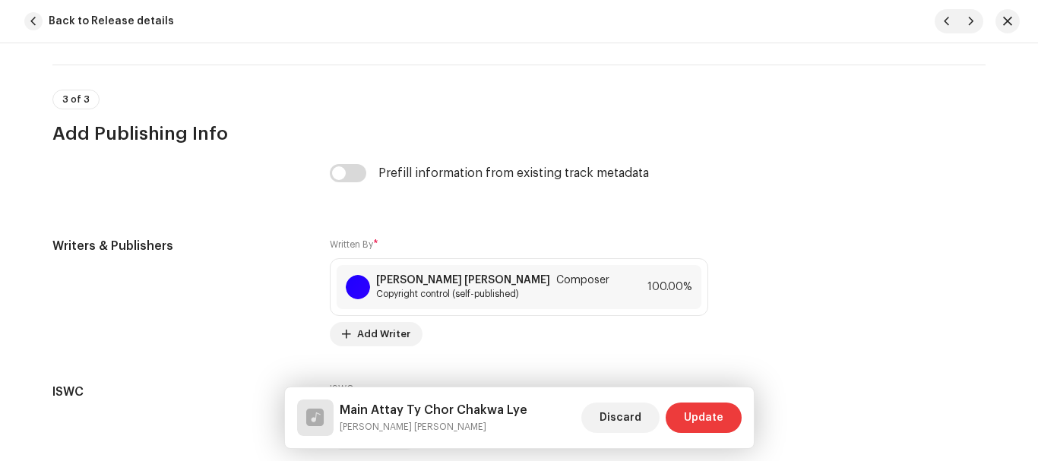
scroll to position [3241, 0]
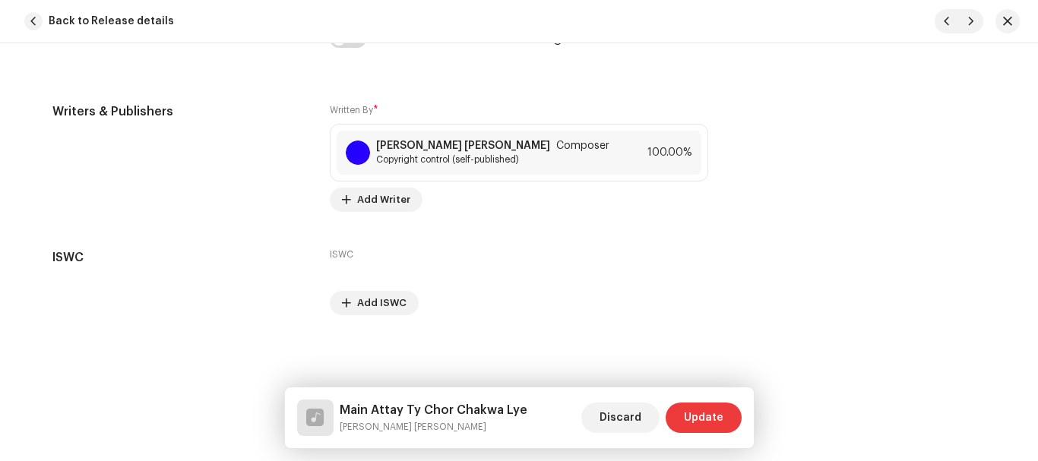
click at [693, 423] on span "Update" at bounding box center [704, 418] width 40 height 30
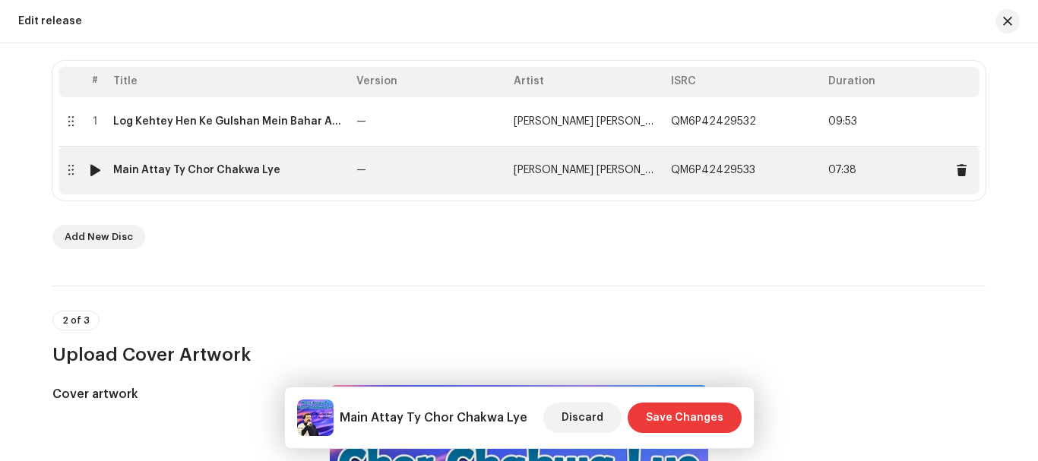
click at [219, 175] on div "Main Attay Ty Chor Chakwa Lye" at bounding box center [196, 170] width 167 height 12
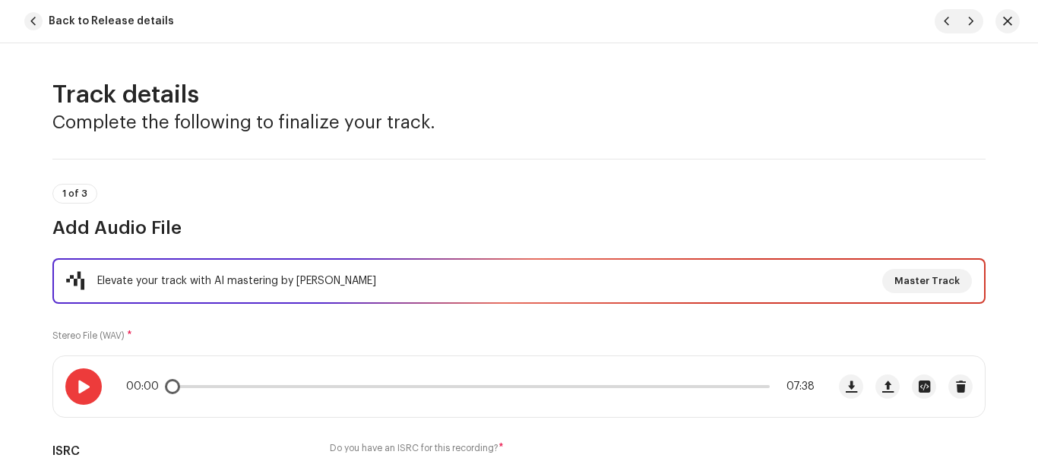
click at [77, 379] on div at bounding box center [83, 386] width 36 height 36
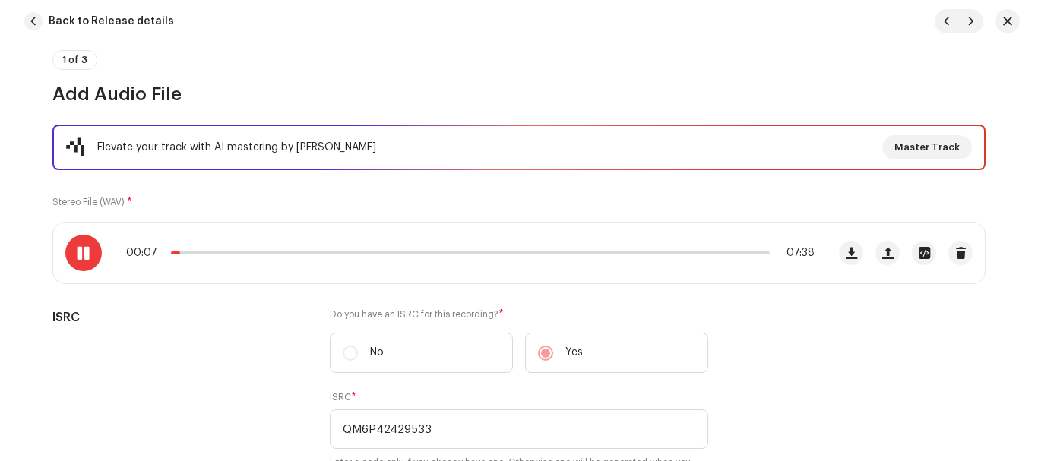
scroll to position [0, 0]
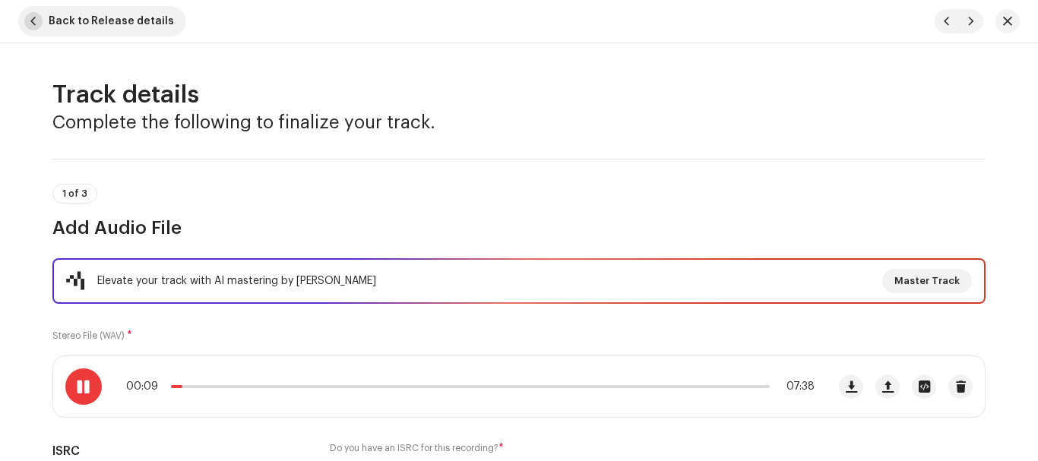
click at [125, 24] on span "Back to Release details" at bounding box center [111, 21] width 125 height 30
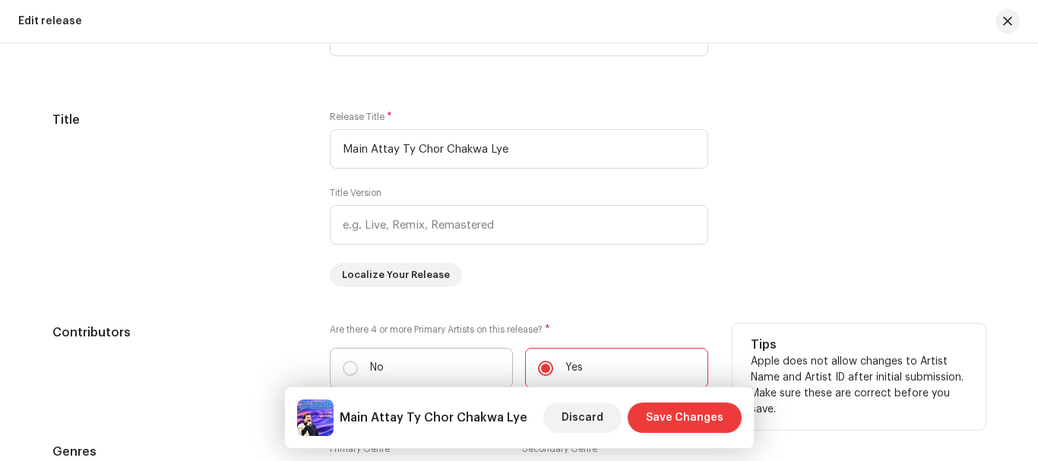
scroll to position [1519, 0]
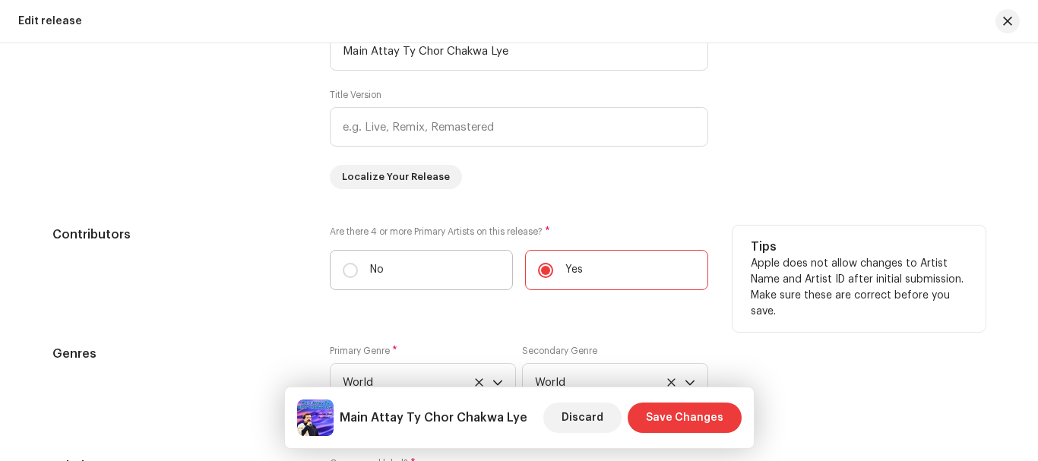
click at [331, 267] on label "No" at bounding box center [421, 270] width 183 height 40
click at [343, 267] on input "No" at bounding box center [350, 270] width 15 height 15
radio input "true"
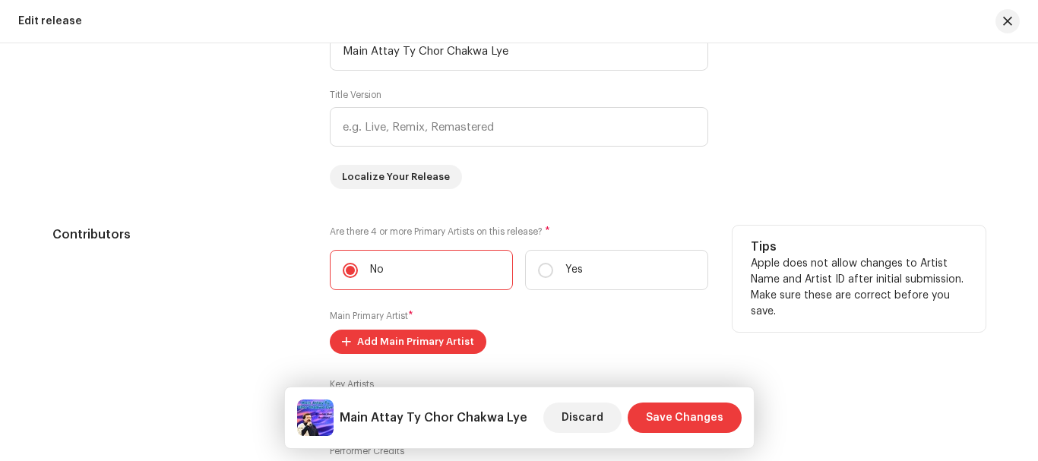
scroll to position [1671, 0]
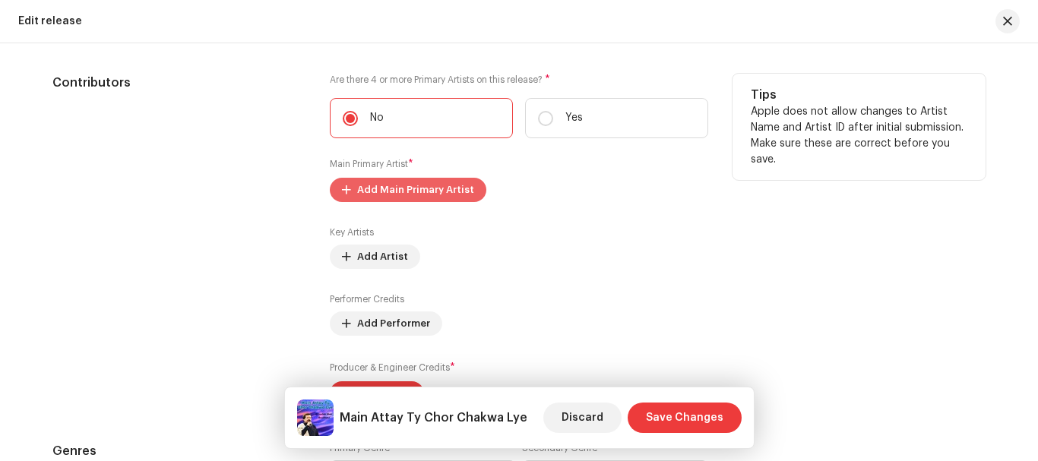
click at [394, 190] on span "Add Main Primary Artist" at bounding box center [415, 190] width 117 height 30
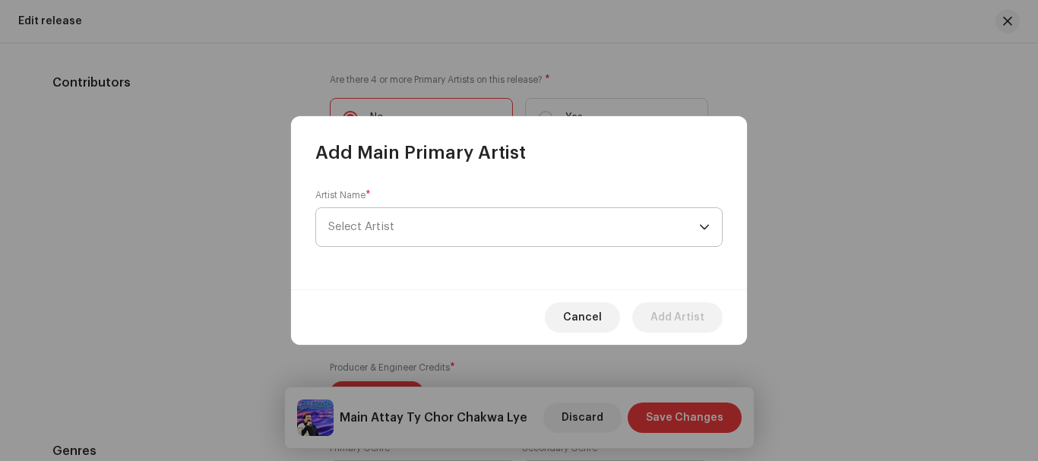
click at [373, 232] on span "Select Artist" at bounding box center [513, 227] width 371 height 38
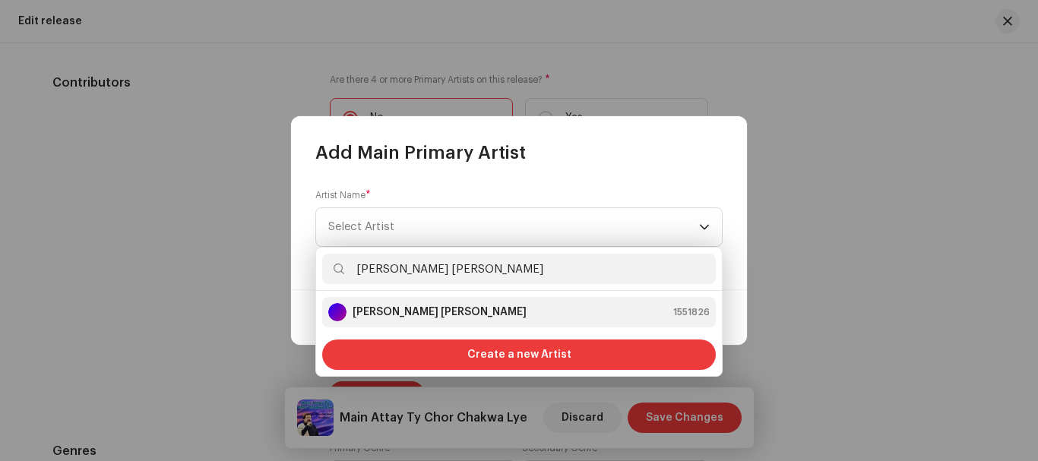
type input "[PERSON_NAME] [PERSON_NAME]"
click at [390, 308] on strong "[PERSON_NAME] [PERSON_NAME]" at bounding box center [440, 312] width 174 height 15
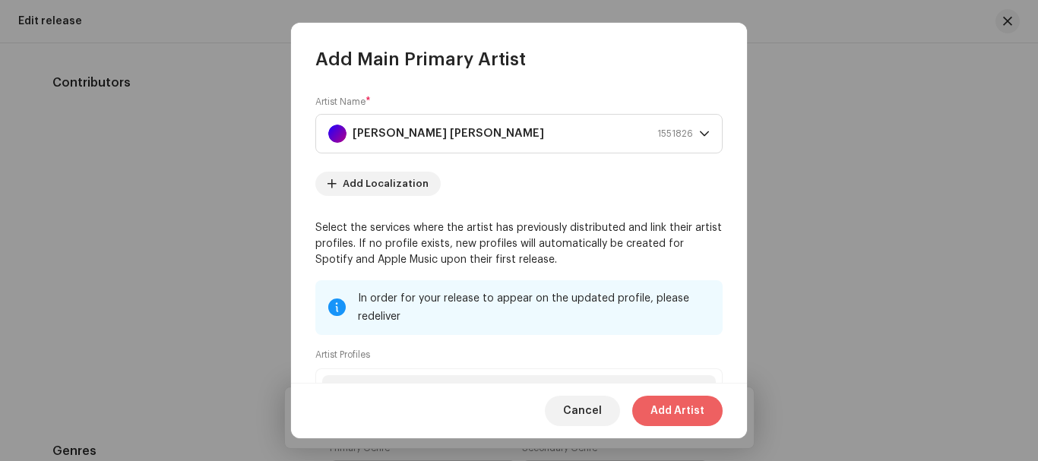
click at [669, 409] on span "Add Artist" at bounding box center [677, 411] width 54 height 30
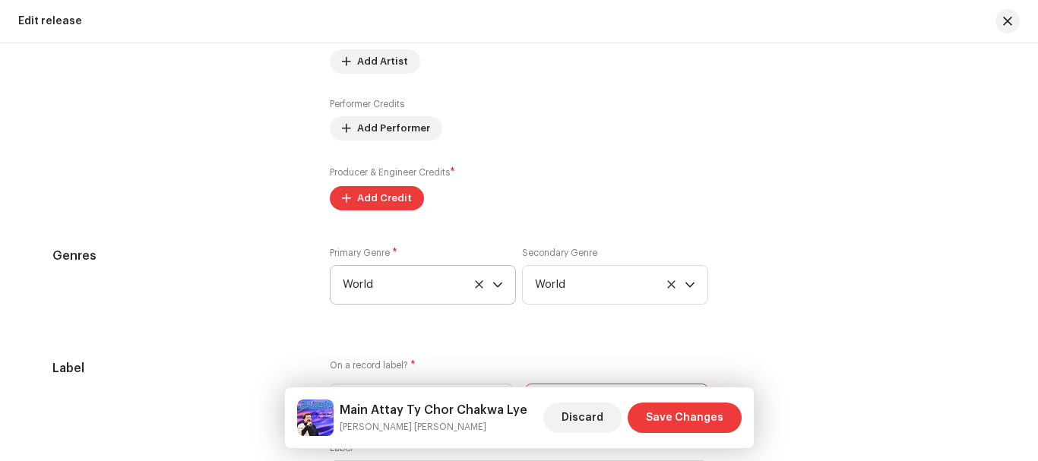
scroll to position [1975, 0]
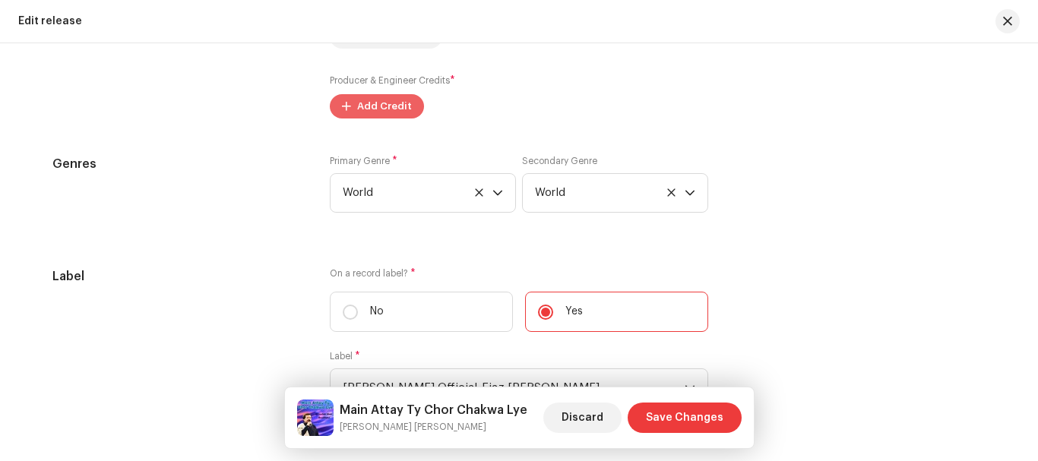
click at [369, 115] on span "Add Credit" at bounding box center [384, 106] width 55 height 30
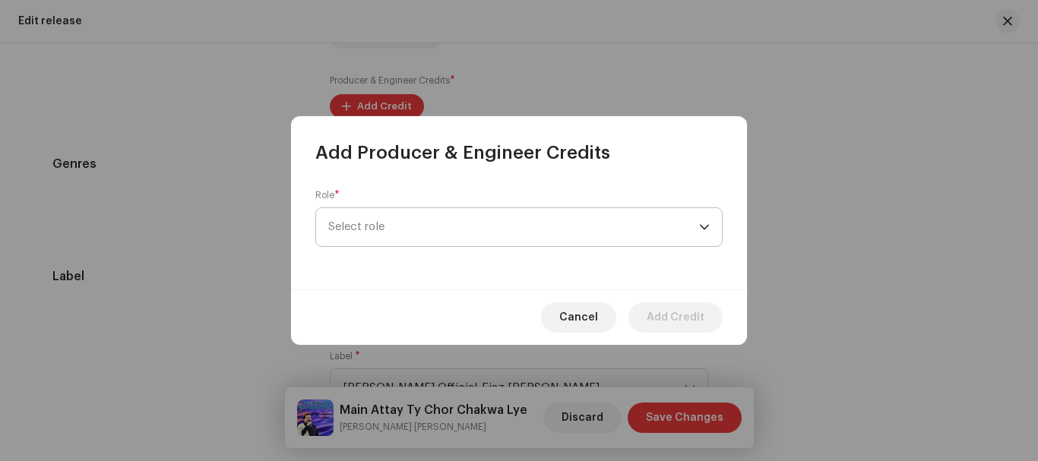
click at [399, 220] on span "Select role" at bounding box center [513, 227] width 371 height 38
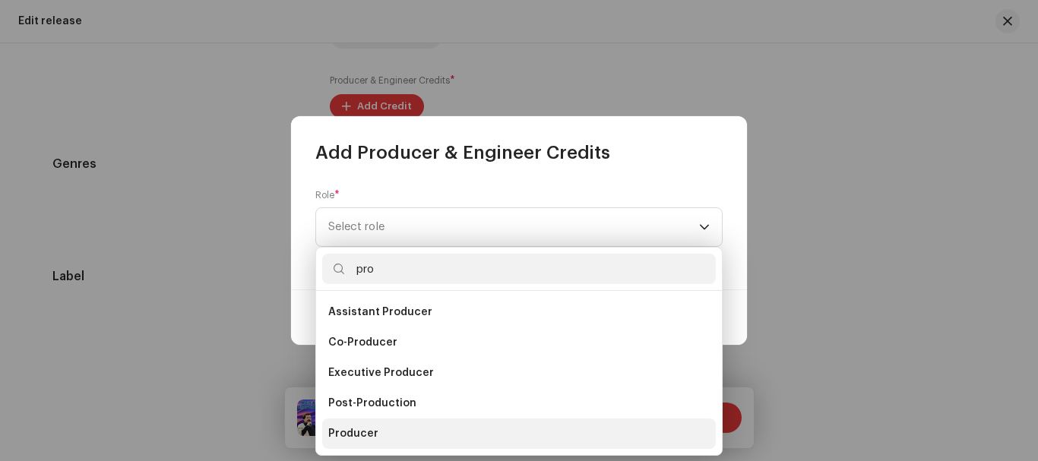
type input "pro"
click at [353, 433] on span "Producer" at bounding box center [353, 433] width 50 height 15
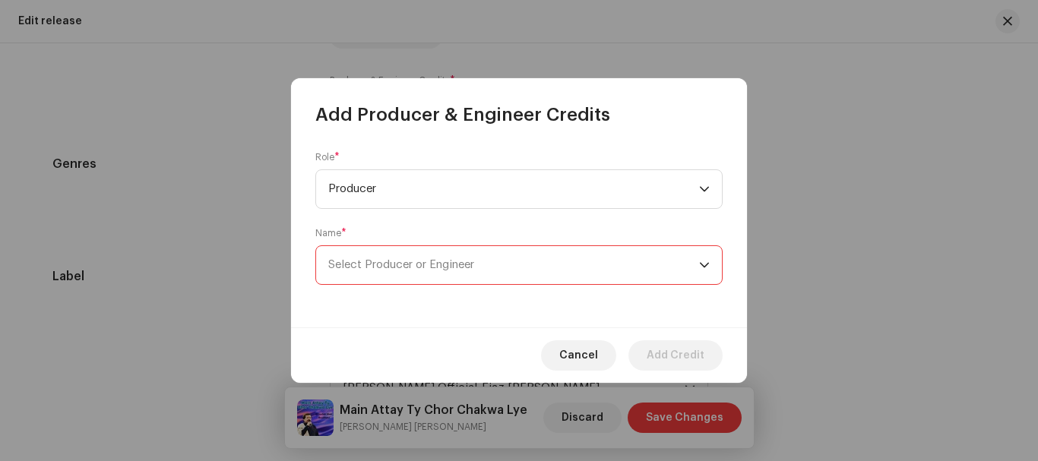
click at [377, 269] on span "Select Producer or Engineer" at bounding box center [401, 264] width 146 height 11
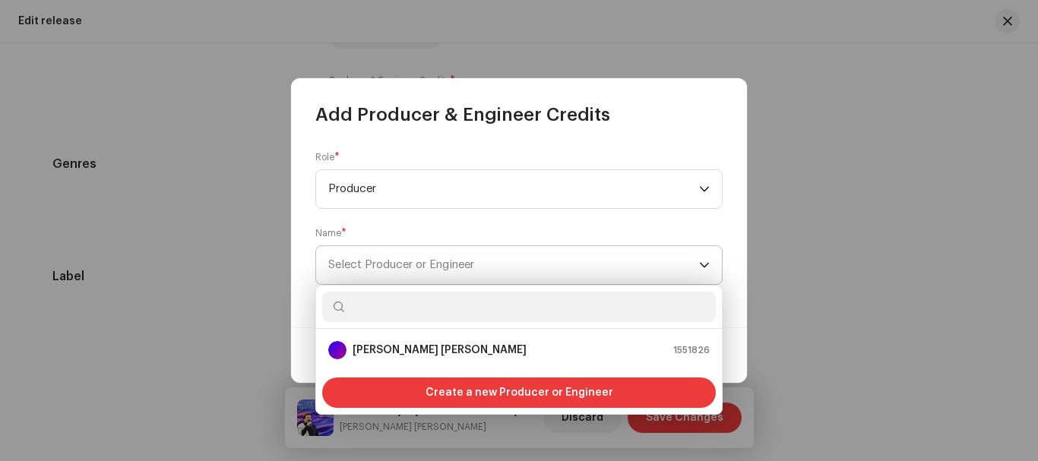
type input "v"
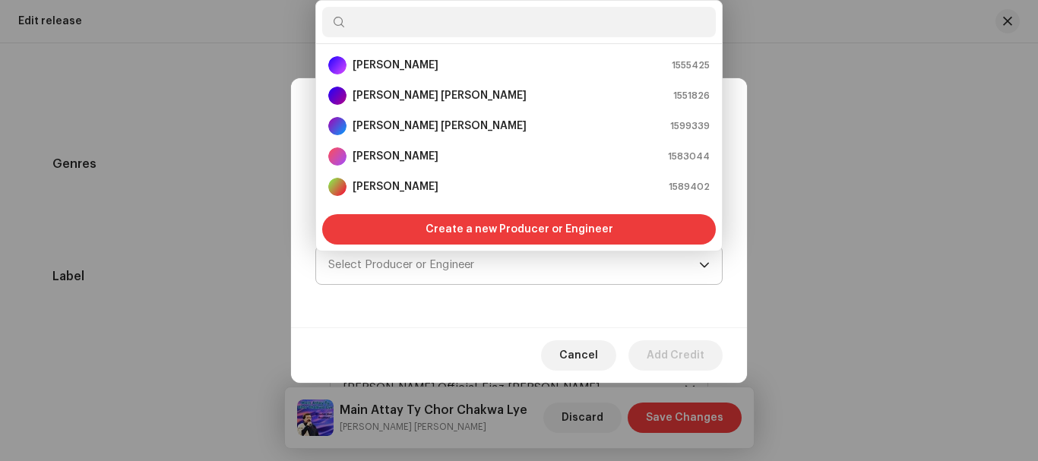
click at [385, 274] on span "Select Producer or Engineer" at bounding box center [513, 265] width 371 height 38
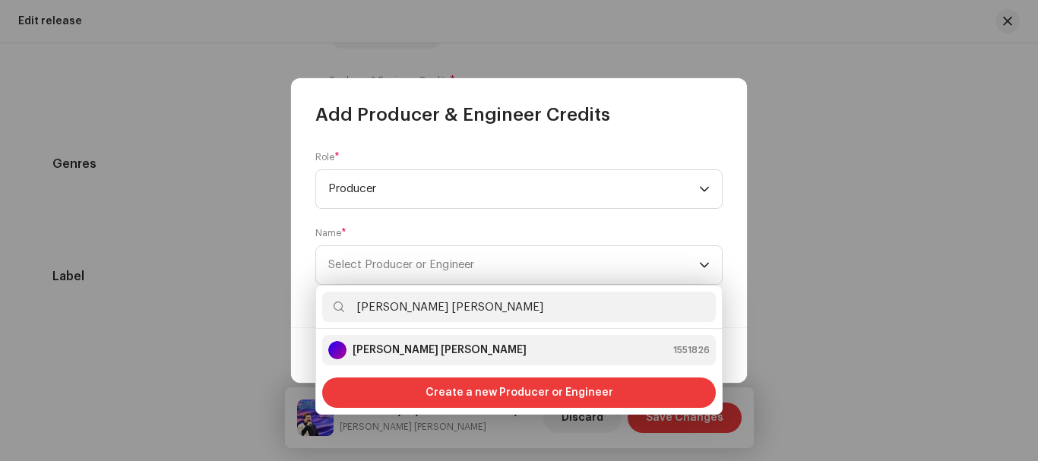
type input "[PERSON_NAME] [PERSON_NAME]"
click at [454, 349] on strong "[PERSON_NAME] [PERSON_NAME]" at bounding box center [440, 350] width 174 height 15
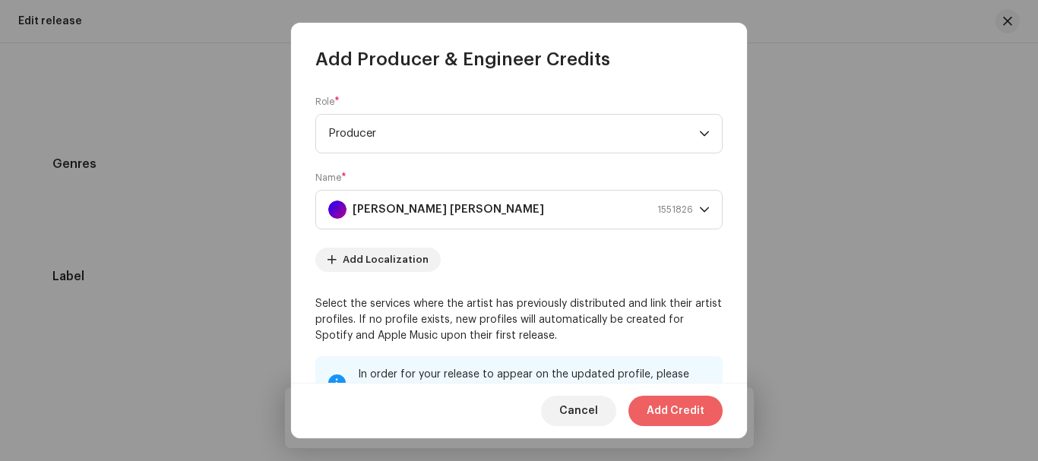
click at [693, 416] on span "Add Credit" at bounding box center [676, 411] width 58 height 30
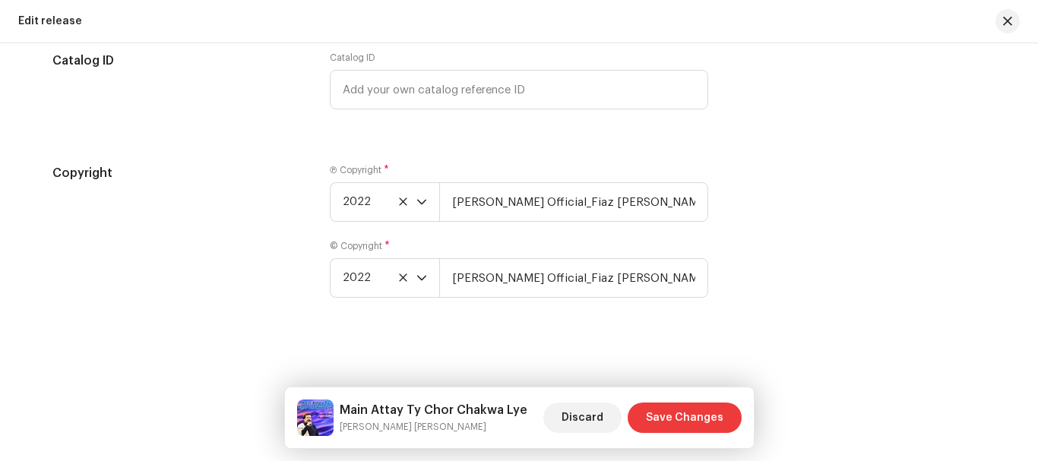
scroll to position [2759, 0]
click at [724, 429] on button "Save Changes" at bounding box center [685, 418] width 114 height 30
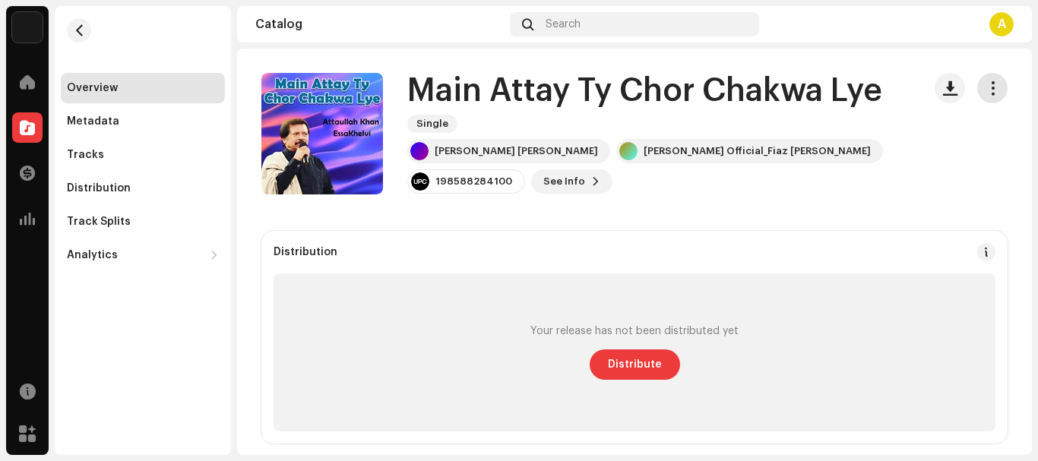
click at [985, 87] on span "button" at bounding box center [992, 88] width 14 height 12
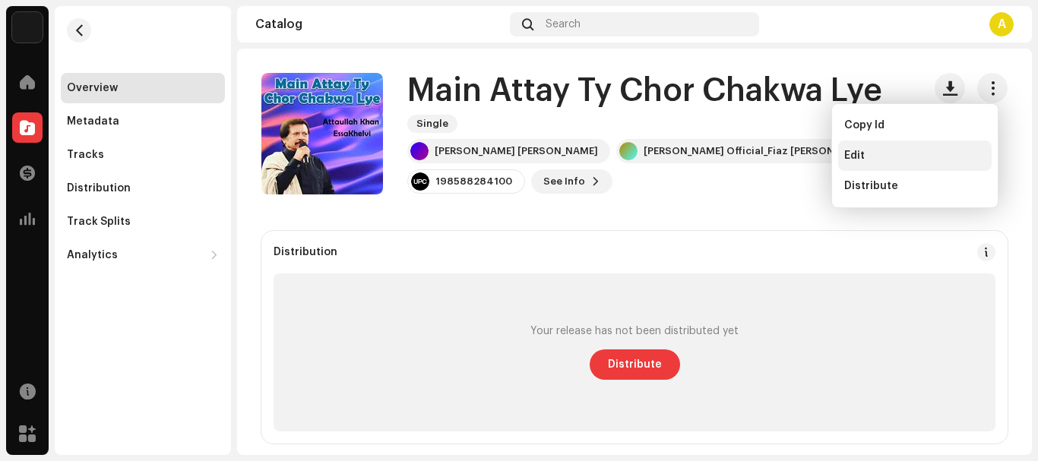
click at [871, 160] on div "Edit" at bounding box center [914, 156] width 141 height 12
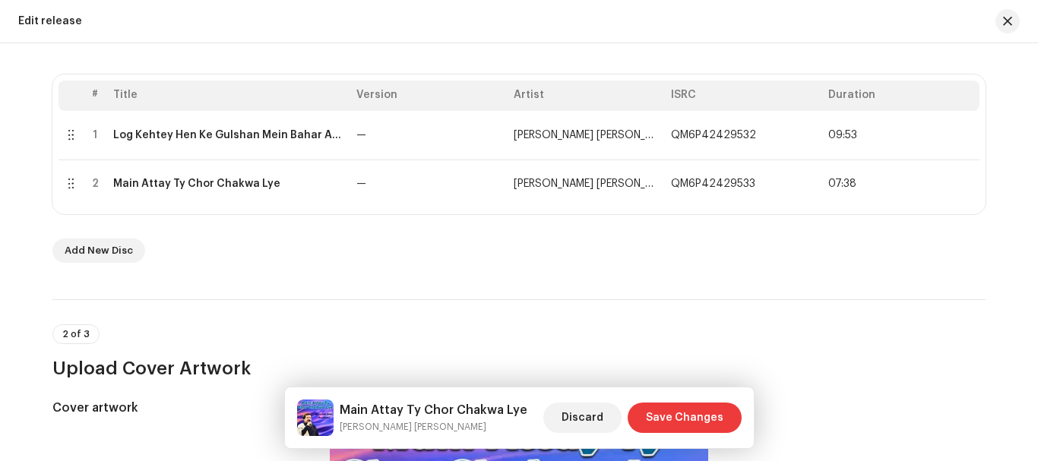
scroll to position [380, 0]
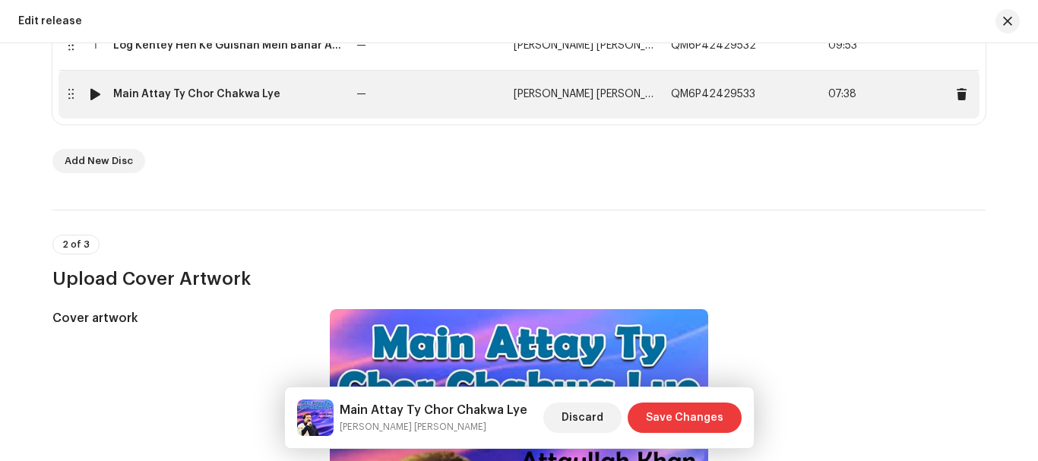
click at [246, 94] on div "Main Attay Ty Chor Chakwa Lye" at bounding box center [196, 94] width 167 height 12
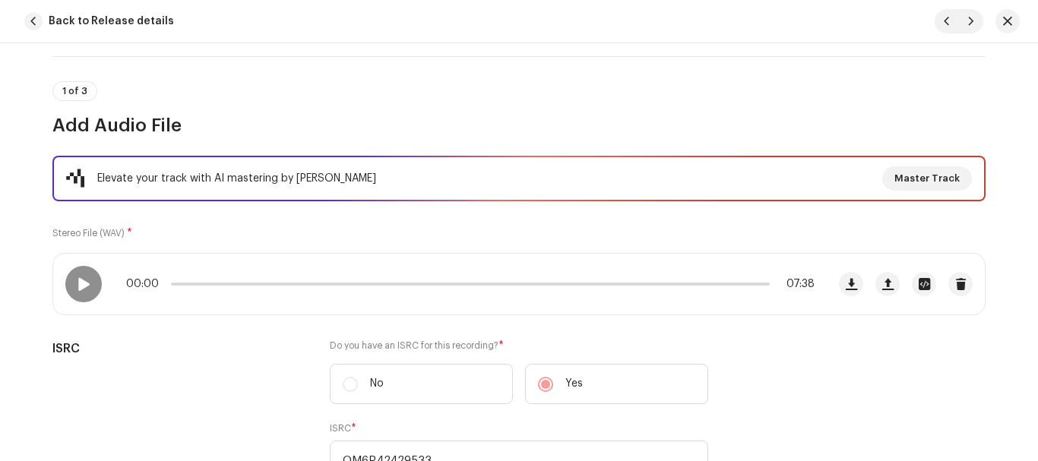
scroll to position [76, 0]
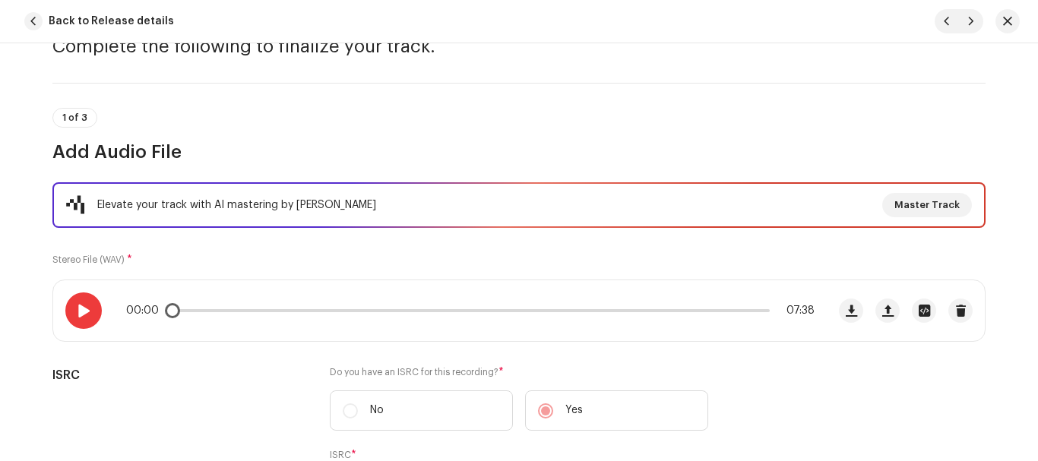
click at [86, 316] on span at bounding box center [83, 311] width 13 height 12
click at [29, 17] on span "button" at bounding box center [33, 21] width 18 height 18
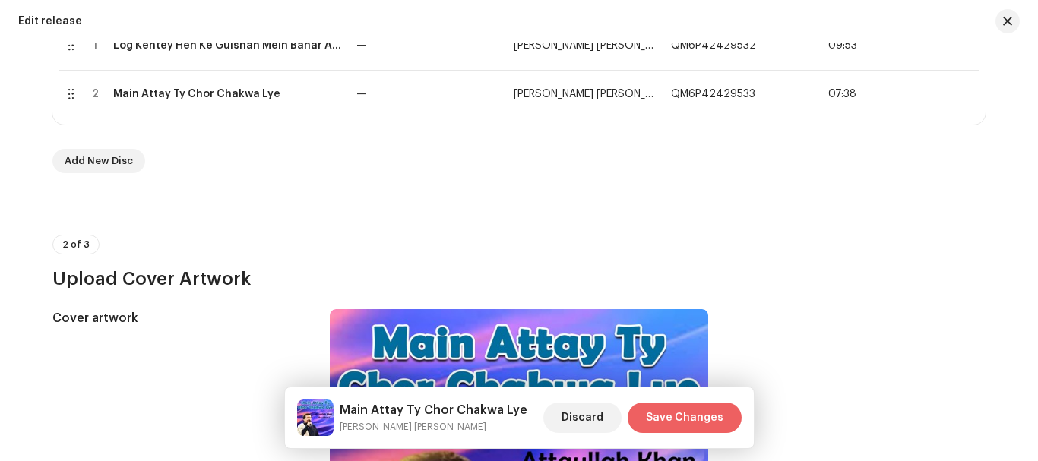
click at [693, 422] on span "Save Changes" at bounding box center [684, 418] width 77 height 30
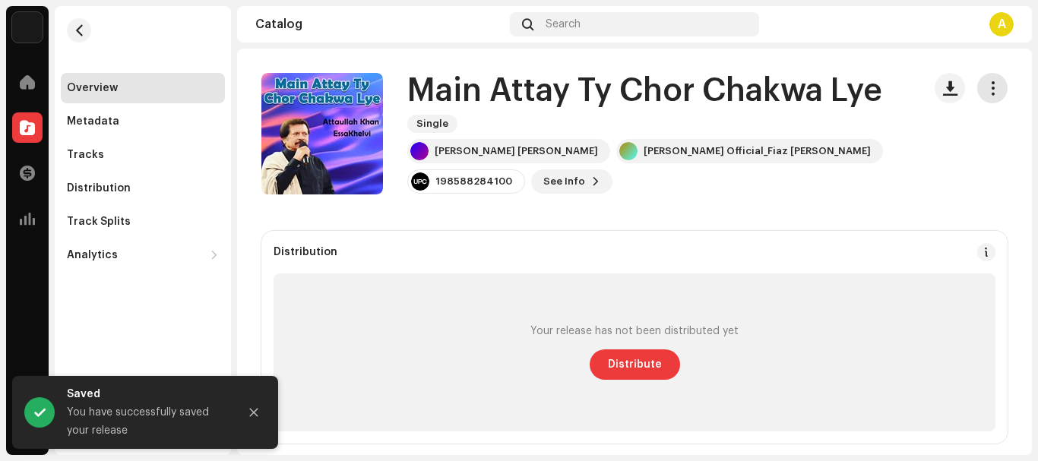
click at [985, 86] on span "button" at bounding box center [992, 88] width 14 height 12
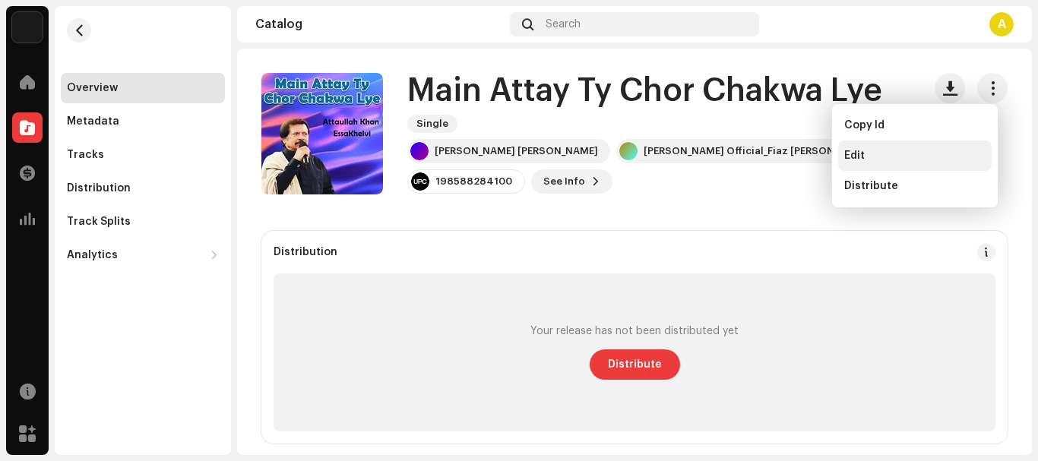
click at [843, 153] on div "Edit" at bounding box center [914, 156] width 153 height 30
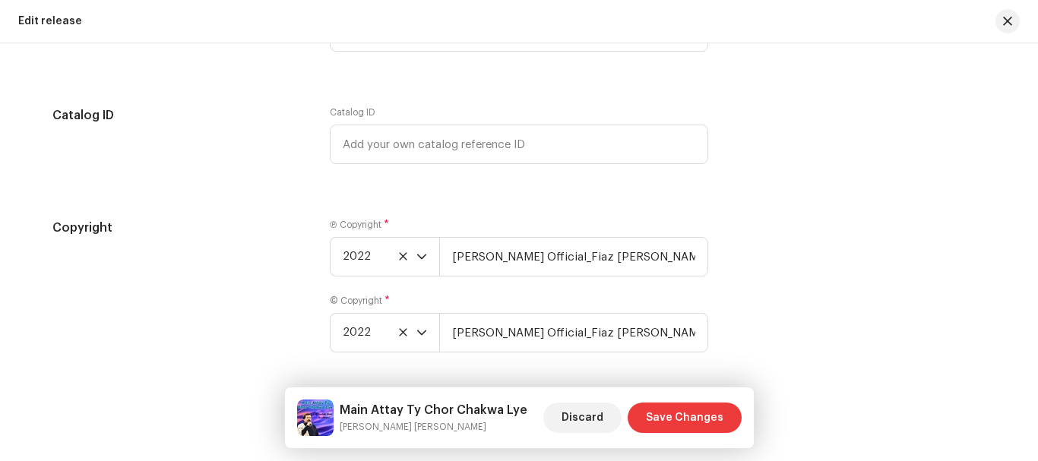
scroll to position [2759, 0]
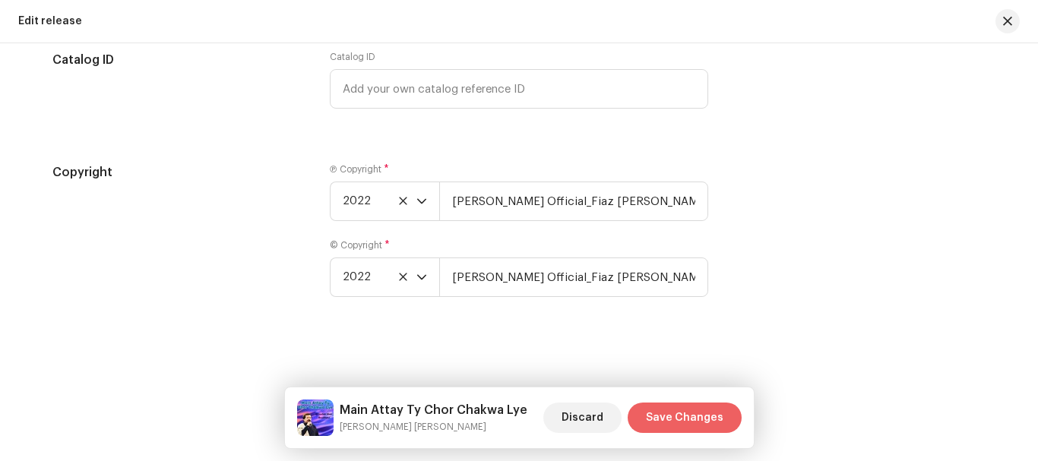
click at [697, 408] on span "Save Changes" at bounding box center [684, 418] width 77 height 30
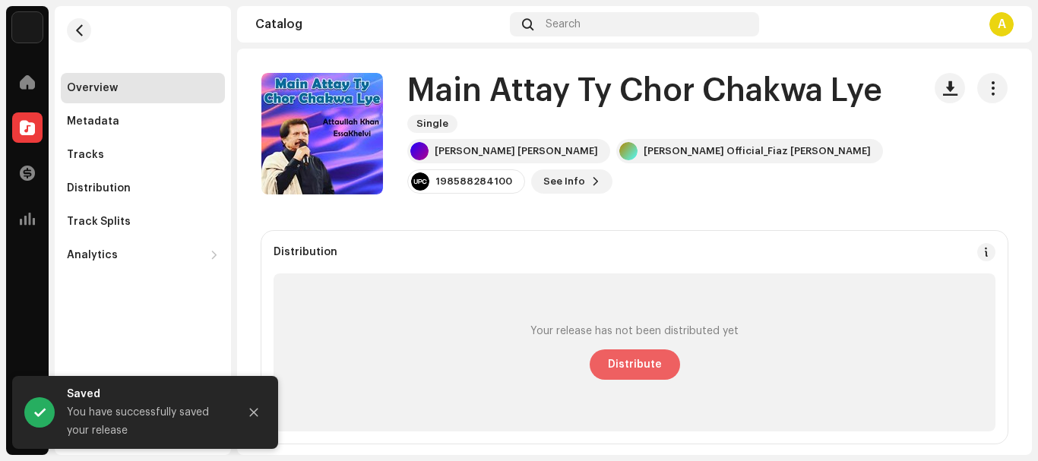
click at [639, 358] on span "Distribute" at bounding box center [635, 364] width 54 height 30
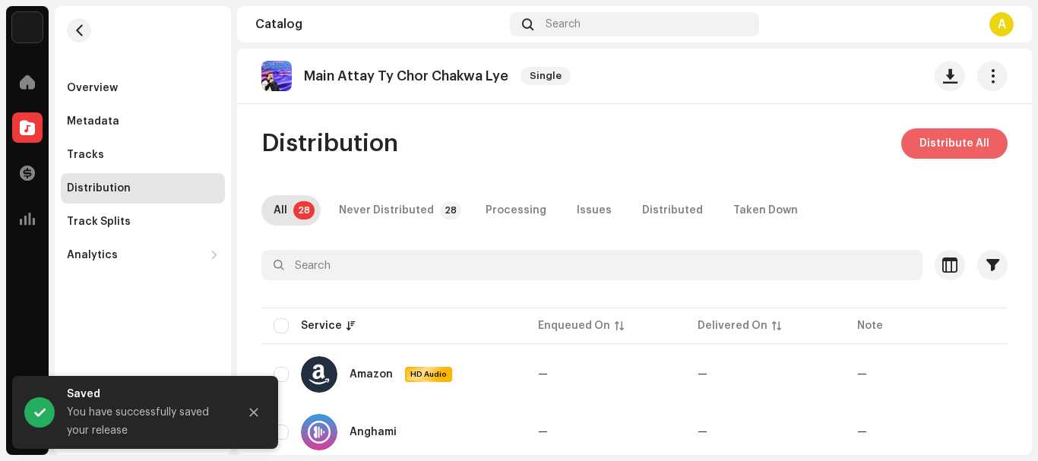
click at [951, 147] on span "Distribute All" at bounding box center [954, 143] width 70 height 30
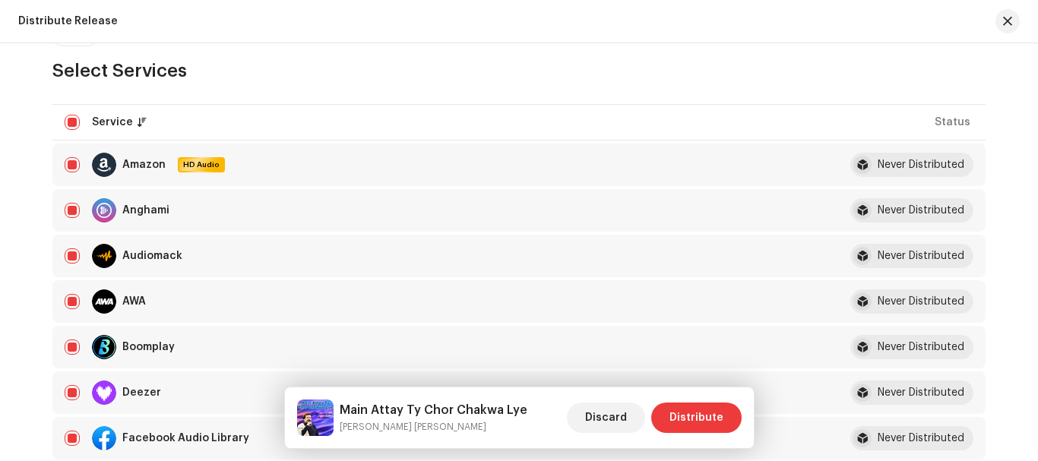
scroll to position [304, 0]
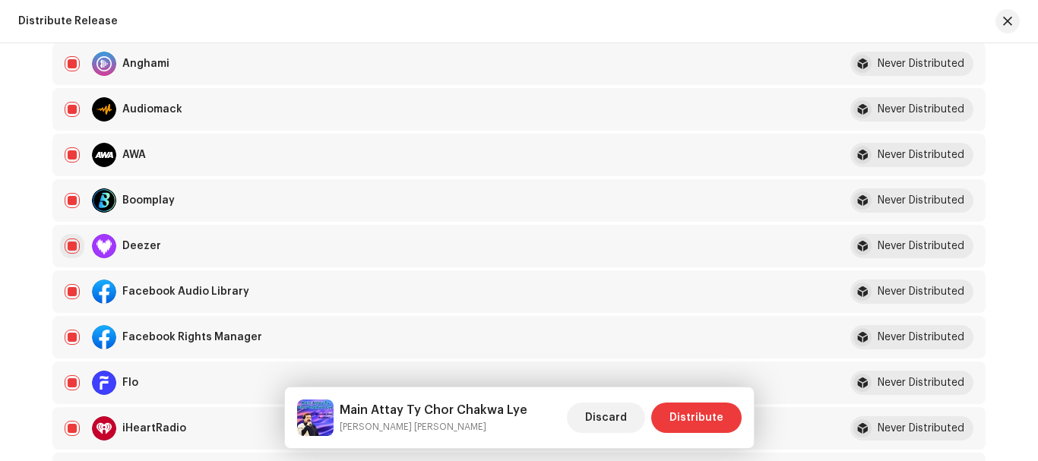
click at [75, 245] on input "checkbox" at bounding box center [72, 246] width 15 height 15
checkbox input "false"
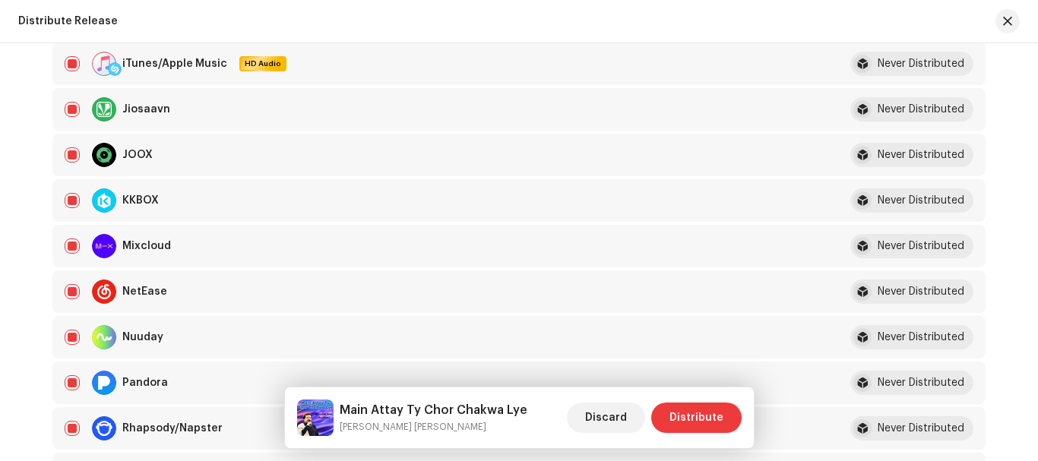
scroll to position [988, 0]
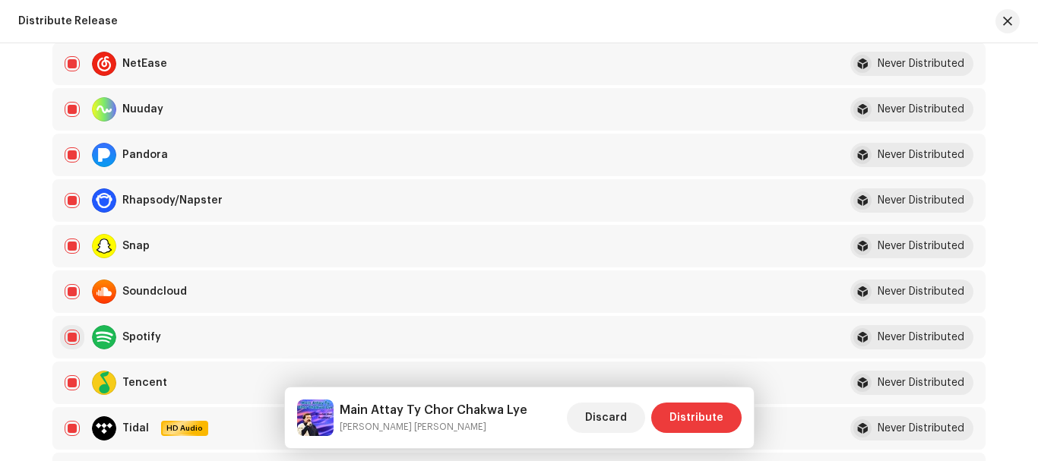
click at [65, 344] on input "Row Selected" at bounding box center [72, 337] width 15 height 15
checkbox input "false"
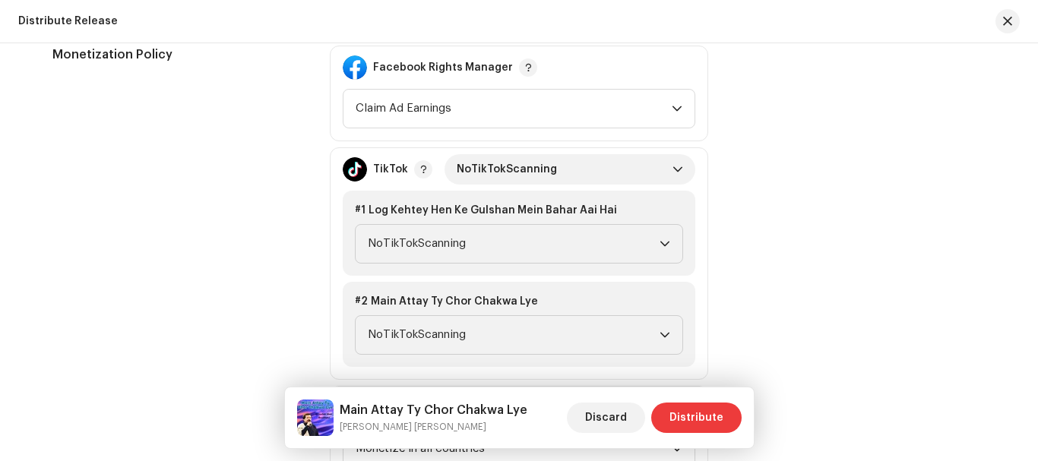
scroll to position [1671, 0]
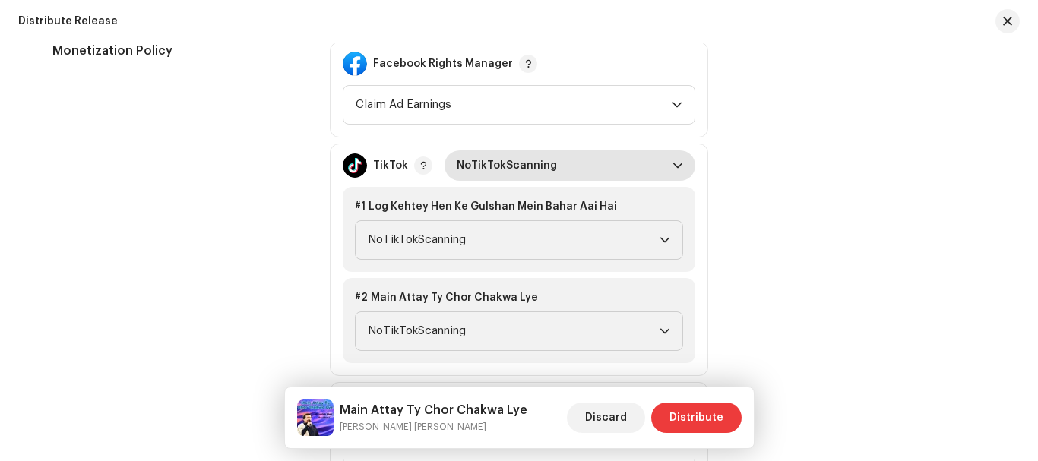
click at [514, 165] on span "NoTikTokScanning" at bounding box center [565, 165] width 216 height 30
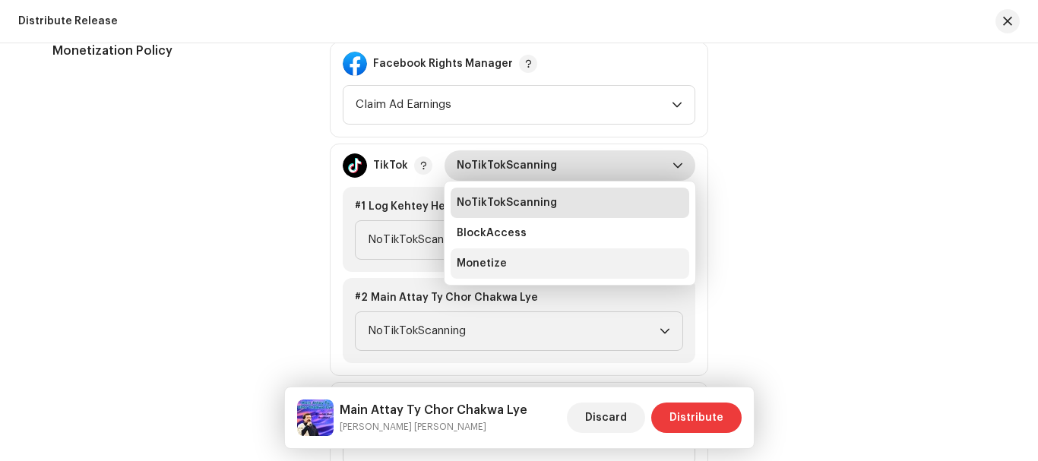
click at [468, 269] on span "Monetize" at bounding box center [482, 263] width 50 height 15
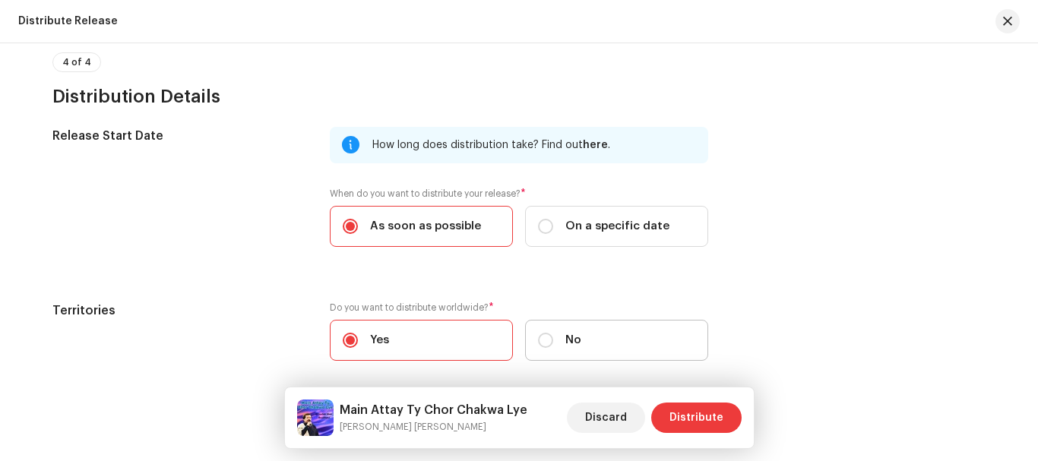
scroll to position [2732, 0]
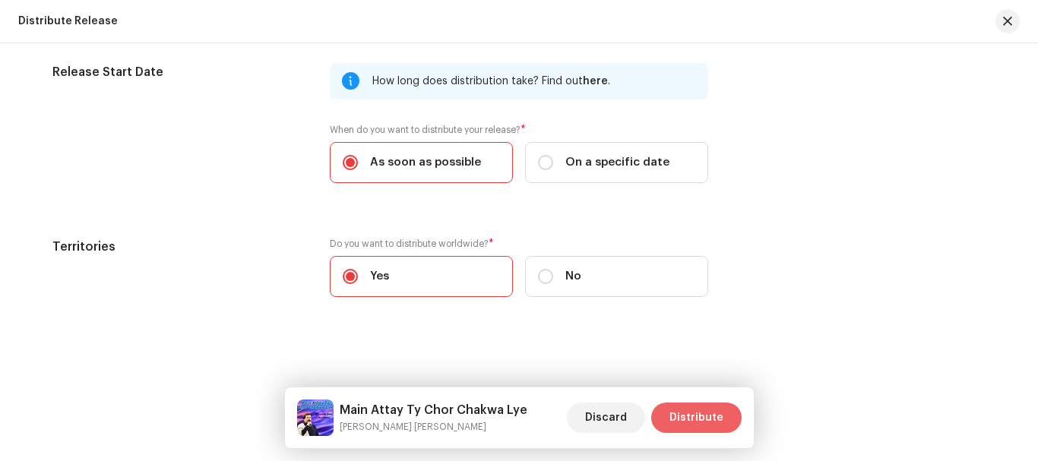
click at [716, 422] on span "Distribute" at bounding box center [696, 418] width 54 height 30
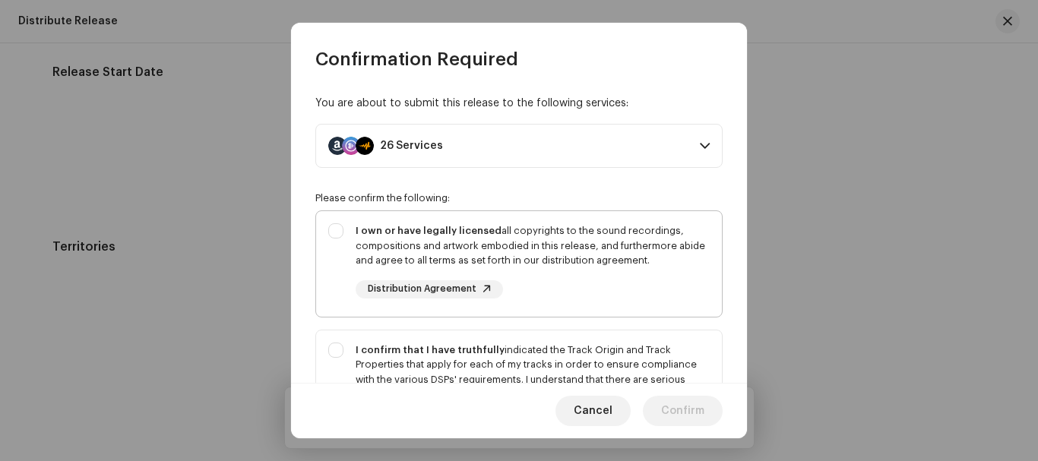
click at [334, 226] on div "I own or have legally licensed all copyrights to the sound recordings, composit…" at bounding box center [519, 261] width 406 height 100
checkbox input "true"
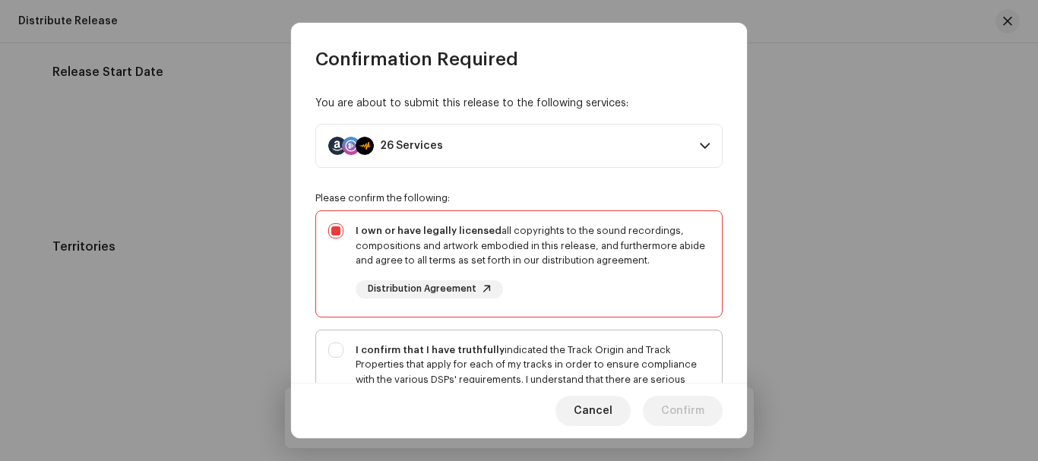
click at [339, 353] on div "I confirm that I have truthfully indicated the Track Origin and Track Propertie…" at bounding box center [519, 394] width 406 height 129
checkbox input "true"
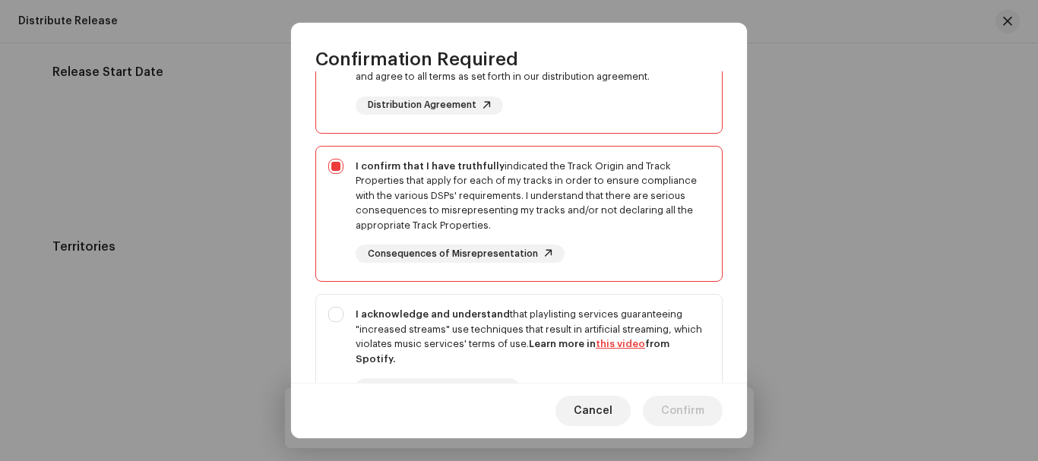
scroll to position [304, 0]
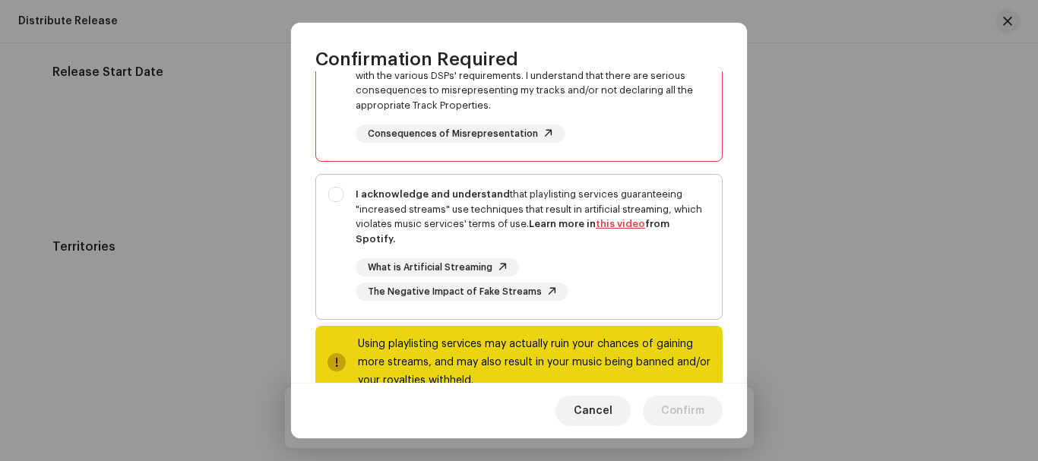
click at [330, 191] on div "I acknowledge and understand that playlisting services guaranteeing "increased …" at bounding box center [519, 244] width 406 height 138
checkbox input "true"
click at [698, 410] on span "Confirm" at bounding box center [682, 411] width 43 height 30
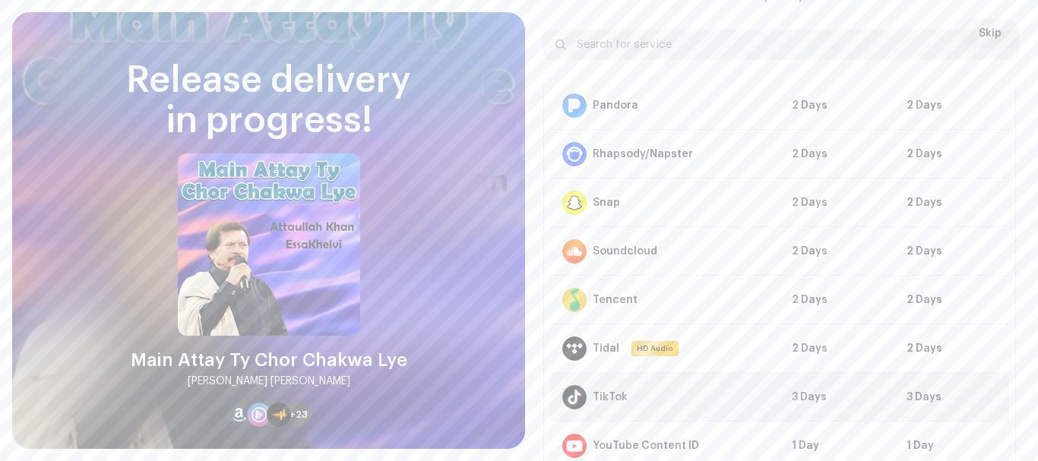
scroll to position [936, 0]
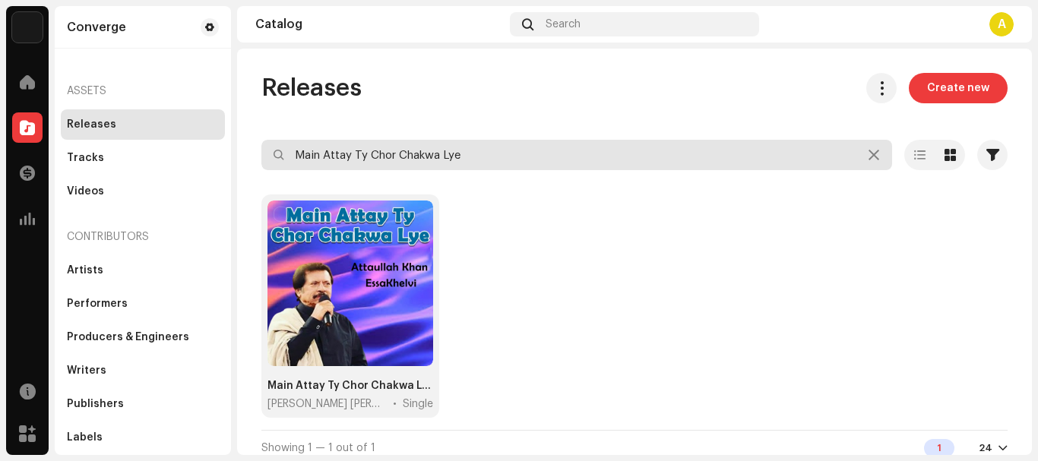
drag, startPoint x: 501, startPoint y: 157, endPoint x: 164, endPoint y: 130, distance: 338.4
click at [164, 130] on div "Converge Home Catalog Transactions Analytics Resources Marketplace Converge Ass…" at bounding box center [519, 230] width 1038 height 461
paste input "ru Patiyan [PERSON_NAME] Mahiya"
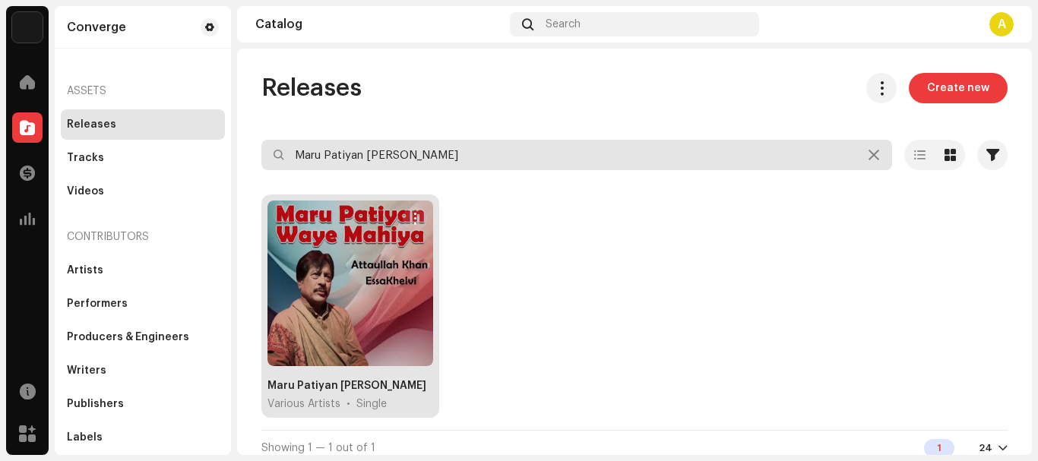
type input "Maru Patiyan [PERSON_NAME]"
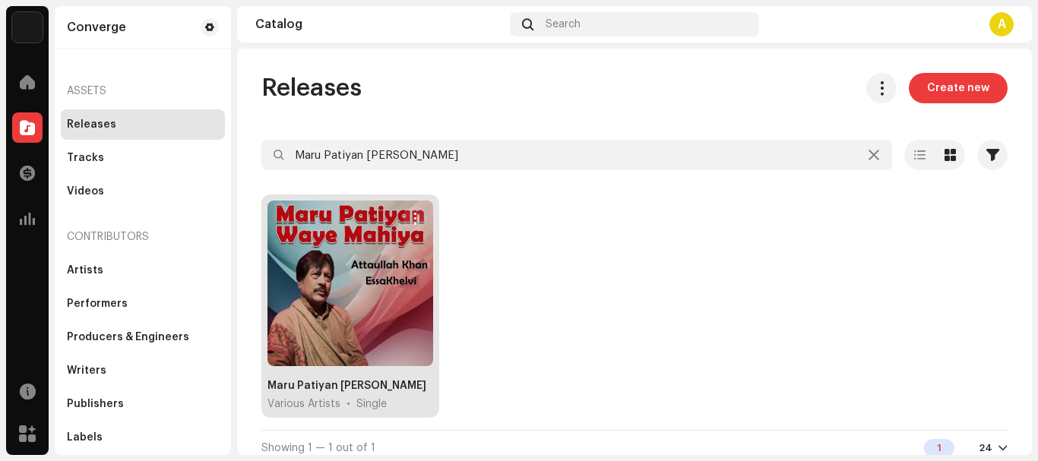
click at [301, 273] on div at bounding box center [350, 284] width 166 height 166
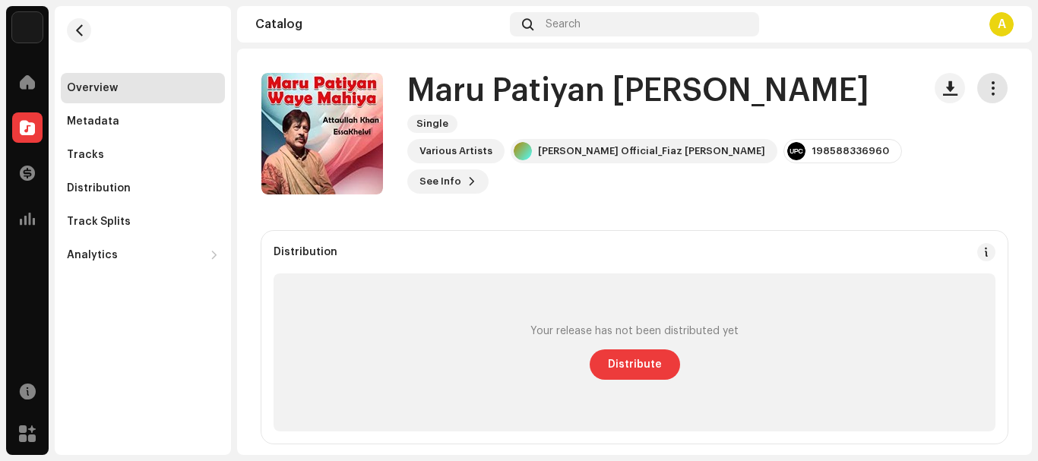
click at [985, 90] on span "button" at bounding box center [992, 88] width 14 height 12
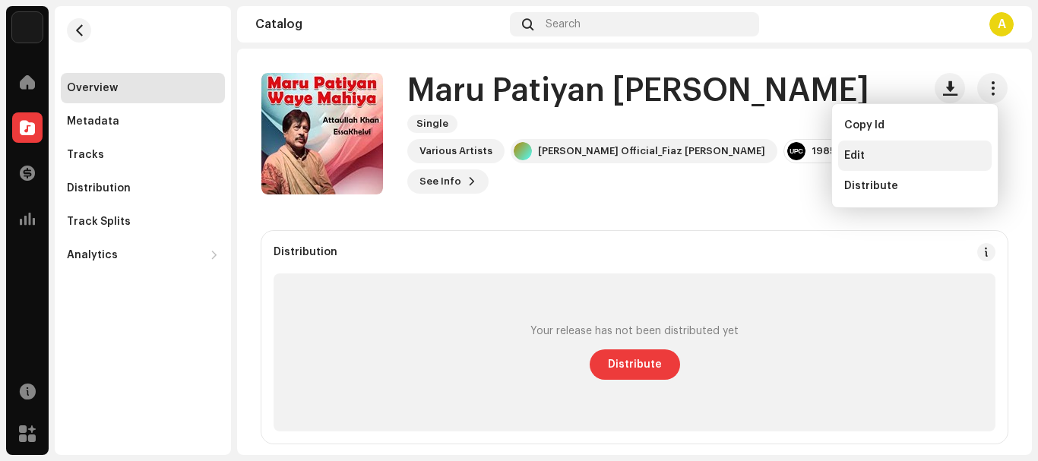
click at [846, 149] on div "Edit" at bounding box center [914, 156] width 153 height 30
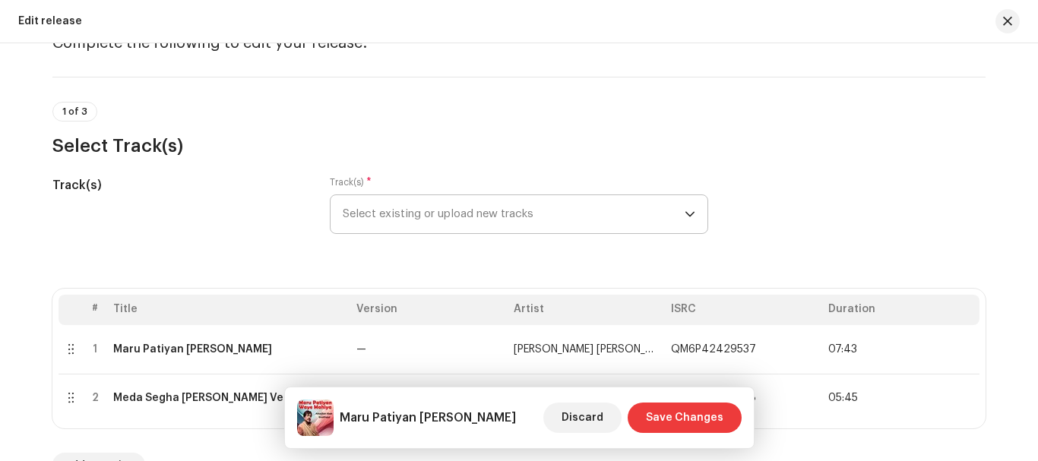
scroll to position [152, 0]
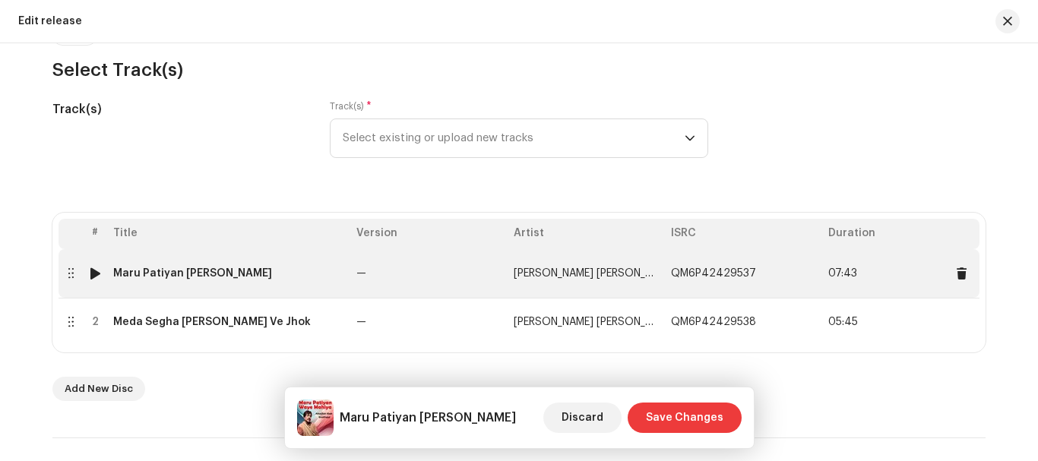
click at [213, 273] on div "Maru Patiyan [PERSON_NAME]" at bounding box center [192, 273] width 159 height 12
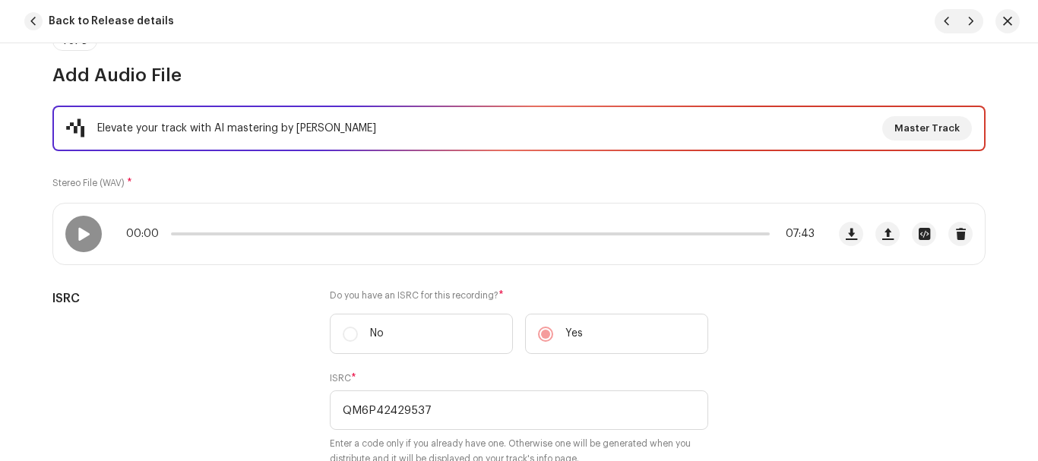
scroll to position [50, 0]
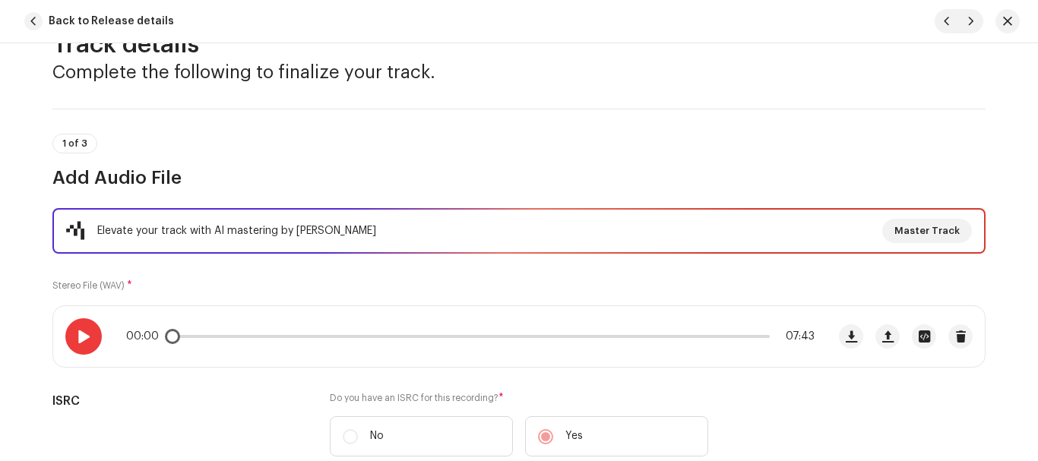
click at [73, 343] on div at bounding box center [83, 336] width 36 height 36
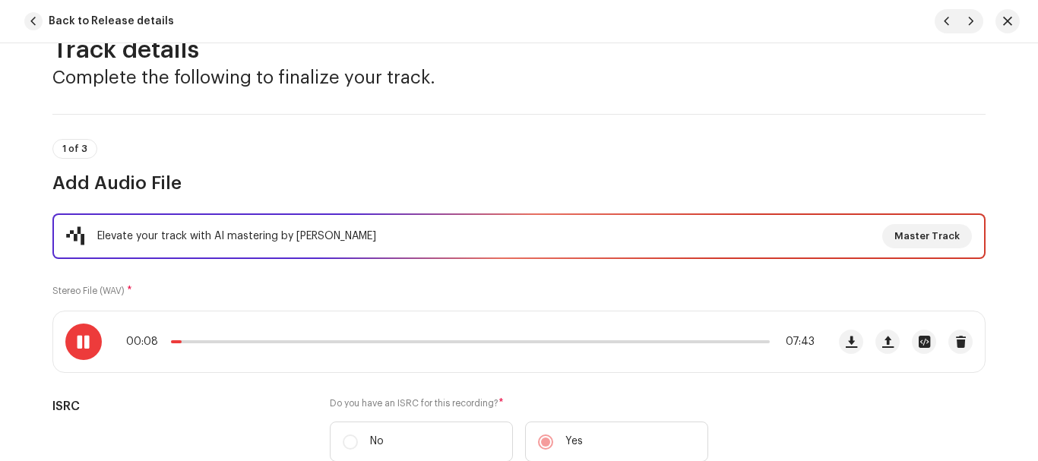
scroll to position [0, 0]
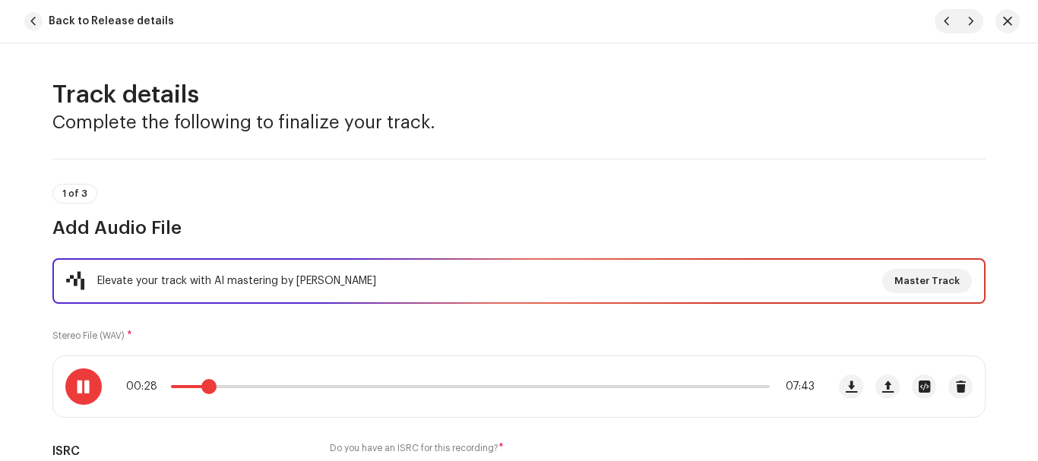
drag, startPoint x: 184, startPoint y: 390, endPoint x: 203, endPoint y: 388, distance: 19.1
click at [203, 388] on span at bounding box center [208, 386] width 15 height 15
drag, startPoint x: 202, startPoint y: 393, endPoint x: 210, endPoint y: 390, distance: 8.2
click at [210, 390] on div "00:32 07:43" at bounding box center [439, 386] width 773 height 61
click at [217, 390] on span at bounding box center [221, 386] width 15 height 15
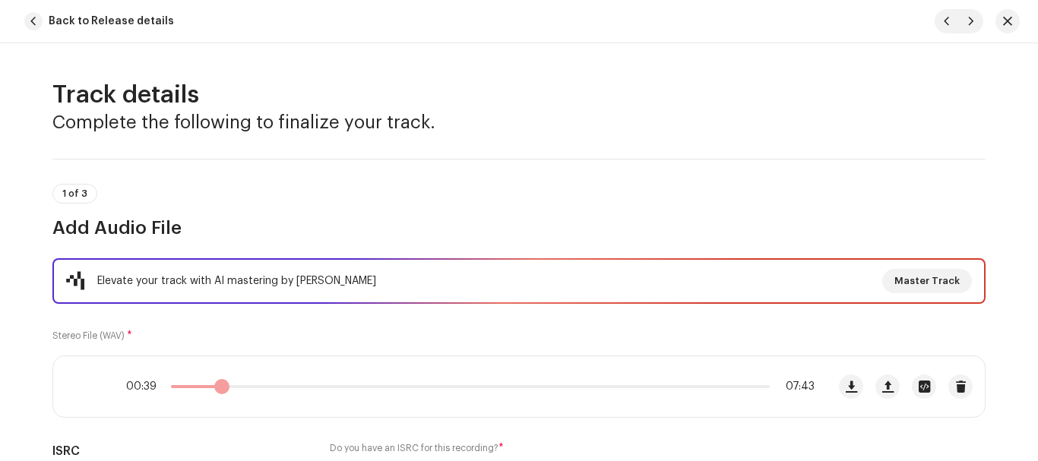
click at [219, 390] on span at bounding box center [221, 386] width 15 height 15
click at [221, 388] on span at bounding box center [225, 386] width 15 height 15
click at [220, 388] on span at bounding box center [224, 386] width 15 height 15
click at [77, 381] on span at bounding box center [83, 387] width 13 height 12
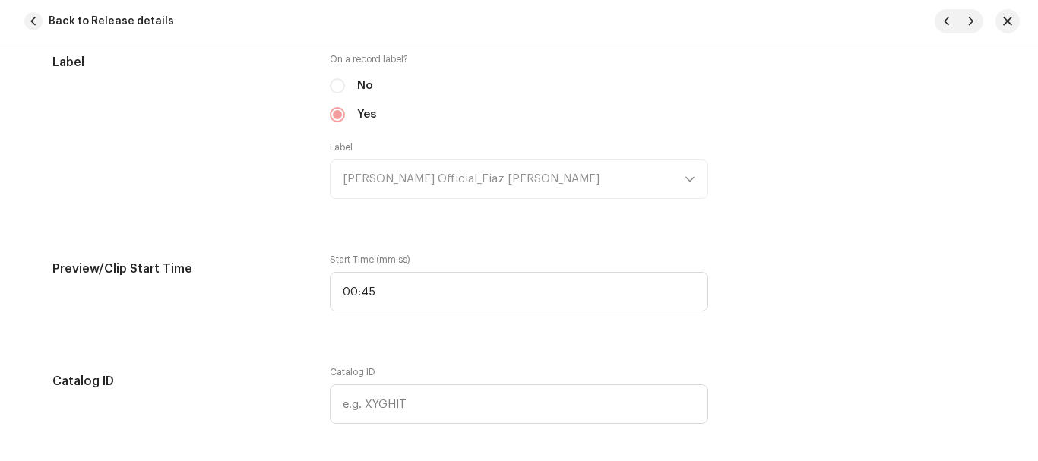
scroll to position [1671, 0]
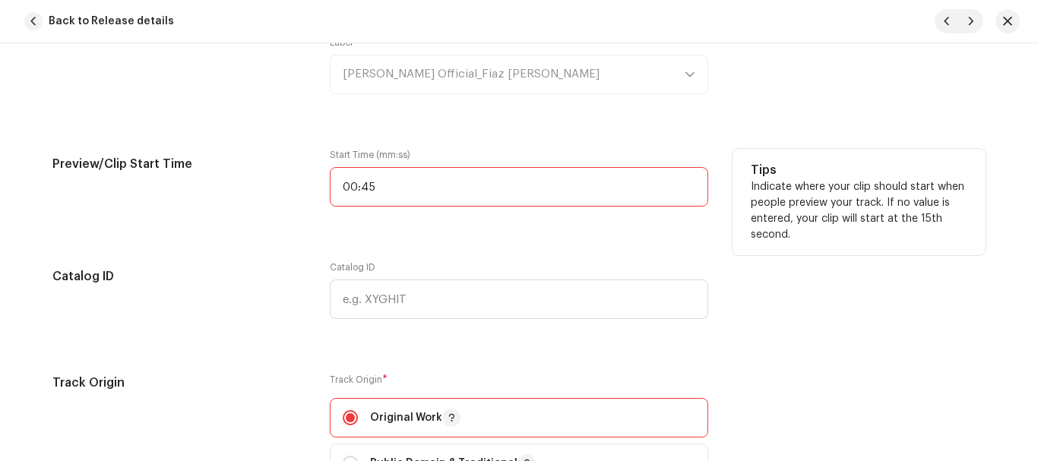
click at [437, 185] on input "00:45" at bounding box center [519, 187] width 378 height 40
type input "00:41"
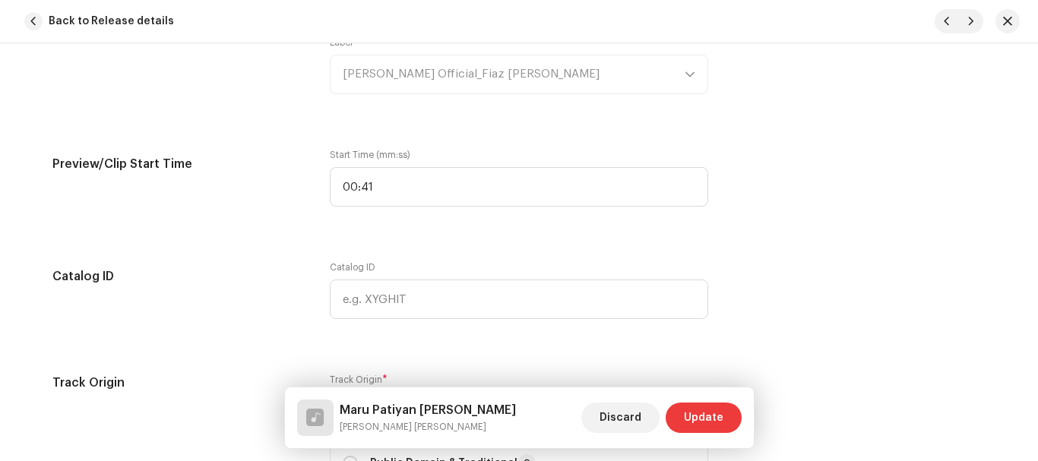
click at [866, 366] on div "Track details Complete the following to finalize your track. 1 of 3 Add Audio F…" at bounding box center [519, 146] width 982 height 3476
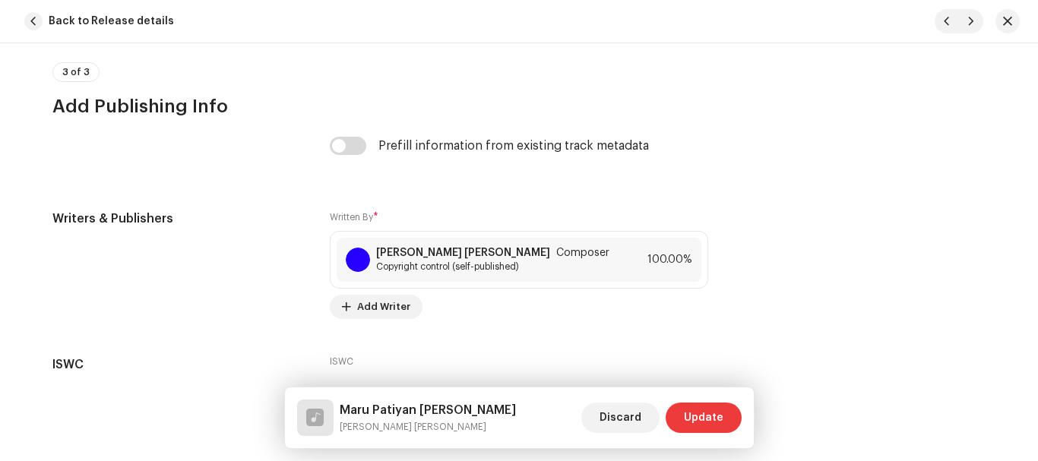
scroll to position [3241, 0]
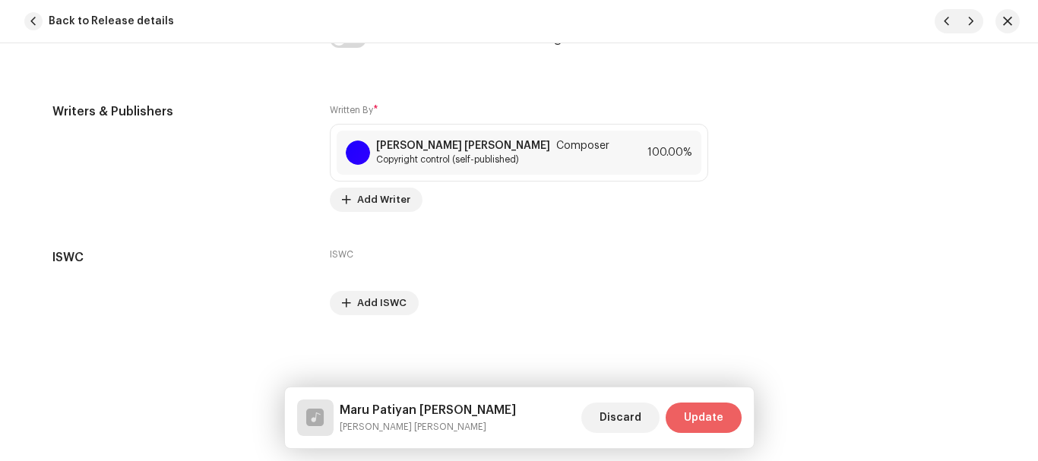
click at [722, 415] on span "Update" at bounding box center [704, 418] width 40 height 30
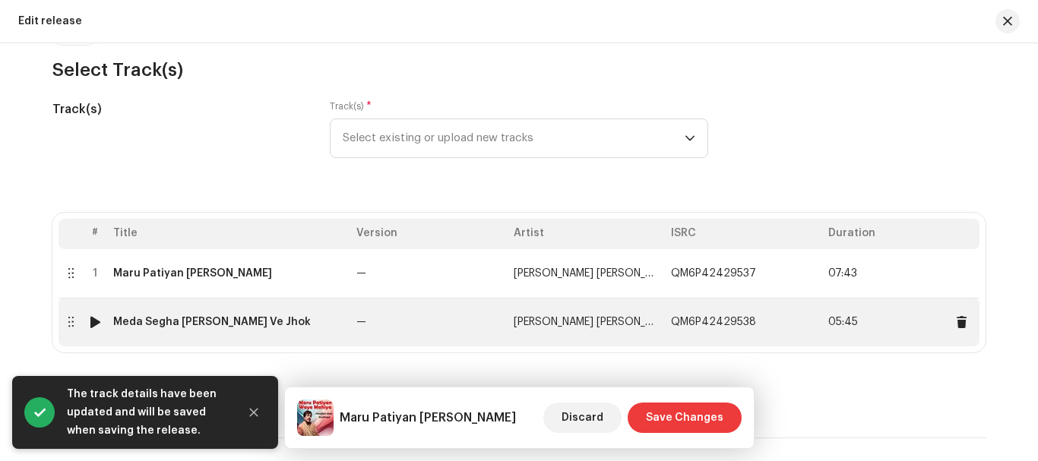
click at [218, 322] on div "Meda Segha Sajan Dildar Ve Jhok" at bounding box center [212, 322] width 198 height 12
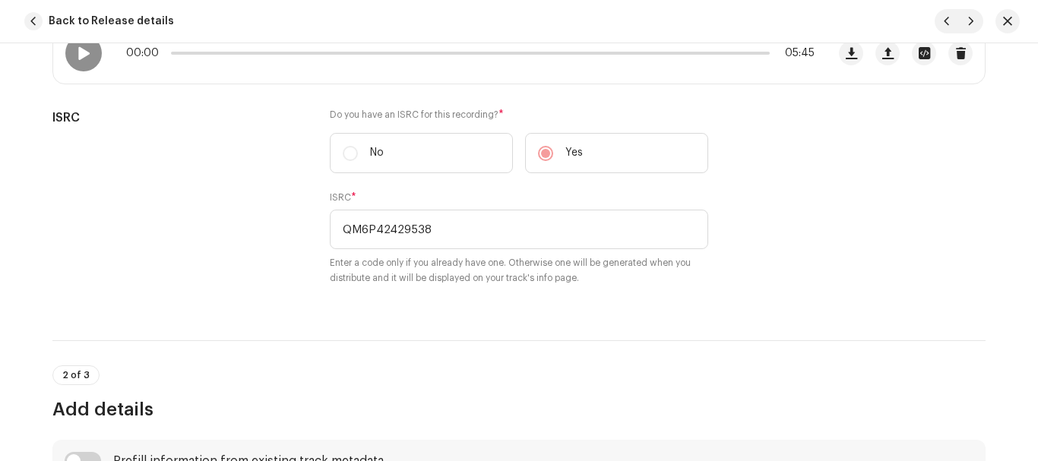
scroll to position [304, 0]
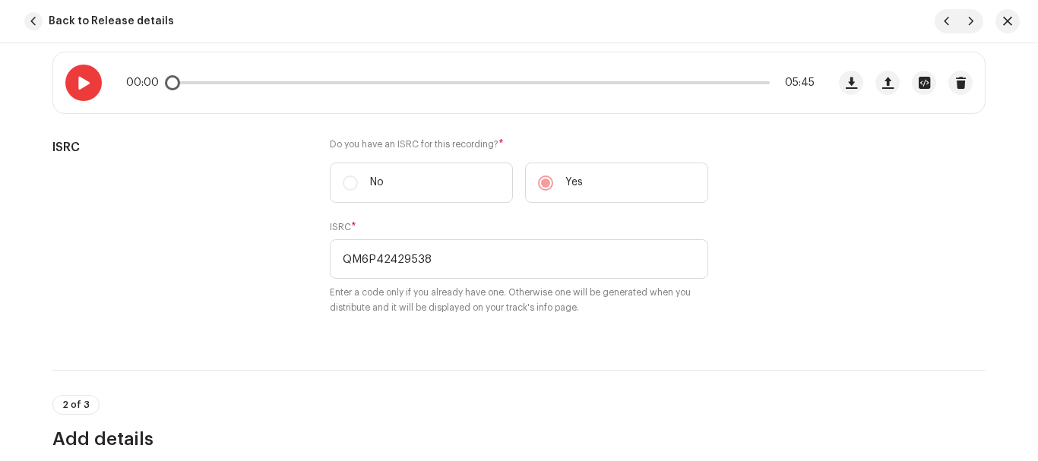
click at [77, 82] on span at bounding box center [83, 83] width 13 height 12
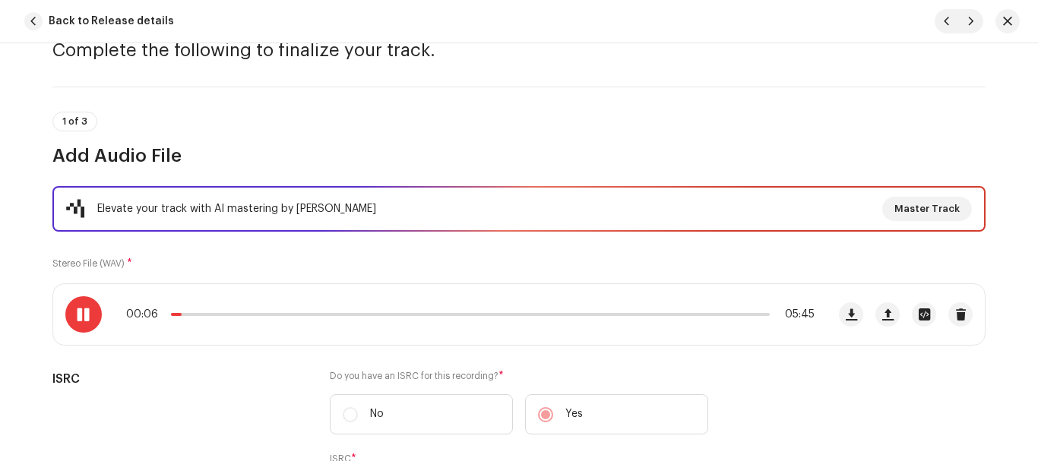
scroll to position [0, 0]
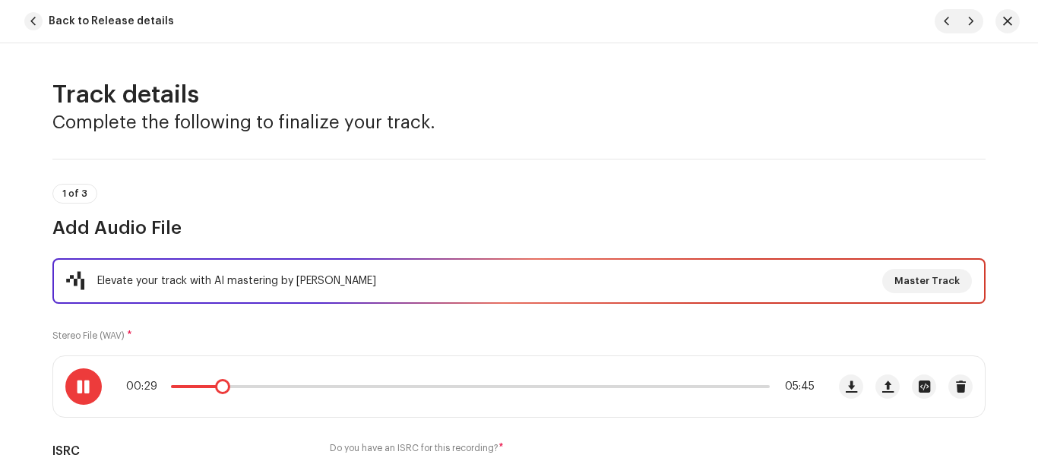
drag, startPoint x: 185, startPoint y: 389, endPoint x: 219, endPoint y: 387, distance: 33.5
click at [219, 387] on span at bounding box center [222, 386] width 15 height 15
drag, startPoint x: 219, startPoint y: 387, endPoint x: 244, endPoint y: 385, distance: 25.2
click at [244, 385] on div "00:30 05:45" at bounding box center [470, 387] width 688 height 12
drag, startPoint x: 244, startPoint y: 385, endPoint x: 260, endPoint y: 383, distance: 16.1
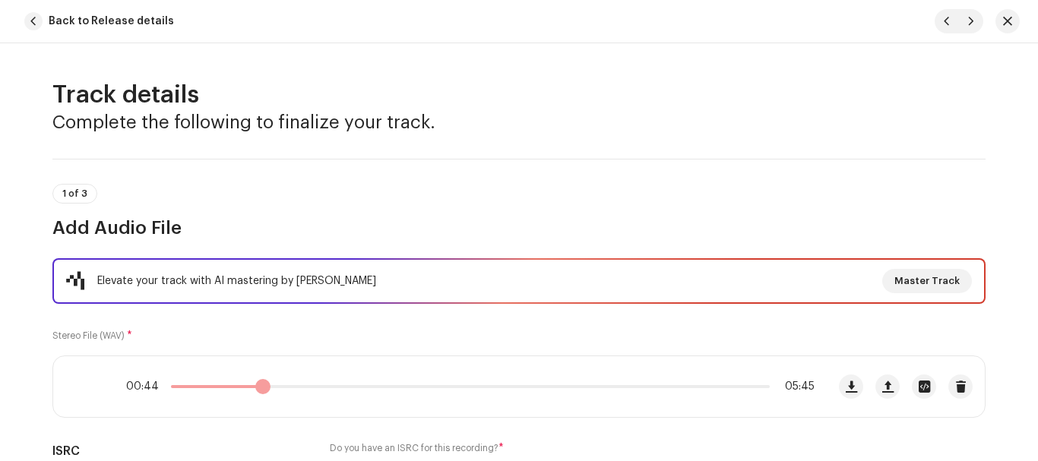
click at [260, 383] on span at bounding box center [262, 386] width 15 height 15
drag, startPoint x: 260, startPoint y: 383, endPoint x: 273, endPoint y: 382, distance: 12.9
click at [273, 382] on span at bounding box center [276, 386] width 15 height 15
click at [281, 387] on div "01:07 05:45" at bounding box center [470, 387] width 688 height 12
click at [279, 387] on span at bounding box center [284, 386] width 15 height 15
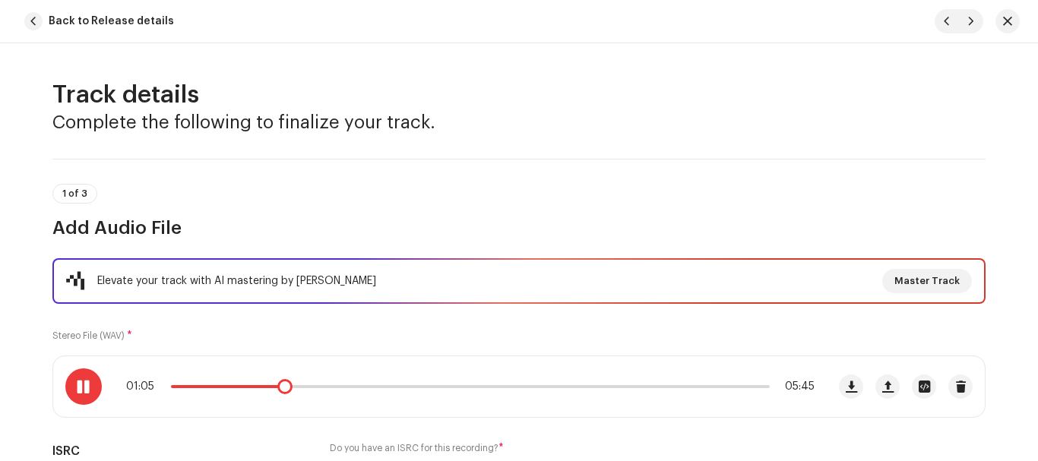
click at [277, 387] on span at bounding box center [284, 386] width 15 height 15
click at [81, 390] on span at bounding box center [83, 387] width 13 height 12
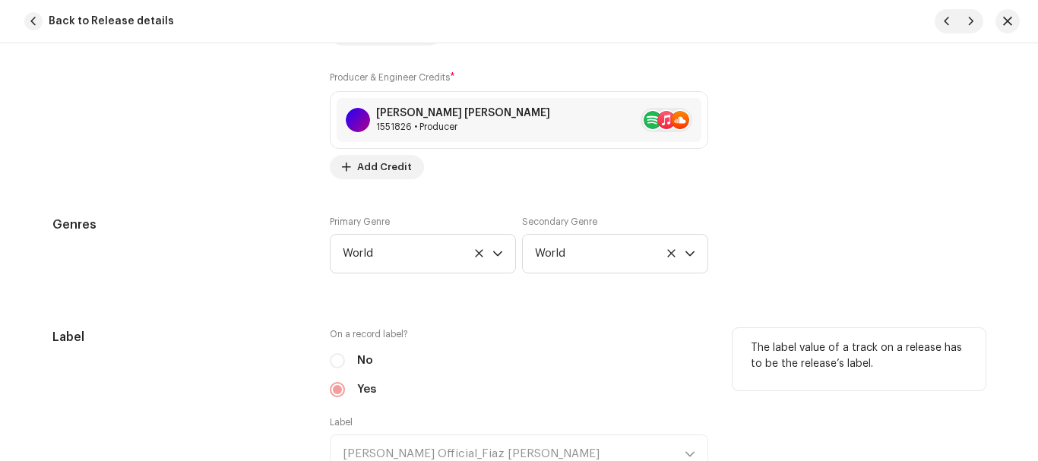
scroll to position [1595, 0]
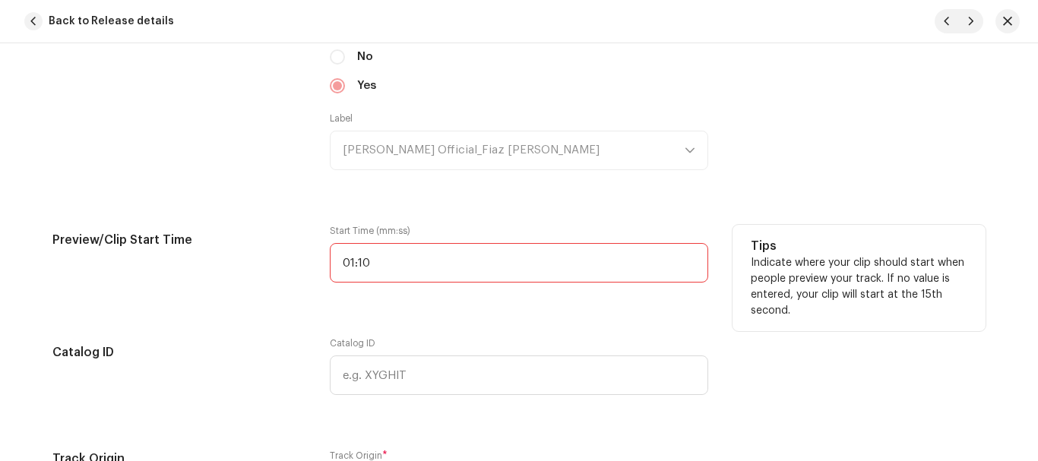
click at [432, 270] on input "01:10" at bounding box center [519, 263] width 378 height 40
click at [432, 267] on input "01:10" at bounding box center [519, 263] width 378 height 40
type input "01:03"
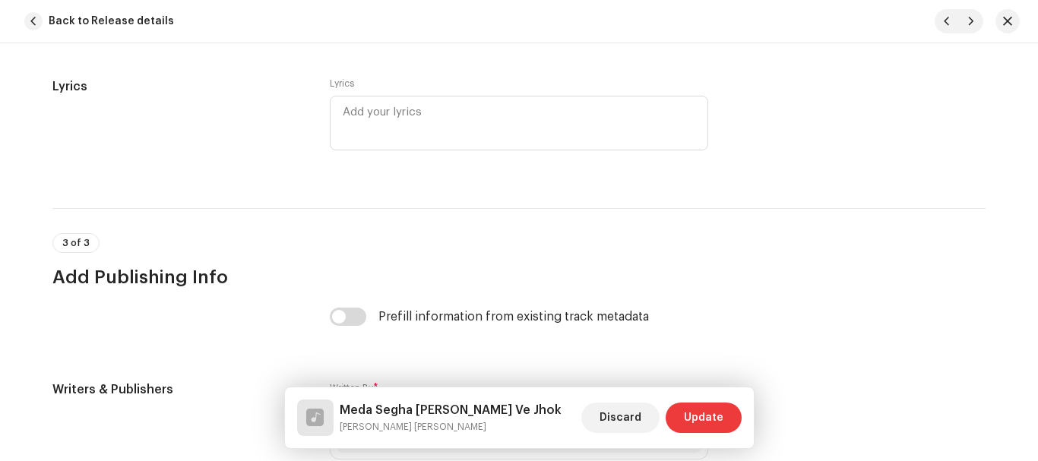
scroll to position [3241, 0]
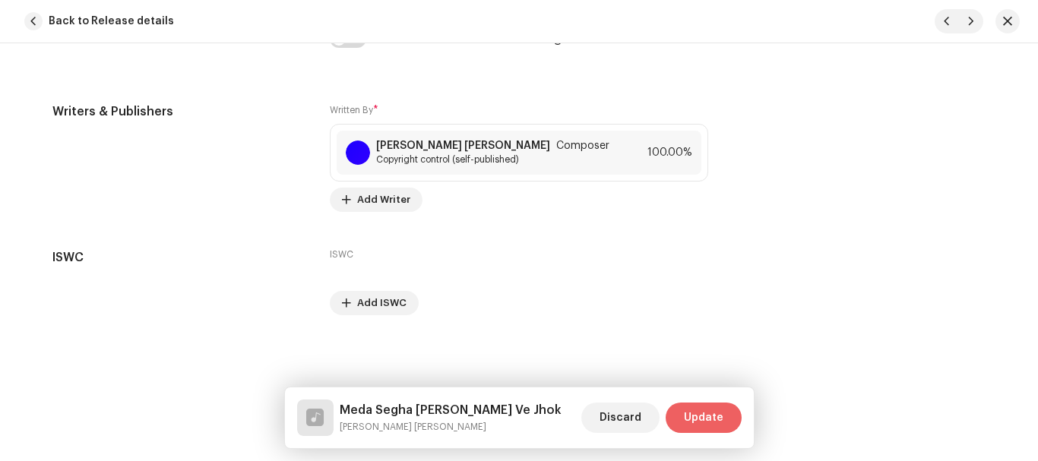
click at [717, 419] on span "Update" at bounding box center [704, 418] width 40 height 30
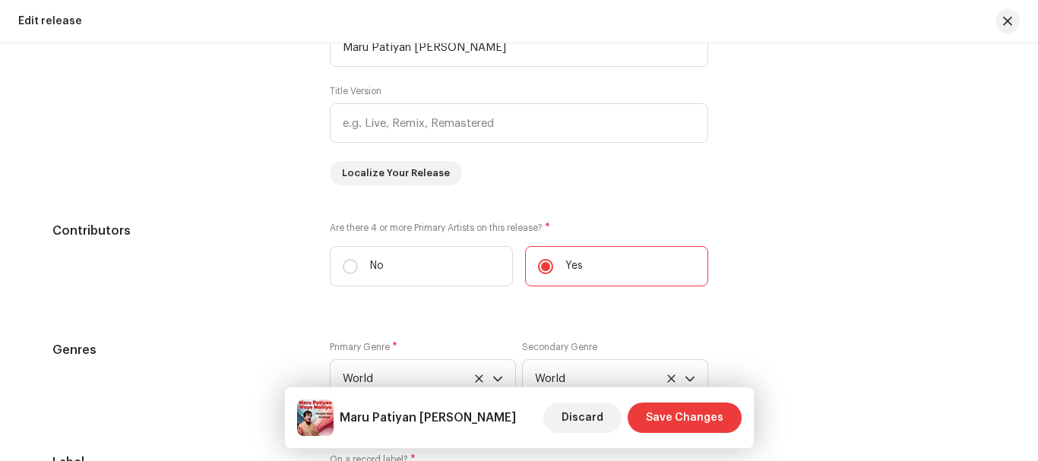
scroll to position [1595, 0]
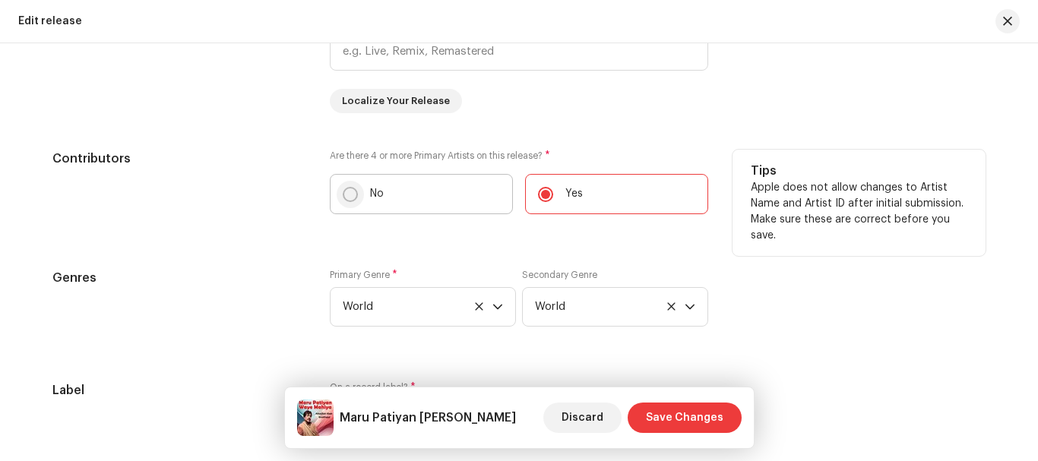
click at [340, 193] on label "No" at bounding box center [421, 194] width 183 height 40
click at [343, 193] on input "No" at bounding box center [350, 194] width 15 height 15
radio input "true"
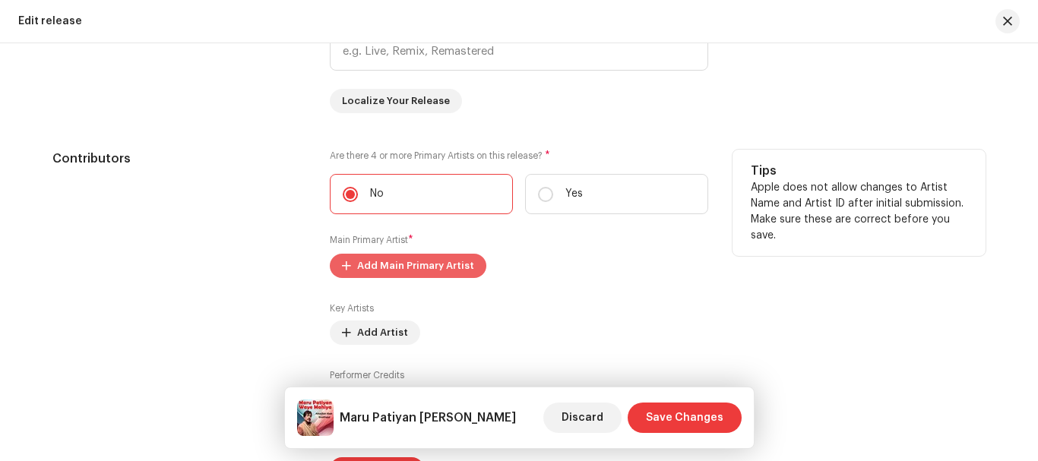
click at [433, 258] on span "Add Main Primary Artist" at bounding box center [415, 266] width 117 height 30
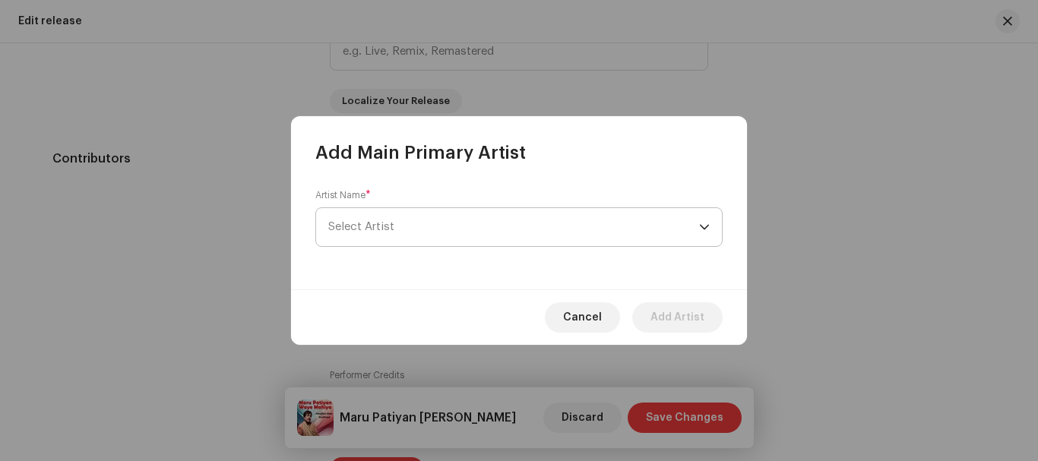
click at [357, 214] on span "Select Artist" at bounding box center [513, 227] width 371 height 38
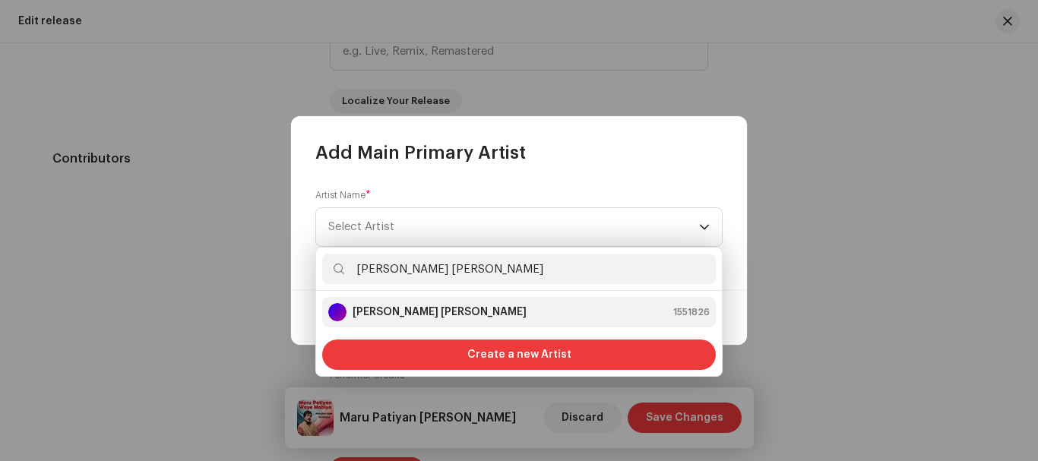
type input "[PERSON_NAME] [PERSON_NAME]"
click at [442, 315] on strong "[PERSON_NAME] [PERSON_NAME]" at bounding box center [440, 312] width 174 height 15
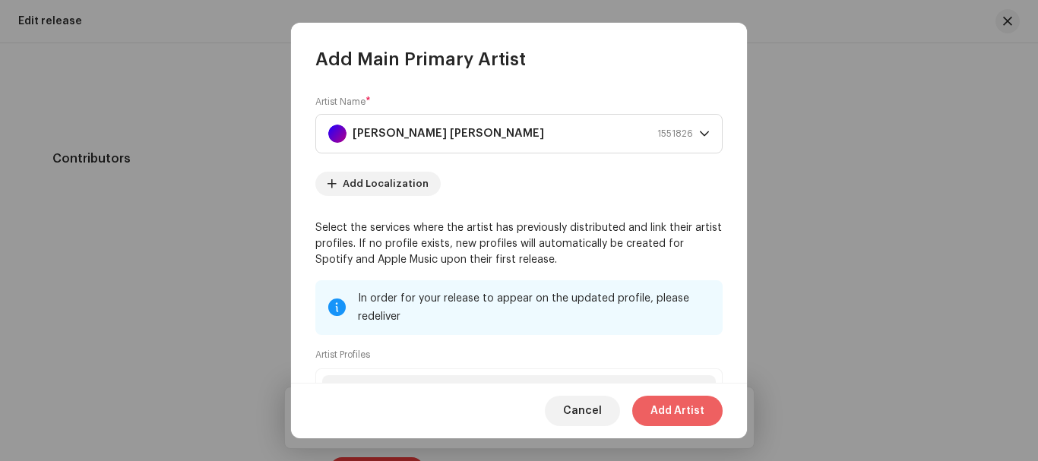
click at [681, 416] on span "Add Artist" at bounding box center [677, 411] width 54 height 30
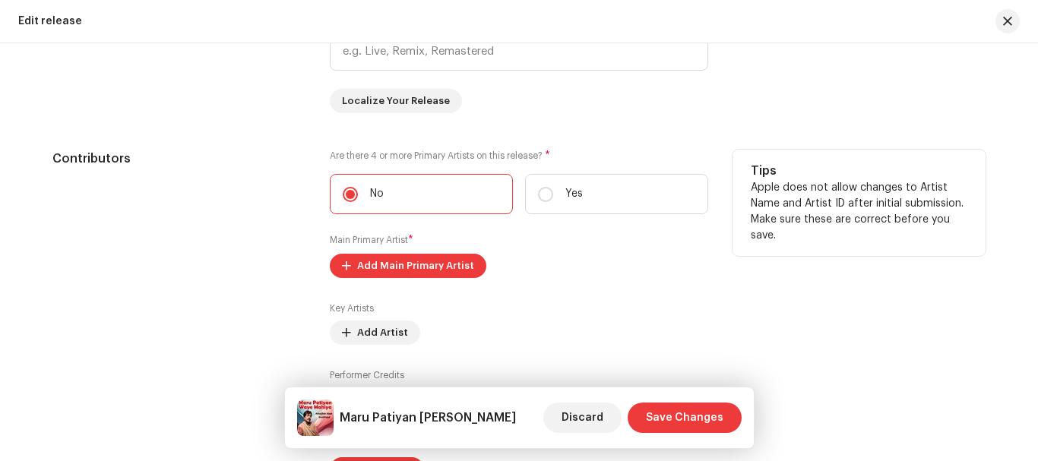
scroll to position [1823, 0]
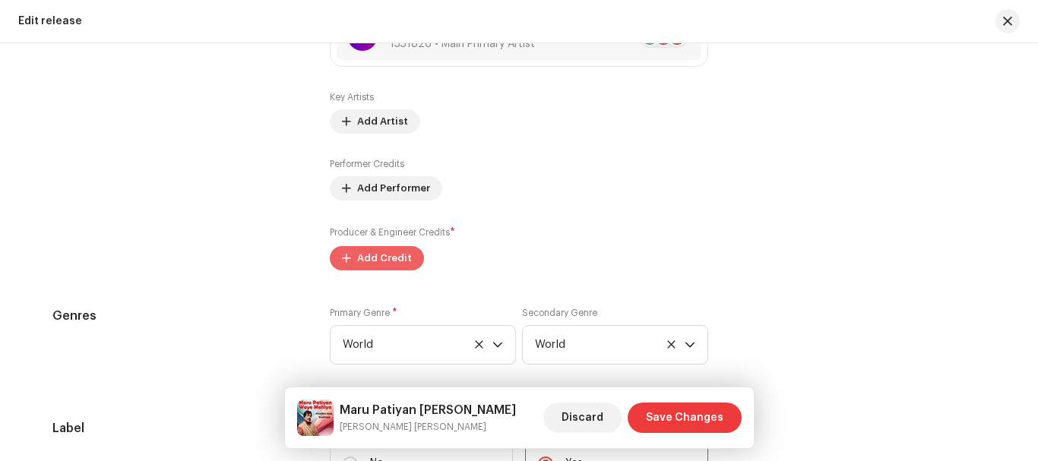
click at [375, 252] on span "Add Credit" at bounding box center [384, 258] width 55 height 30
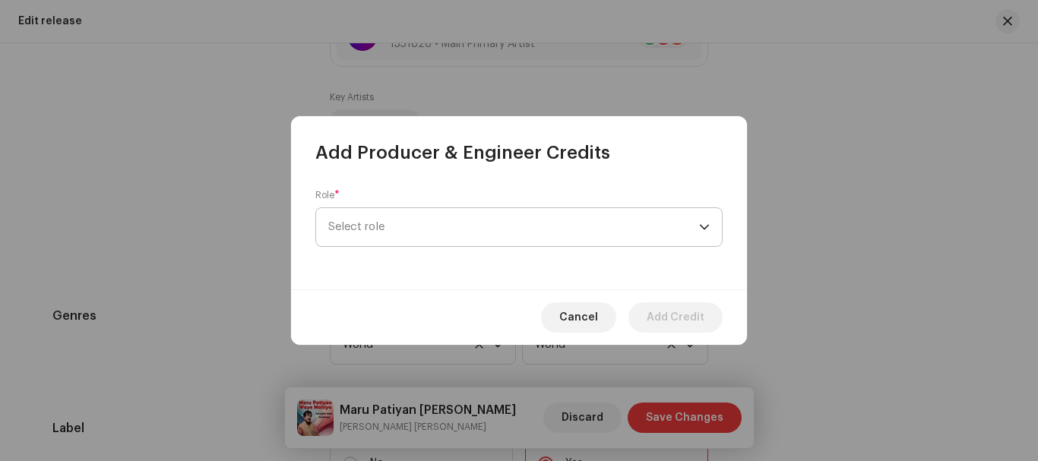
click at [387, 209] on span "Select role" at bounding box center [513, 227] width 371 height 38
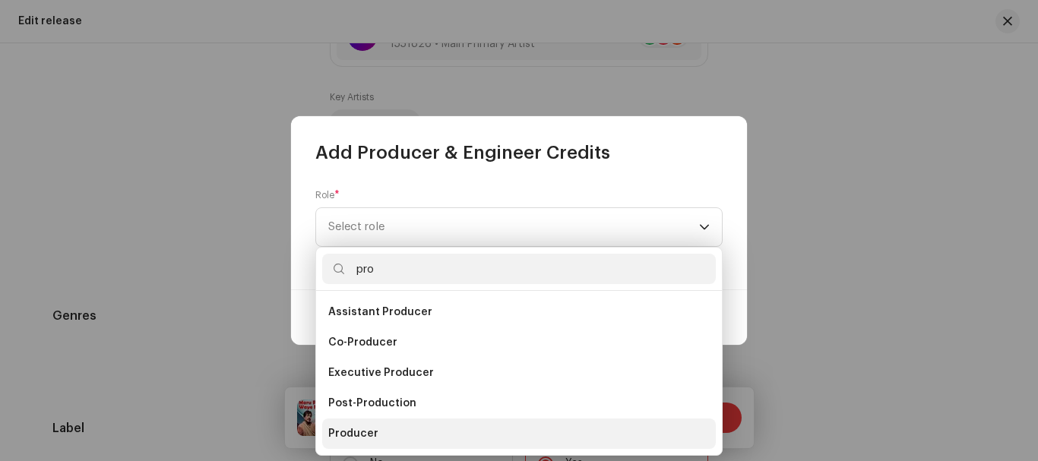
type input "pro"
click at [375, 438] on span "Producer" at bounding box center [353, 433] width 50 height 15
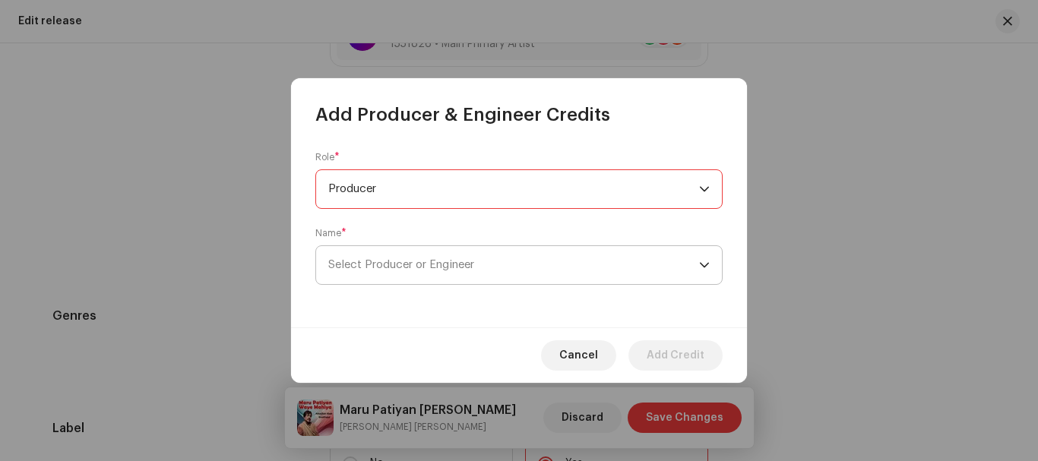
click at [390, 271] on span "Select Producer or Engineer" at bounding box center [513, 265] width 371 height 38
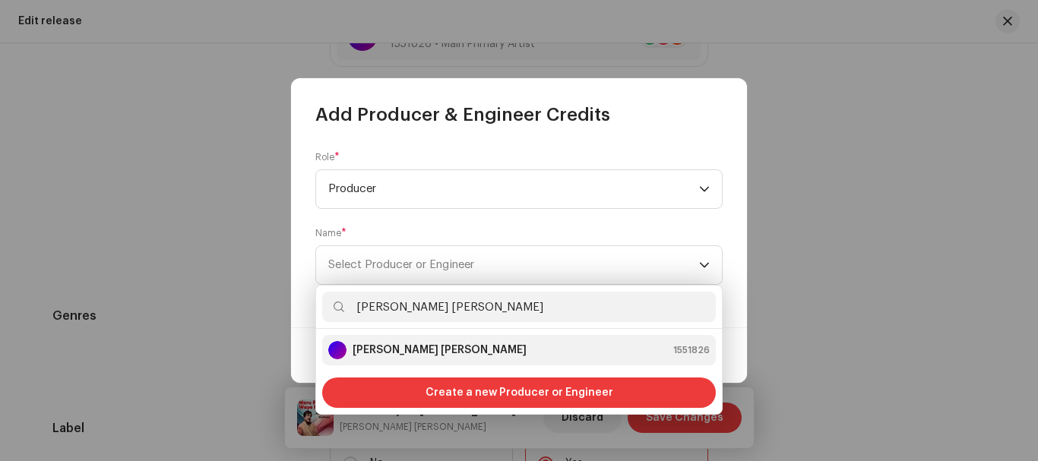
type input "[PERSON_NAME] [PERSON_NAME]"
click at [418, 350] on strong "[PERSON_NAME] [PERSON_NAME]" at bounding box center [440, 350] width 174 height 15
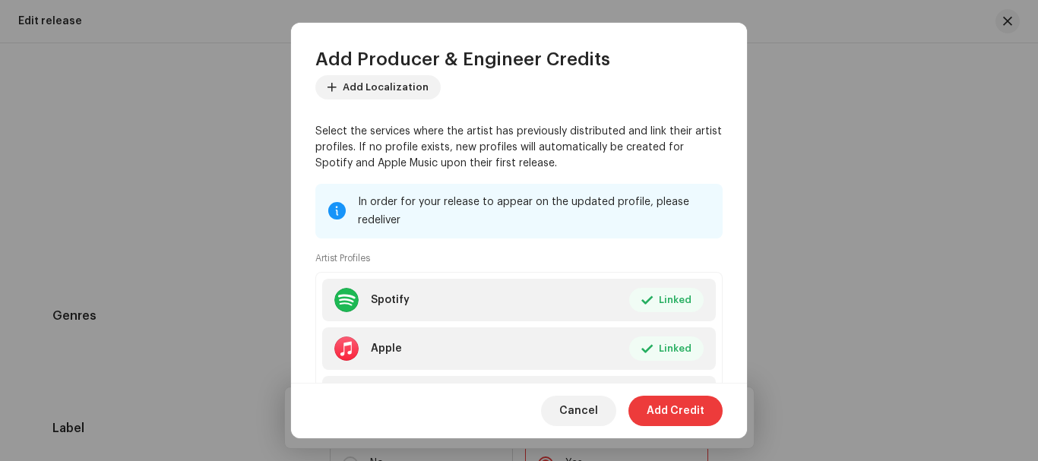
scroll to position [258, 0]
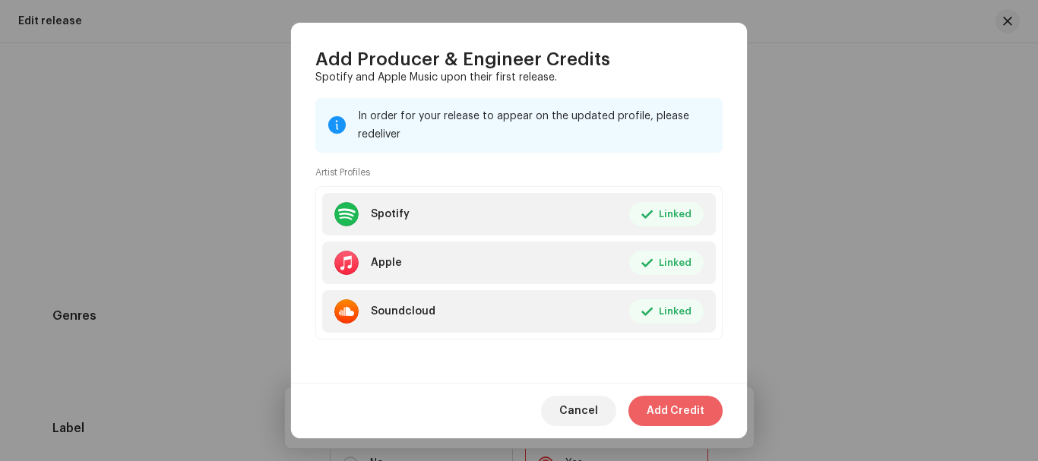
click at [693, 406] on span "Add Credit" at bounding box center [676, 411] width 58 height 30
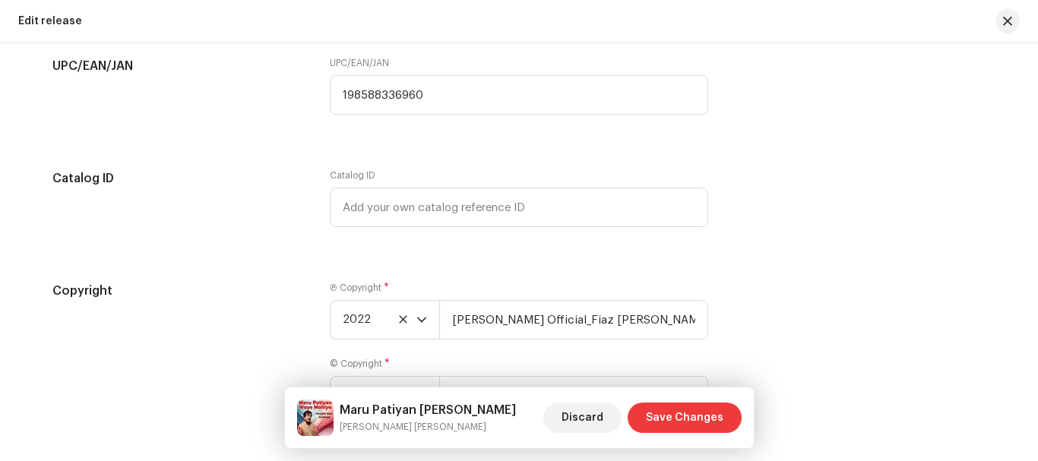
scroll to position [2759, 0]
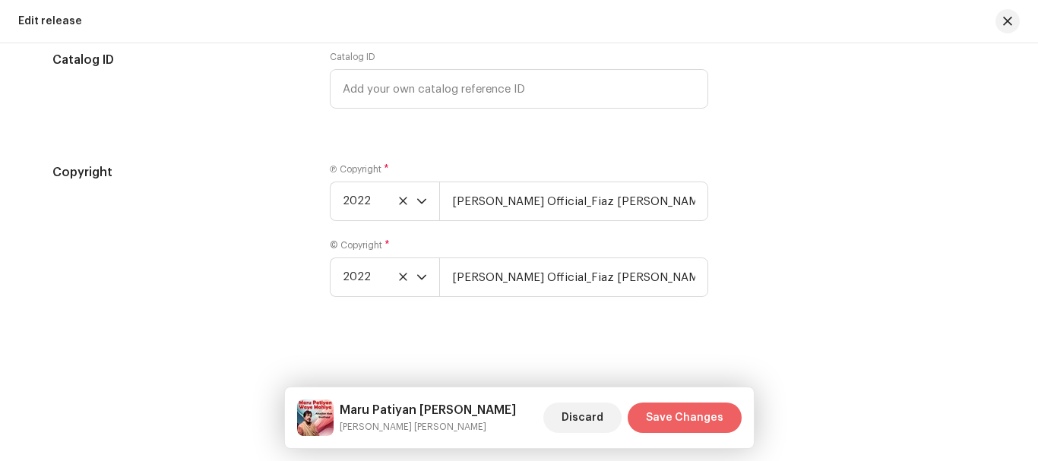
click at [672, 407] on span "Save Changes" at bounding box center [684, 418] width 77 height 30
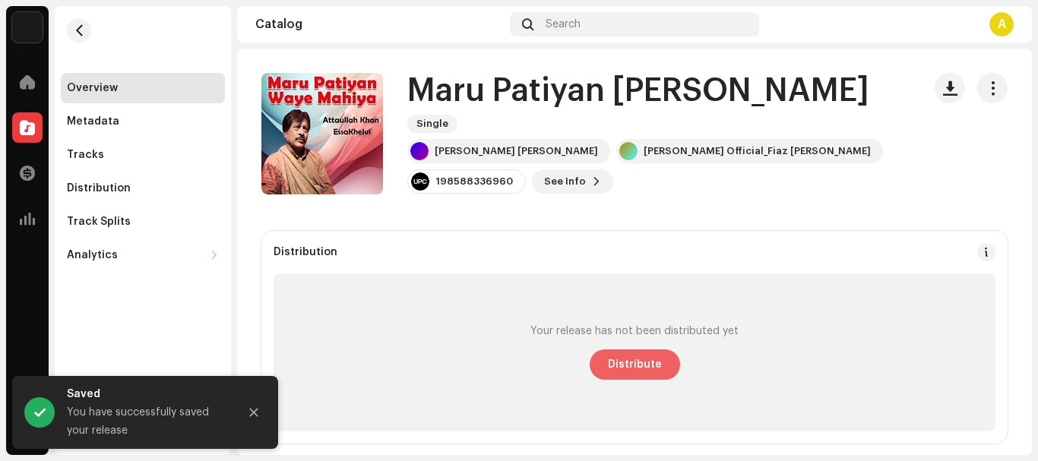
click at [653, 359] on span "Distribute" at bounding box center [635, 364] width 54 height 30
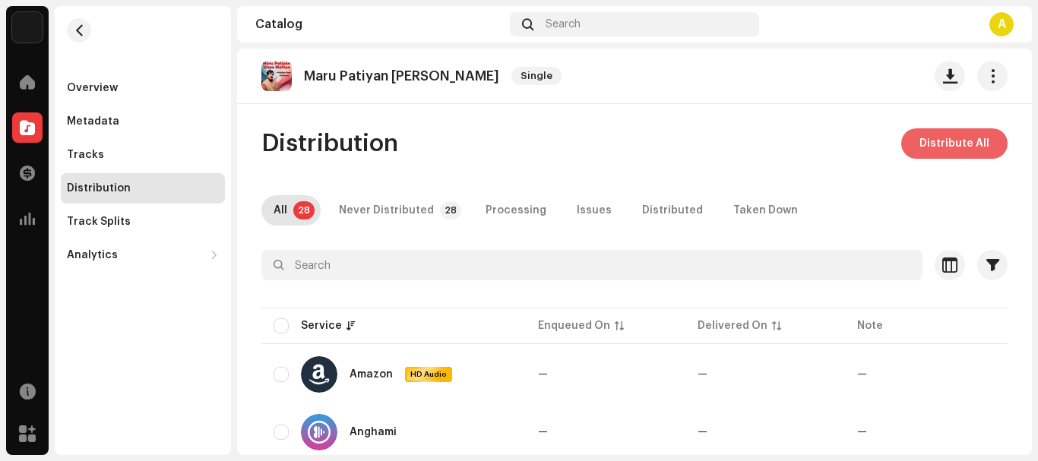
click at [950, 142] on span "Distribute All" at bounding box center [954, 143] width 70 height 30
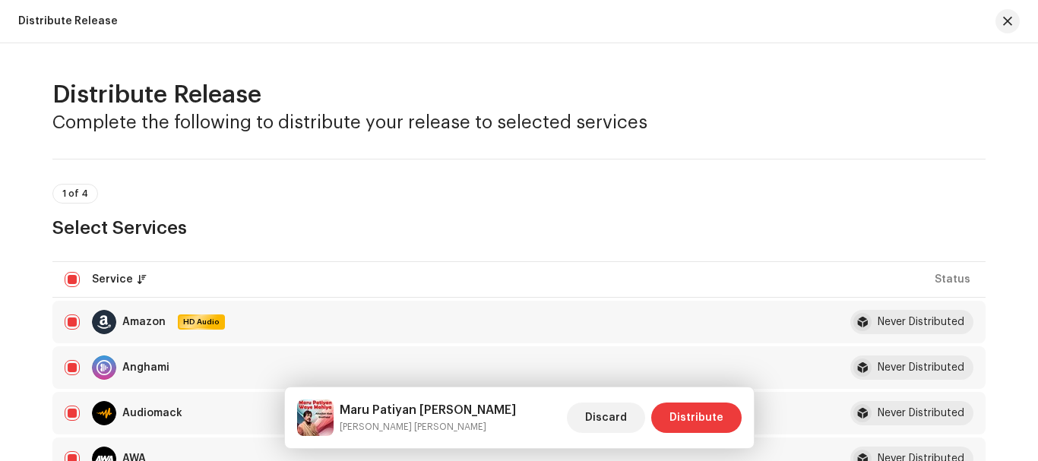
scroll to position [304, 0]
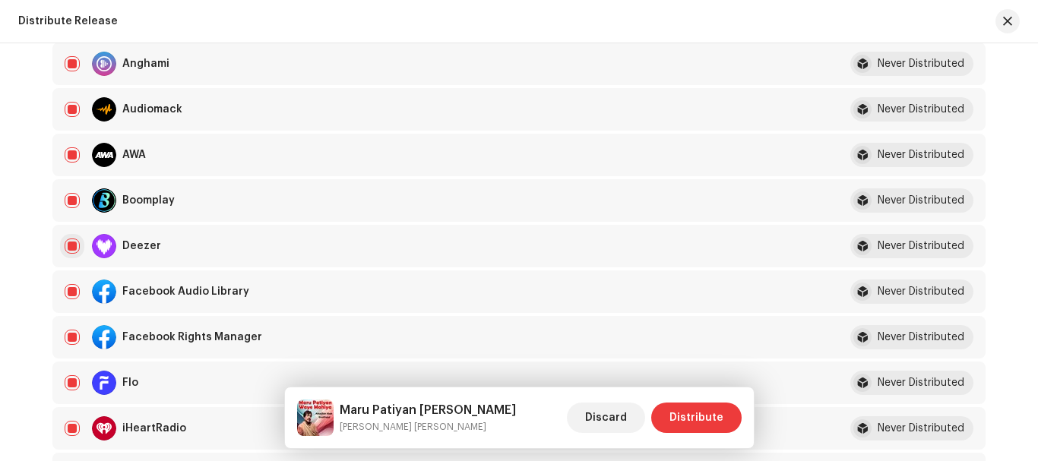
click at [72, 245] on input "checkbox" at bounding box center [72, 246] width 15 height 15
checkbox input "false"
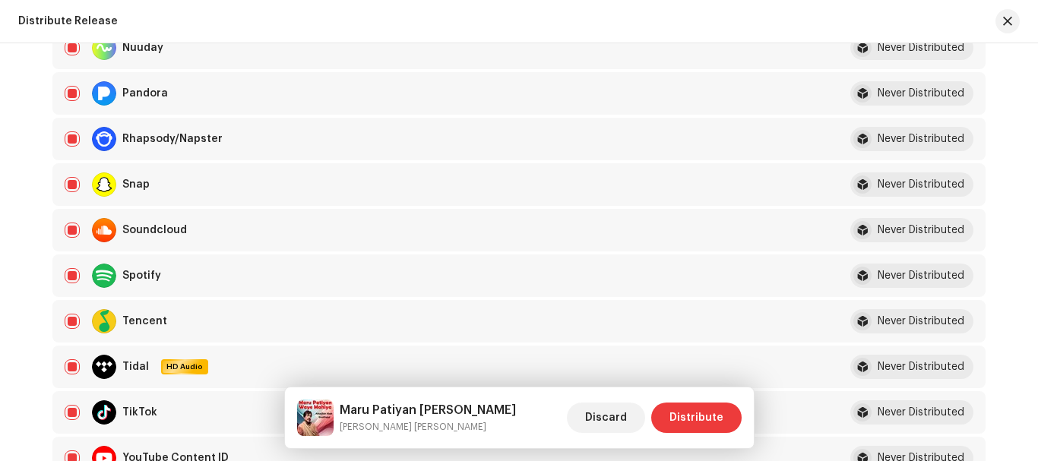
scroll to position [1140, 0]
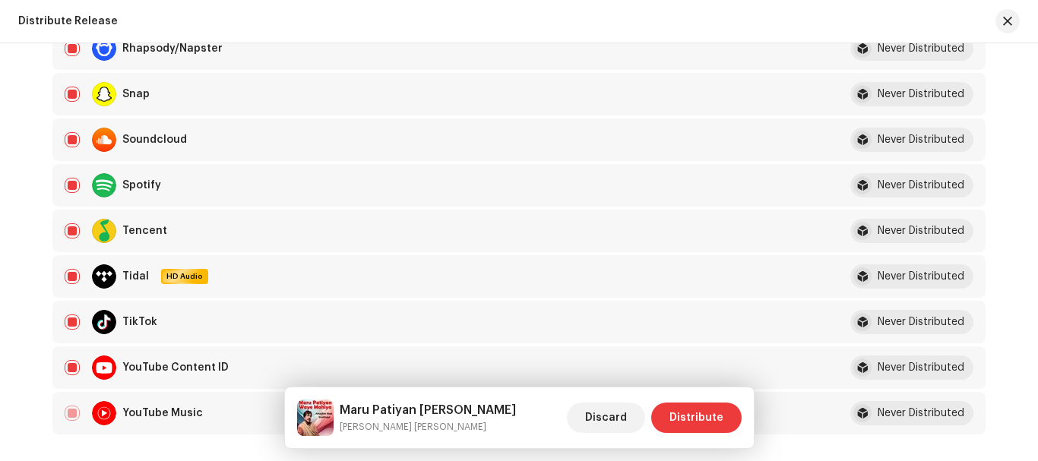
click at [68, 193] on div "Spotify" at bounding box center [439, 185] width 749 height 24
click at [65, 185] on input "Row Selected" at bounding box center [72, 185] width 15 height 15
checkbox input "false"
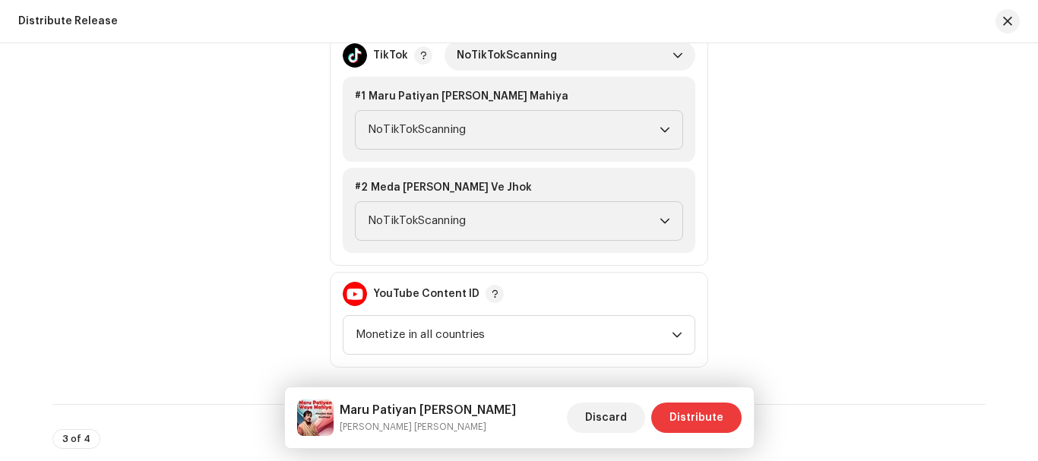
scroll to position [1671, 0]
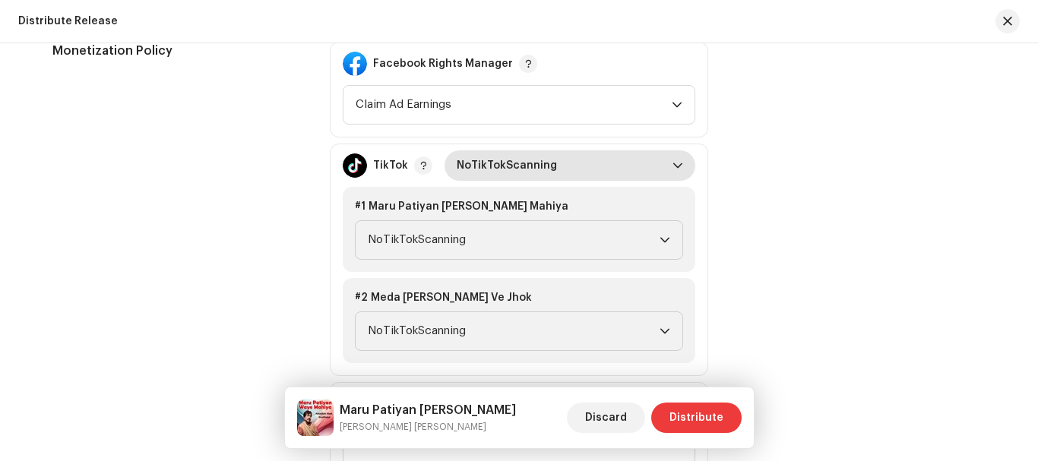
click at [521, 163] on span "NoTikTokScanning" at bounding box center [565, 165] width 216 height 30
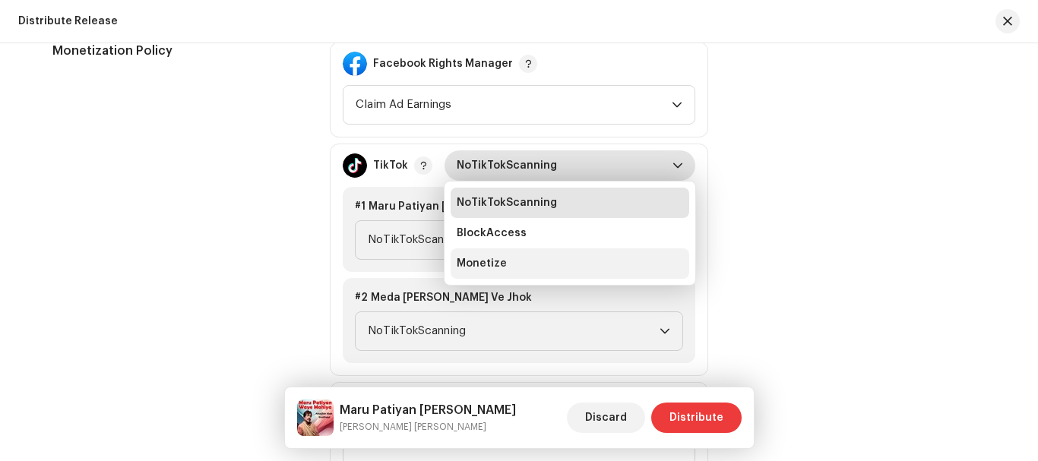
click at [481, 257] on span "Monetize" at bounding box center [482, 263] width 50 height 15
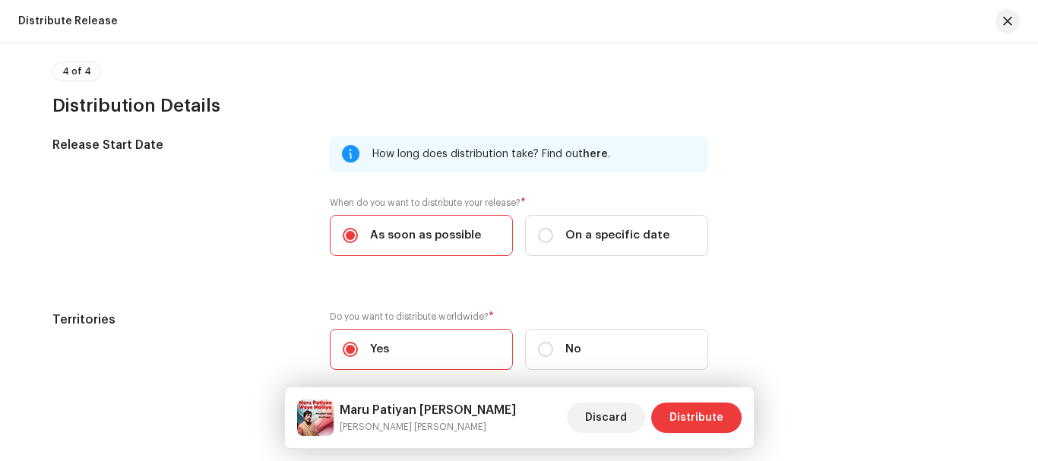
scroll to position [2732, 0]
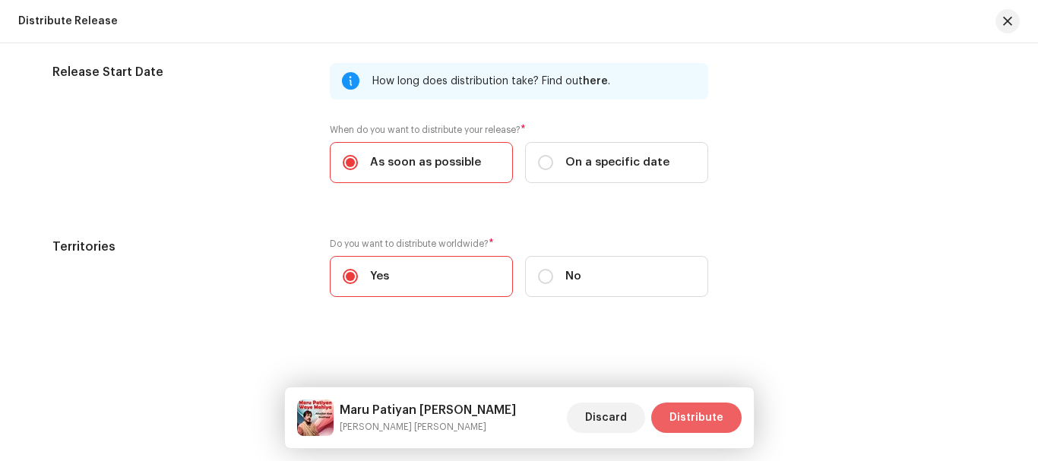
click at [687, 422] on span "Distribute" at bounding box center [696, 418] width 54 height 30
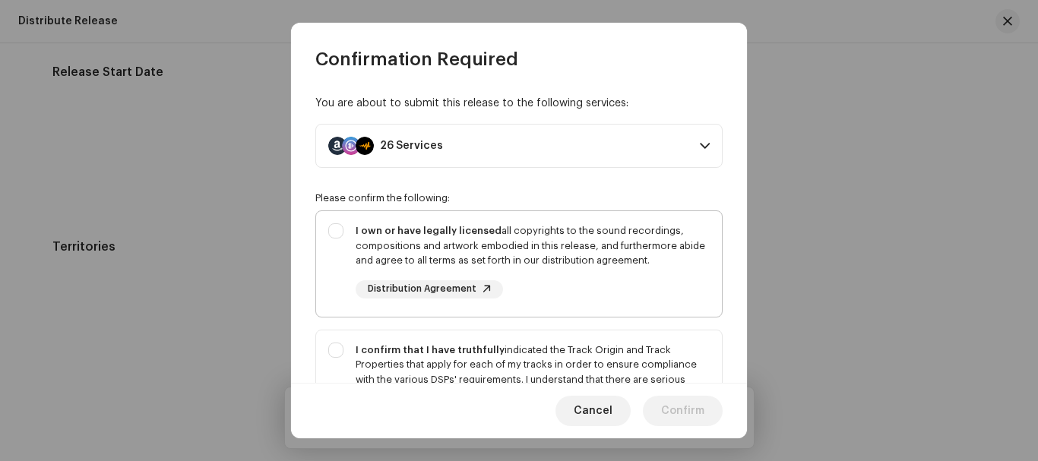
click at [336, 232] on div "I own or have legally licensed all copyrights to the sound recordings, composit…" at bounding box center [519, 261] width 406 height 100
checkbox input "true"
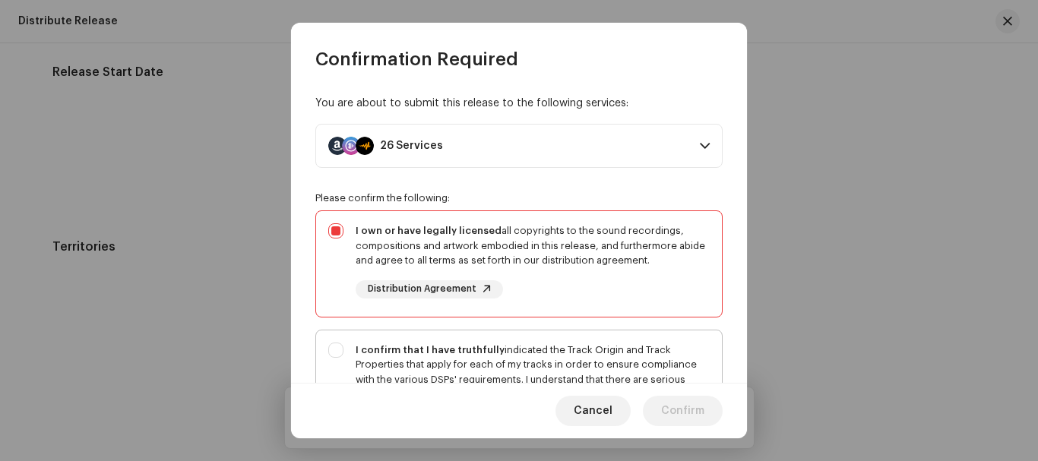
click at [339, 349] on div "I confirm that I have truthfully indicated the Track Origin and Track Propertie…" at bounding box center [519, 394] width 406 height 129
checkbox input "true"
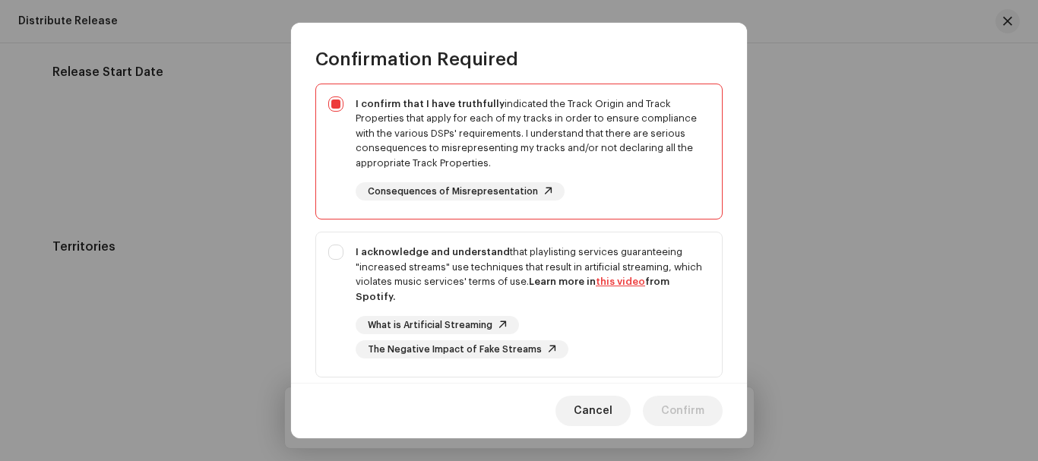
scroll to position [344, 0]
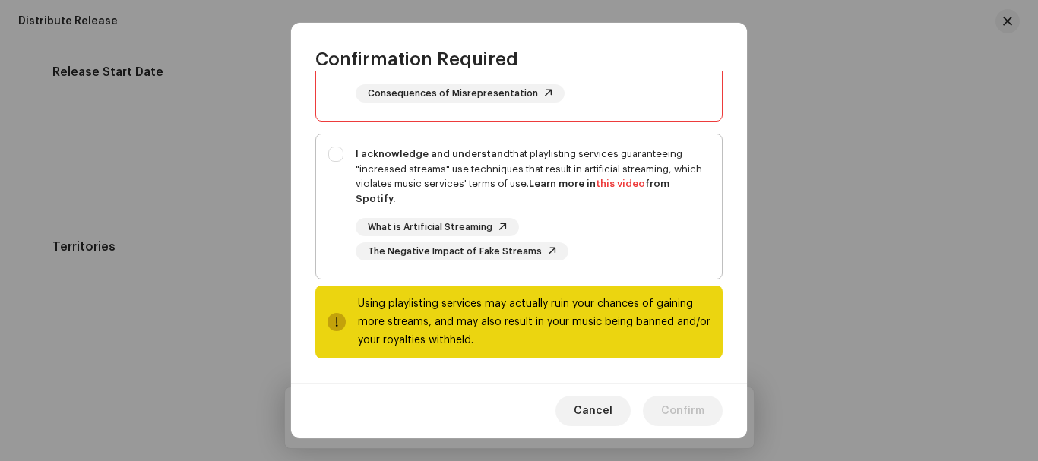
click at [336, 157] on div "I acknowledge and understand that playlisting services guaranteeing "increased …" at bounding box center [519, 203] width 406 height 138
checkbox input "true"
click at [698, 414] on span "Confirm" at bounding box center [682, 411] width 43 height 30
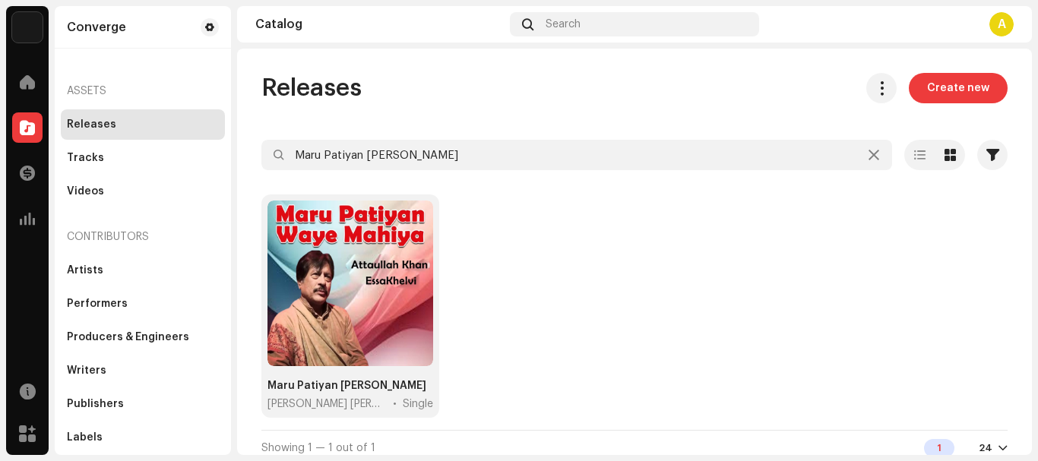
click at [579, 174] on div at bounding box center [634, 182] width 746 height 24
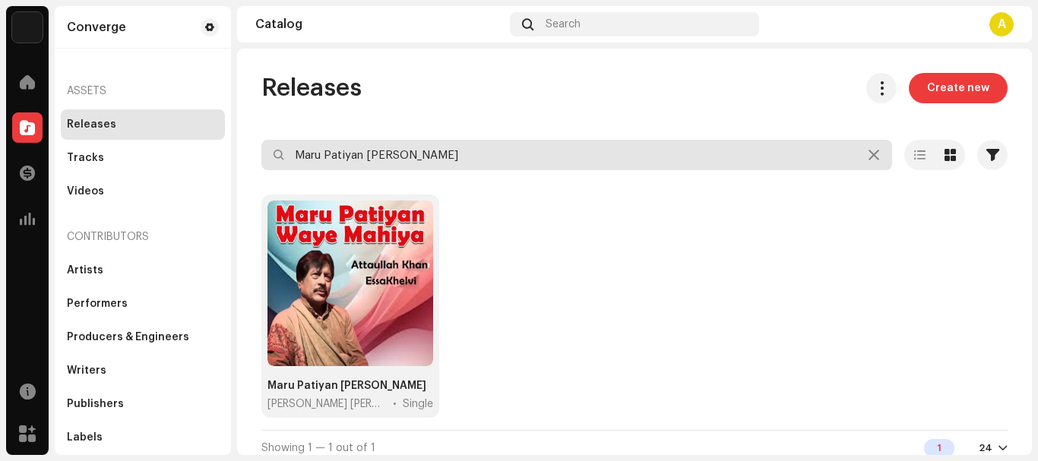
drag, startPoint x: 496, startPoint y: 156, endPoint x: 81, endPoint y: 138, distance: 415.9
click at [87, 138] on div "Converge Home Catalog Transactions Analytics Resources Marketplace Converge Ass…" at bounding box center [519, 230] width 1038 height 461
paste input "era Yar Medi Jind [PERSON_NAME]"
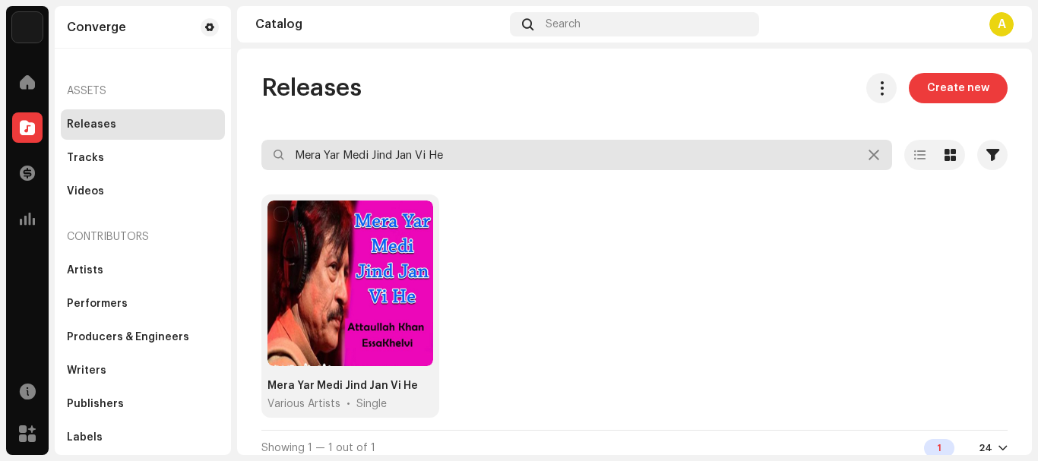
type input "Mera Yar Medi Jind Jan Vi He"
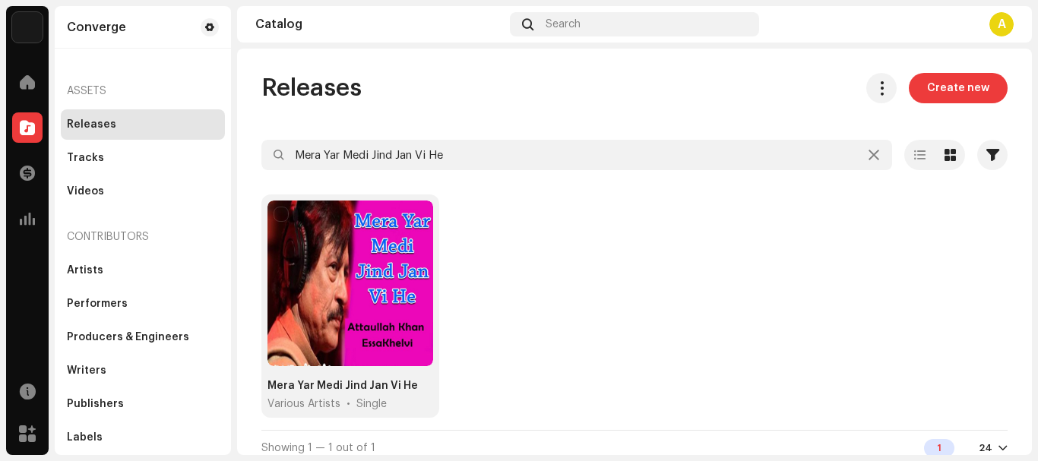
click at [375, 311] on div at bounding box center [350, 284] width 166 height 166
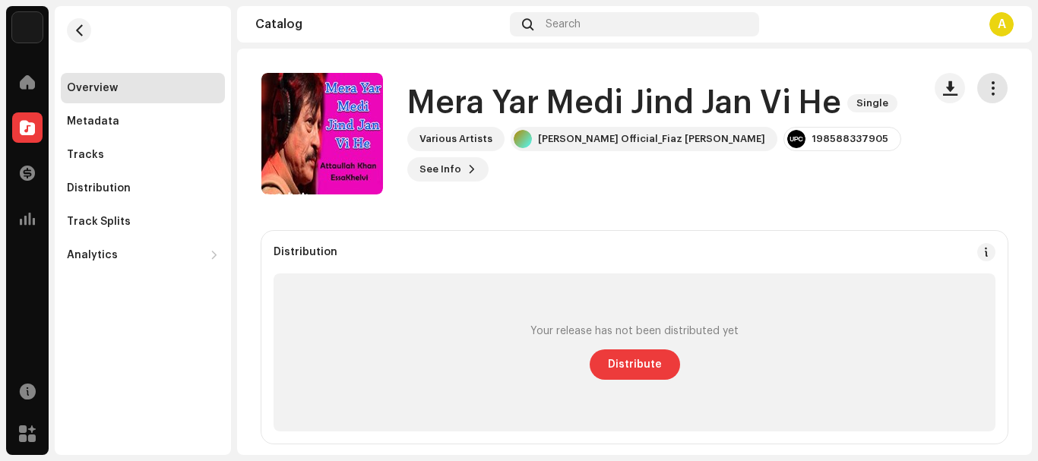
click at [985, 82] on span "button" at bounding box center [992, 88] width 14 height 12
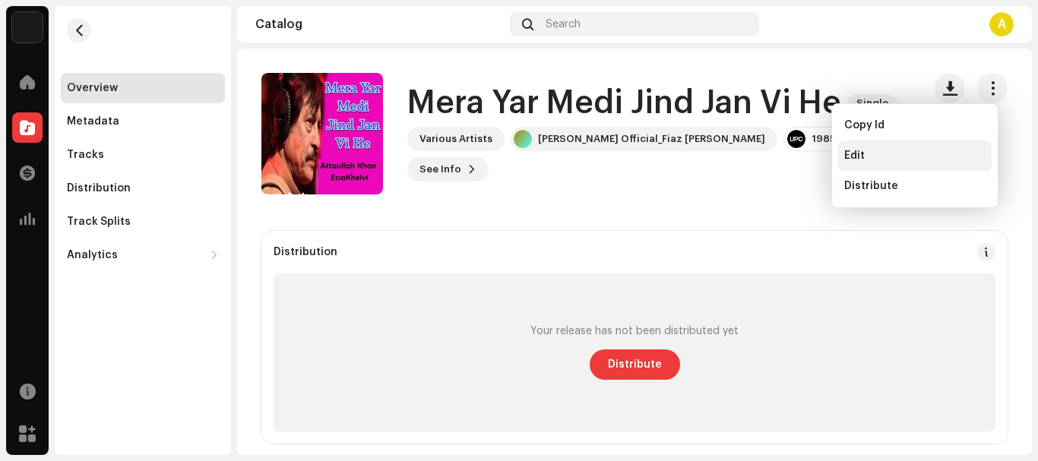
click at [869, 161] on div "Edit" at bounding box center [914, 156] width 141 height 12
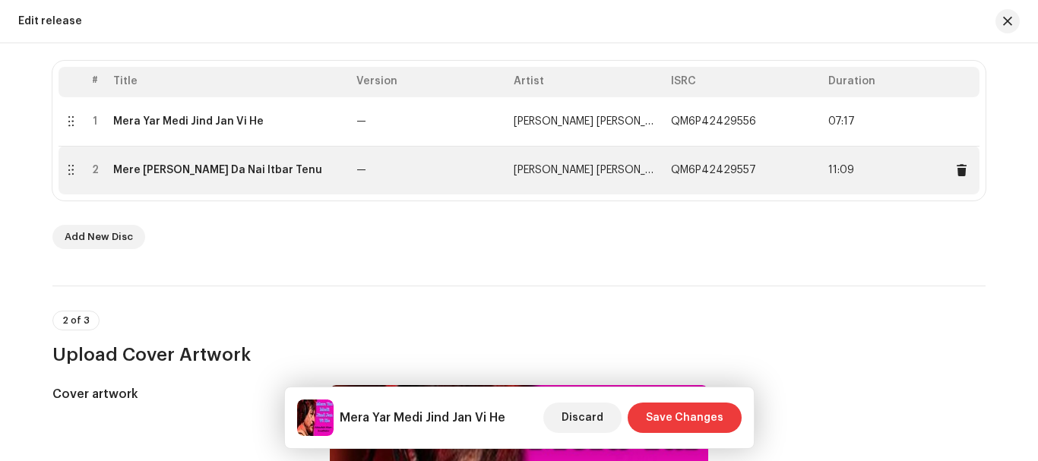
scroll to position [152, 0]
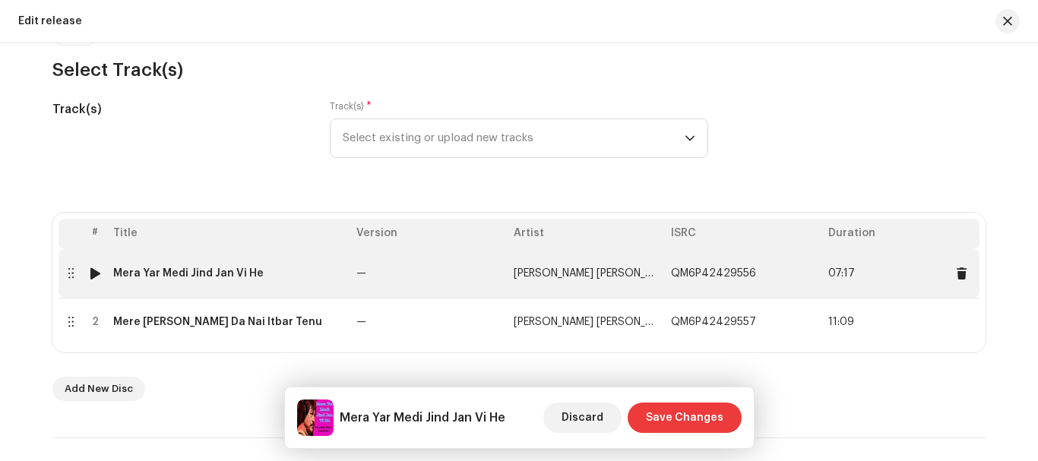
click at [217, 265] on td "Mera Yar Medi Jind Jan Vi He" at bounding box center [228, 273] width 243 height 49
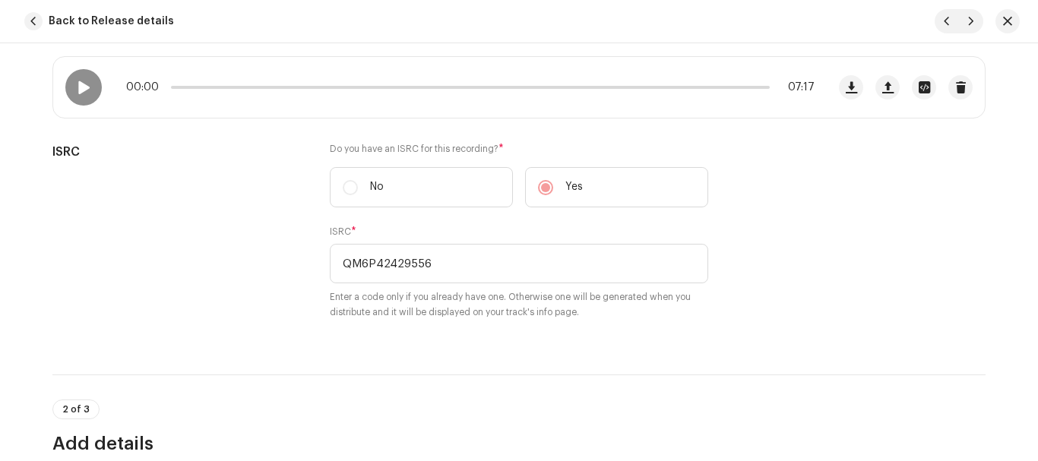
scroll to position [202, 0]
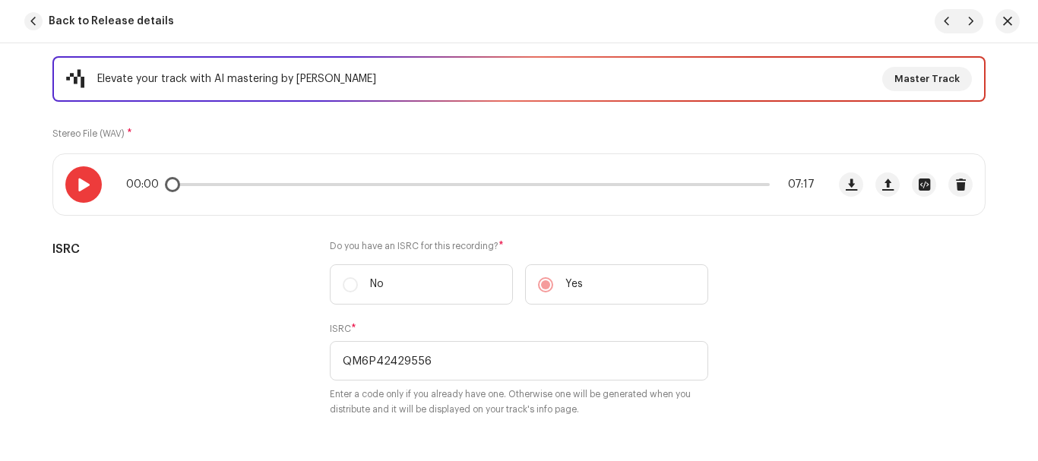
click at [81, 182] on span at bounding box center [83, 185] width 13 height 12
drag, startPoint x: 179, startPoint y: 184, endPoint x: 210, endPoint y: 184, distance: 30.4
click at [210, 184] on span at bounding box center [214, 184] width 15 height 15
drag, startPoint x: 223, startPoint y: 186, endPoint x: 213, endPoint y: 188, distance: 10.0
click at [214, 188] on span at bounding box center [221, 184] width 15 height 15
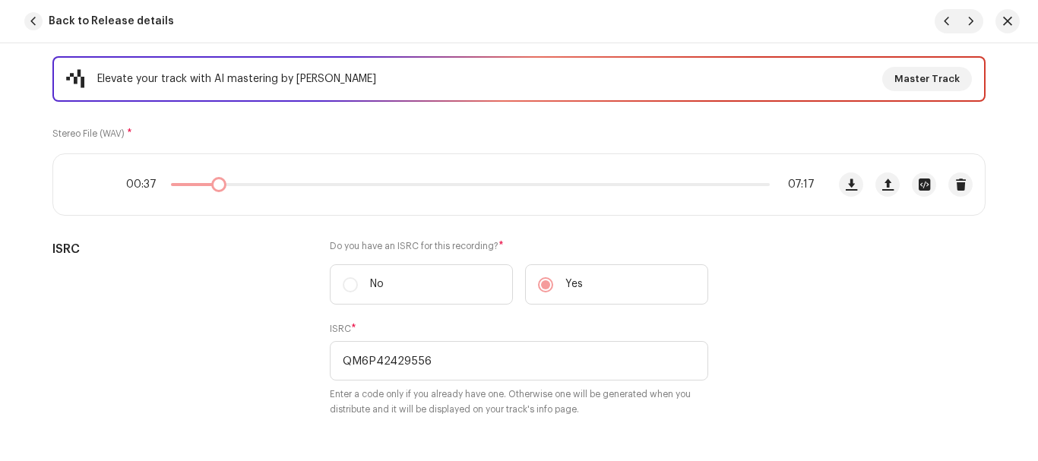
click at [214, 188] on div "00:37 07:17" at bounding box center [470, 185] width 688 height 12
drag, startPoint x: 213, startPoint y: 188, endPoint x: 205, endPoint y: 190, distance: 8.7
click at [205, 190] on span at bounding box center [209, 184] width 15 height 15
click at [220, 188] on div "00:39 07:17" at bounding box center [470, 185] width 688 height 12
click at [217, 188] on span at bounding box center [224, 184] width 15 height 15
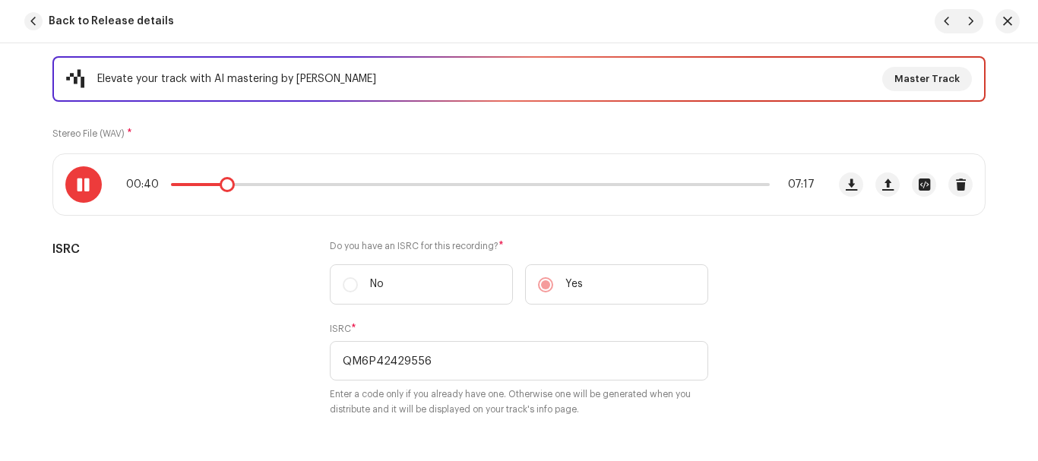
click at [90, 188] on div at bounding box center [83, 184] width 36 height 36
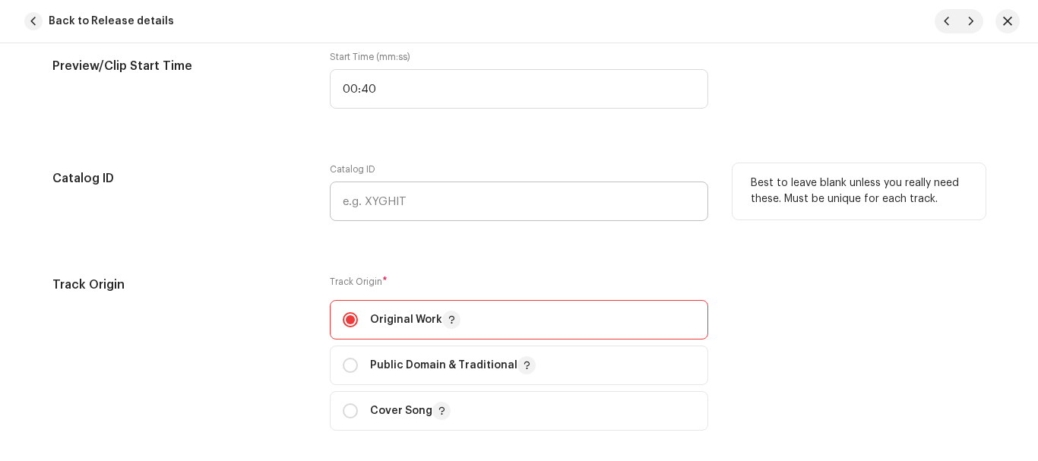
scroll to position [1733, 0]
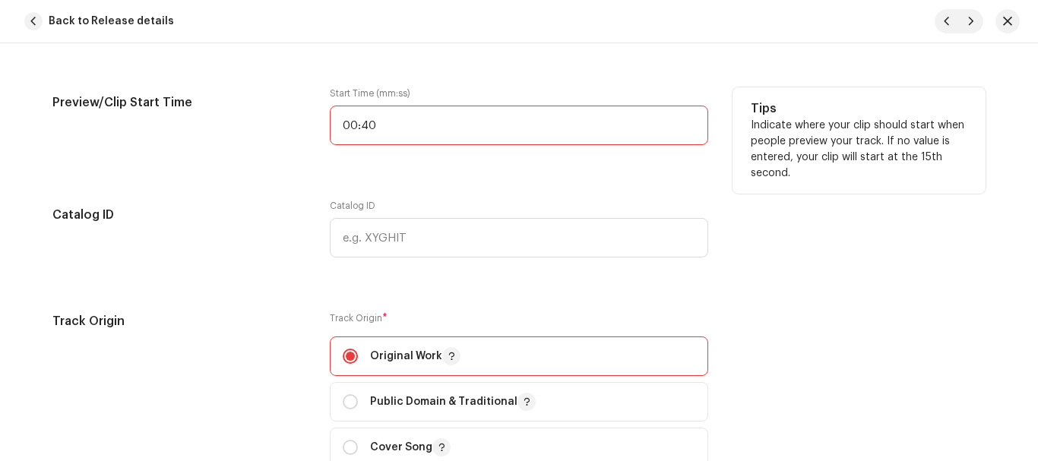
click at [441, 135] on input "00:40" at bounding box center [519, 126] width 378 height 40
click at [444, 116] on input "00:40" at bounding box center [519, 126] width 378 height 40
type input "00:39"
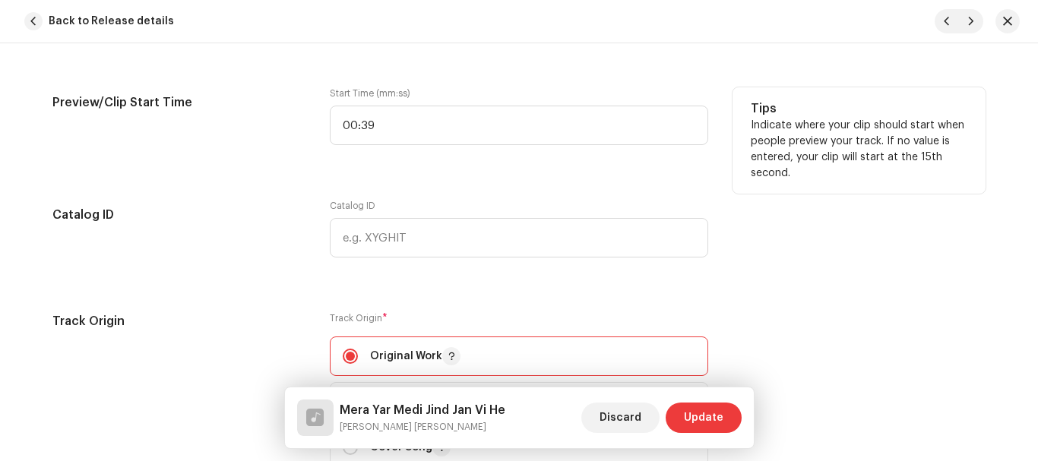
click at [255, 137] on div "Preview/Clip Start Time" at bounding box center [178, 125] width 253 height 76
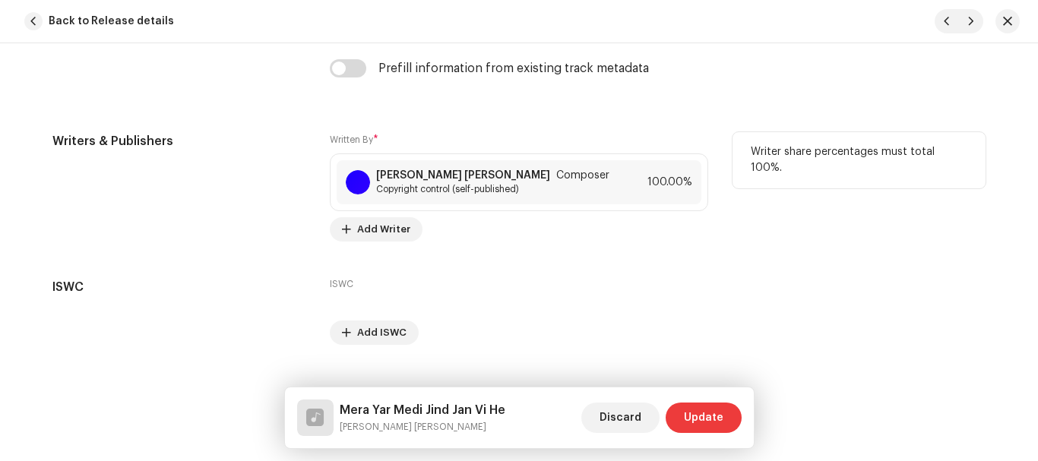
scroll to position [3241, 0]
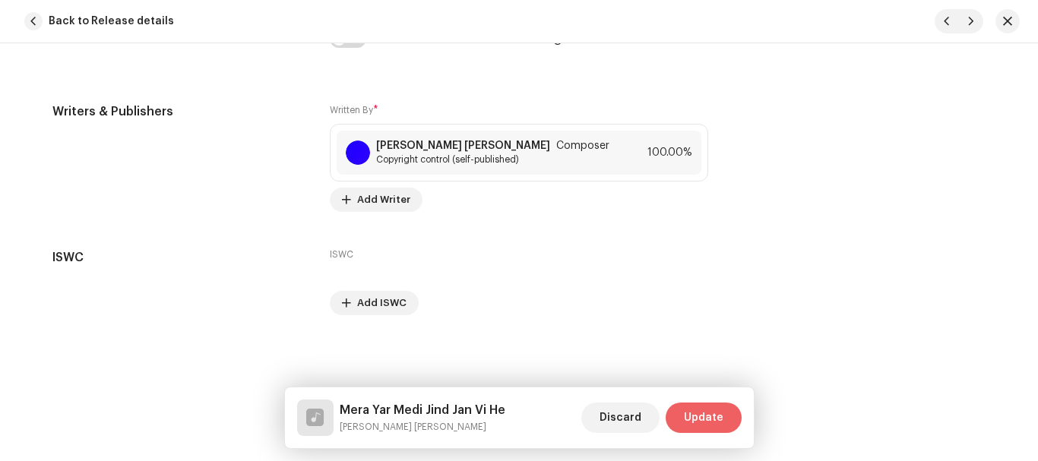
click at [699, 425] on span "Update" at bounding box center [704, 418] width 40 height 30
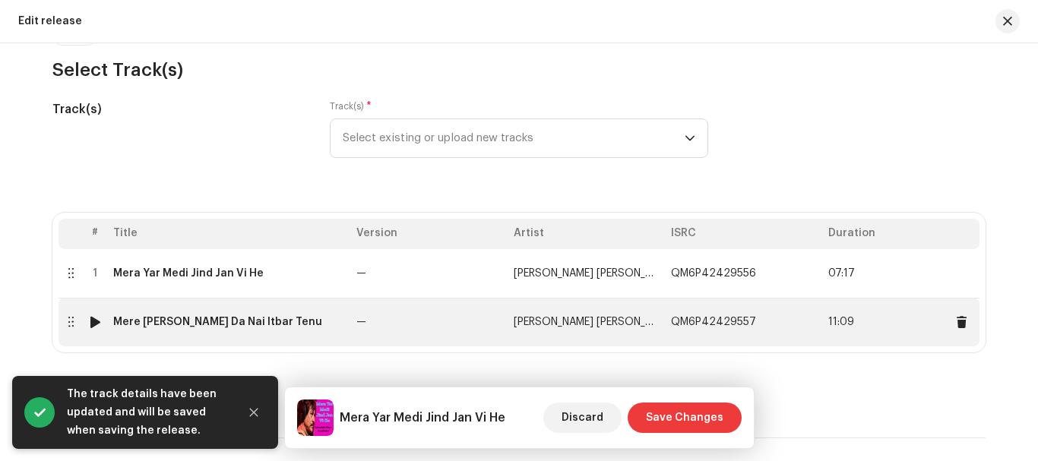
click at [157, 315] on td "Mere Shauq Da Nai Itbar Tenu" at bounding box center [228, 322] width 243 height 49
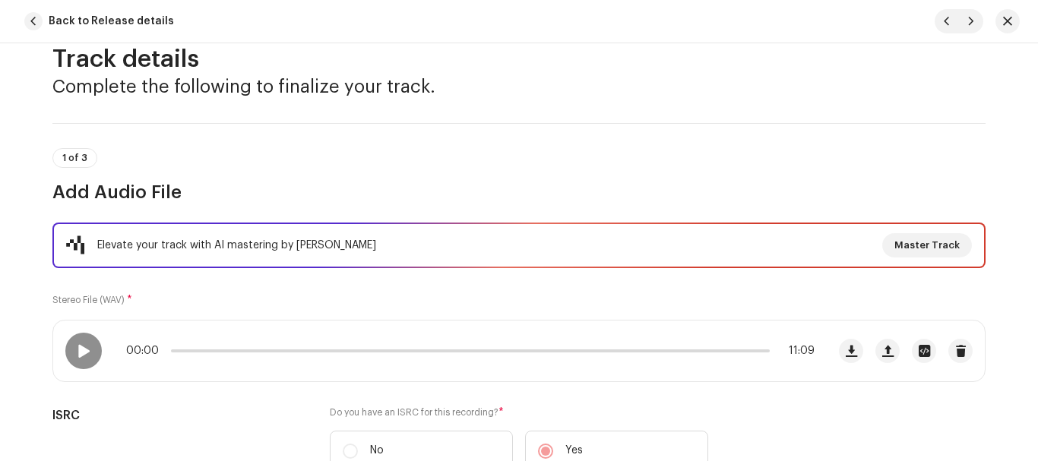
scroll to position [0, 0]
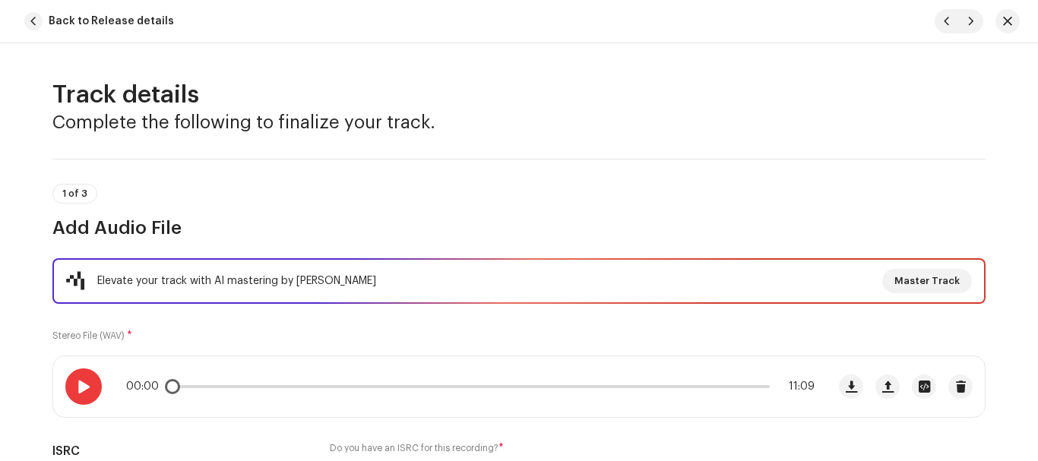
click at [76, 375] on div at bounding box center [83, 386] width 36 height 36
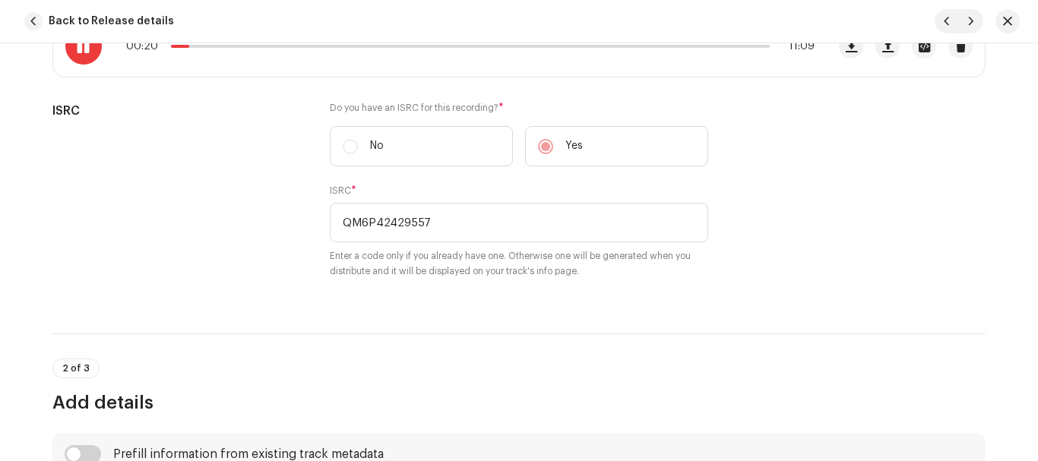
scroll to position [278, 0]
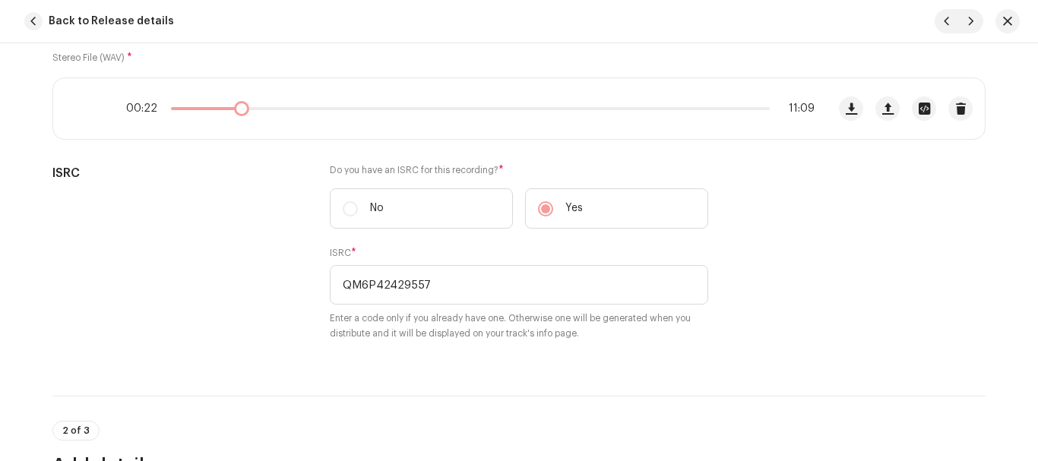
drag, startPoint x: 185, startPoint y: 105, endPoint x: 237, endPoint y: 103, distance: 52.5
click at [237, 103] on div "00:22 11:09" at bounding box center [470, 109] width 688 height 12
drag, startPoint x: 236, startPoint y: 109, endPoint x: 228, endPoint y: 110, distance: 7.7
click at [229, 110] on div "01:19 11:09" at bounding box center [470, 109] width 688 height 12
click at [73, 104] on div at bounding box center [83, 108] width 36 height 36
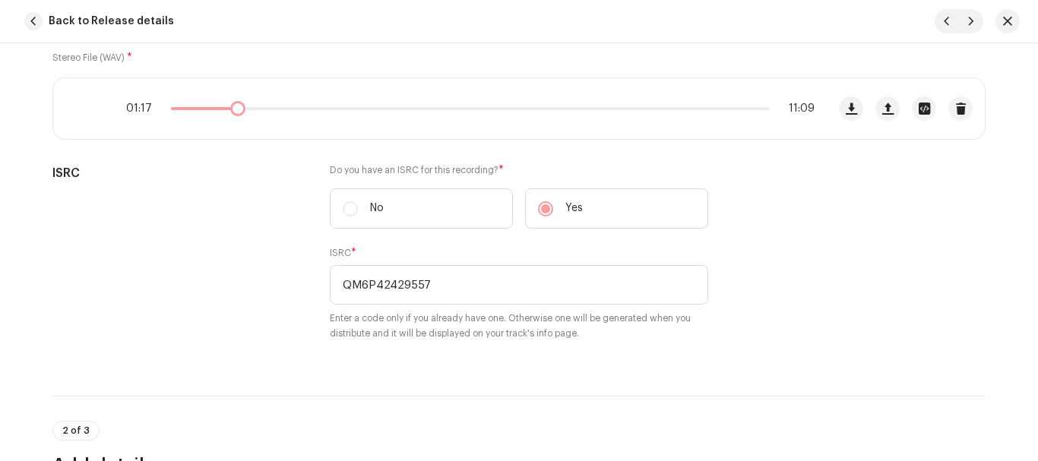
drag, startPoint x: 242, startPoint y: 106, endPoint x: 228, endPoint y: 105, distance: 13.7
click at [228, 105] on div "01:17 11:09" at bounding box center [470, 109] width 688 height 12
click at [217, 112] on div "01:21 11:09" at bounding box center [470, 109] width 688 height 12
click at [214, 106] on div "01:22 11:09" at bounding box center [470, 109] width 688 height 12
drag, startPoint x: 232, startPoint y: 108, endPoint x: 220, endPoint y: 105, distance: 13.3
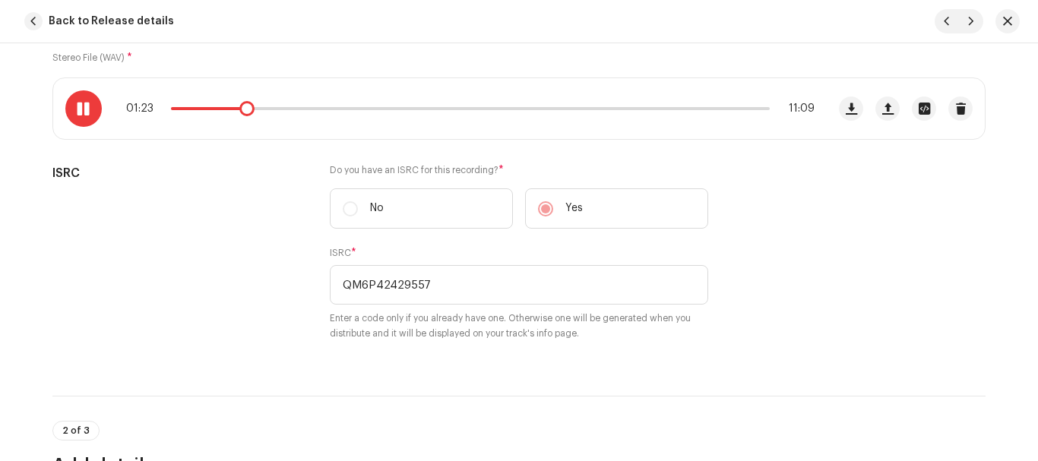
click at [220, 105] on div "01:23 11:09" at bounding box center [470, 109] width 688 height 12
drag, startPoint x: 243, startPoint y: 108, endPoint x: 227, endPoint y: 107, distance: 16.0
click at [227, 107] on div "01:16 11:09" at bounding box center [470, 109] width 688 height 12
click at [81, 107] on span at bounding box center [83, 109] width 13 height 12
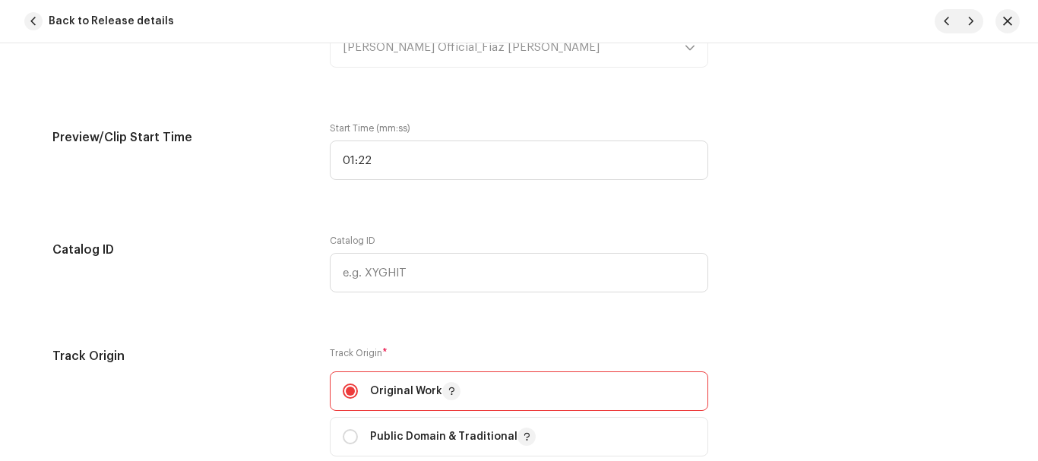
scroll to position [1797, 0]
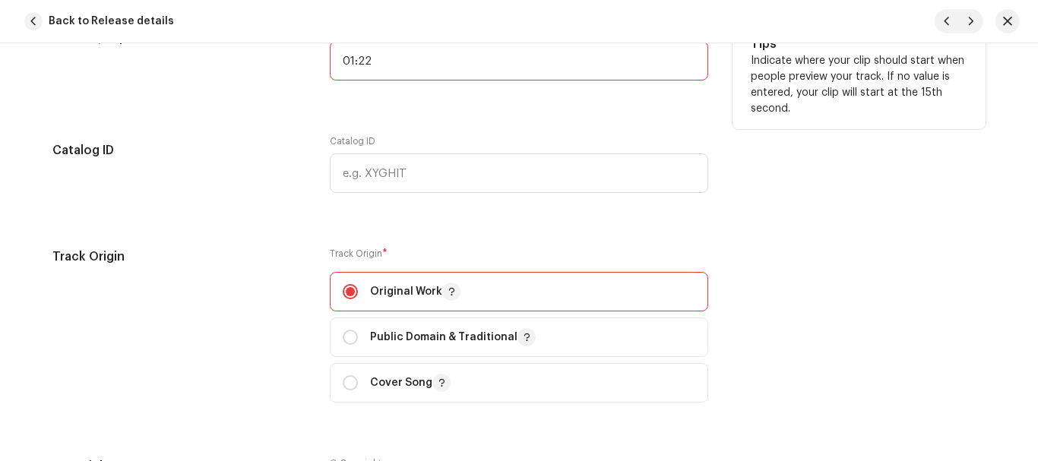
click at [403, 65] on input "01:22" at bounding box center [519, 61] width 378 height 40
type input "01:09"
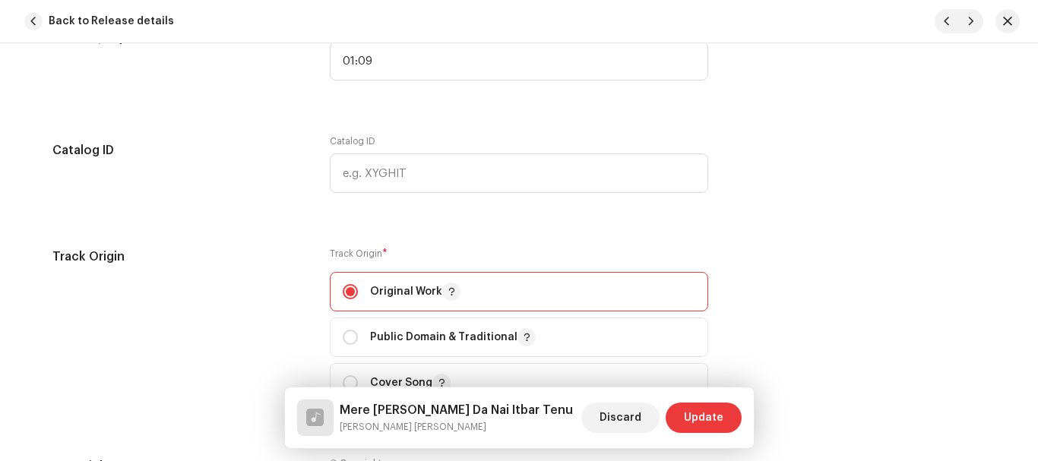
click at [232, 106] on div "Track details Complete the following to finalize your track. 1 of 3 Add Audio F…" at bounding box center [519, 20] width 982 height 3476
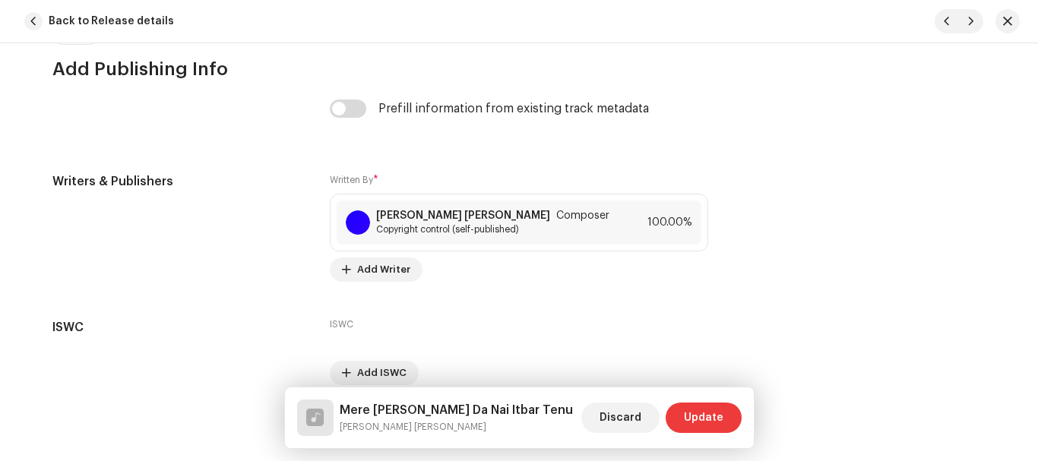
scroll to position [3241, 0]
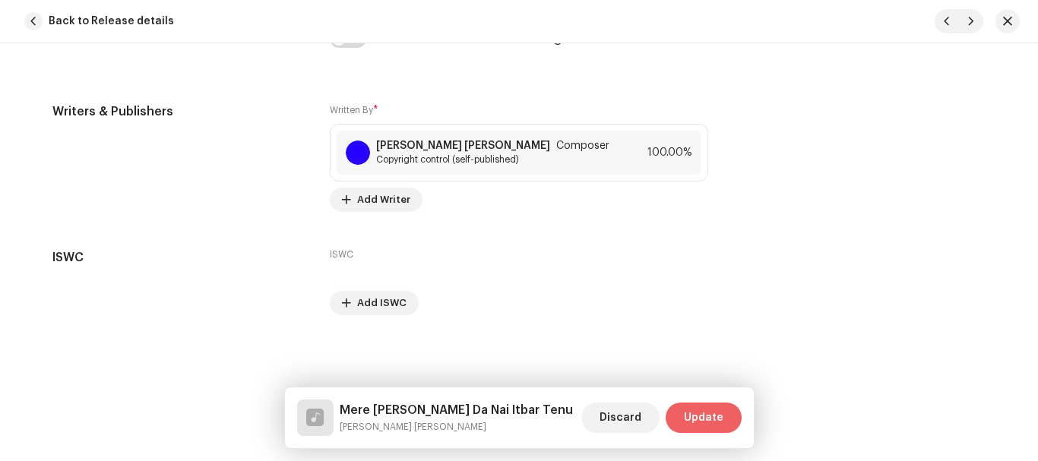
click at [700, 425] on span "Update" at bounding box center [704, 418] width 40 height 30
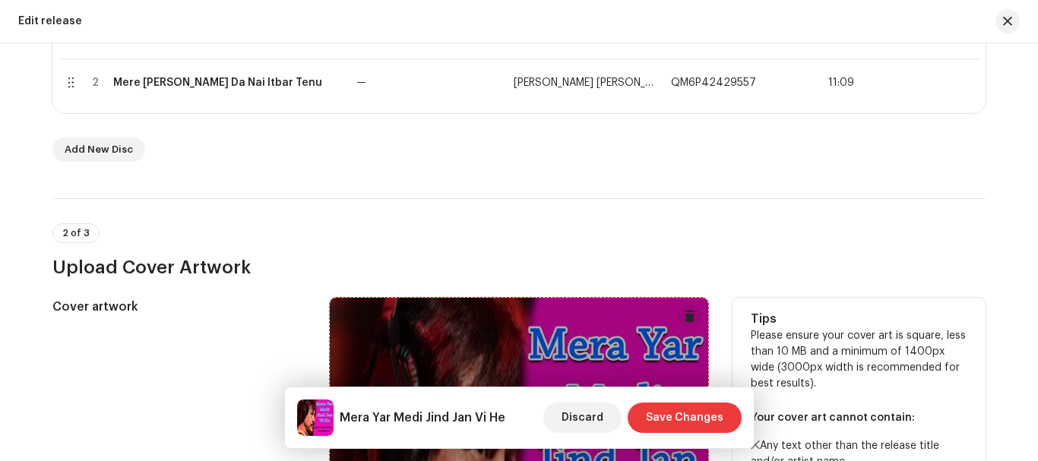
scroll to position [304, 0]
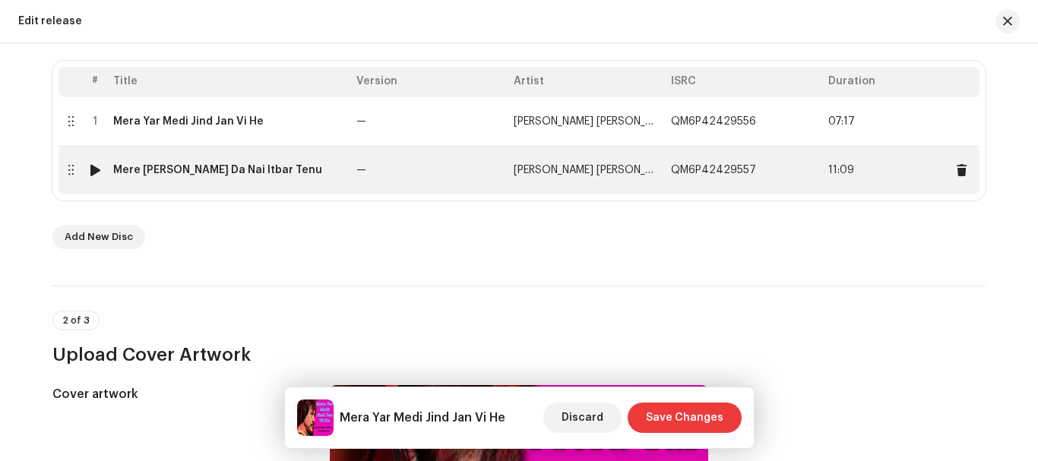
click at [118, 177] on td "Mere Shauq Da Nai Itbar Tenu" at bounding box center [228, 170] width 243 height 49
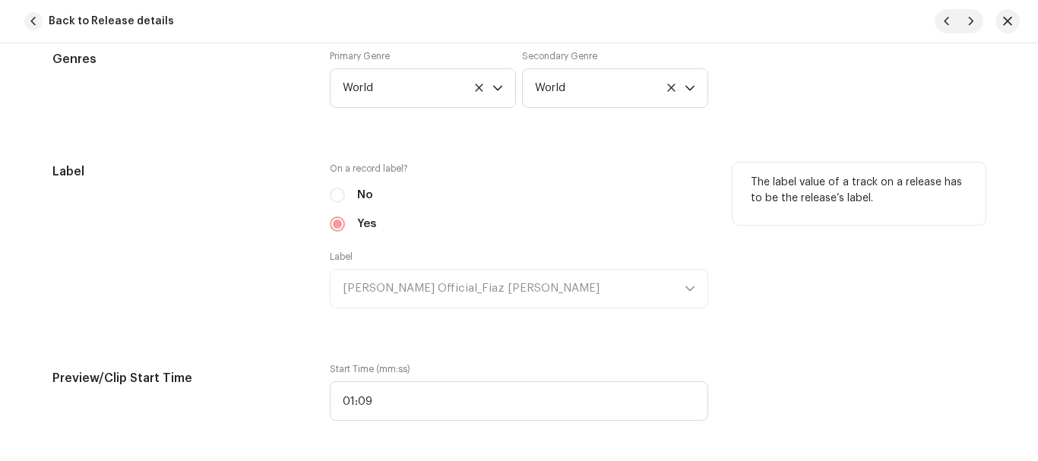
scroll to position [1595, 0]
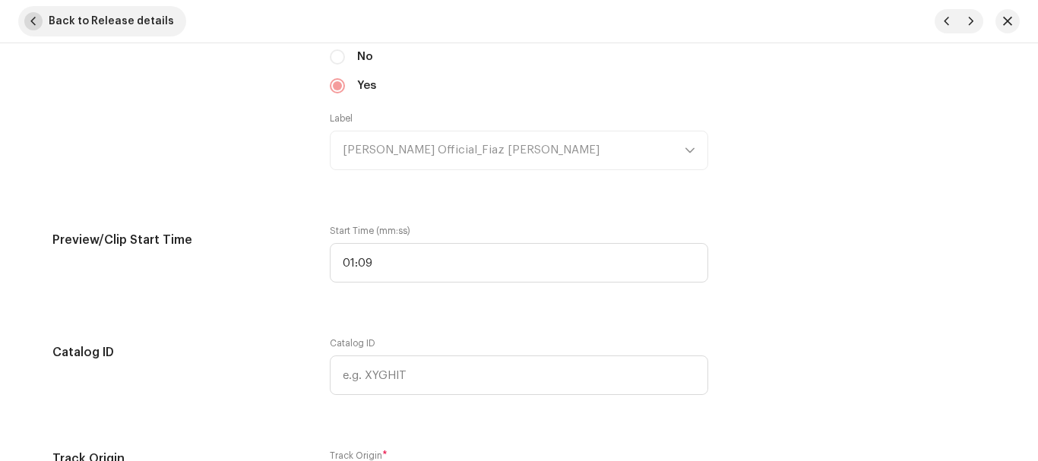
click at [67, 16] on span "Back to Release details" at bounding box center [111, 21] width 125 height 30
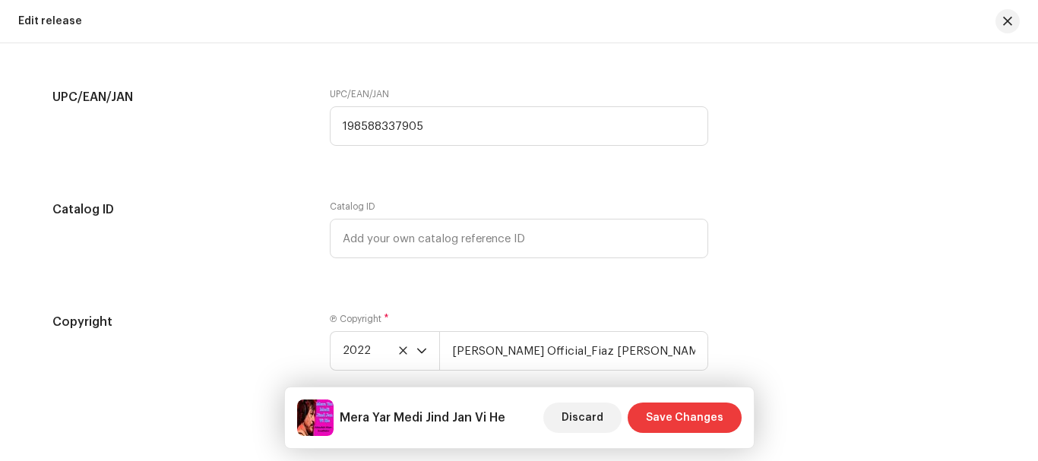
scroll to position [2429, 0]
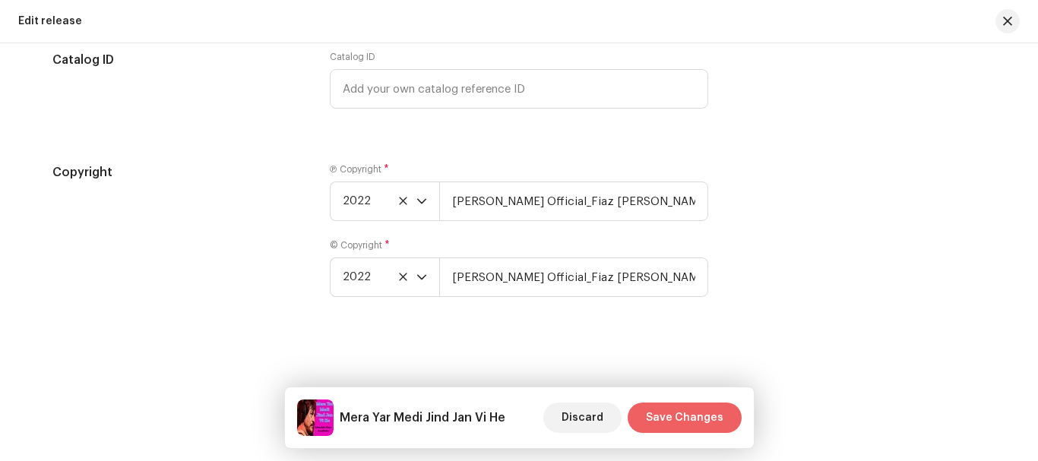
click at [662, 416] on span "Save Changes" at bounding box center [684, 418] width 77 height 30
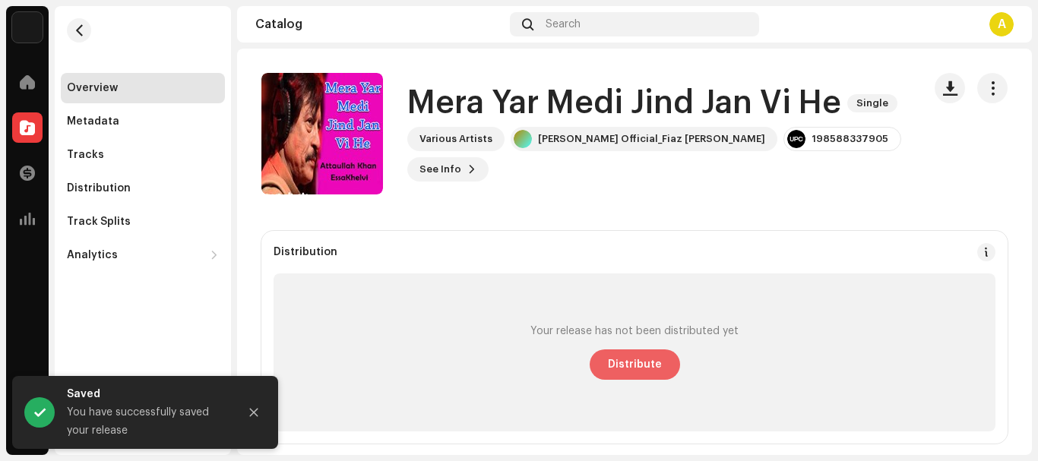
click at [622, 355] on span "Distribute" at bounding box center [635, 364] width 54 height 30
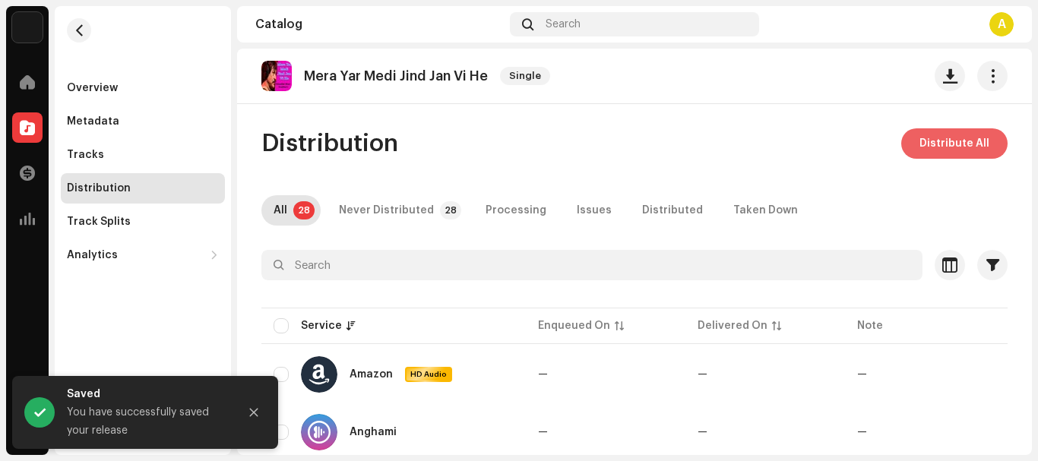
click at [931, 139] on span "Distribute All" at bounding box center [954, 143] width 70 height 30
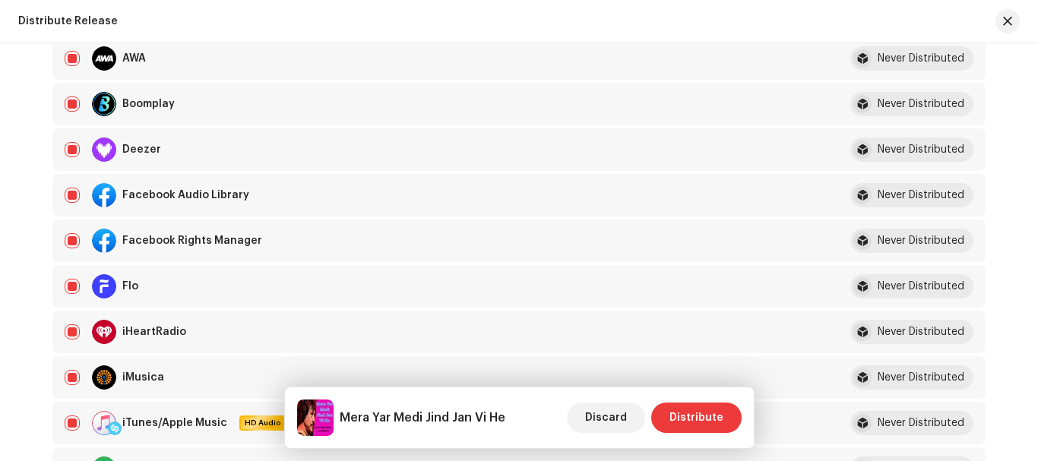
scroll to position [456, 0]
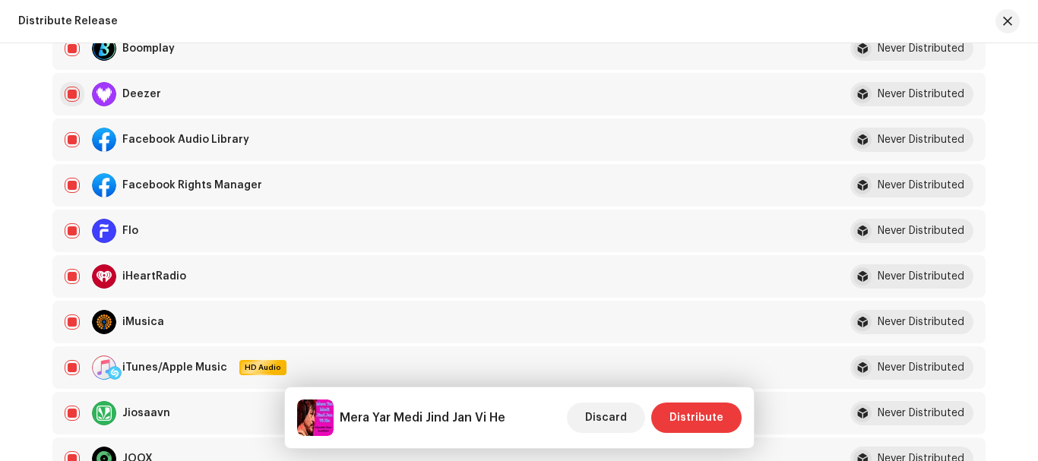
click at [65, 94] on input "checkbox" at bounding box center [72, 94] width 15 height 15
checkbox input "false"
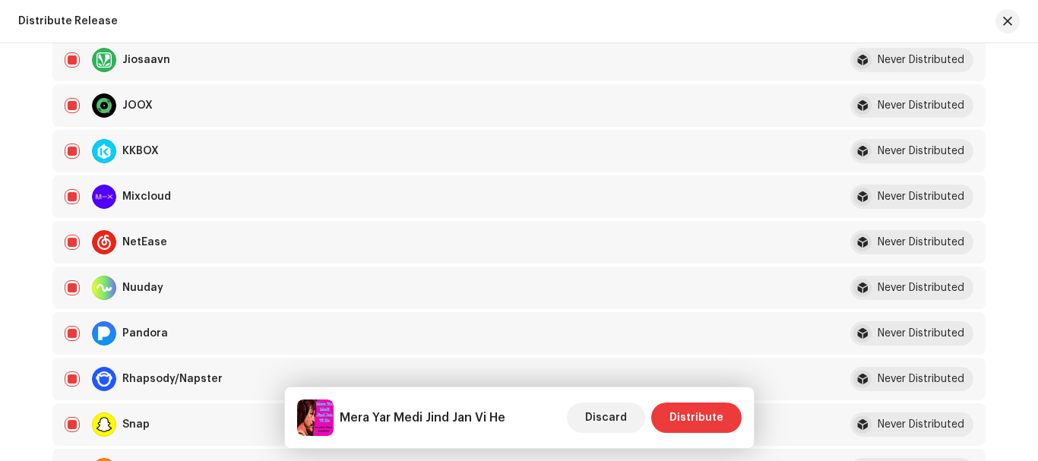
scroll to position [988, 0]
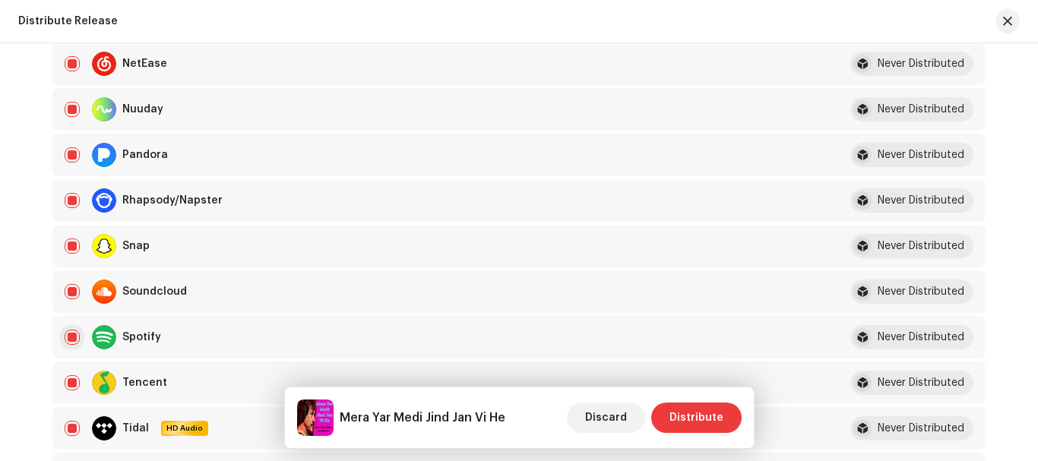
click at [71, 332] on input "Row Selected" at bounding box center [72, 337] width 15 height 15
checkbox input "false"
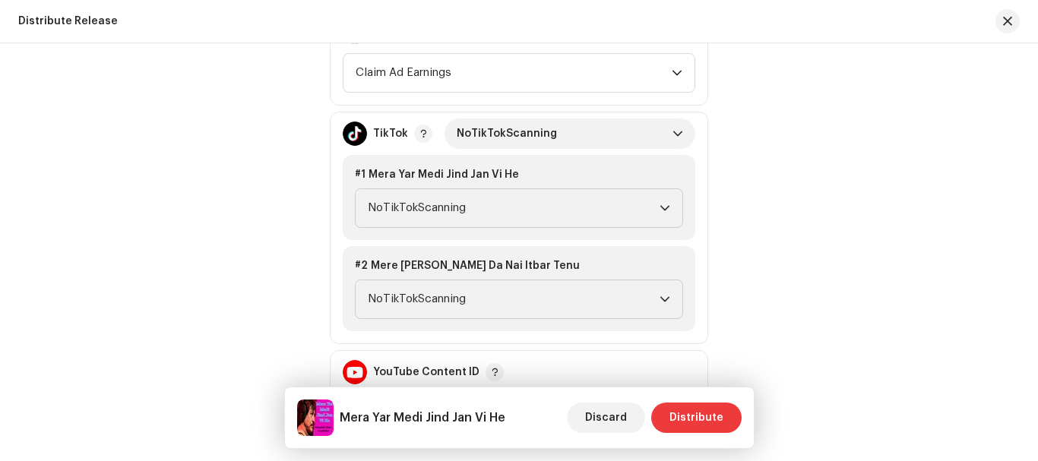
scroll to position [1595, 0]
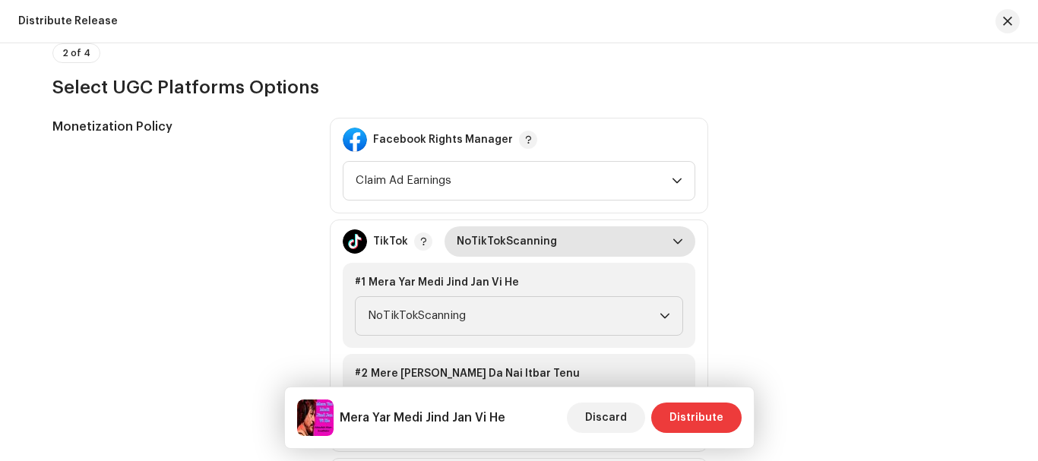
click at [484, 239] on span "NoTikTokScanning" at bounding box center [565, 241] width 216 height 30
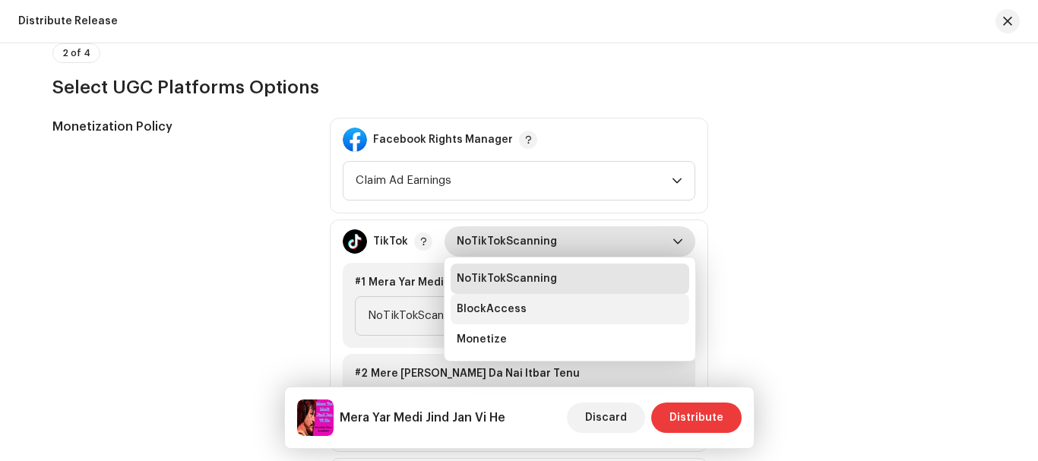
click at [484, 324] on li "BlockAccess" at bounding box center [570, 309] width 239 height 30
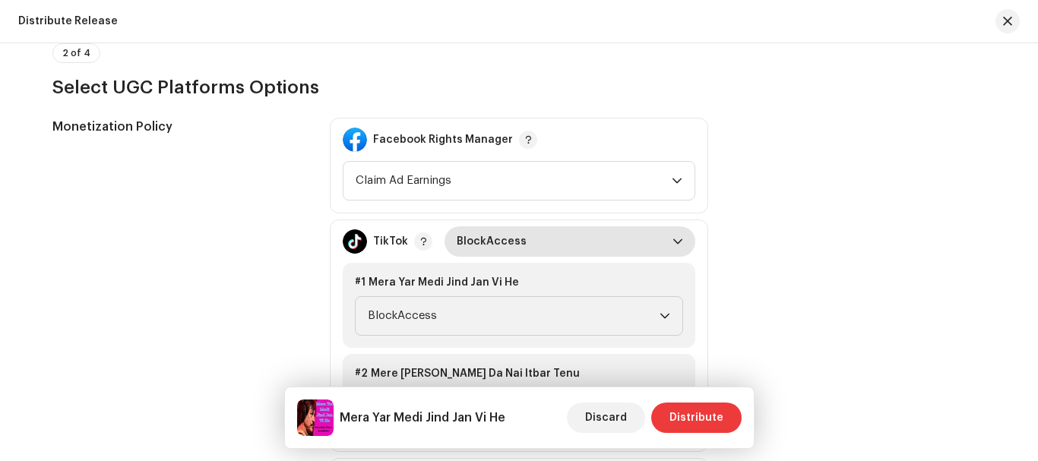
click at [495, 239] on span "BlockAccess" at bounding box center [565, 241] width 216 height 30
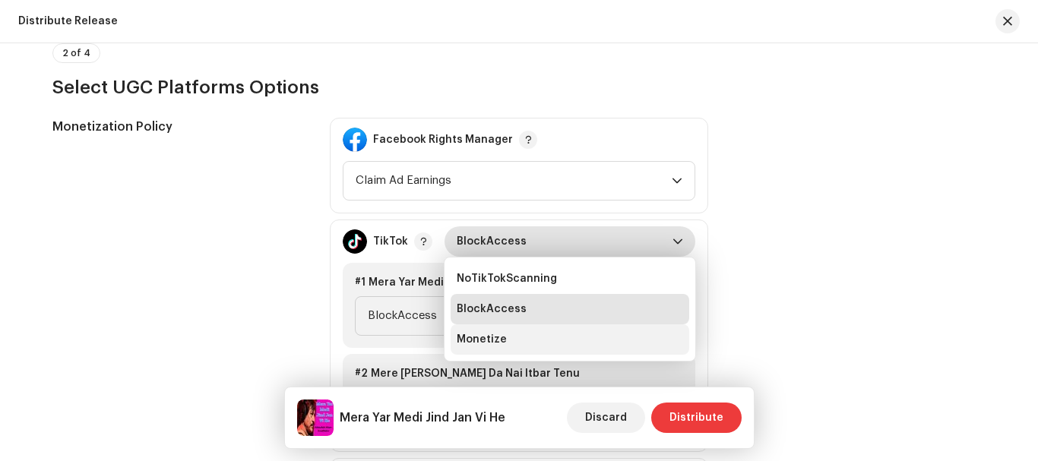
click at [482, 339] on span "Monetize" at bounding box center [482, 339] width 50 height 15
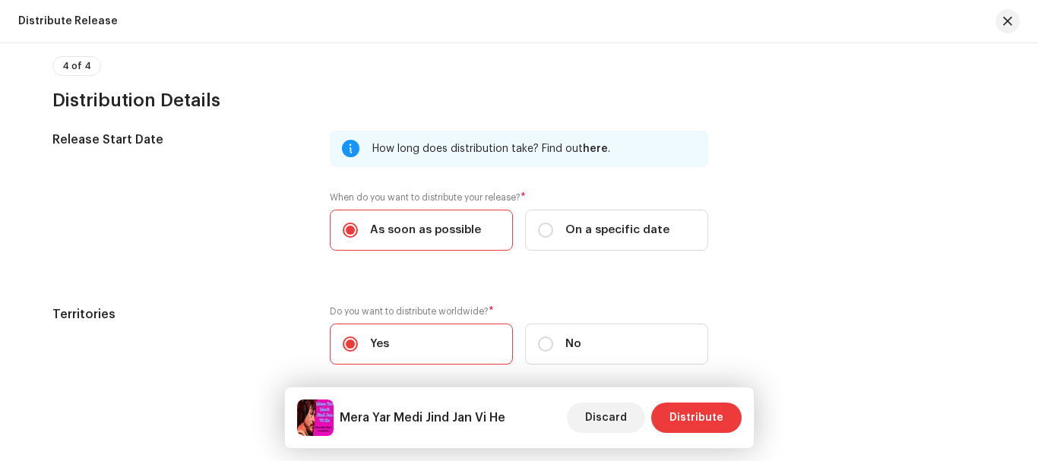
scroll to position [2732, 0]
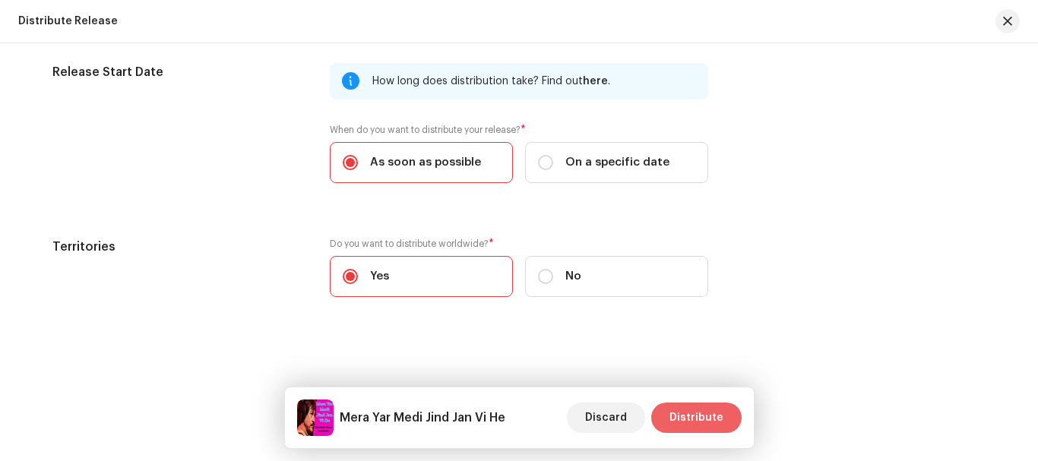
click at [691, 421] on span "Distribute" at bounding box center [696, 418] width 54 height 30
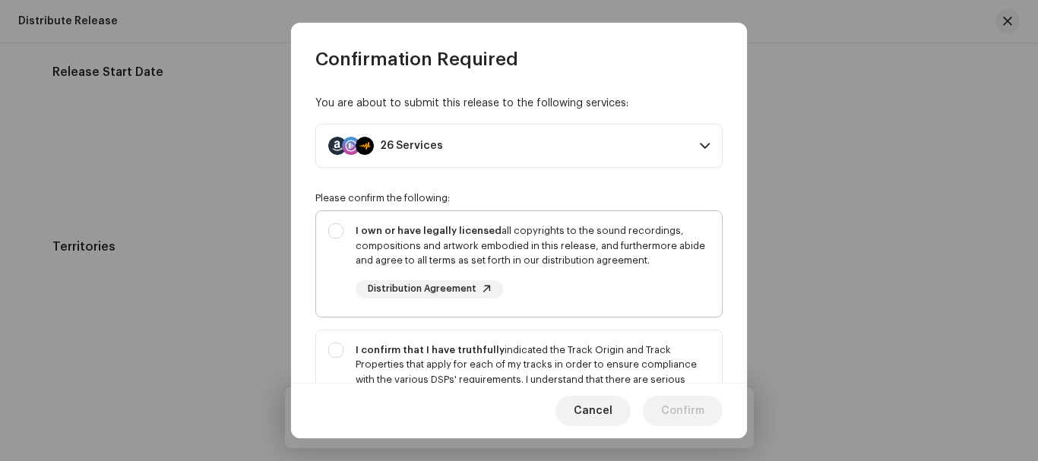
click at [337, 228] on div "I own or have legally licensed all copyrights to the sound recordings, composit…" at bounding box center [519, 261] width 406 height 100
checkbox input "true"
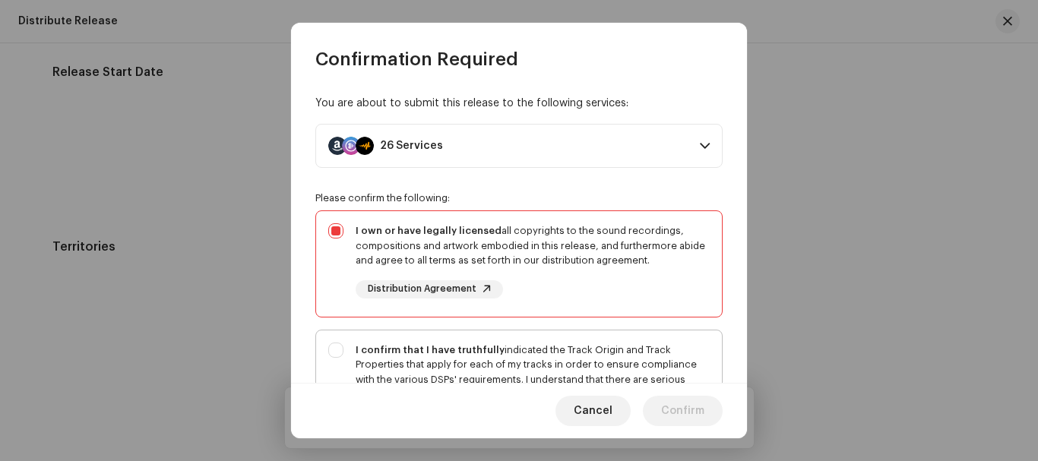
click at [341, 355] on div "I confirm that I have truthfully indicated the Track Origin and Track Propertie…" at bounding box center [519, 394] width 406 height 129
checkbox input "true"
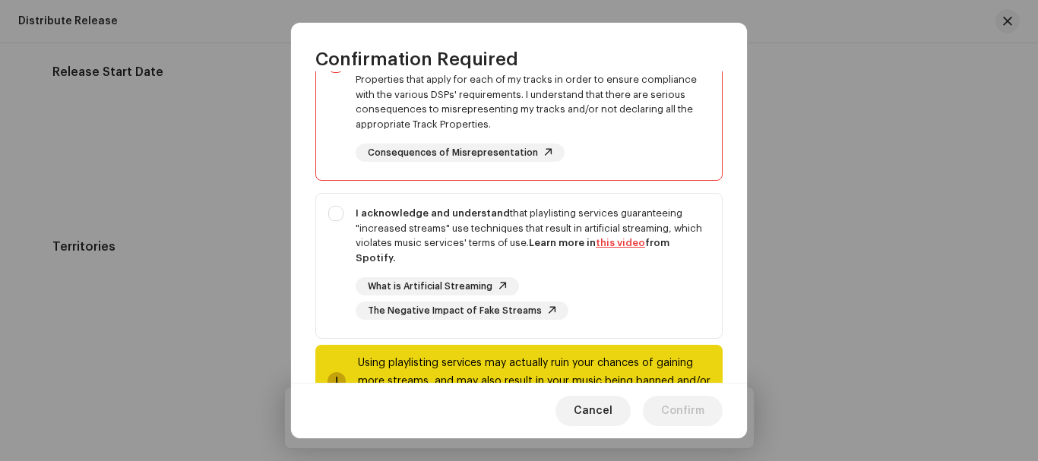
scroll to position [344, 0]
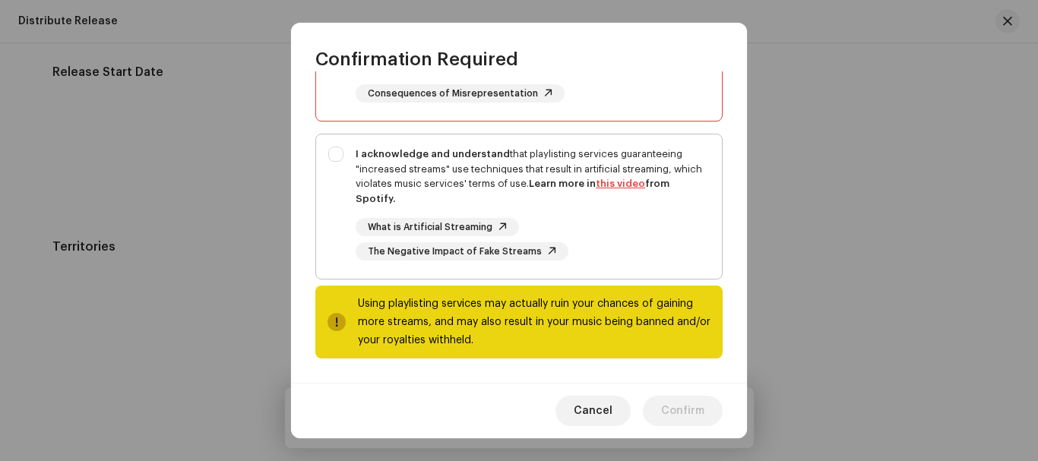
click at [334, 153] on div "I acknowledge and understand that playlisting services guaranteeing "increased …" at bounding box center [519, 203] width 406 height 138
checkbox input "true"
click at [696, 403] on span "Confirm" at bounding box center [682, 411] width 43 height 30
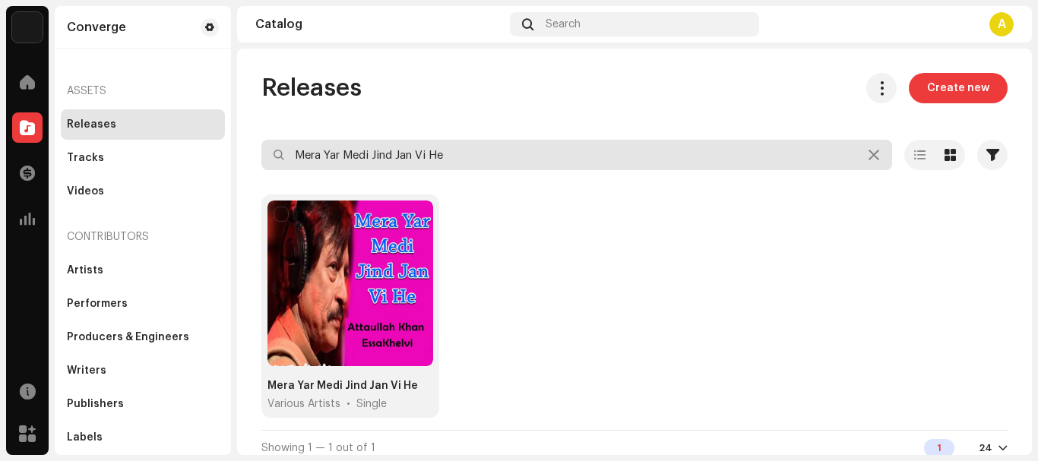
drag, startPoint x: 550, startPoint y: 154, endPoint x: 0, endPoint y: 144, distance: 550.1
click at [0, 144] on div "Converge Home Catalog Transactions Analytics Resources Marketplace Converge Ass…" at bounding box center [519, 230] width 1038 height 461
paste input "ujhe Maut Di K Hayat Di"
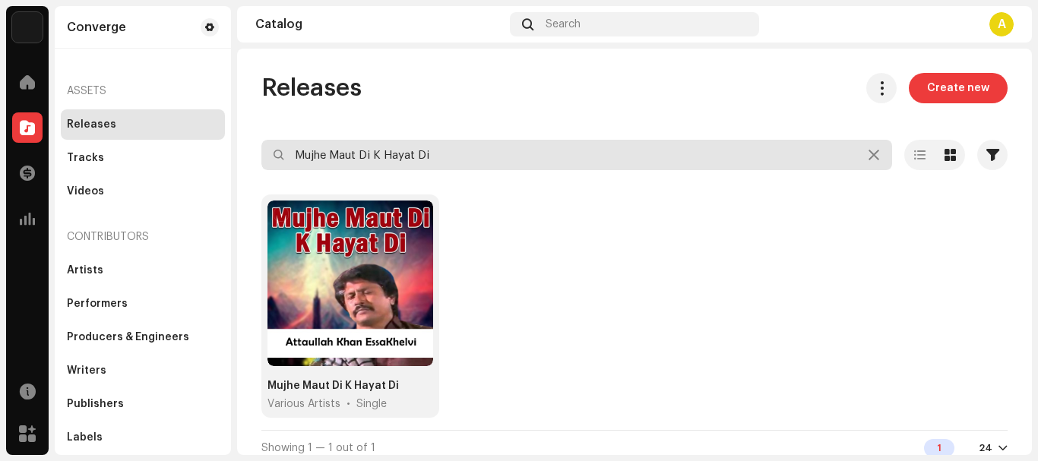
type input "Mujhe Maut Di K Hayat Di"
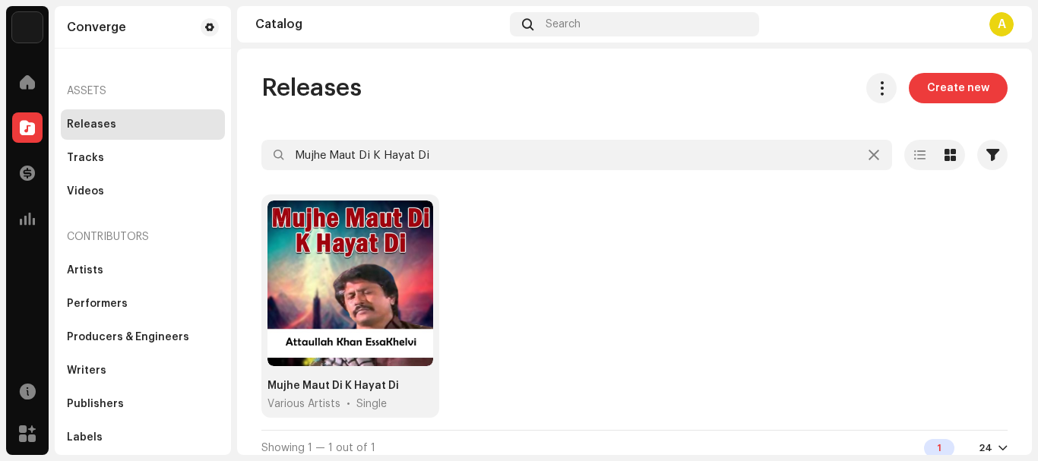
click at [346, 305] on div at bounding box center [350, 284] width 166 height 166
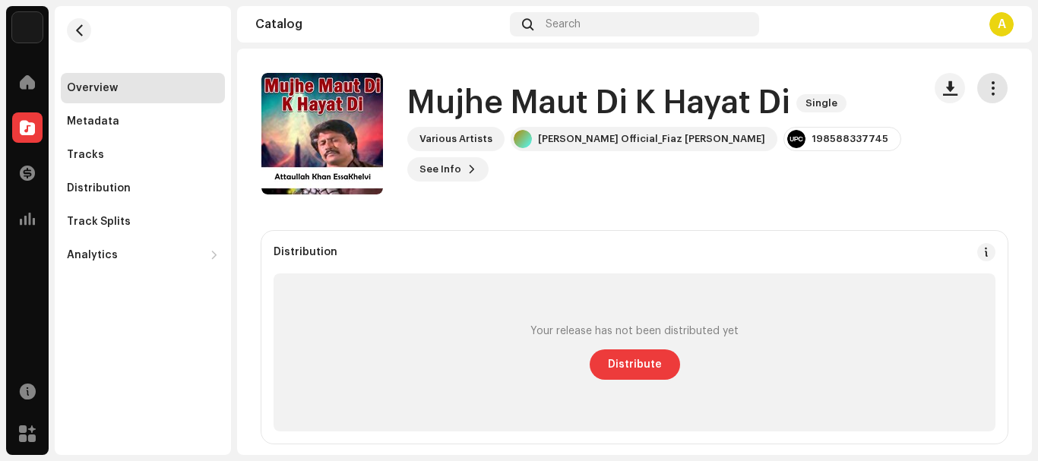
click at [985, 84] on span "button" at bounding box center [992, 88] width 14 height 12
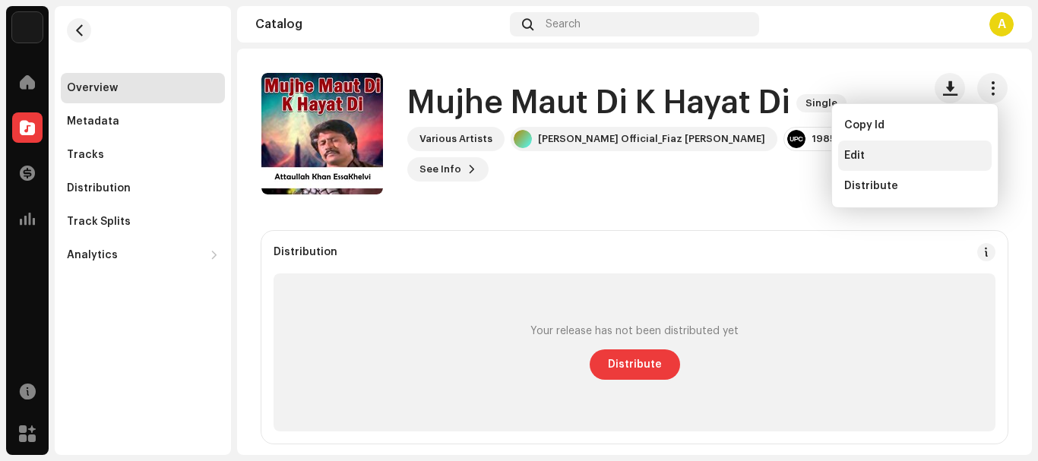
click at [898, 157] on div "Edit" at bounding box center [914, 156] width 141 height 12
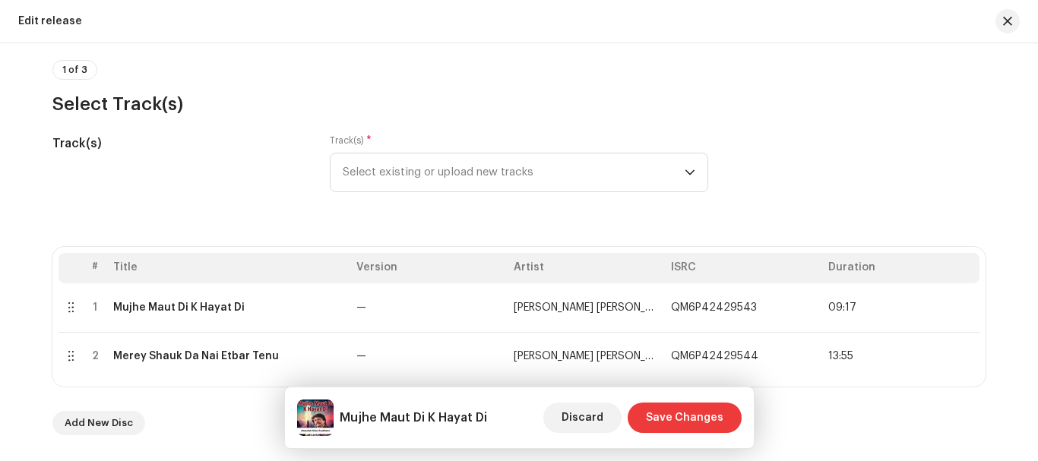
scroll to position [152, 0]
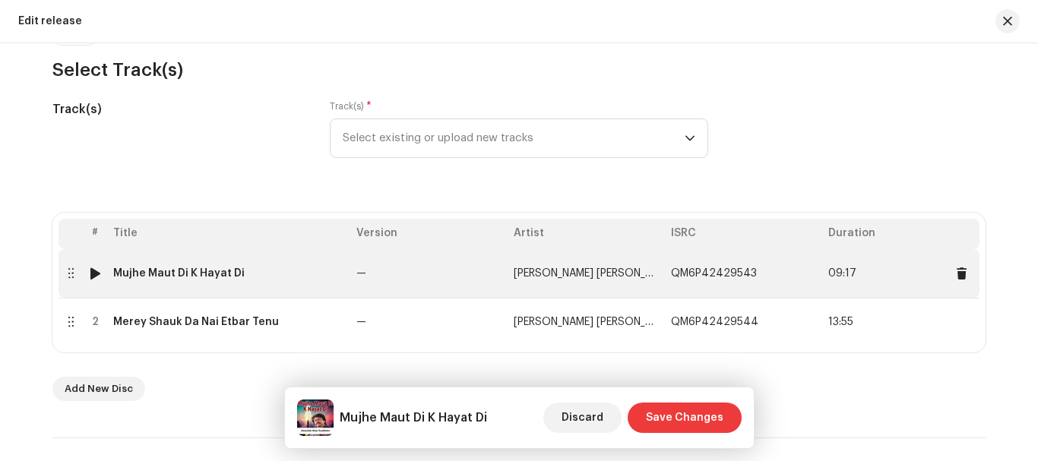
click at [244, 270] on div "Mujhe Maut Di K Hayat Di" at bounding box center [228, 273] width 231 height 12
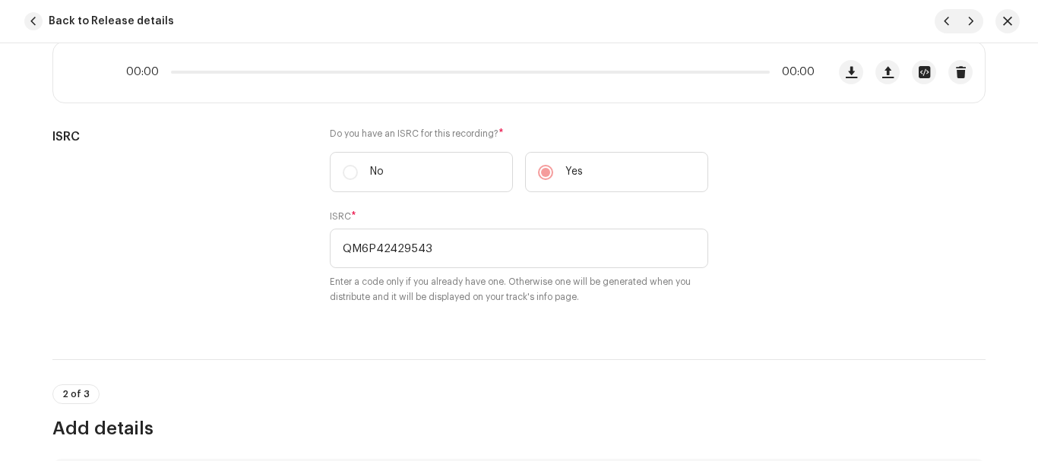
scroll to position [239, 0]
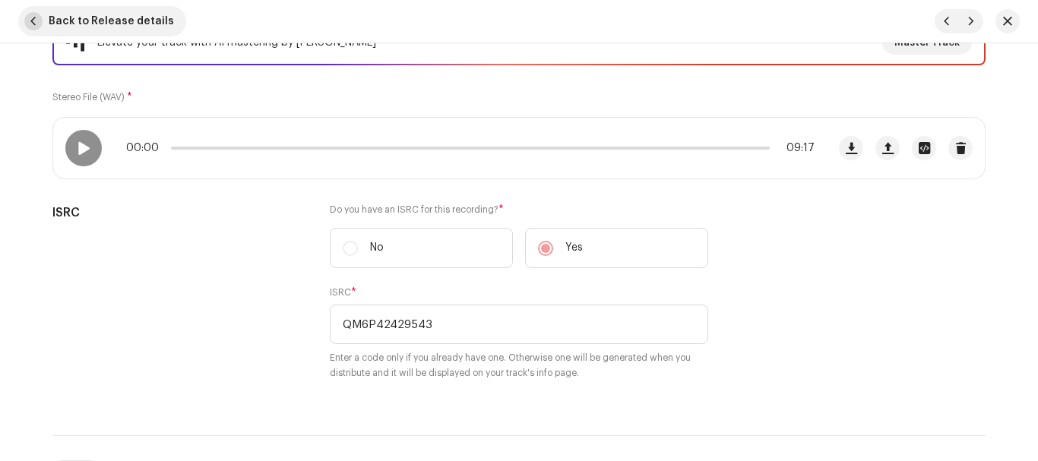
click at [81, 16] on span "Back to Release details" at bounding box center [111, 21] width 125 height 30
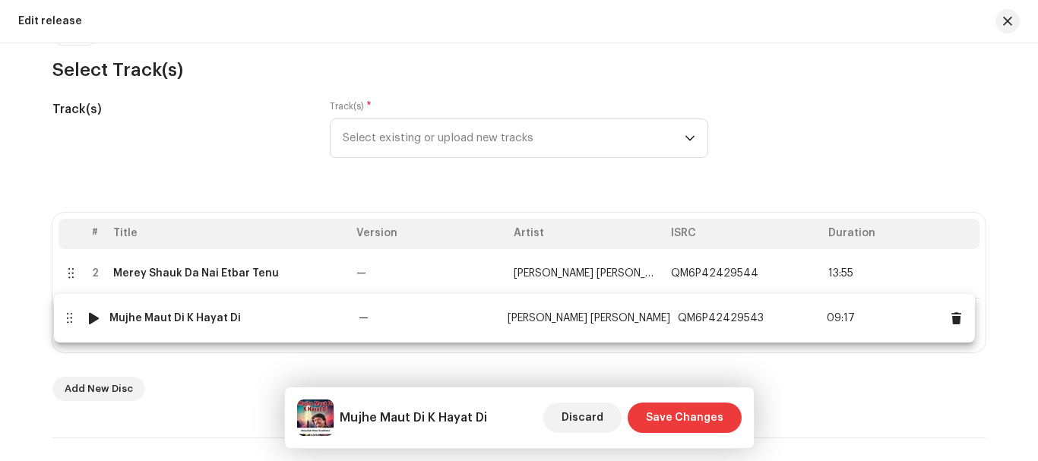
drag, startPoint x: 251, startPoint y: 276, endPoint x: 249, endPoint y: 321, distance: 44.8
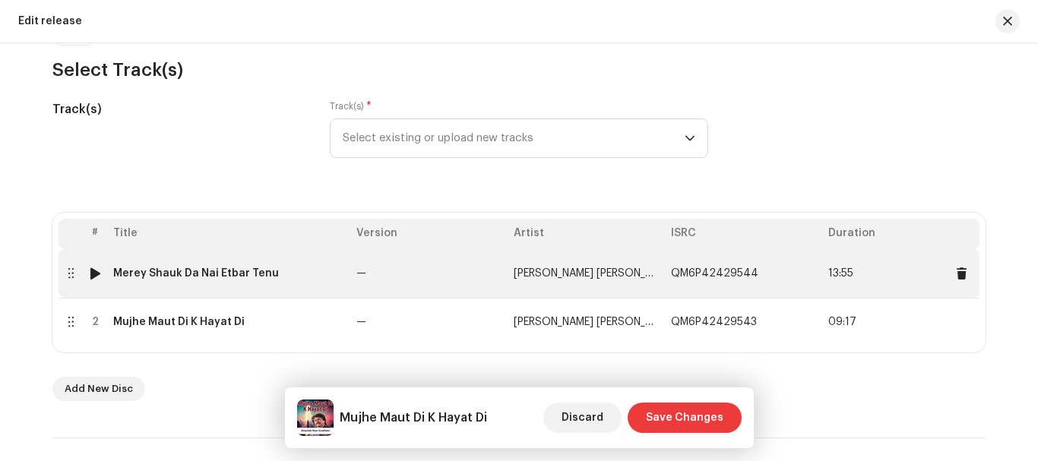
click at [217, 270] on div "Merey Shauk Da Nai Etbar Tenu" at bounding box center [196, 273] width 166 height 12
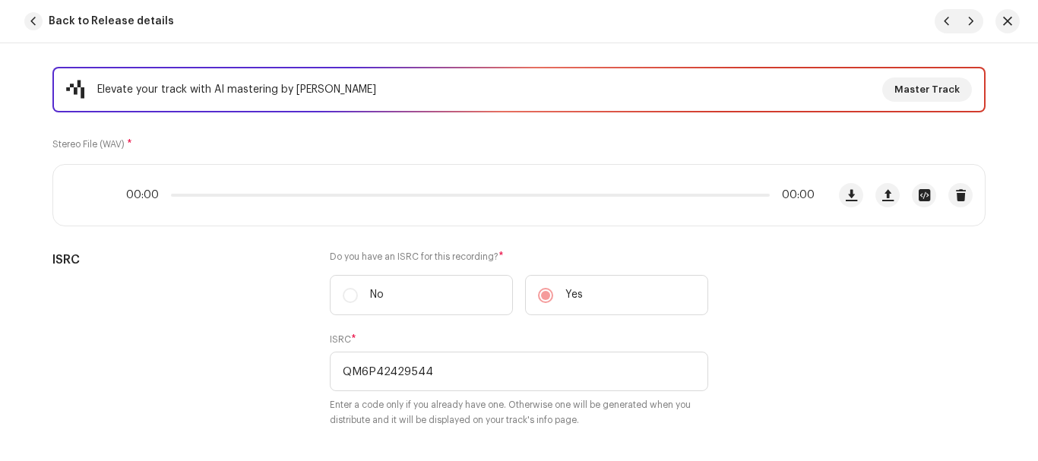
scroll to position [228, 0]
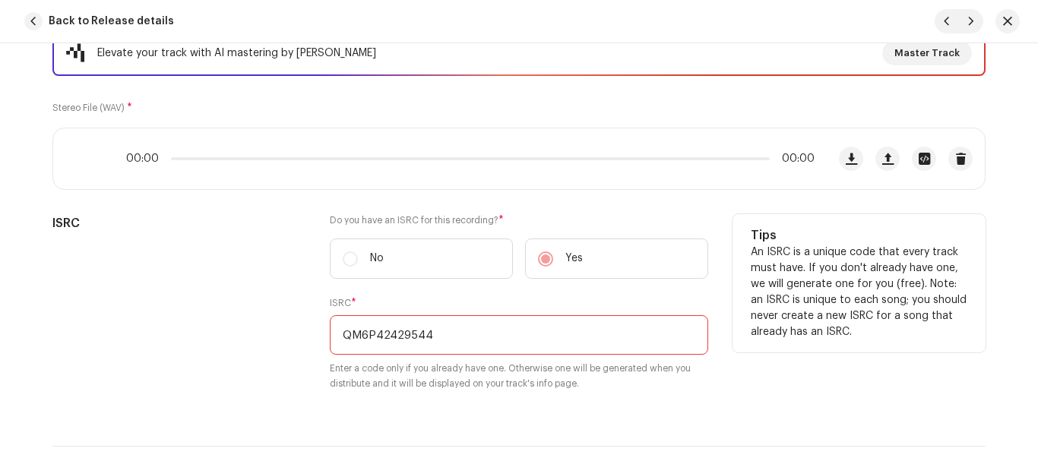
drag, startPoint x: 459, startPoint y: 340, endPoint x: 226, endPoint y: 327, distance: 233.5
click at [245, 327] on div "ISRC Do you have an ISRC for this recording? * No Yes ISRC * QM6P42429544 Enter…" at bounding box center [518, 311] width 933 height 195
paste input "3"
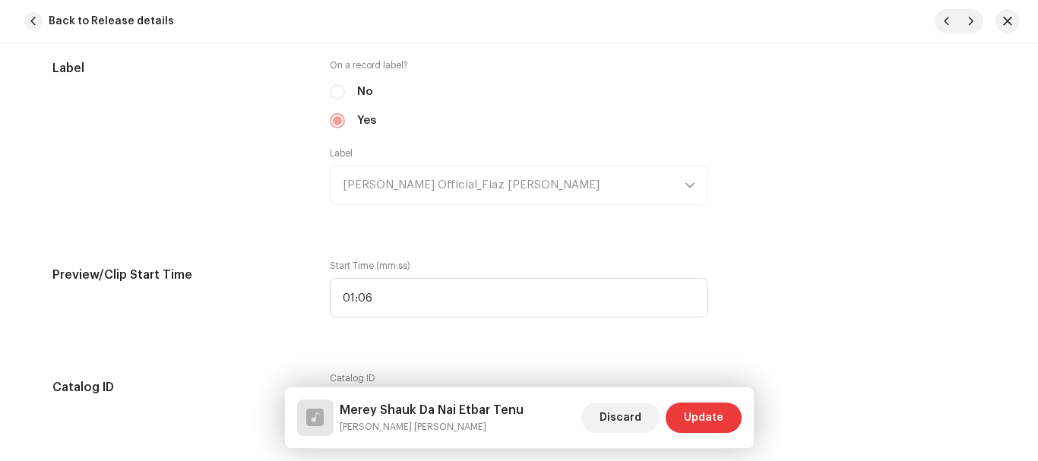
scroll to position [1595, 0]
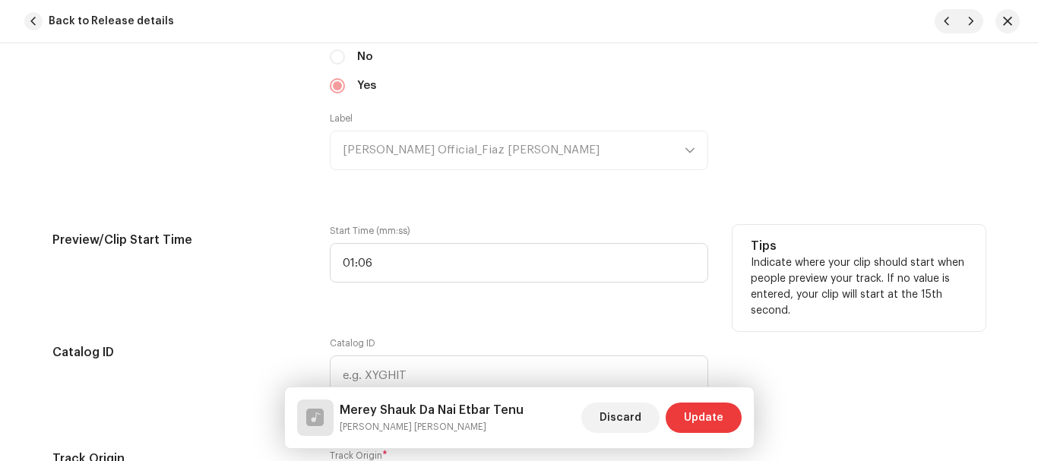
type input "QM6P42429543"
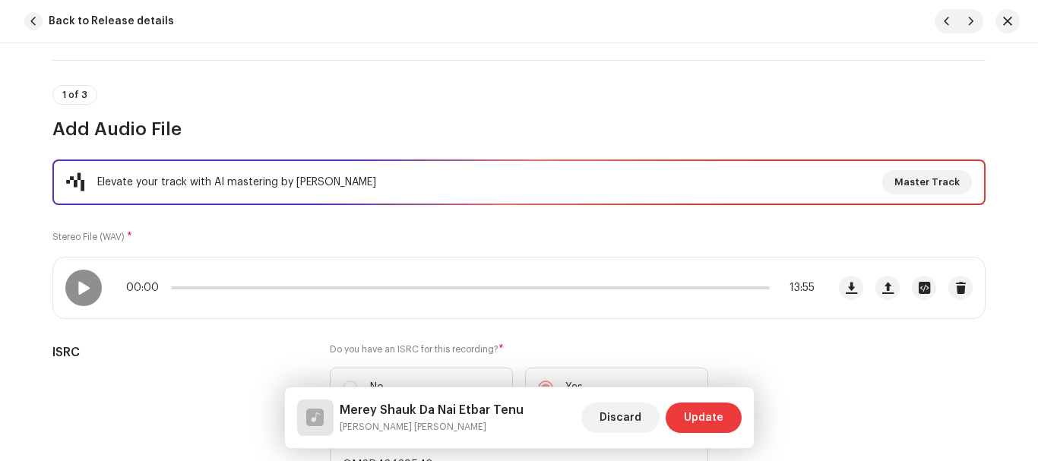
scroll to position [152, 0]
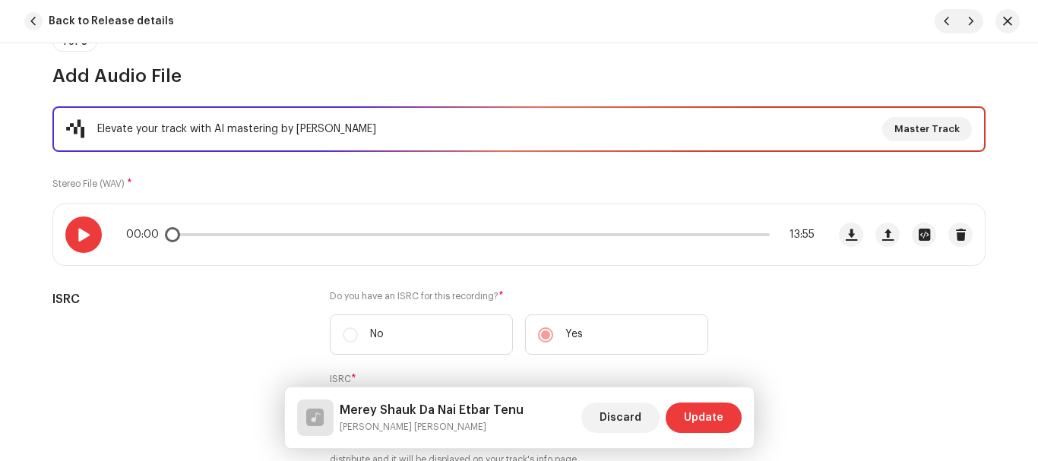
click at [77, 232] on span at bounding box center [83, 235] width 13 height 12
drag, startPoint x: 202, startPoint y: 235, endPoint x: 217, endPoint y: 236, distance: 14.5
click at [217, 236] on div "00:53 13:55" at bounding box center [470, 235] width 688 height 12
click at [212, 236] on div "01:09 13:55" at bounding box center [470, 235] width 688 height 12
click at [209, 236] on span at bounding box center [213, 234] width 15 height 15
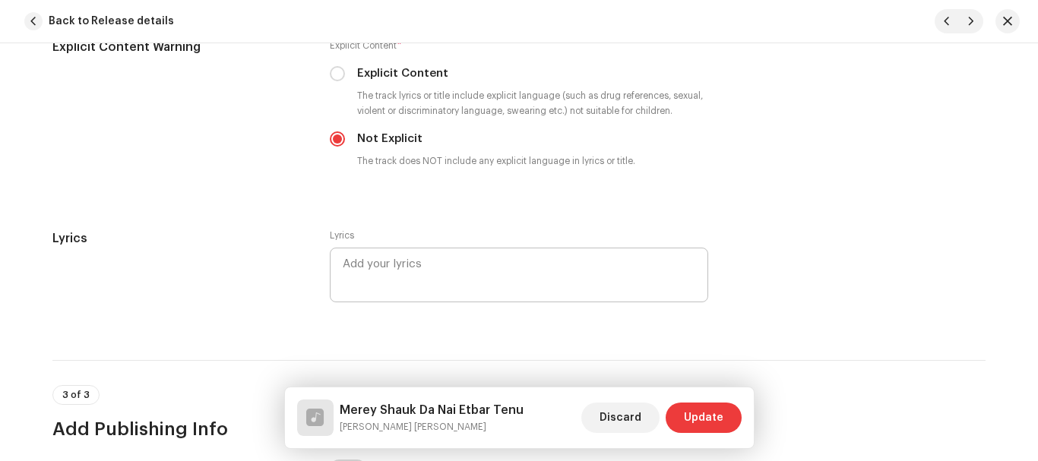
scroll to position [3115, 0]
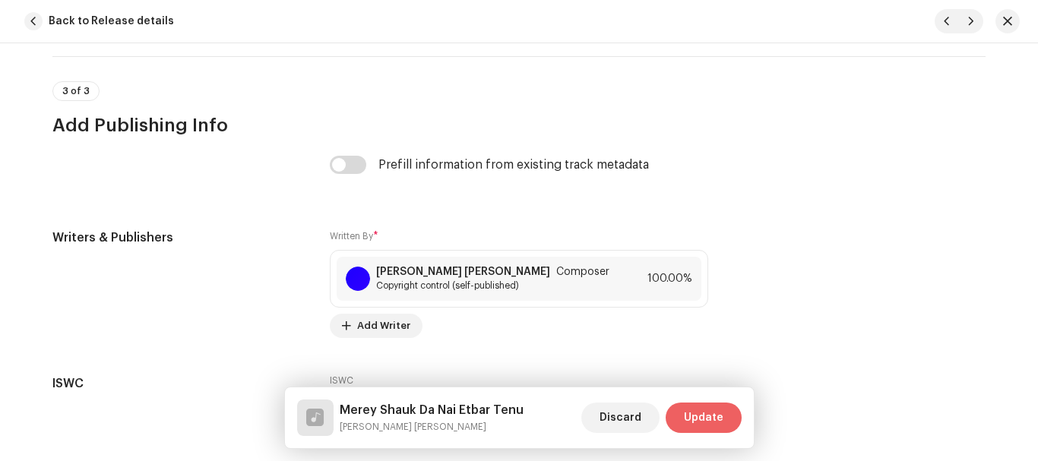
click at [699, 419] on span "Update" at bounding box center [704, 418] width 40 height 30
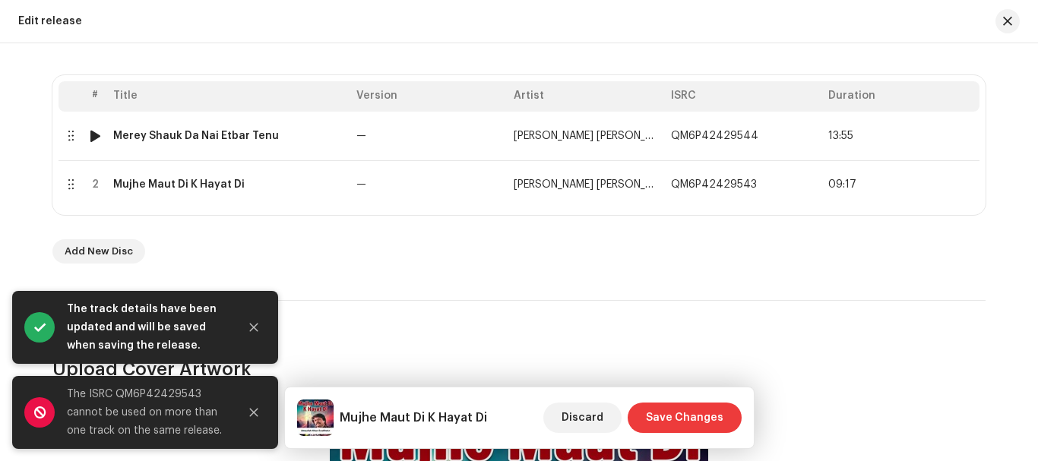
scroll to position [380, 0]
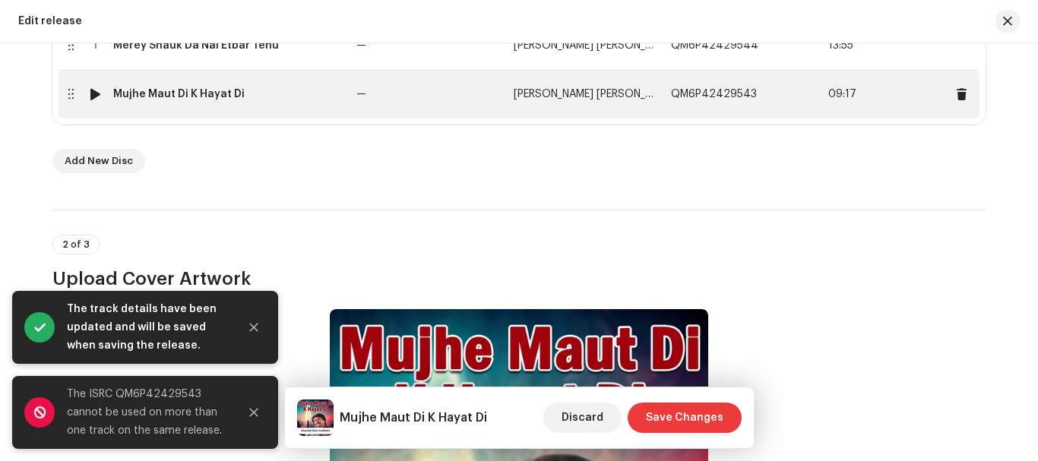
click at [213, 93] on div "Mujhe Maut Di K Hayat Di" at bounding box center [178, 94] width 131 height 12
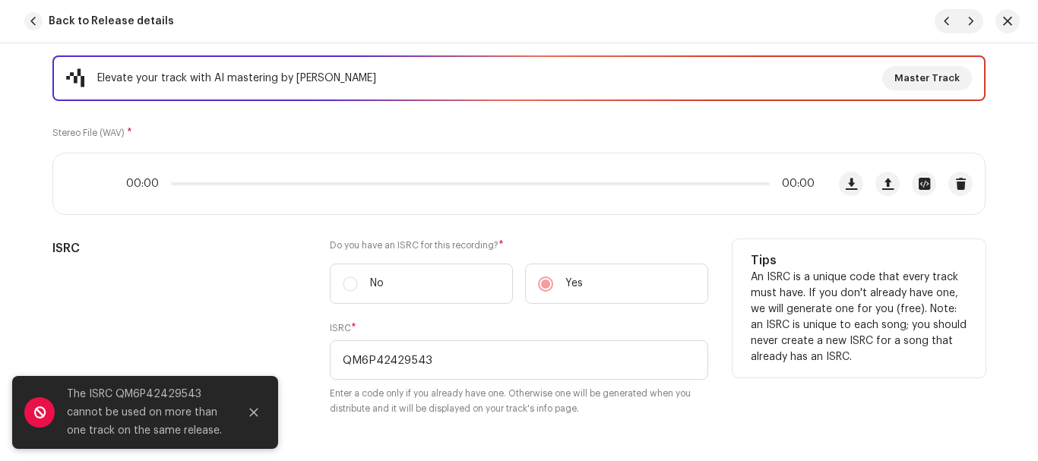
scroll to position [228, 0]
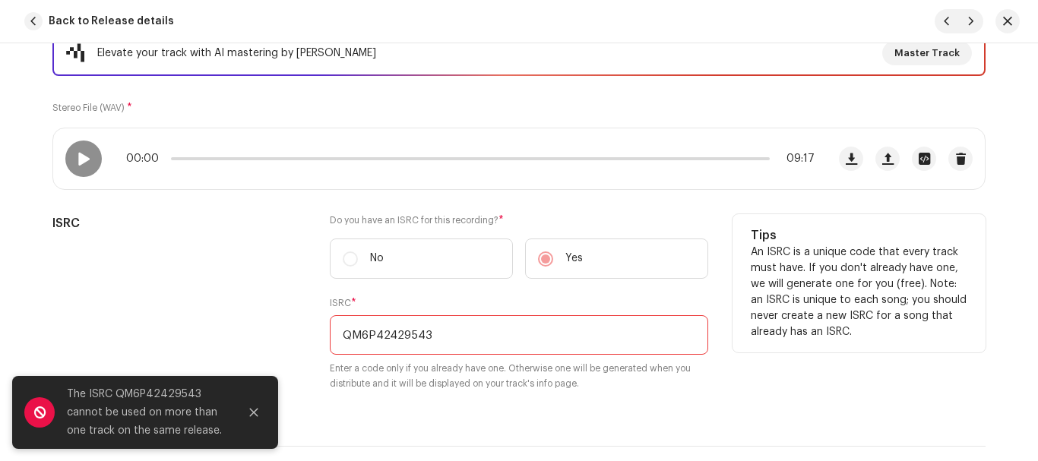
drag, startPoint x: 464, startPoint y: 343, endPoint x: 299, endPoint y: 339, distance: 164.9
click at [299, 339] on div "ISRC Do you have an ISRC for this recording? * No Yes ISRC * QM6P42429543 Enter…" at bounding box center [518, 311] width 933 height 195
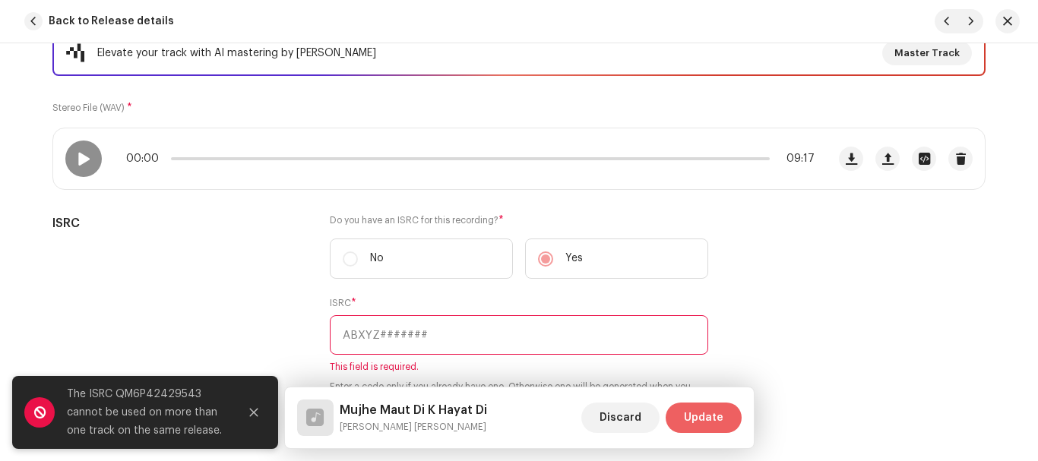
click at [712, 418] on span "Update" at bounding box center [704, 418] width 40 height 30
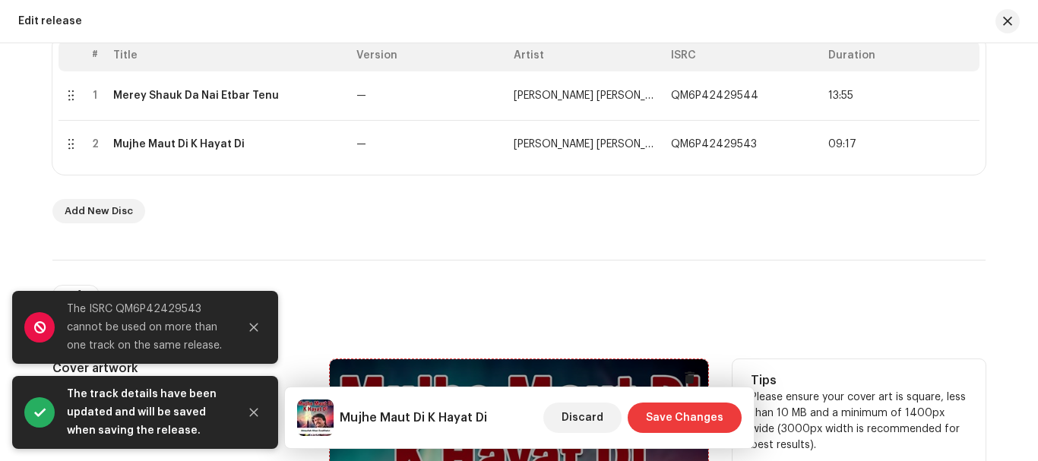
scroll to position [304, 0]
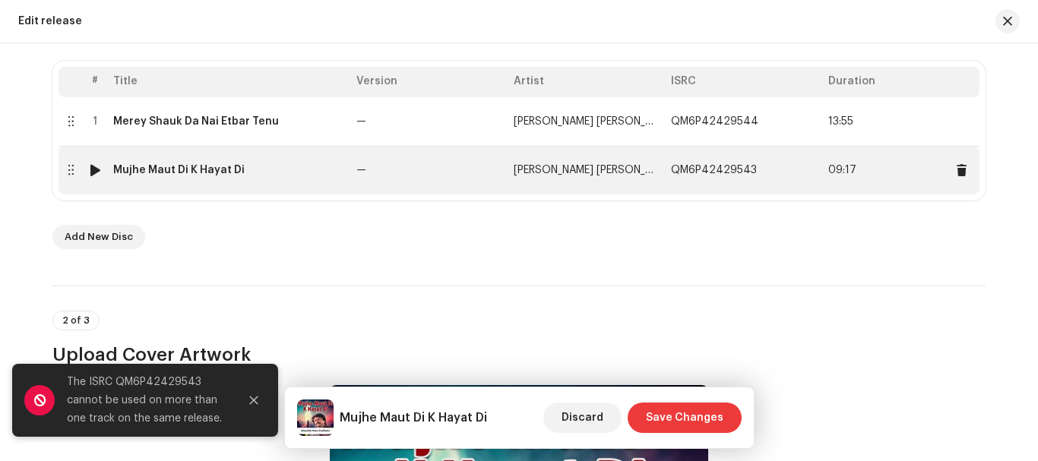
click at [221, 168] on div "Mujhe Maut Di K Hayat Di" at bounding box center [178, 170] width 131 height 12
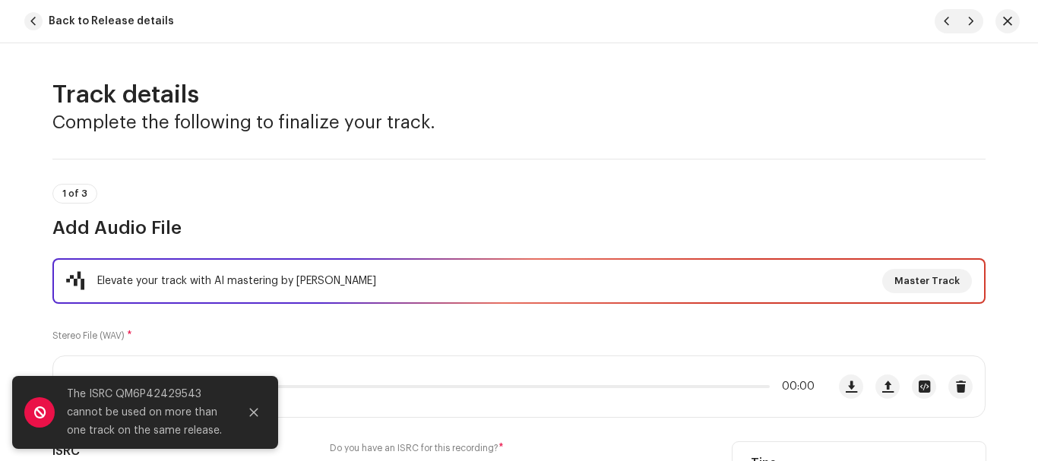
scroll to position [152, 0]
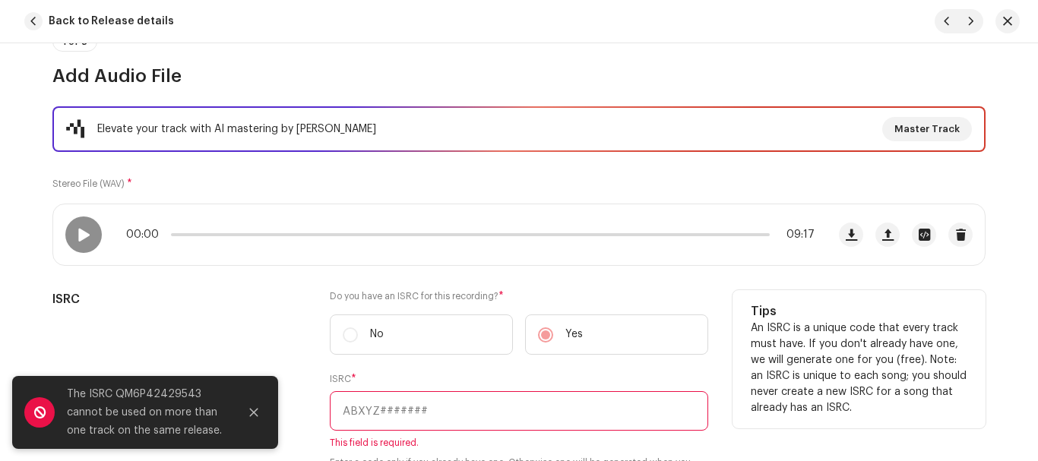
click at [350, 327] on label "No" at bounding box center [421, 335] width 183 height 40
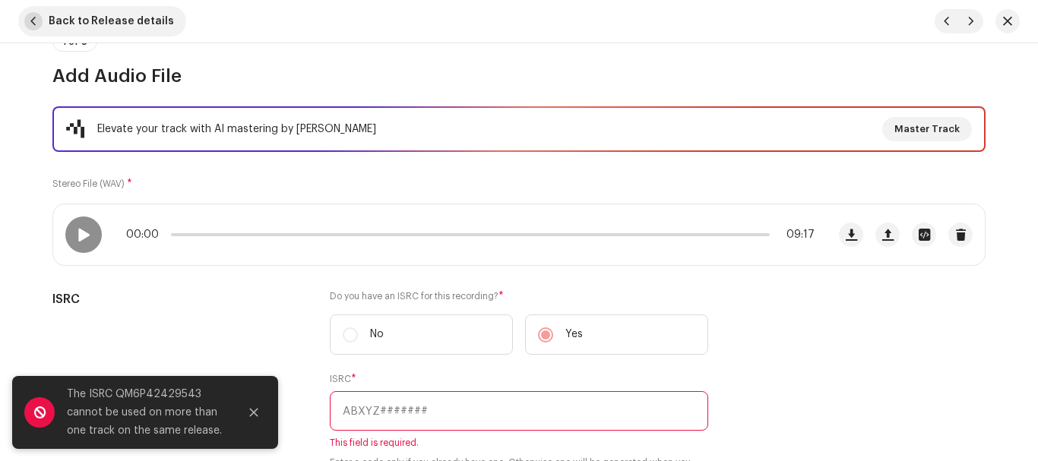
click at [67, 21] on span "Back to Release details" at bounding box center [111, 21] width 125 height 30
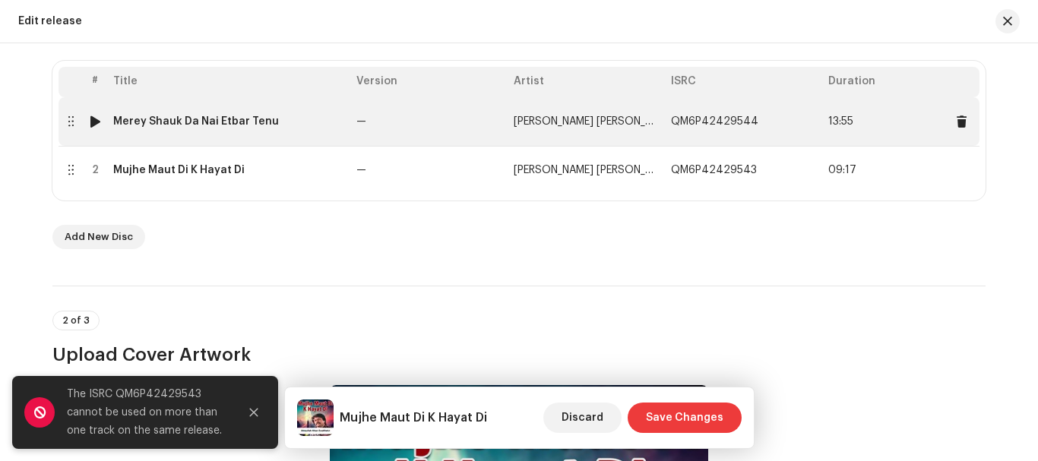
click at [295, 128] on td "Merey Shauk Da Nai Etbar Tenu" at bounding box center [228, 121] width 243 height 49
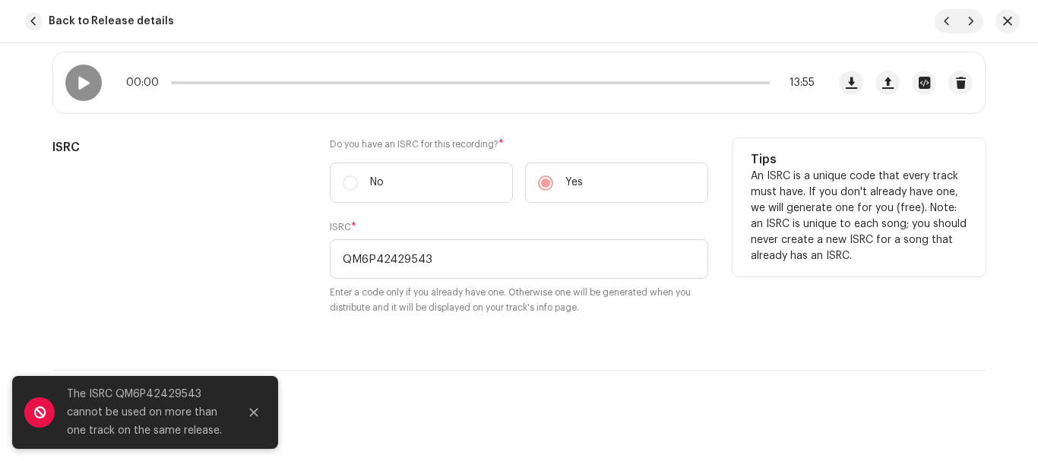
scroll to position [76, 0]
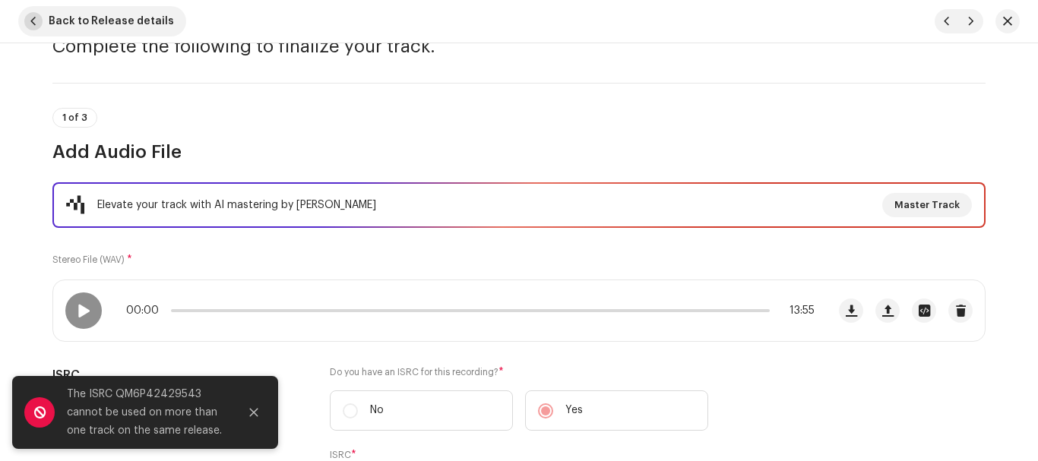
click at [90, 23] on span "Back to Release details" at bounding box center [111, 21] width 125 height 30
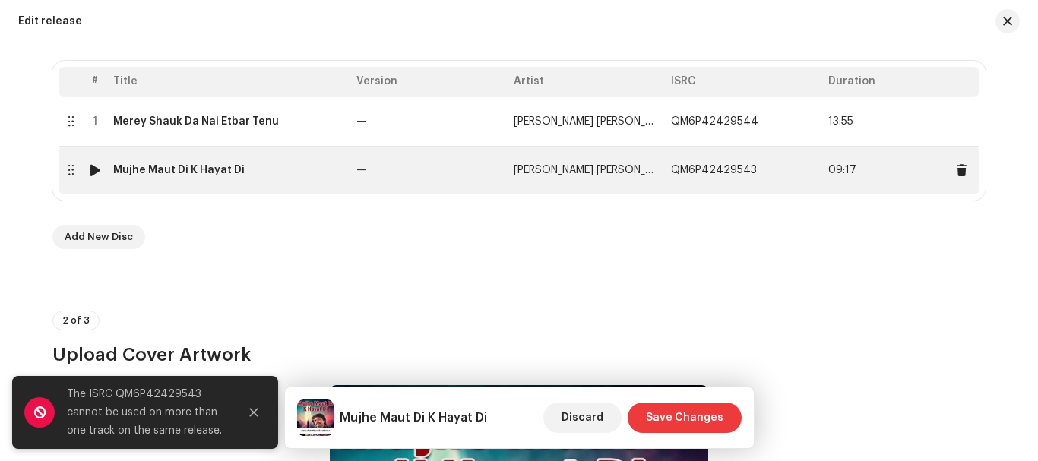
click at [183, 164] on div "Mujhe Maut Di K Hayat Di" at bounding box center [178, 170] width 131 height 12
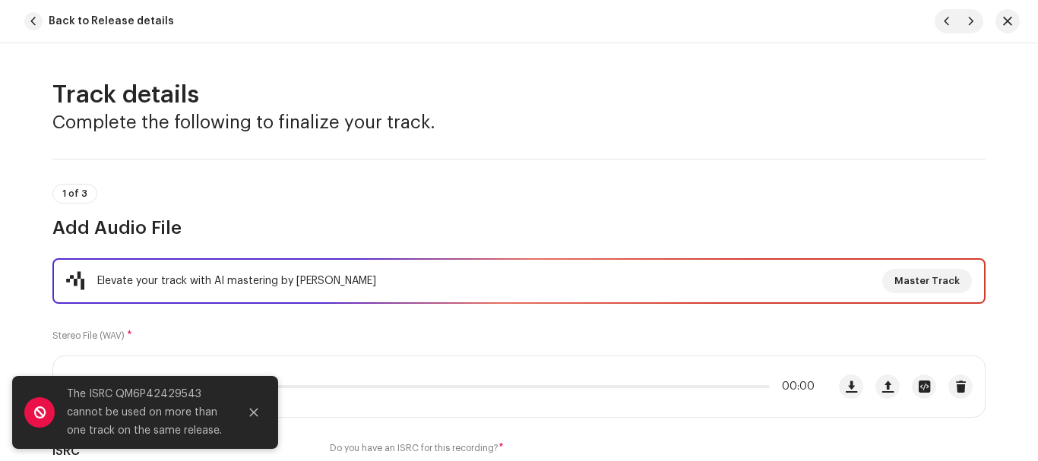
scroll to position [304, 0]
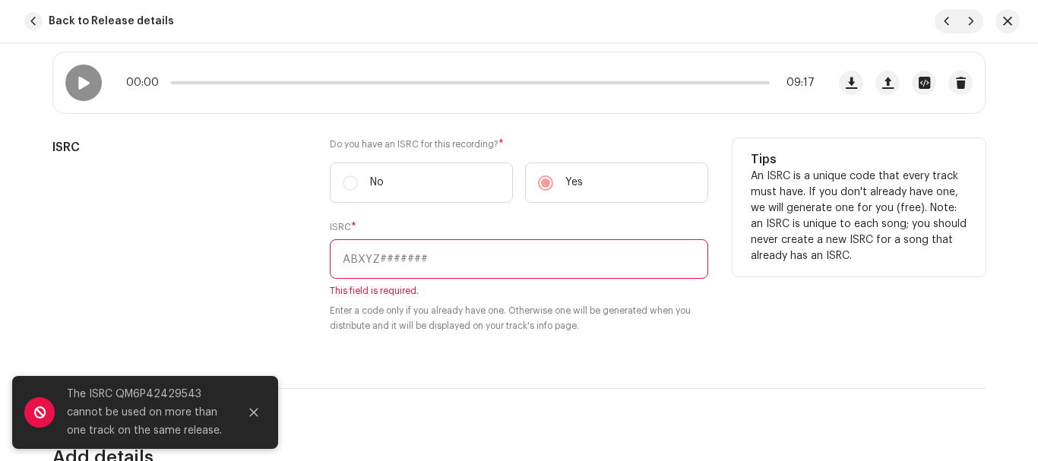
click at [530, 267] on input "text" at bounding box center [519, 259] width 378 height 40
click at [526, 261] on input "text" at bounding box center [519, 259] width 378 height 40
paste input "QM6P42429544"
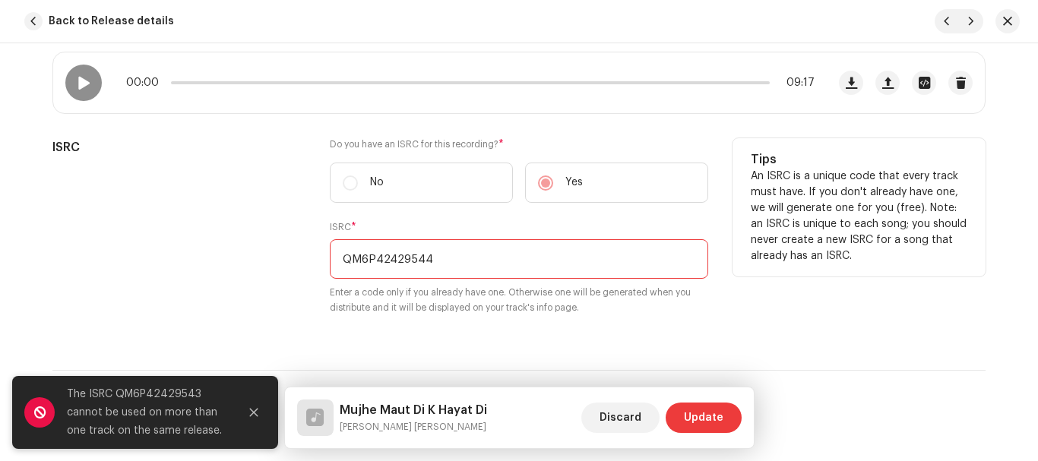
scroll to position [228, 0]
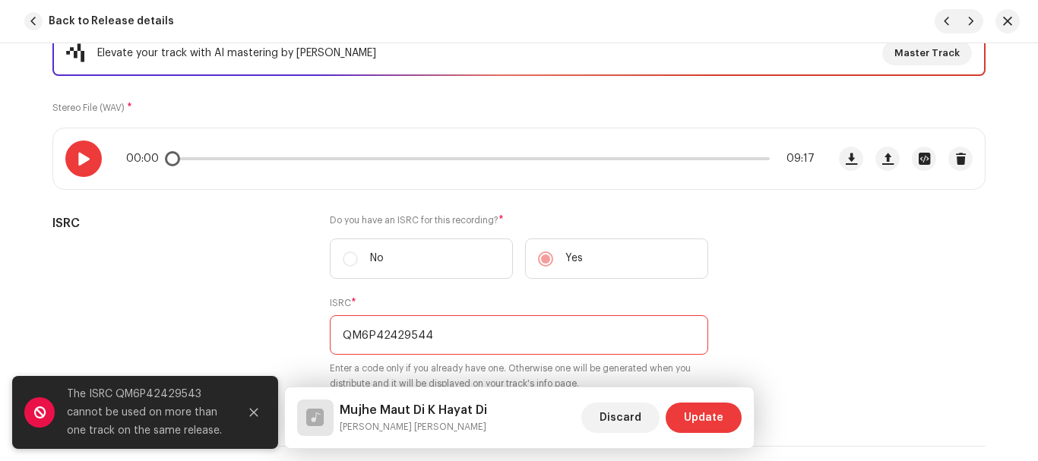
type input "QM6P42429544"
click at [87, 157] on span at bounding box center [83, 159] width 13 height 12
drag, startPoint x: 190, startPoint y: 162, endPoint x: 102, endPoint y: 160, distance: 88.2
click at [102, 160] on div "00:15 09:17" at bounding box center [439, 158] width 773 height 61
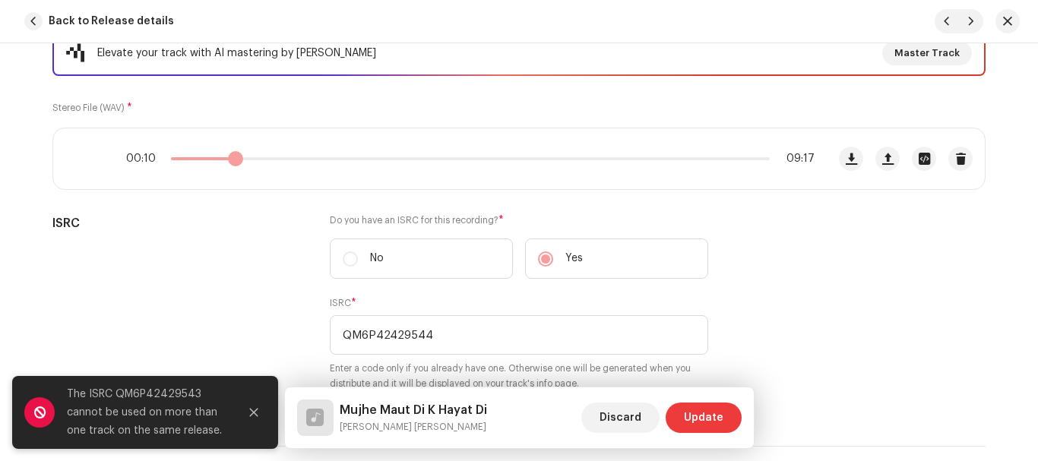
drag, startPoint x: 178, startPoint y: 157, endPoint x: 232, endPoint y: 161, distance: 54.1
click at [232, 161] on div "00:10 09:17" at bounding box center [470, 159] width 688 height 12
drag, startPoint x: 232, startPoint y: 161, endPoint x: 264, endPoint y: 162, distance: 31.9
click at [264, 162] on div "01:00 09:17" at bounding box center [470, 159] width 688 height 12
drag, startPoint x: 265, startPoint y: 162, endPoint x: 338, endPoint y: 160, distance: 72.9
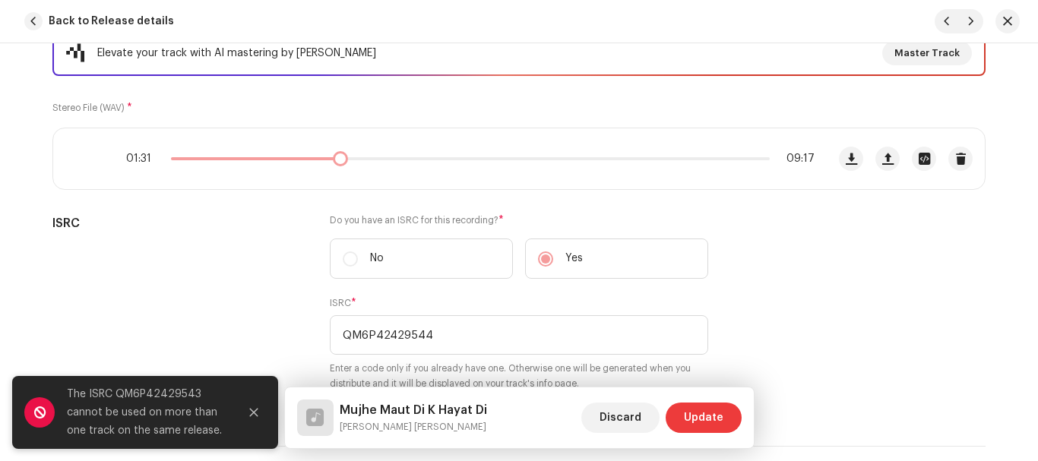
click at [338, 160] on div "01:31 09:17" at bounding box center [470, 159] width 688 height 12
click at [406, 163] on div "02:40 09:17" at bounding box center [470, 159] width 688 height 12
drag, startPoint x: 406, startPoint y: 163, endPoint x: 381, endPoint y: 170, distance: 26.7
click at [381, 170] on div "03:43 09:17" at bounding box center [439, 158] width 773 height 61
drag, startPoint x: 387, startPoint y: 163, endPoint x: 397, endPoint y: 161, distance: 10.0
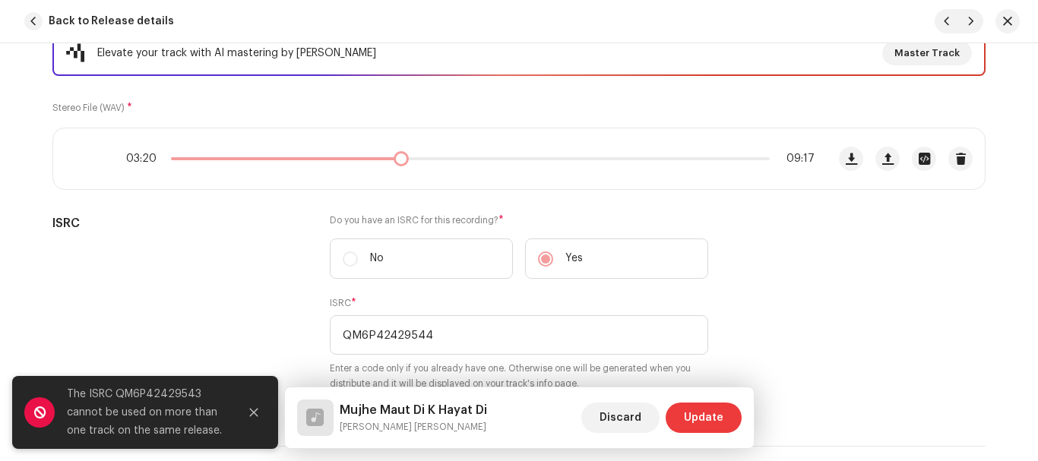
click at [397, 161] on div "03:20 09:17" at bounding box center [470, 159] width 688 height 12
click at [402, 160] on span at bounding box center [405, 158] width 15 height 15
click at [82, 154] on span at bounding box center [83, 159] width 13 height 12
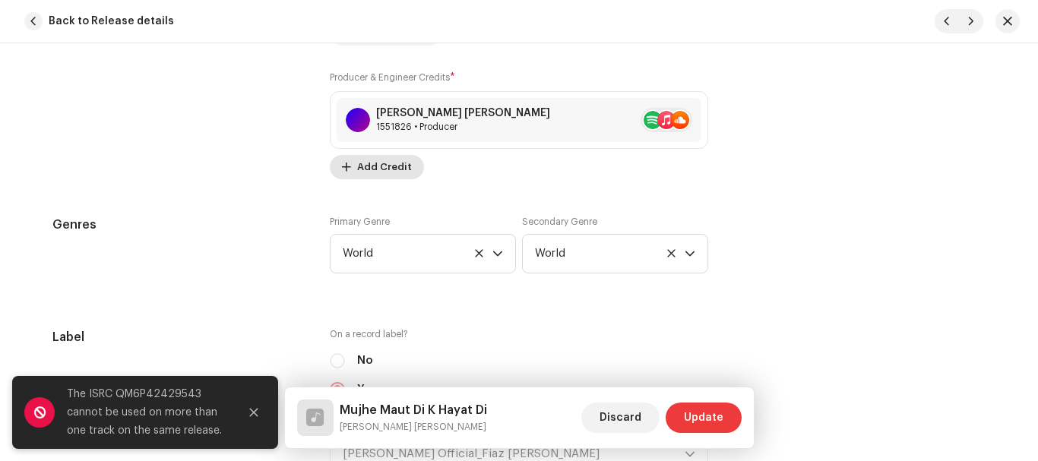
scroll to position [1595, 0]
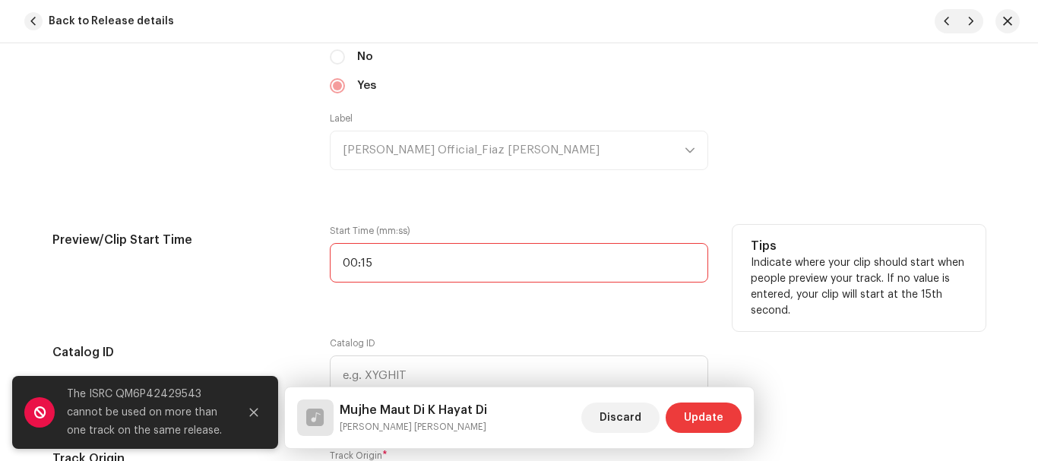
click at [384, 264] on input "00:15" at bounding box center [519, 263] width 378 height 40
type input "03:38"
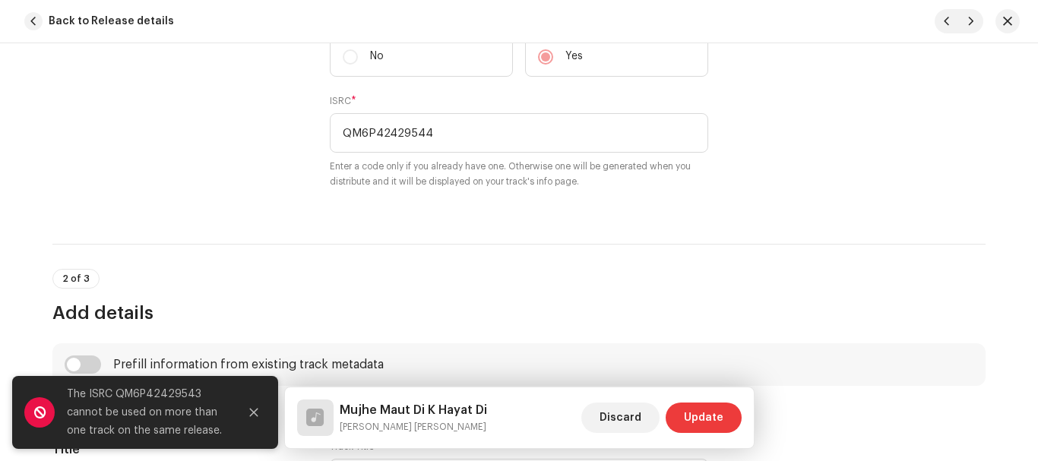
scroll to position [304, 0]
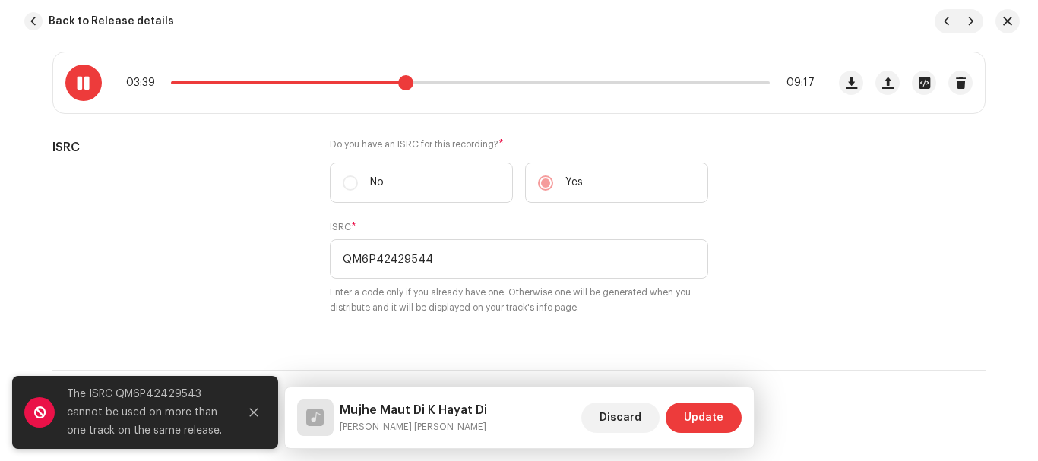
click at [402, 84] on span at bounding box center [405, 82] width 15 height 15
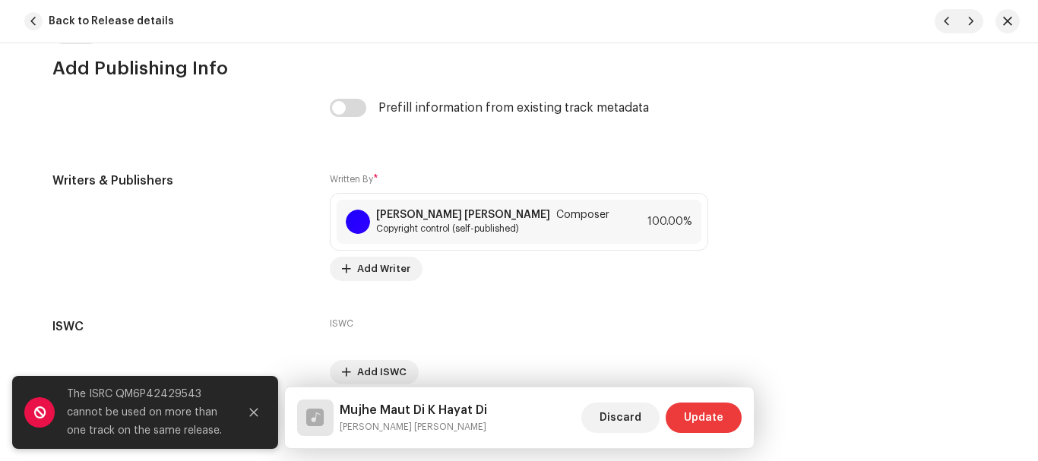
scroll to position [3241, 0]
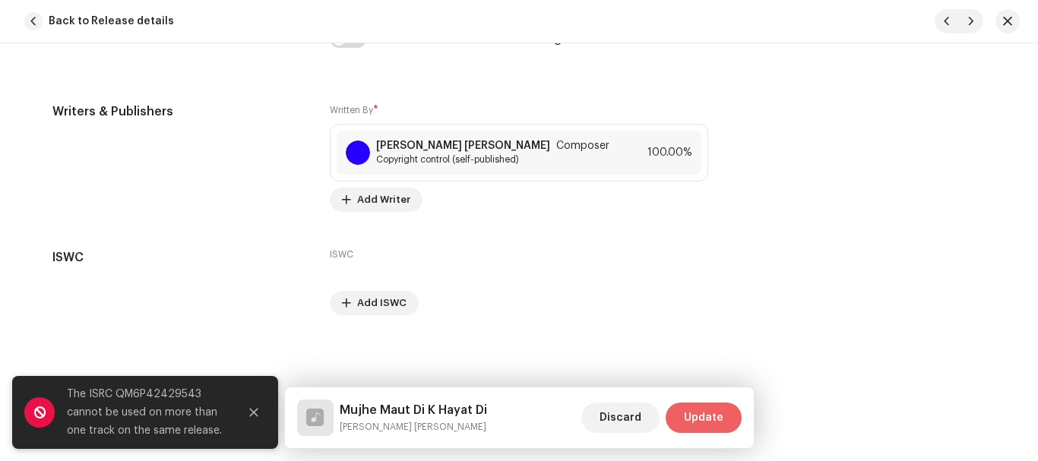
click at [722, 419] on span "Update" at bounding box center [704, 418] width 40 height 30
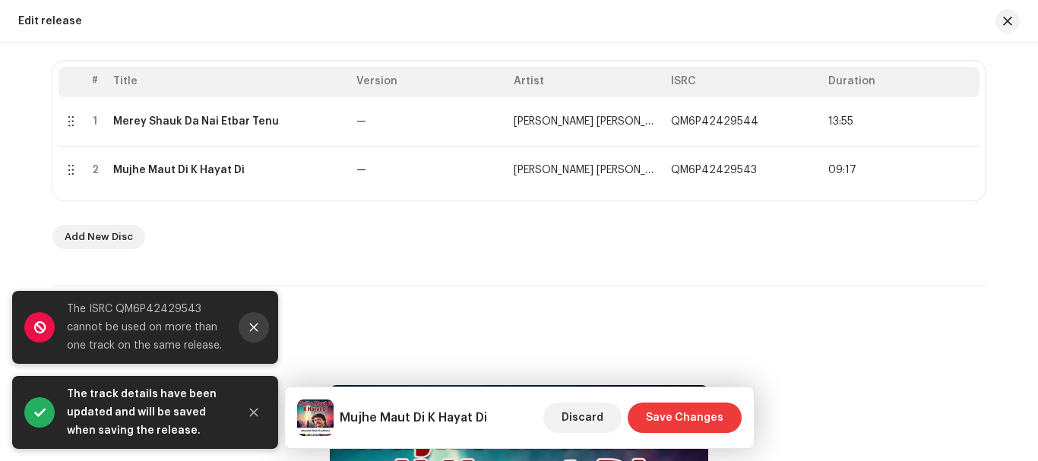
click at [261, 326] on button "Close" at bounding box center [254, 327] width 30 height 30
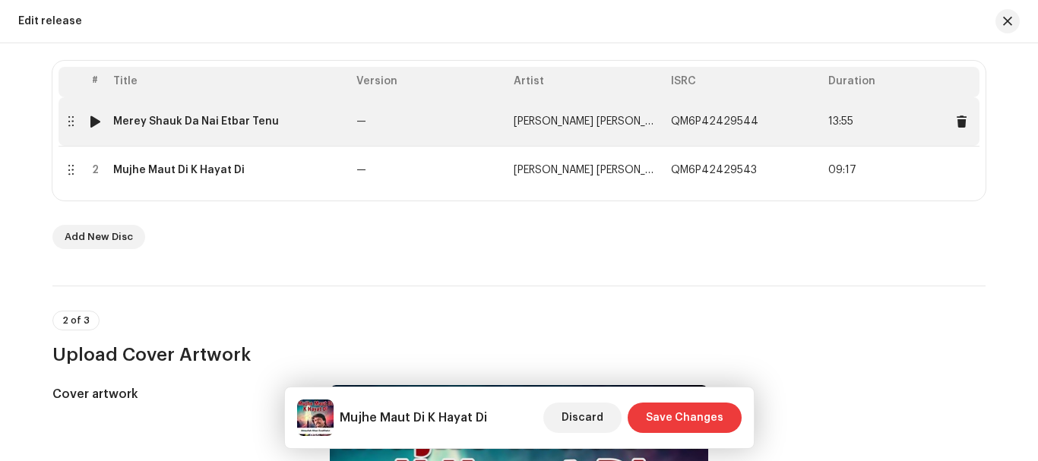
click at [682, 138] on td "QM6P42429544" at bounding box center [743, 121] width 157 height 49
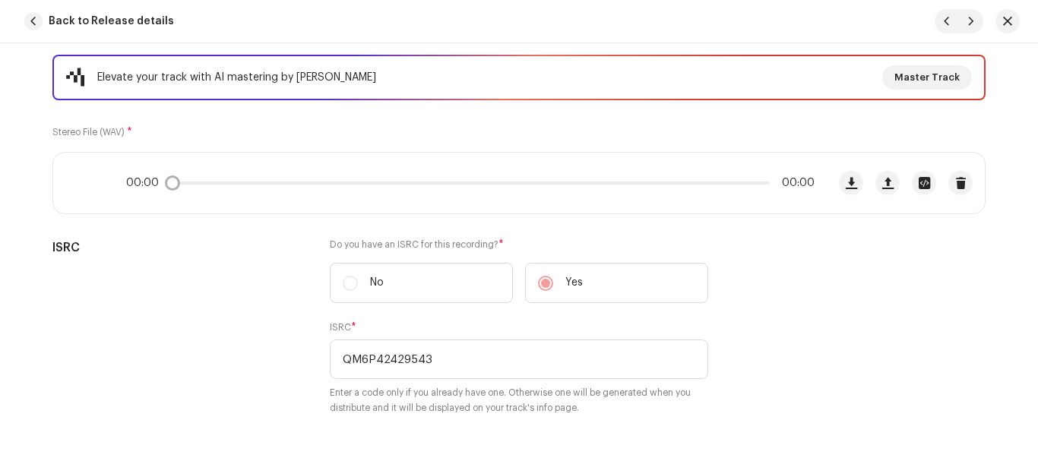
scroll to position [304, 0]
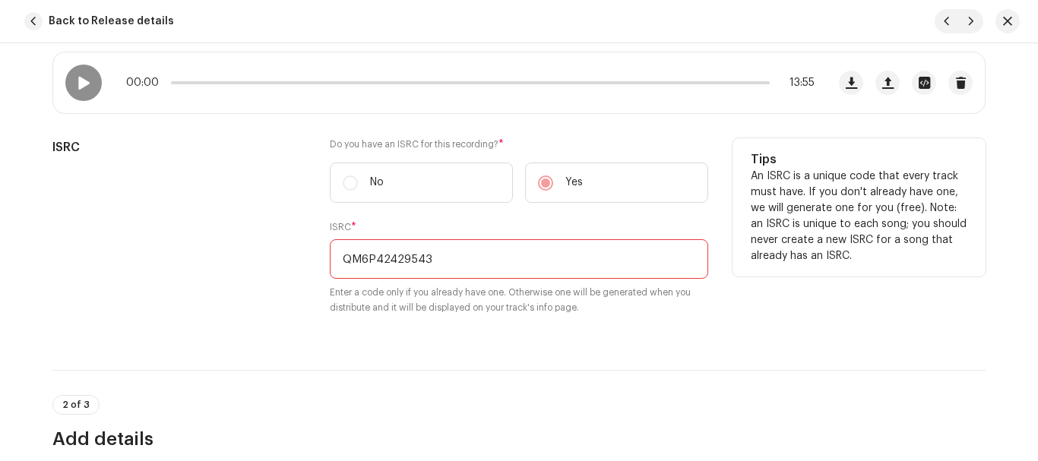
drag, startPoint x: 485, startPoint y: 263, endPoint x: 196, endPoint y: 264, distance: 289.5
click at [196, 264] on div "ISRC Do you have an ISRC for this recording? * No Yes ISRC * QM6P42429543 Enter…" at bounding box center [518, 235] width 933 height 195
click at [195, 264] on div "ISRC" at bounding box center [178, 235] width 253 height 195
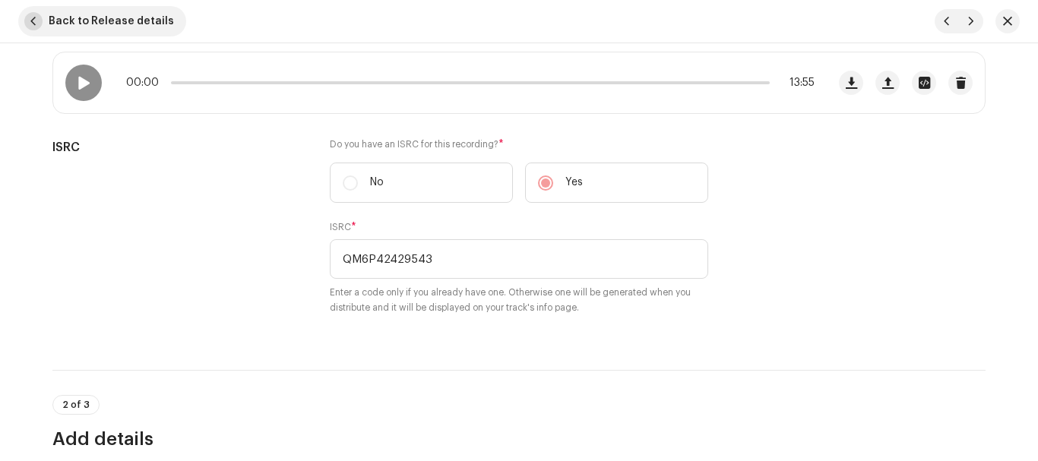
click at [30, 23] on span "button" at bounding box center [33, 21] width 18 height 18
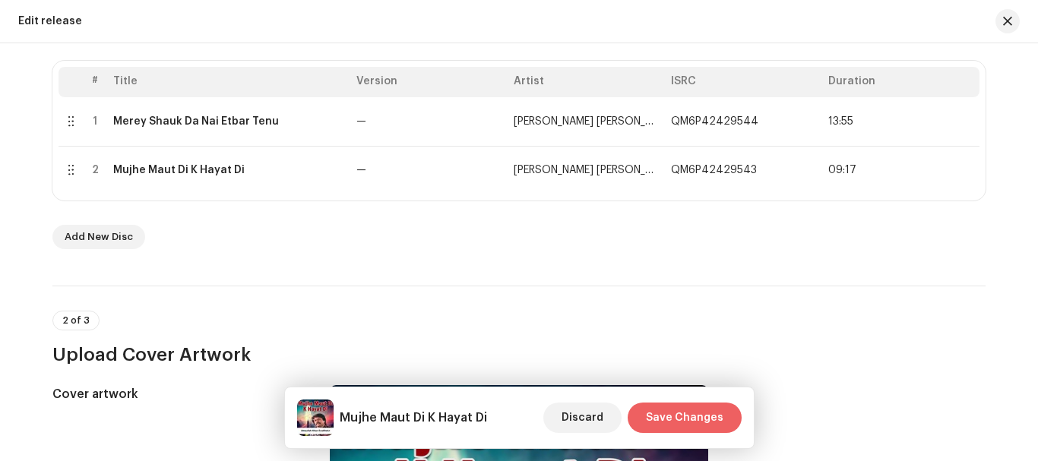
click at [670, 409] on span "Save Changes" at bounding box center [684, 418] width 77 height 30
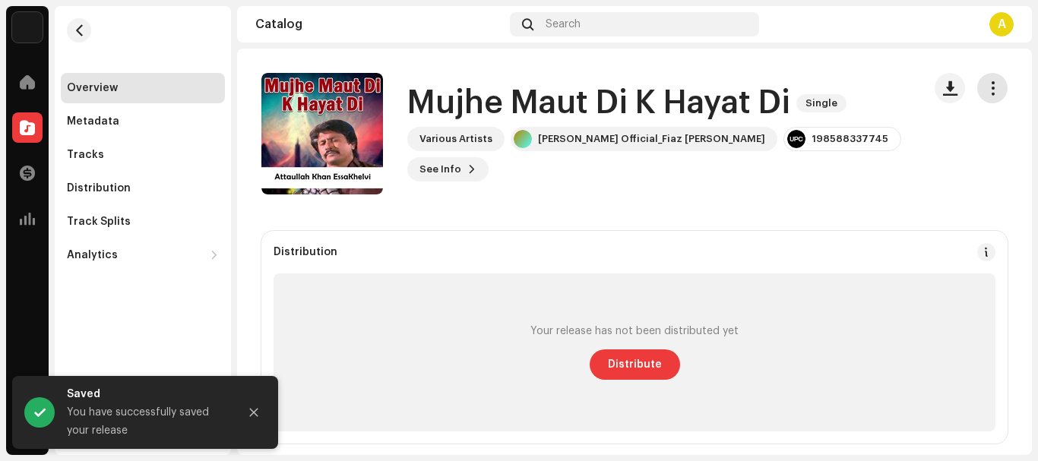
click at [985, 93] on span "button" at bounding box center [992, 88] width 14 height 12
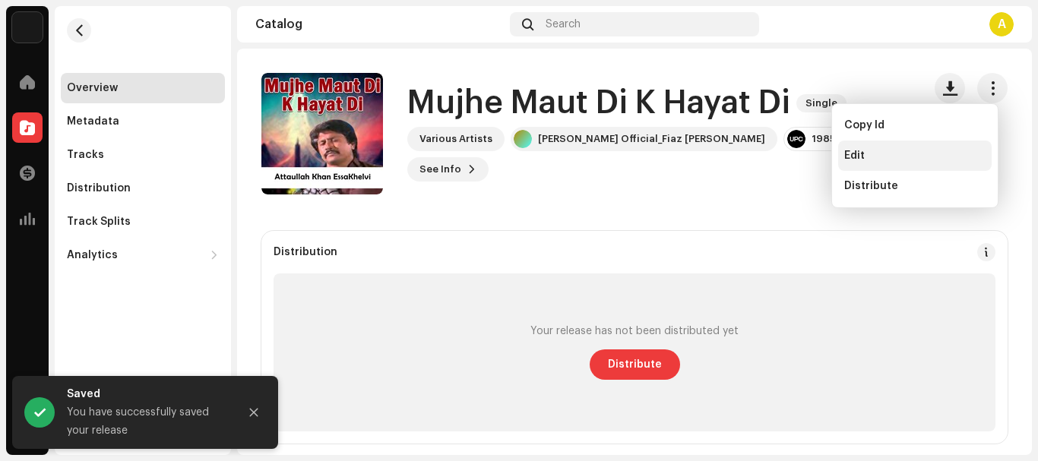
click at [839, 157] on div "Edit" at bounding box center [914, 156] width 153 height 30
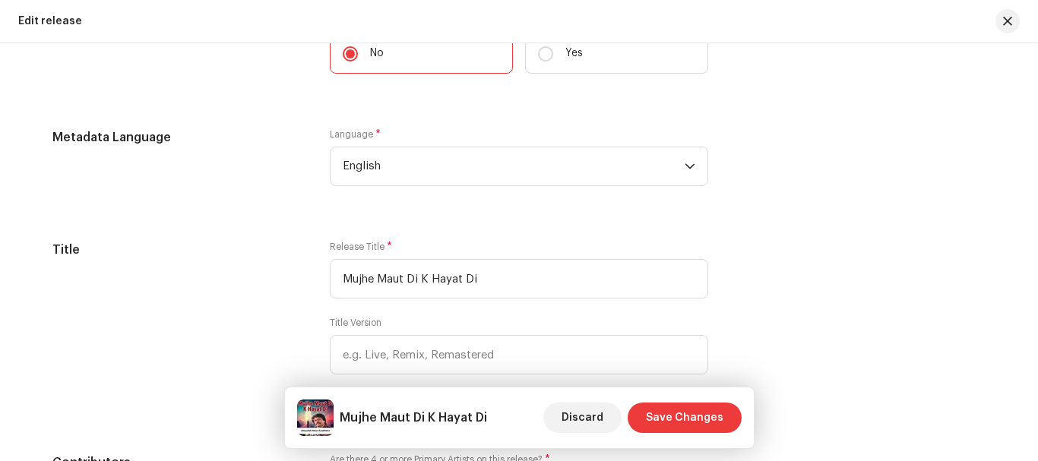
scroll to position [1519, 0]
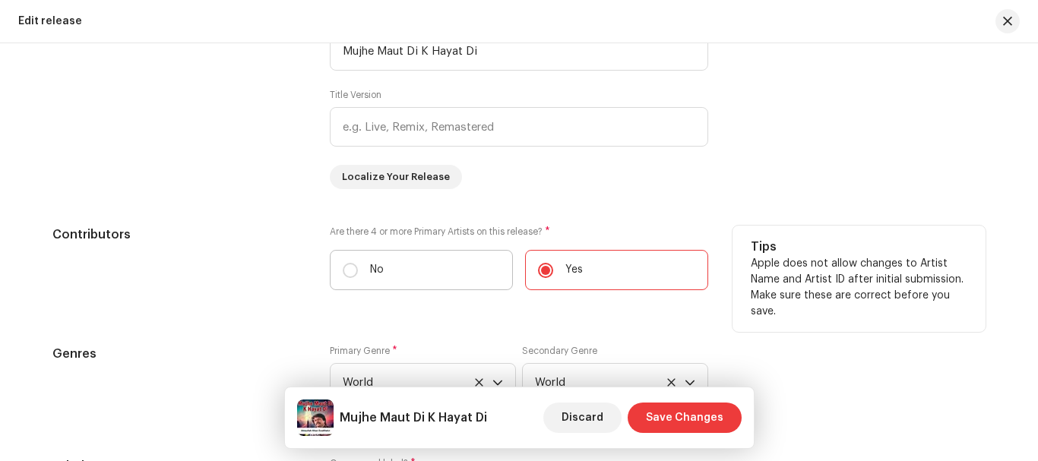
click at [367, 257] on label "No" at bounding box center [421, 270] width 183 height 40
click at [358, 263] on input "No" at bounding box center [350, 270] width 15 height 15
radio input "true"
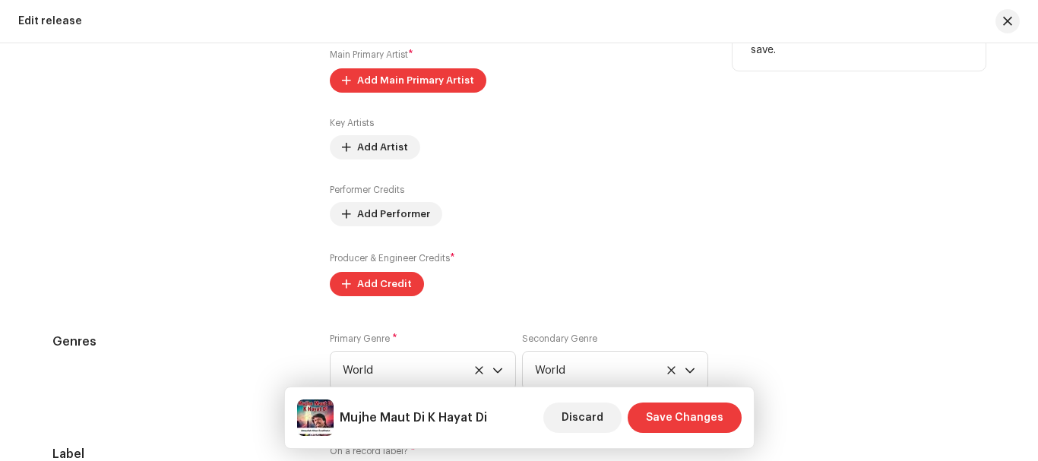
scroll to position [1747, 0]
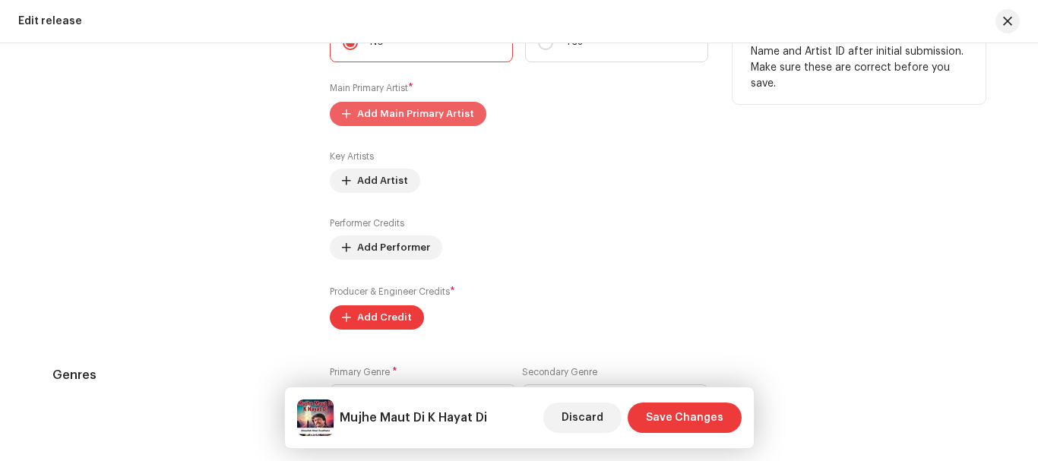
click at [375, 105] on span "Add Main Primary Artist" at bounding box center [415, 114] width 117 height 30
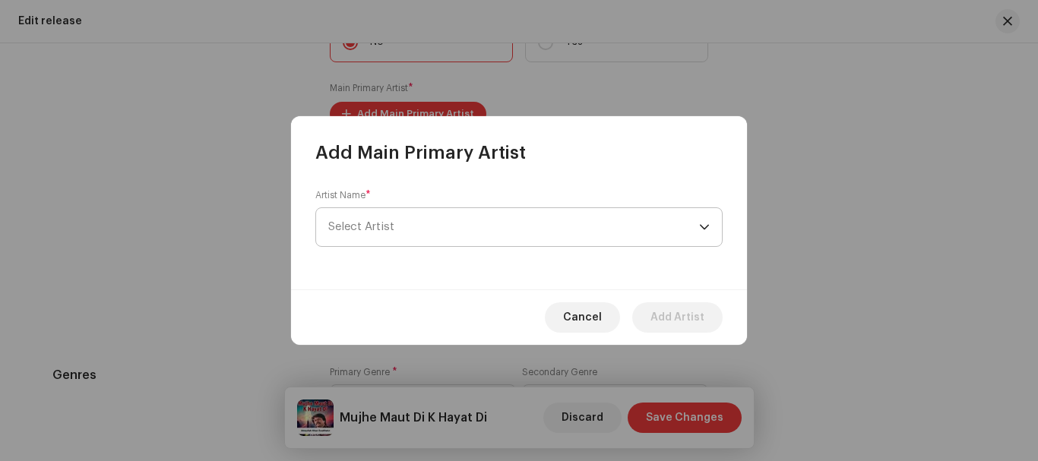
click at [363, 216] on span "Select Artist" at bounding box center [513, 227] width 371 height 38
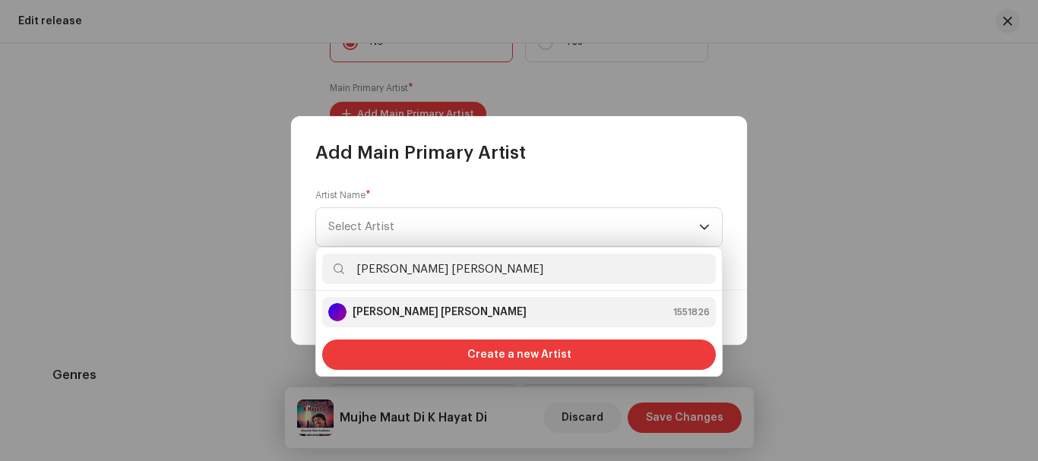
type input "[PERSON_NAME] [PERSON_NAME]"
click at [437, 310] on strong "[PERSON_NAME] [PERSON_NAME]" at bounding box center [440, 312] width 174 height 15
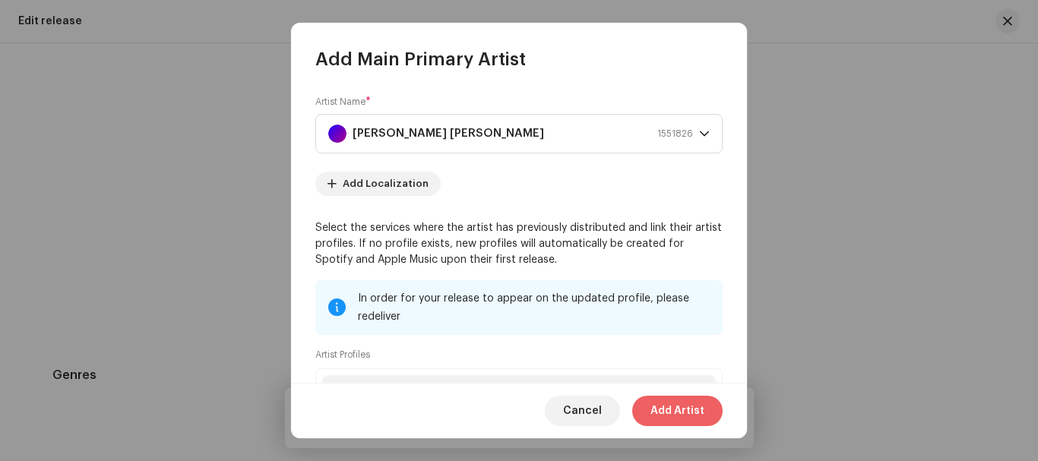
click at [680, 413] on span "Add Artist" at bounding box center [677, 411] width 54 height 30
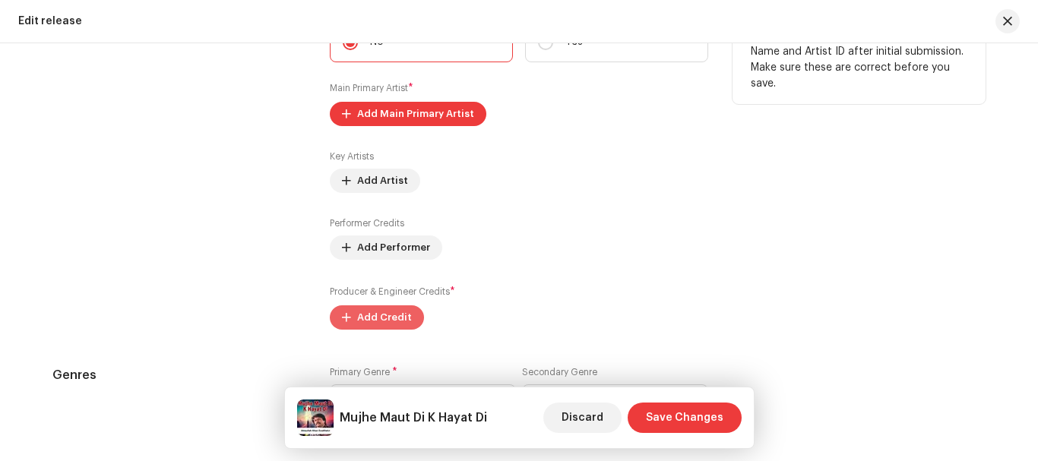
click at [365, 324] on span "Add Credit" at bounding box center [384, 317] width 55 height 30
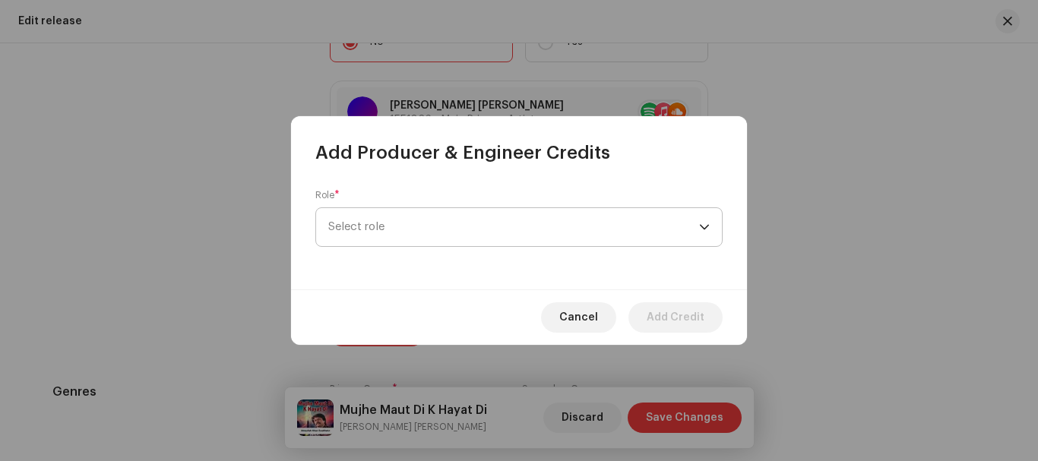
click at [387, 229] on span "Select role" at bounding box center [513, 227] width 371 height 38
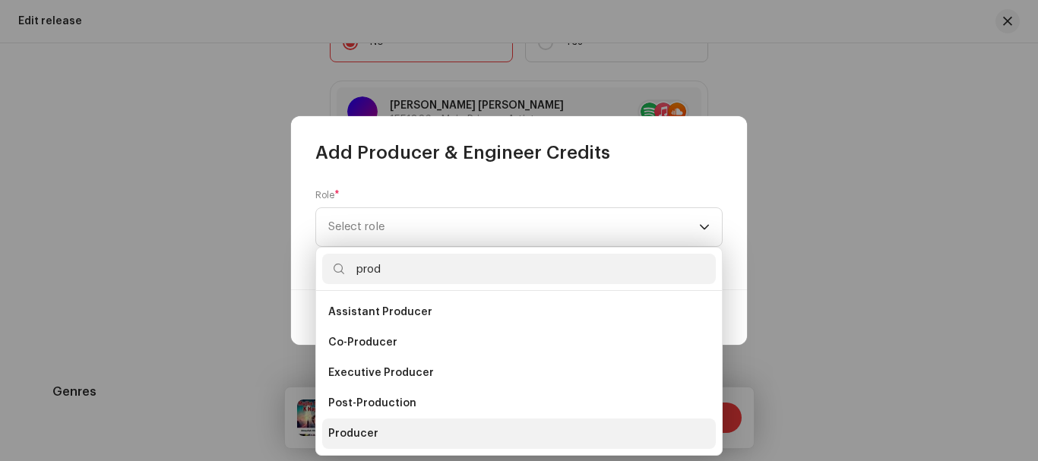
type input "prod"
click at [349, 420] on li "Producer" at bounding box center [519, 434] width 394 height 30
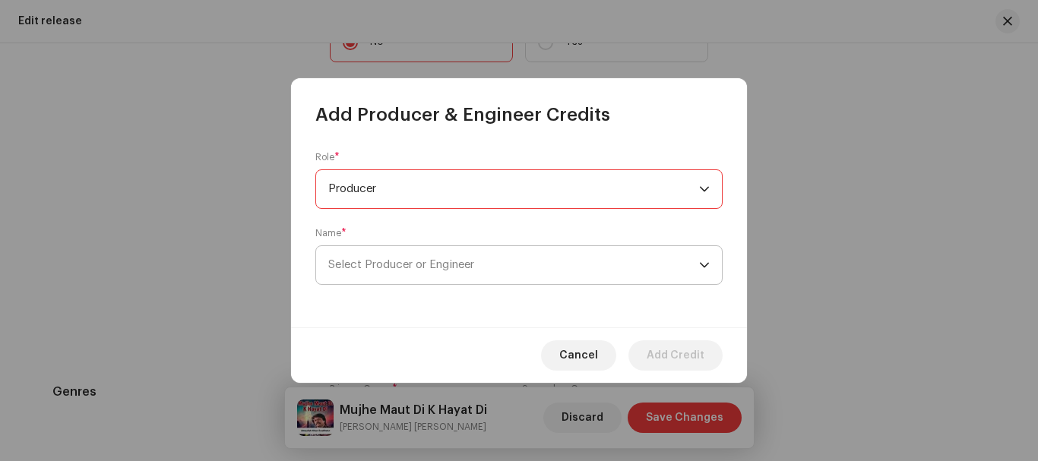
click at [388, 264] on span "Select Producer or Engineer" at bounding box center [401, 264] width 146 height 11
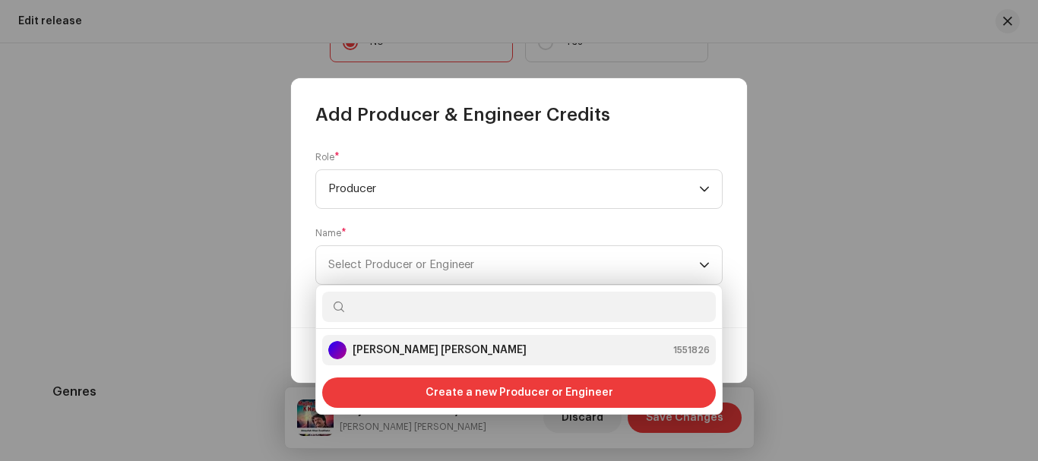
click at [395, 358] on div "[PERSON_NAME] [PERSON_NAME]" at bounding box center [427, 350] width 198 height 18
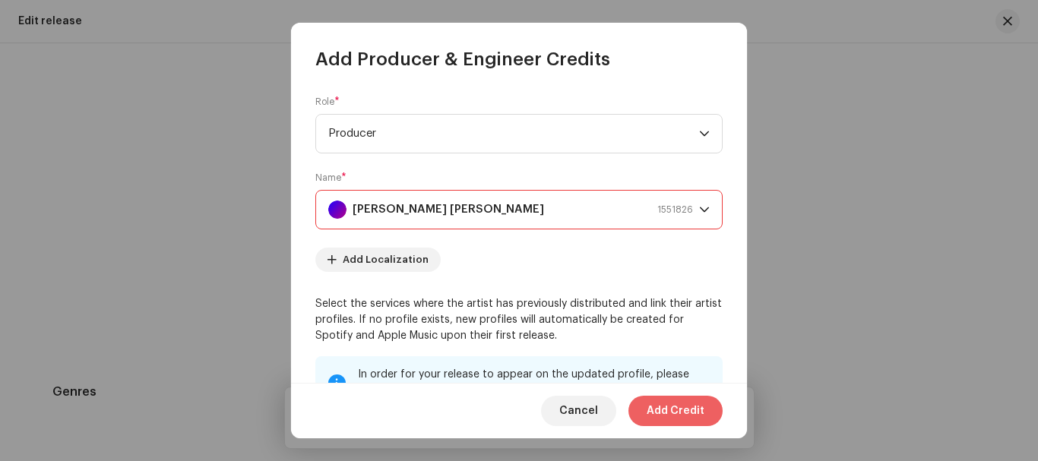
click at [689, 409] on span "Add Credit" at bounding box center [676, 411] width 58 height 30
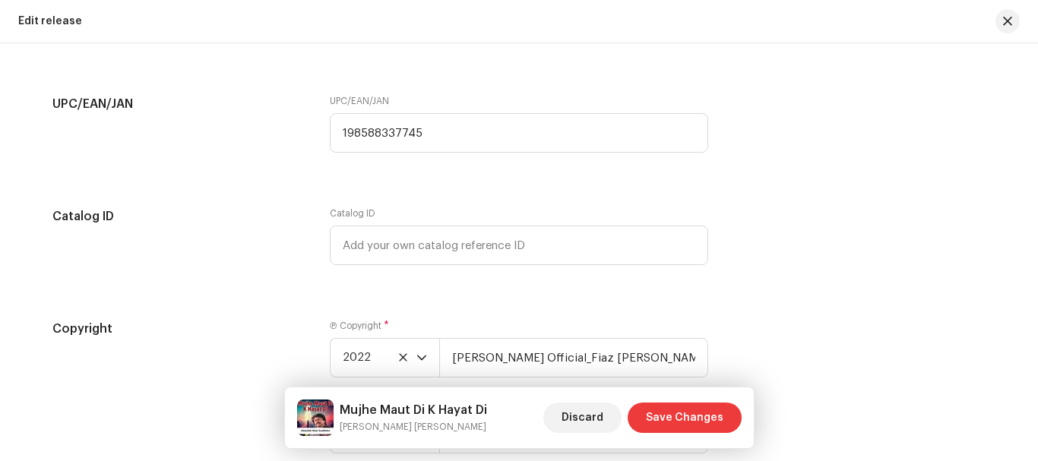
scroll to position [2759, 0]
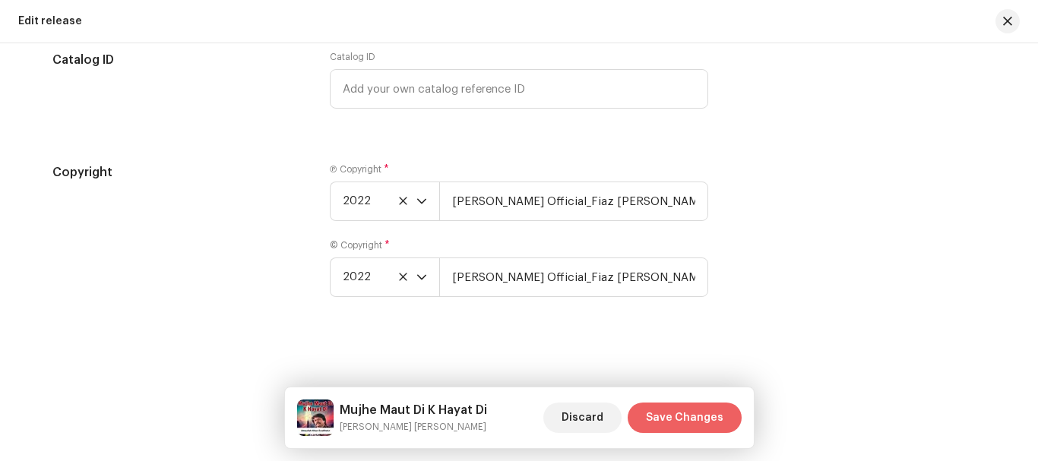
click at [703, 428] on span "Save Changes" at bounding box center [684, 418] width 77 height 30
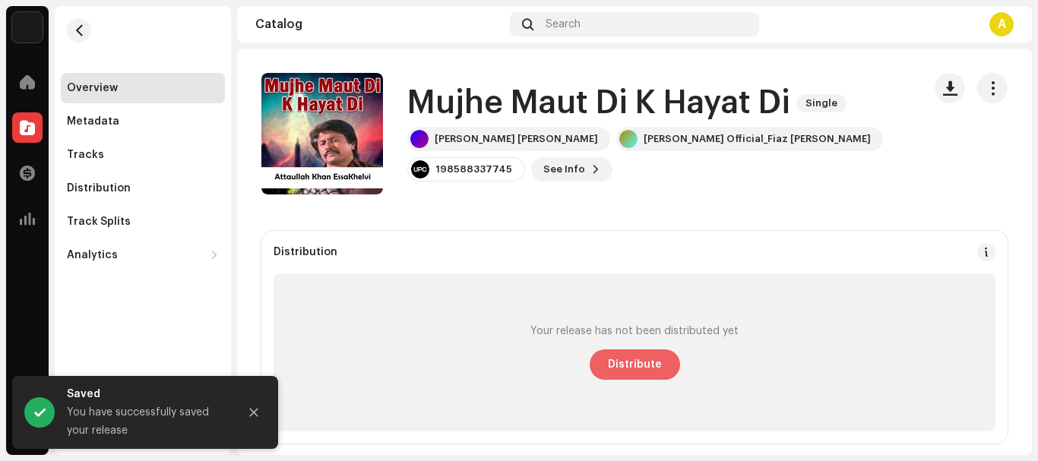
click at [645, 370] on span "Distribute" at bounding box center [635, 364] width 54 height 30
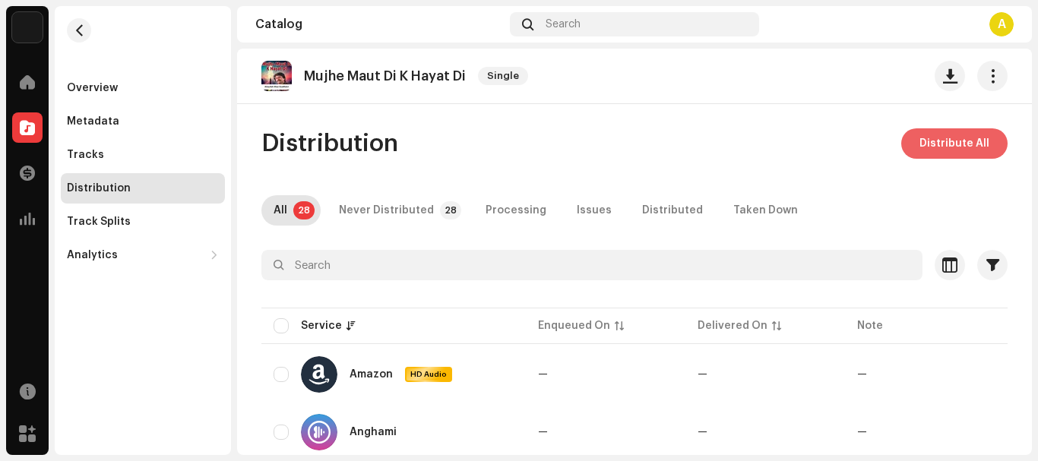
click at [907, 142] on button "Distribute All" at bounding box center [954, 143] width 106 height 30
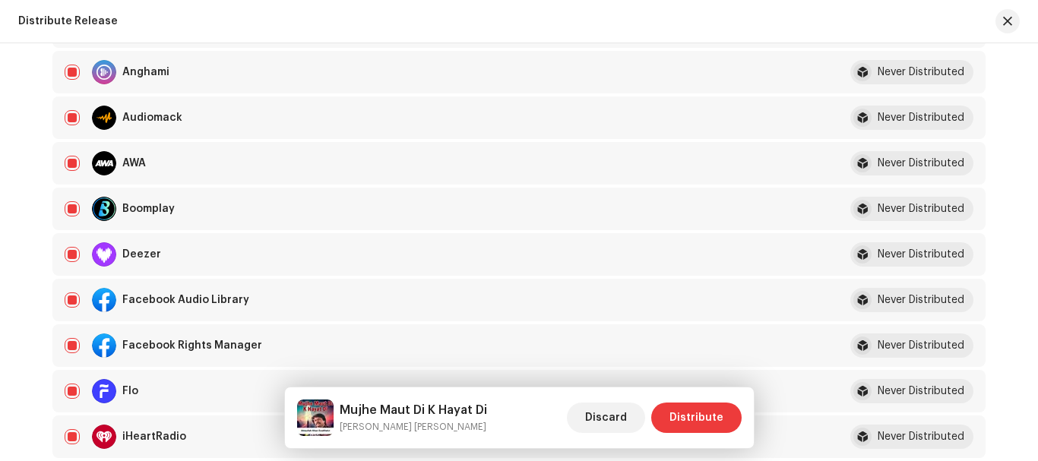
scroll to position [380, 0]
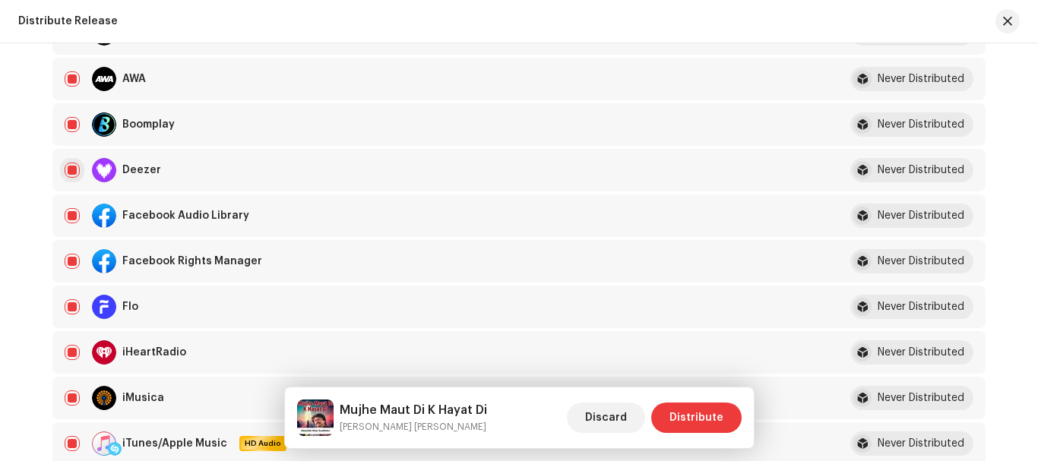
click at [71, 176] on input "checkbox" at bounding box center [72, 170] width 15 height 15
checkbox input "false"
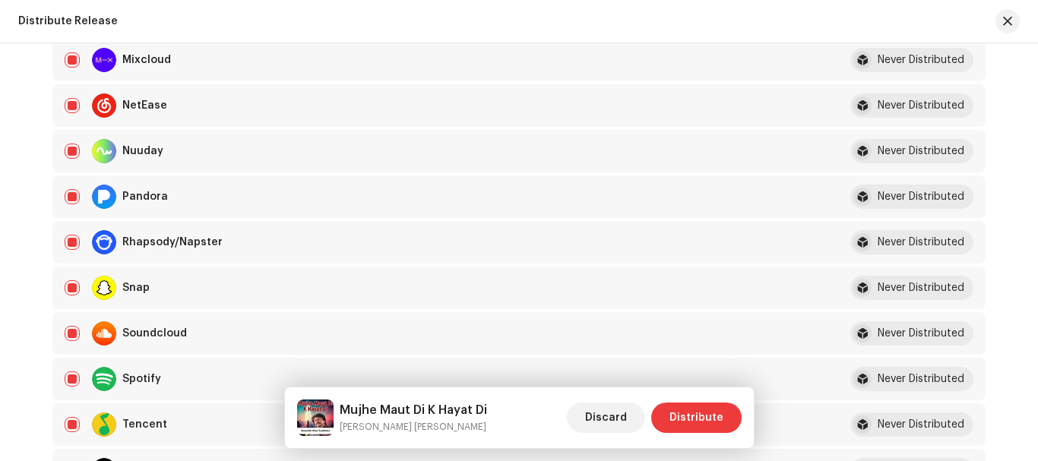
scroll to position [993, 0]
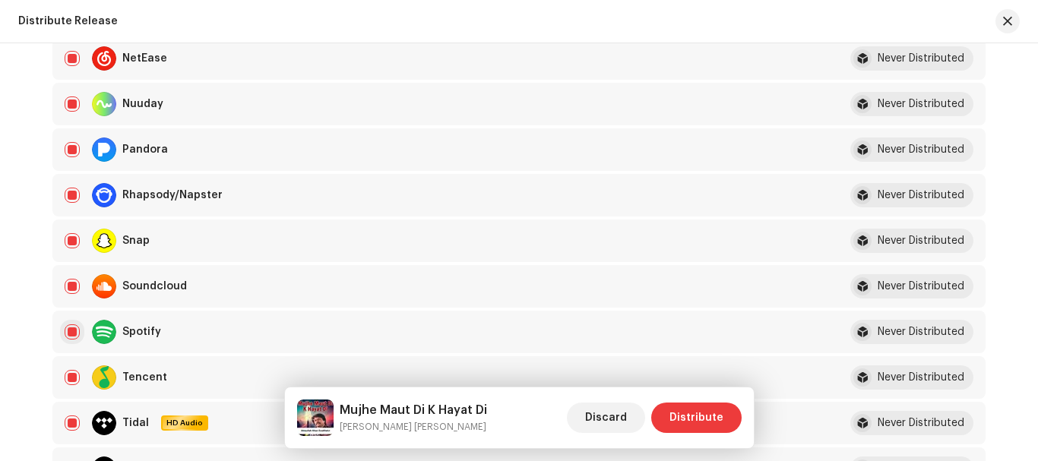
click at [73, 330] on input "Row Selected" at bounding box center [72, 331] width 15 height 15
checkbox input "false"
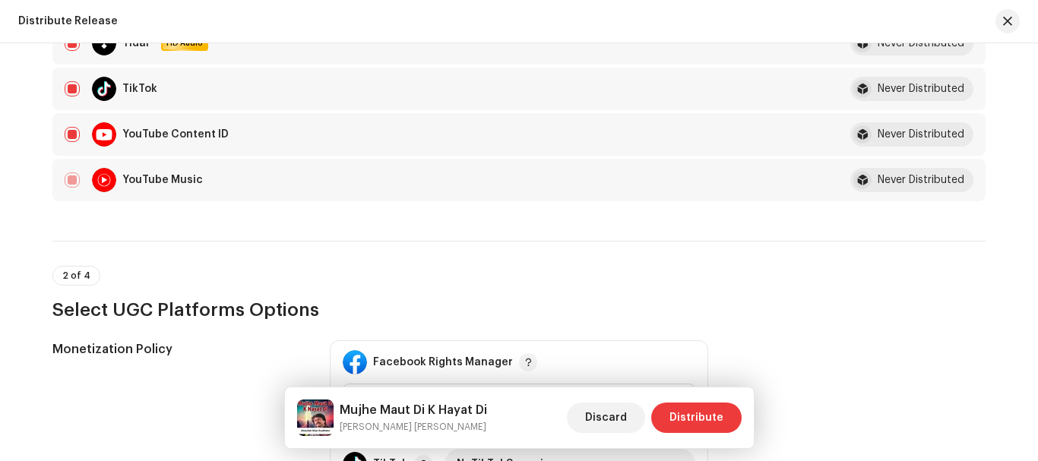
scroll to position [1601, 0]
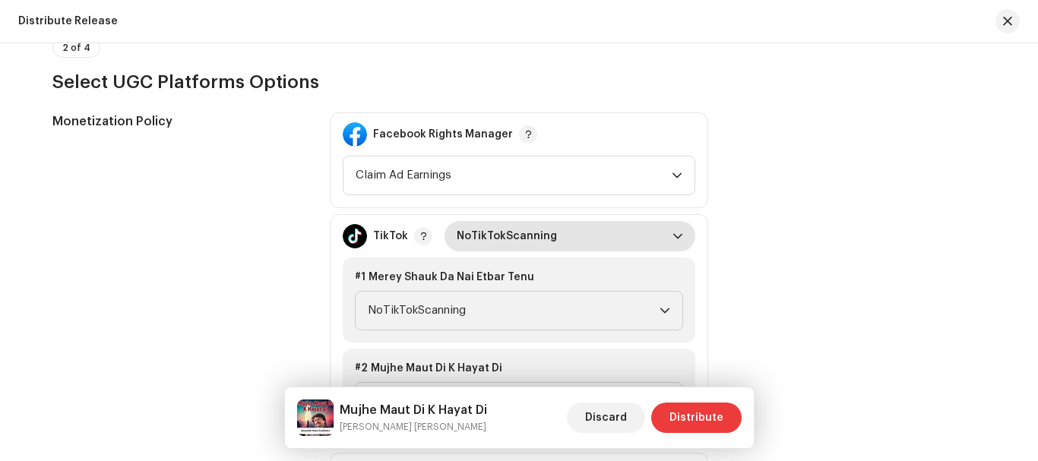
click at [482, 228] on span "NoTikTokScanning" at bounding box center [565, 236] width 216 height 30
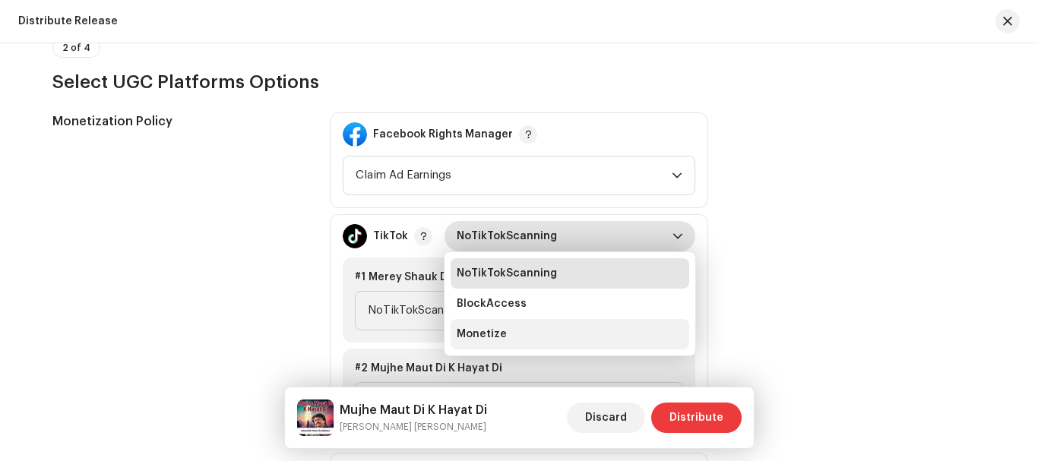
click at [501, 332] on li "Monetize" at bounding box center [570, 334] width 239 height 30
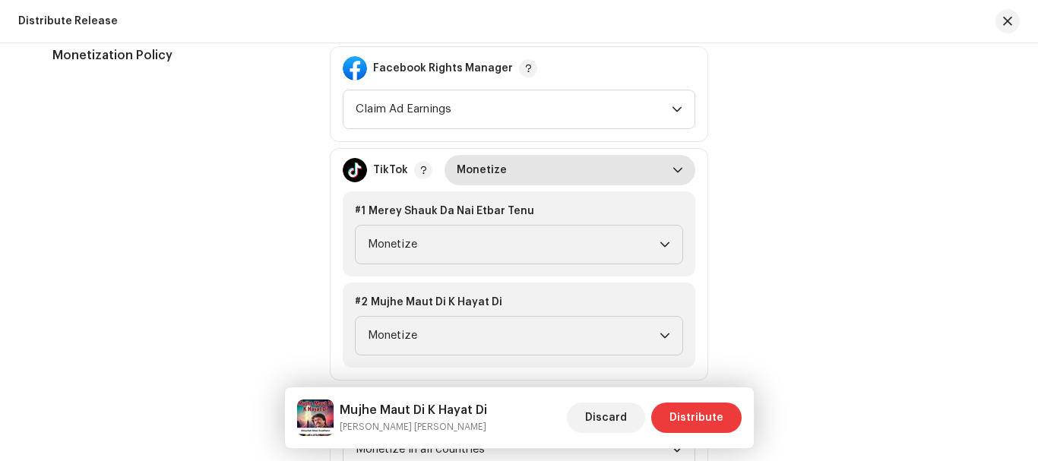
scroll to position [1753, 0]
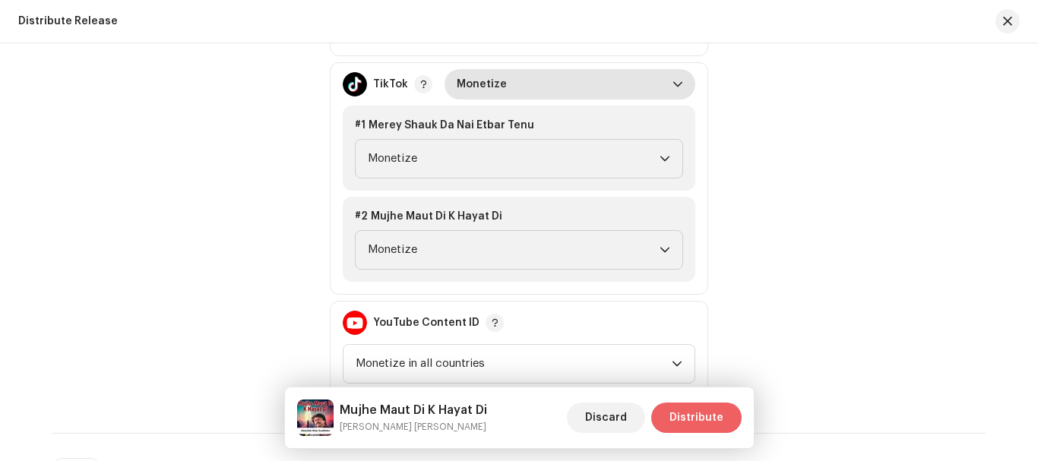
click at [699, 422] on span "Distribute" at bounding box center [696, 418] width 54 height 30
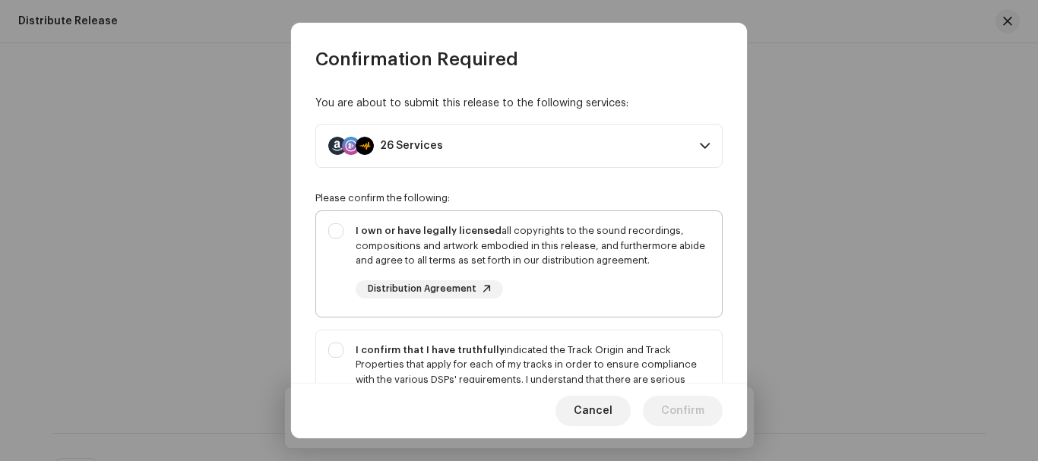
click at [331, 222] on div "I own or have legally licensed all copyrights to the sound recordings, composit…" at bounding box center [519, 261] width 406 height 100
checkbox input "true"
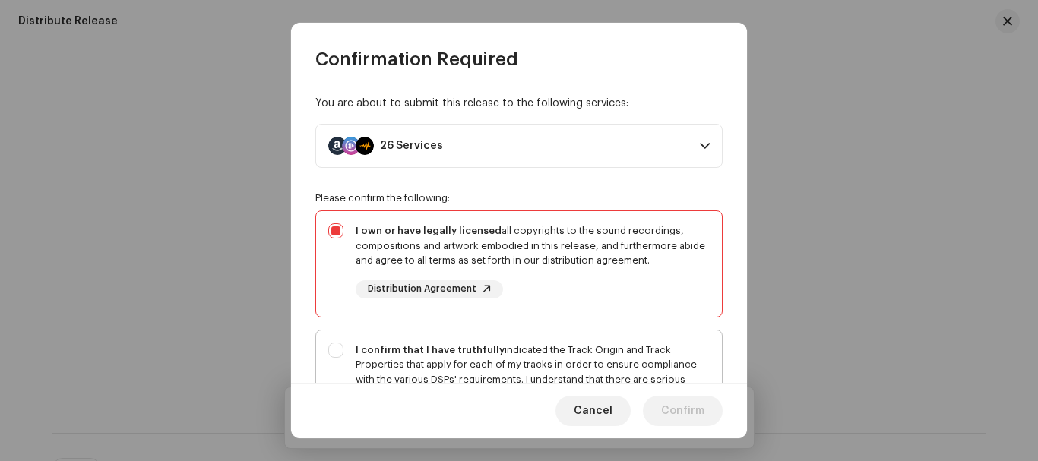
click at [330, 351] on div "I confirm that I have truthfully indicated the Track Origin and Track Propertie…" at bounding box center [519, 394] width 406 height 129
checkbox input "true"
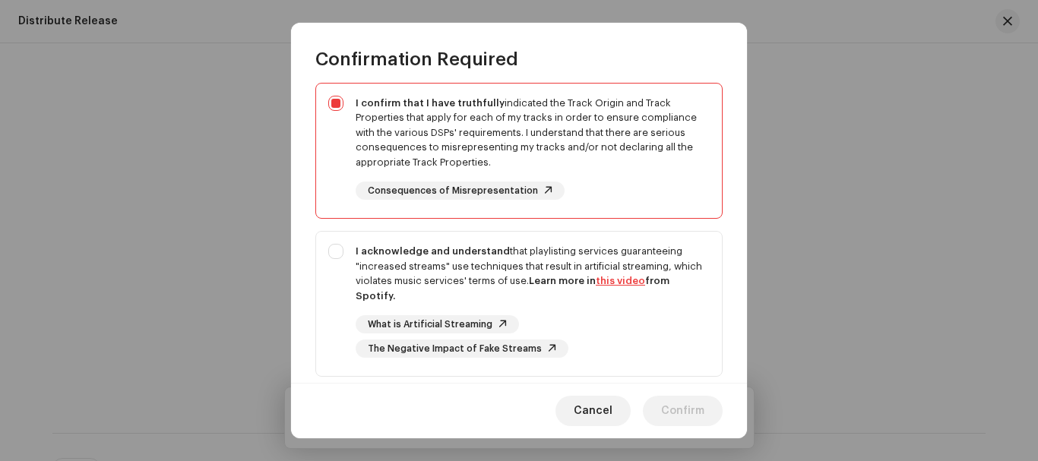
scroll to position [304, 0]
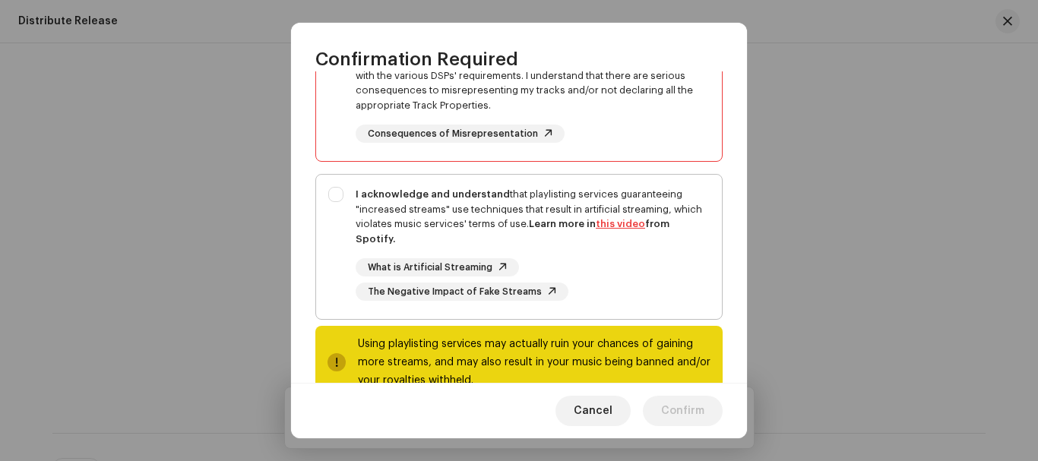
click at [331, 186] on div "I acknowledge and understand that playlisting services guaranteeing "increased …" at bounding box center [519, 244] width 406 height 138
checkbox input "true"
click at [670, 404] on span "Confirm" at bounding box center [682, 411] width 43 height 30
